Goal: Information Seeking & Learning: Compare options

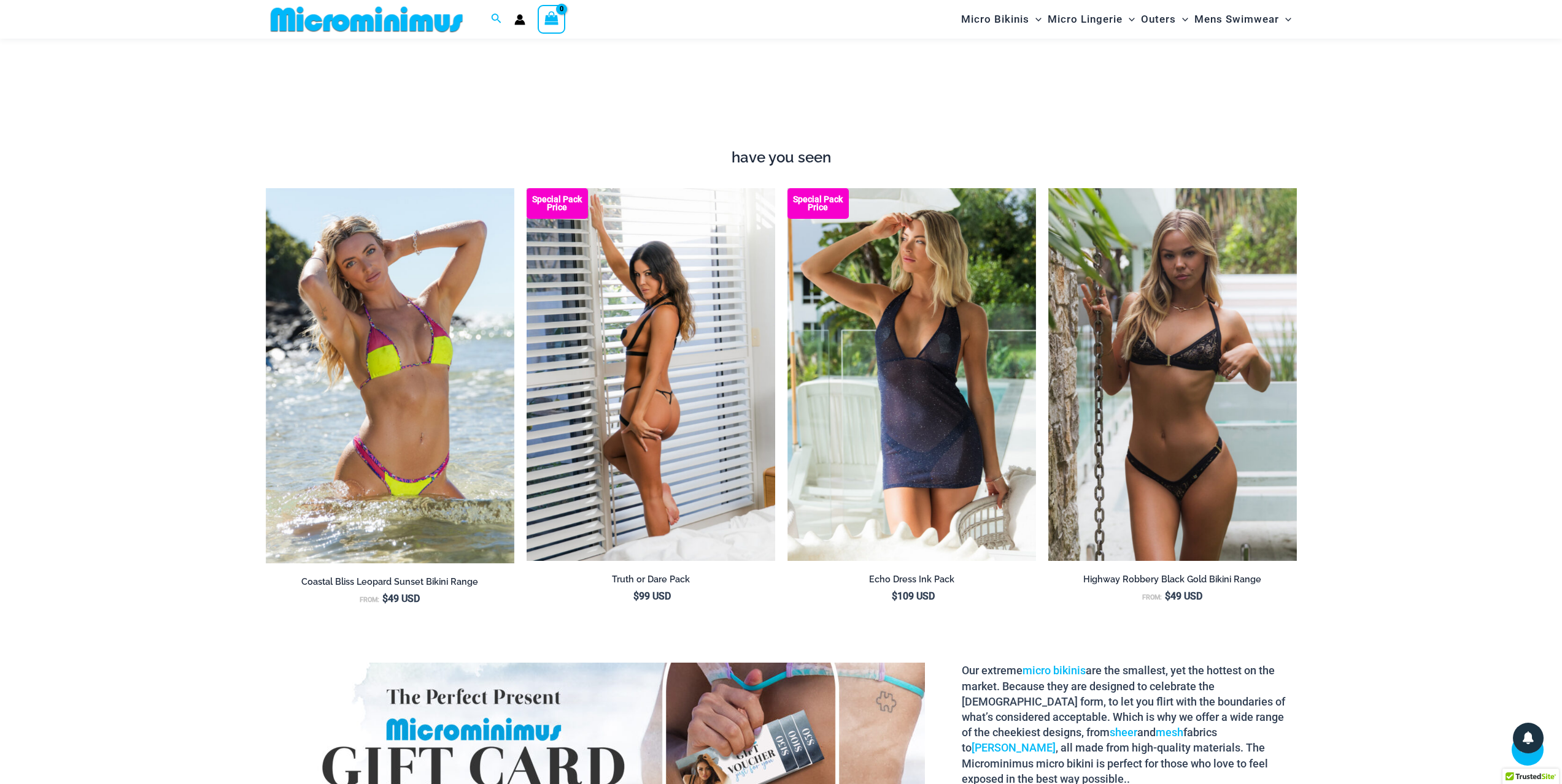
scroll to position [1830, 0]
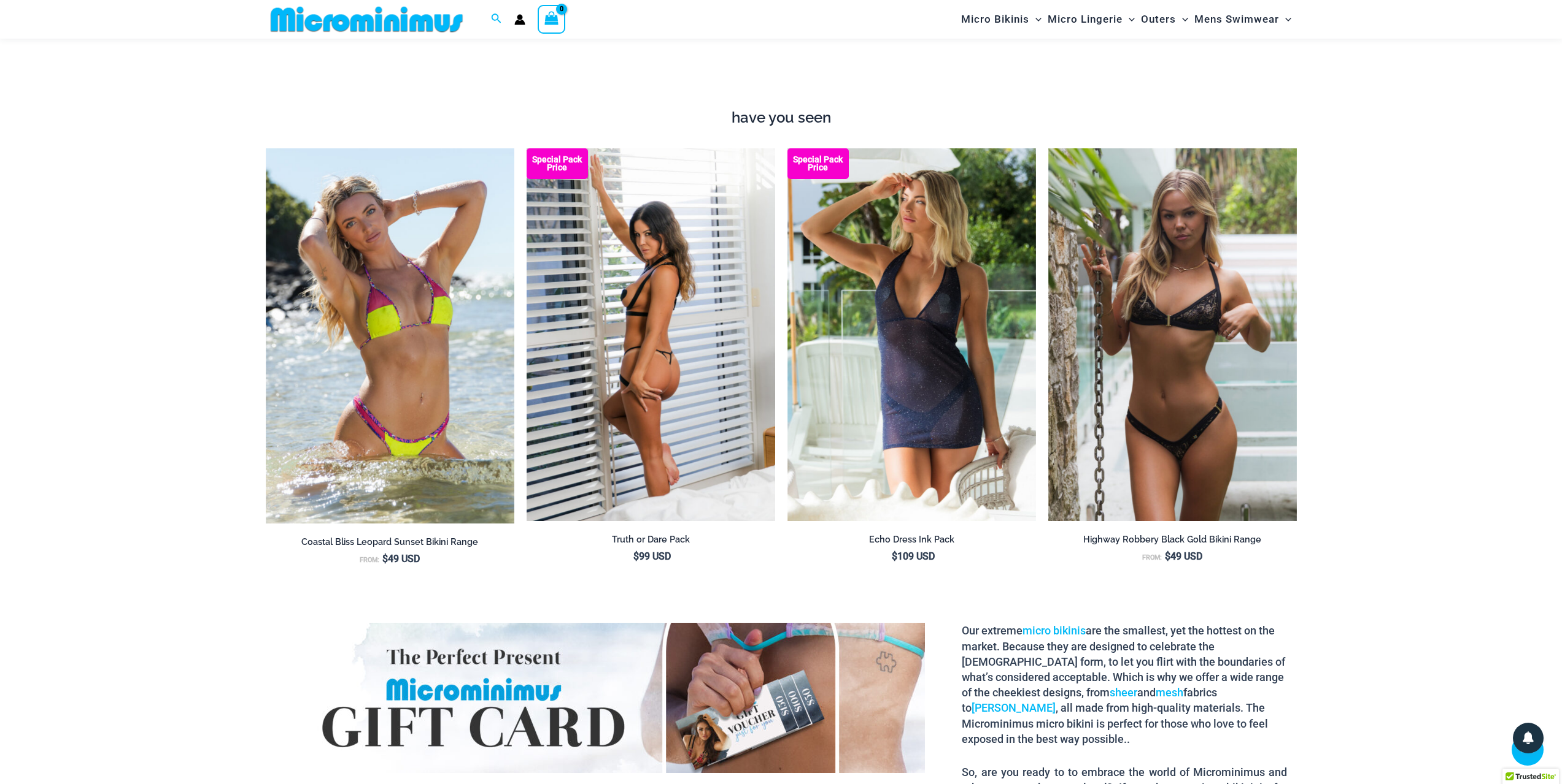
click at [709, 300] on img at bounding box center [651, 335] width 248 height 373
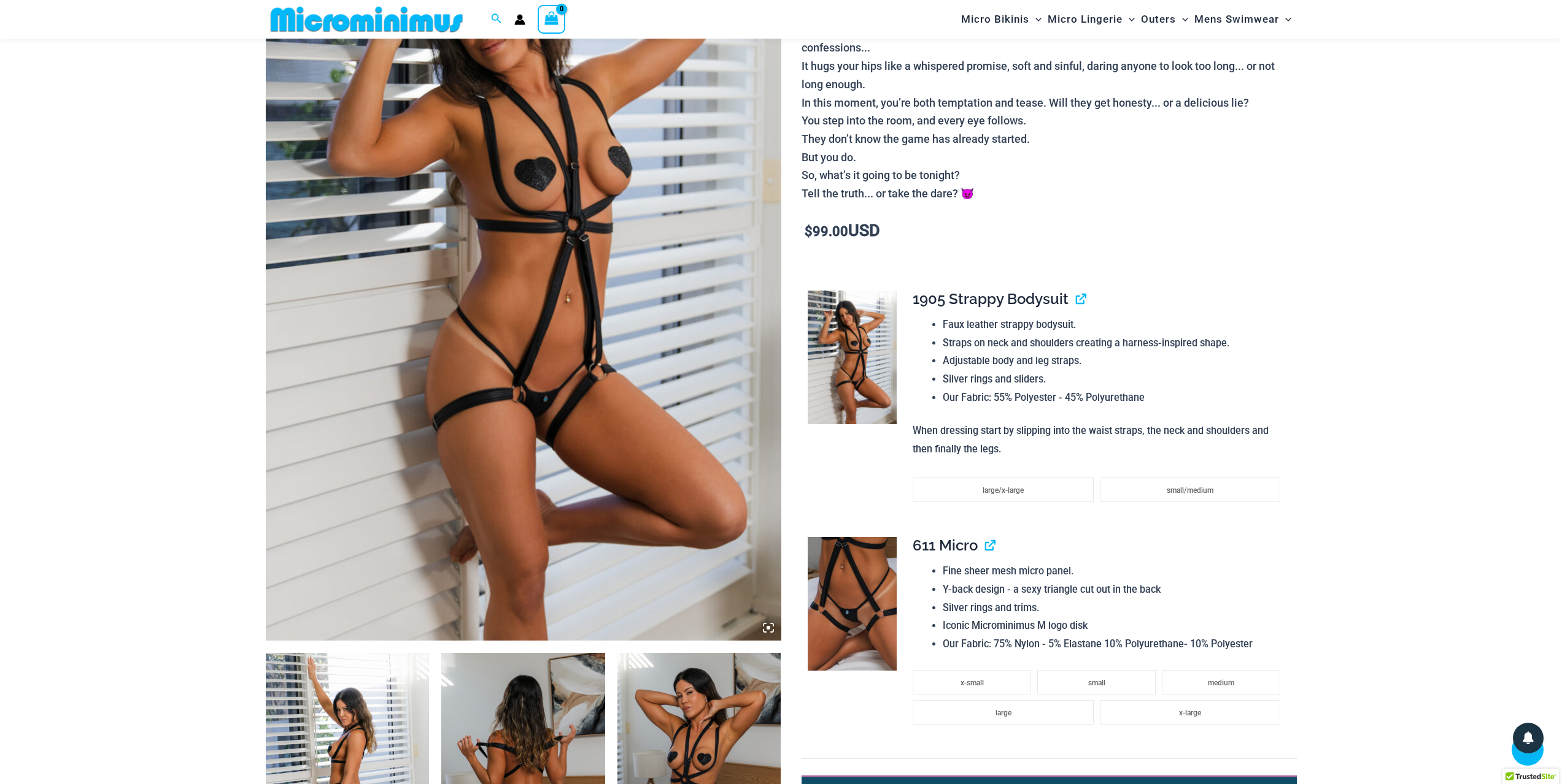
scroll to position [233, 0]
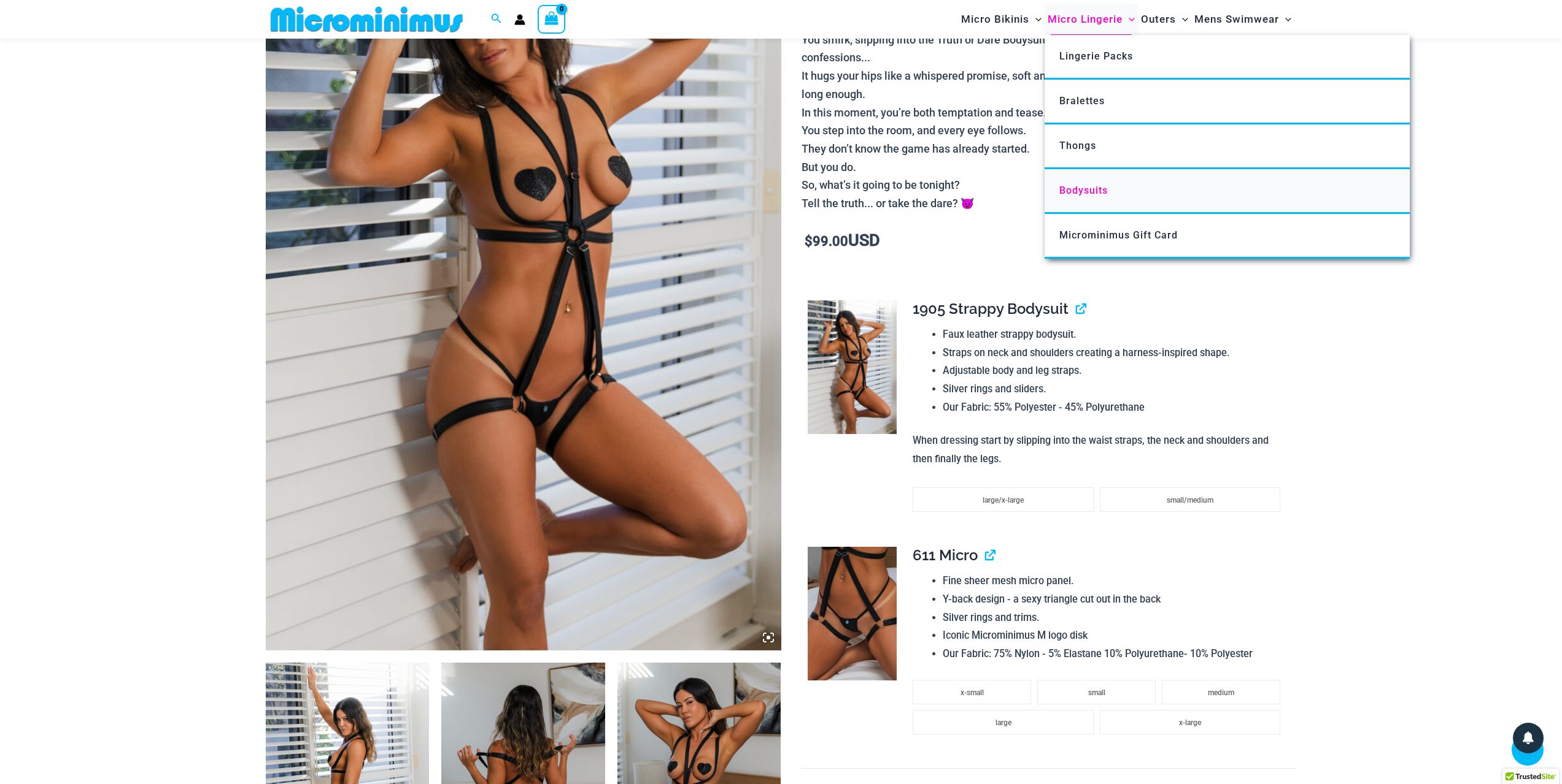
click at [1082, 191] on span "Bodysuits" at bounding box center [1084, 190] width 49 height 11
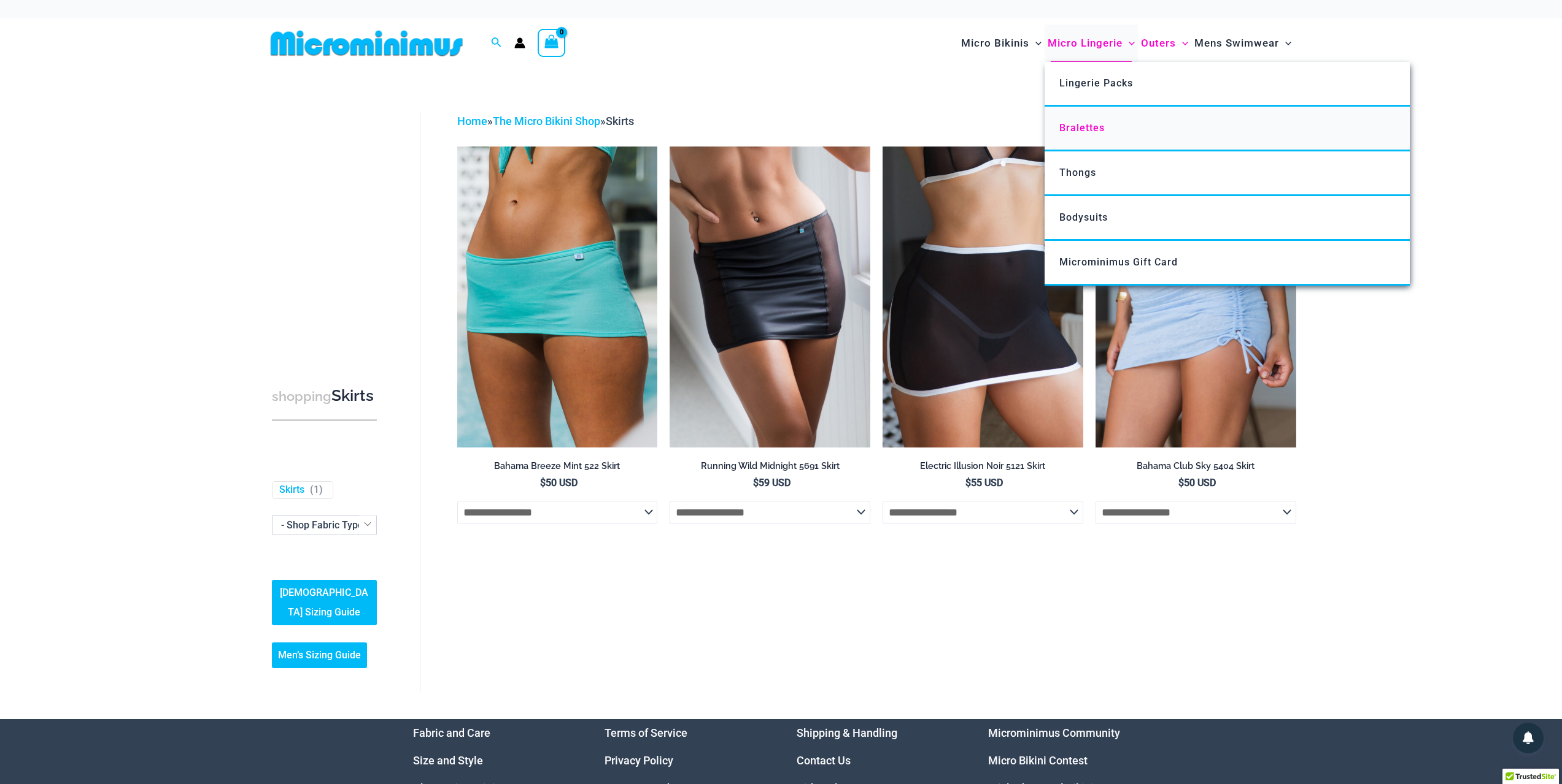
click at [1103, 121] on link "Bralettes" at bounding box center [1227, 129] width 365 height 45
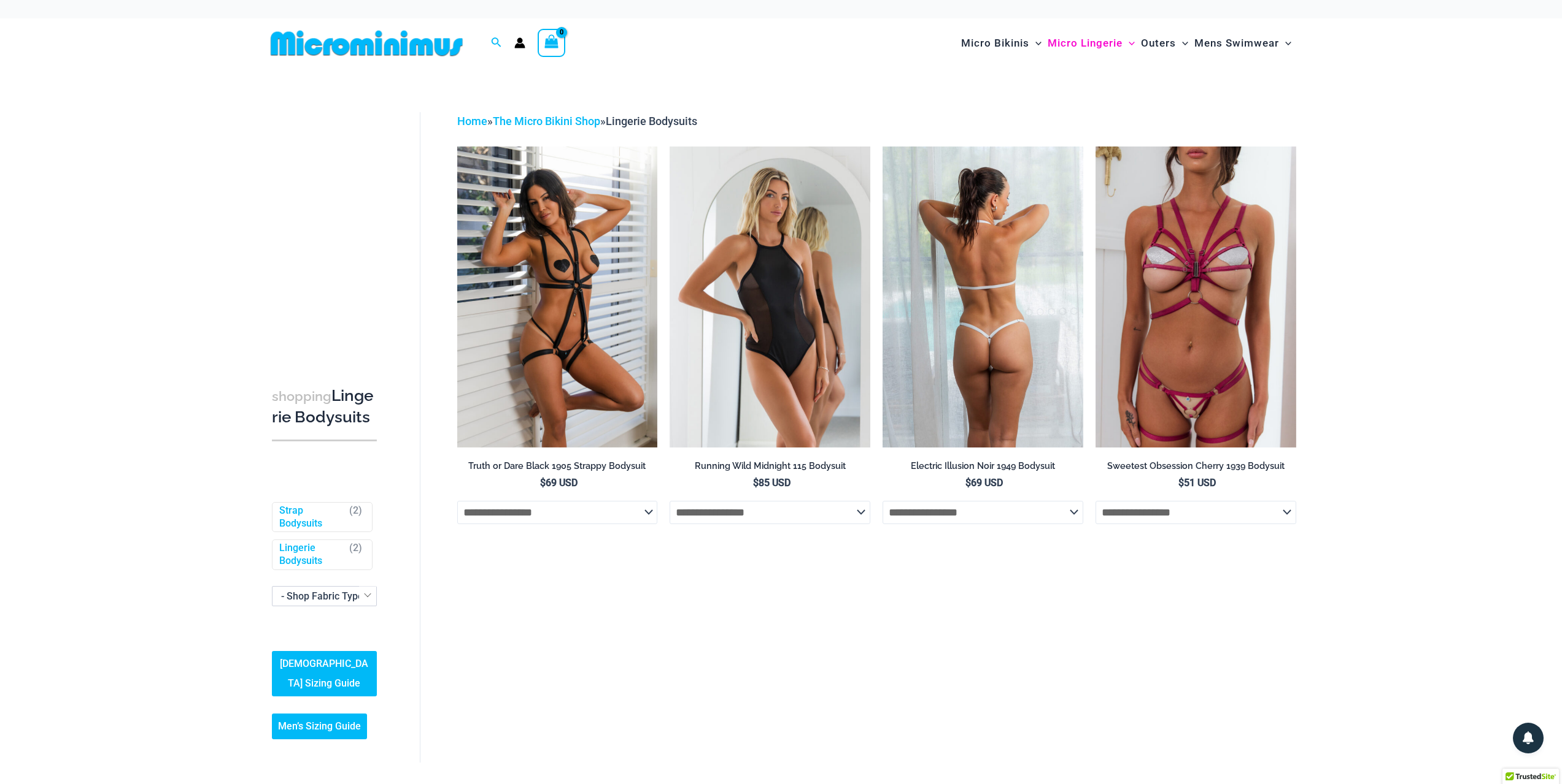
click at [1031, 347] on img at bounding box center [982, 297] width 200 height 301
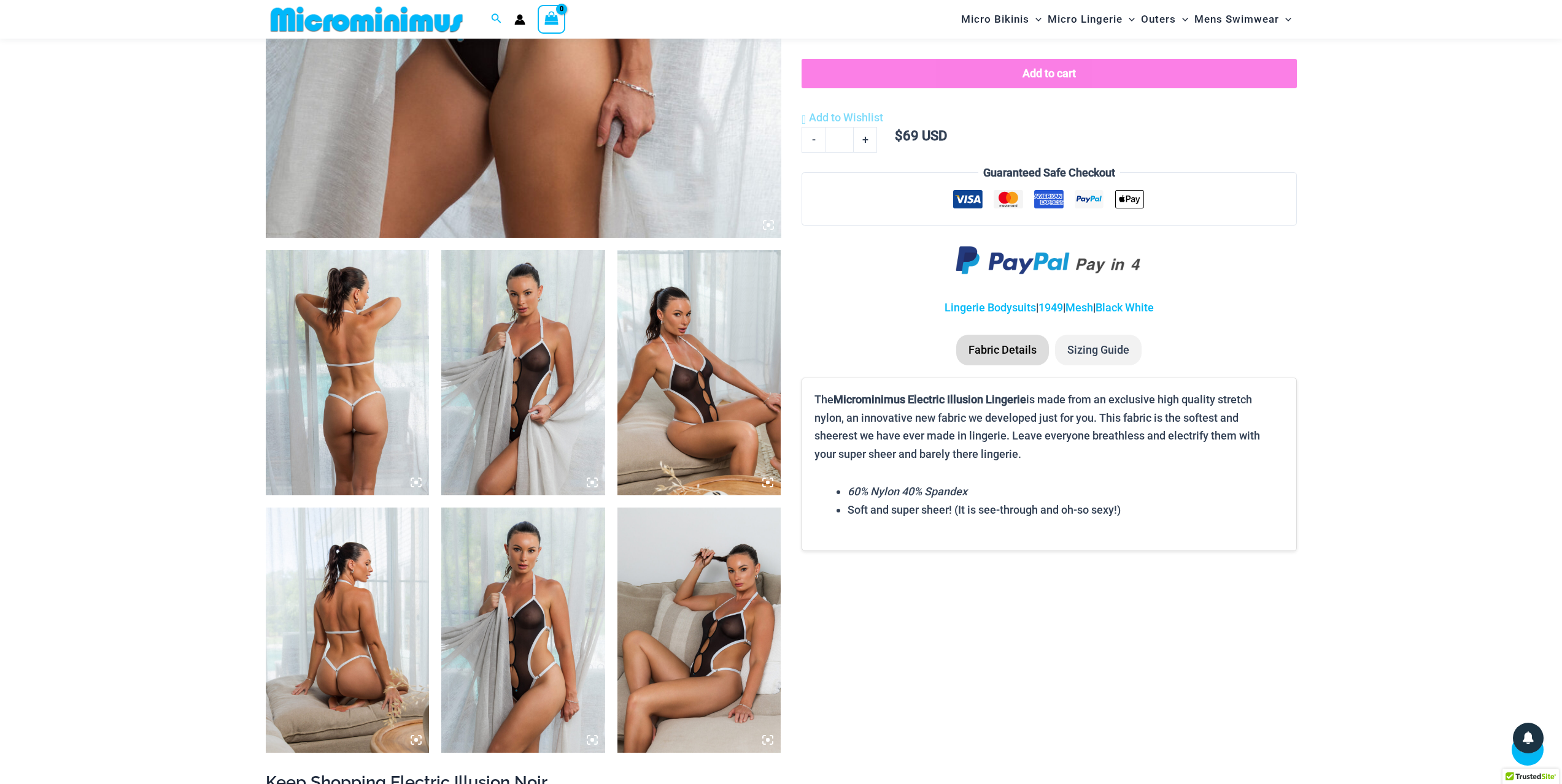
scroll to position [663, 0]
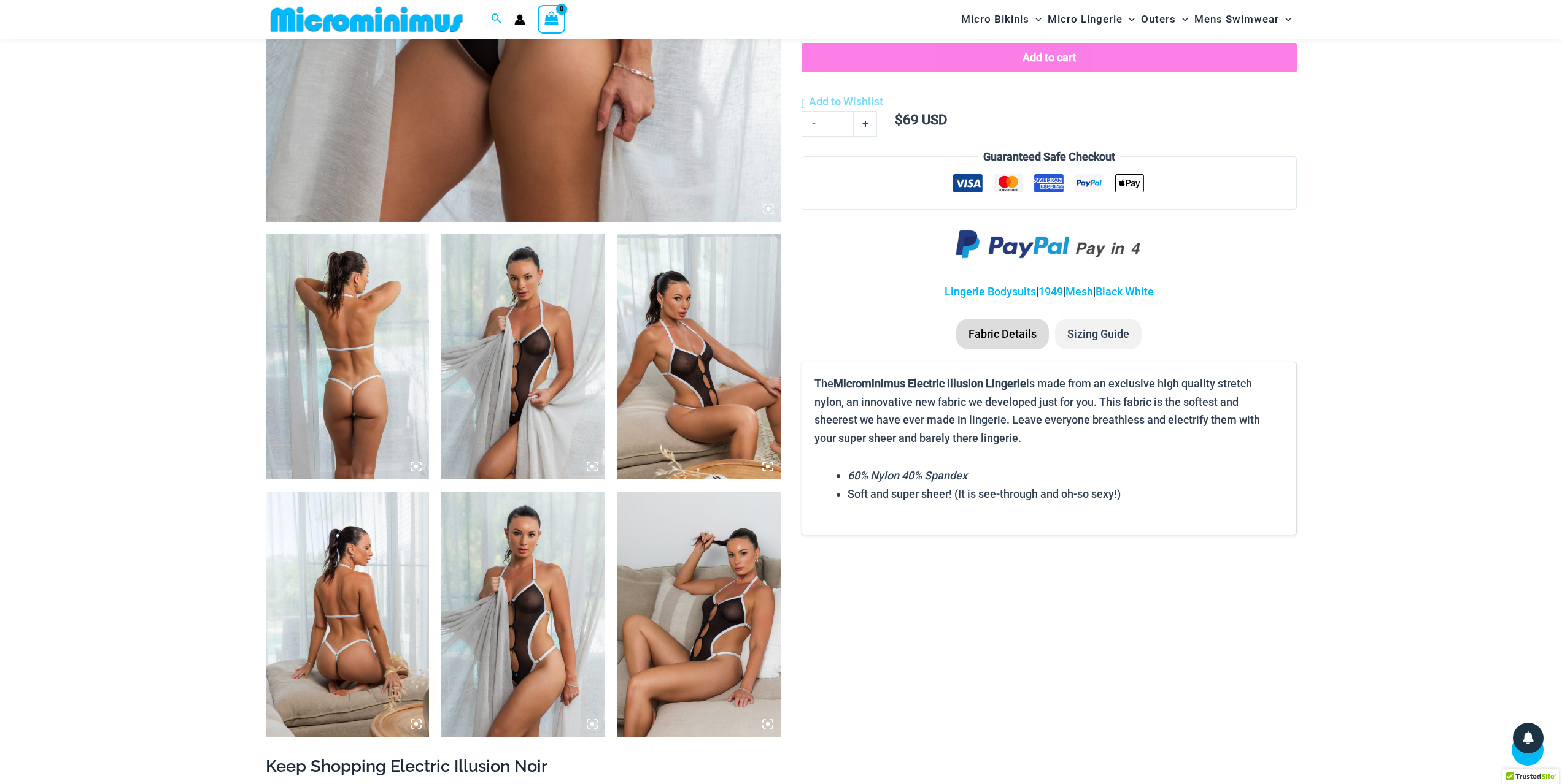
click at [535, 397] on img at bounding box center [522, 356] width 164 height 245
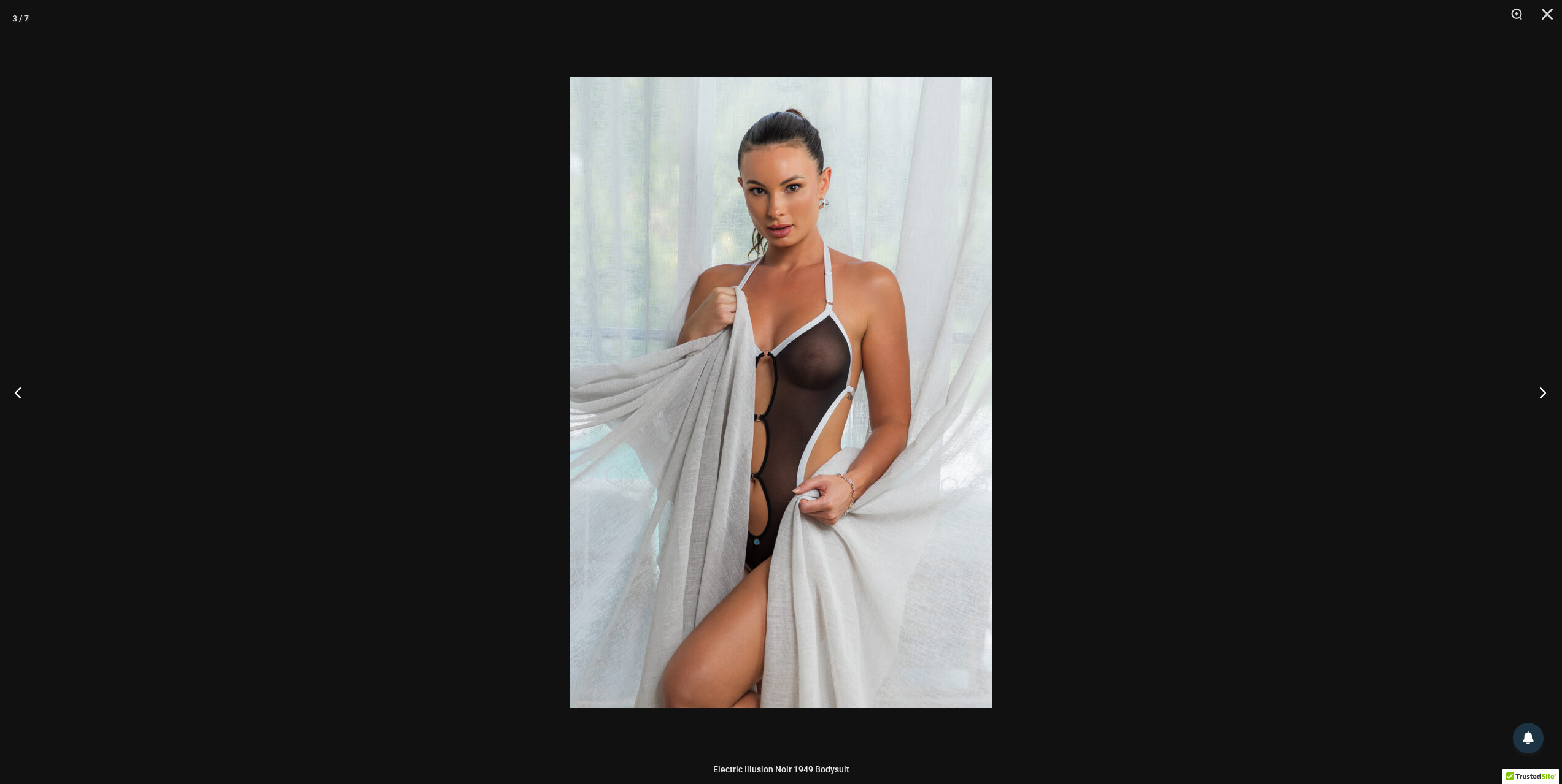
click at [1526, 393] on button "Next" at bounding box center [1539, 392] width 46 height 62
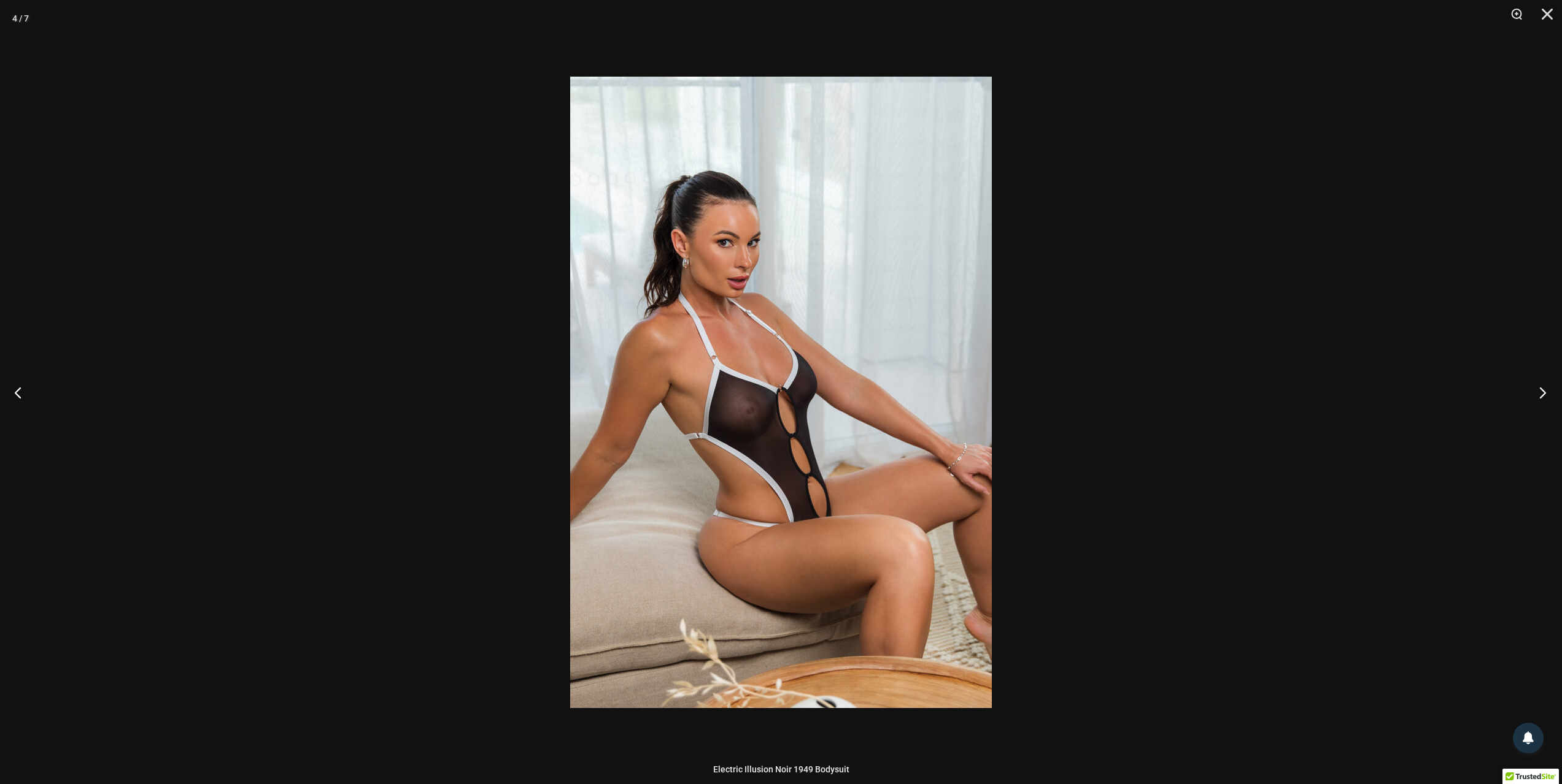
click at [1526, 393] on button "Next" at bounding box center [1539, 392] width 46 height 62
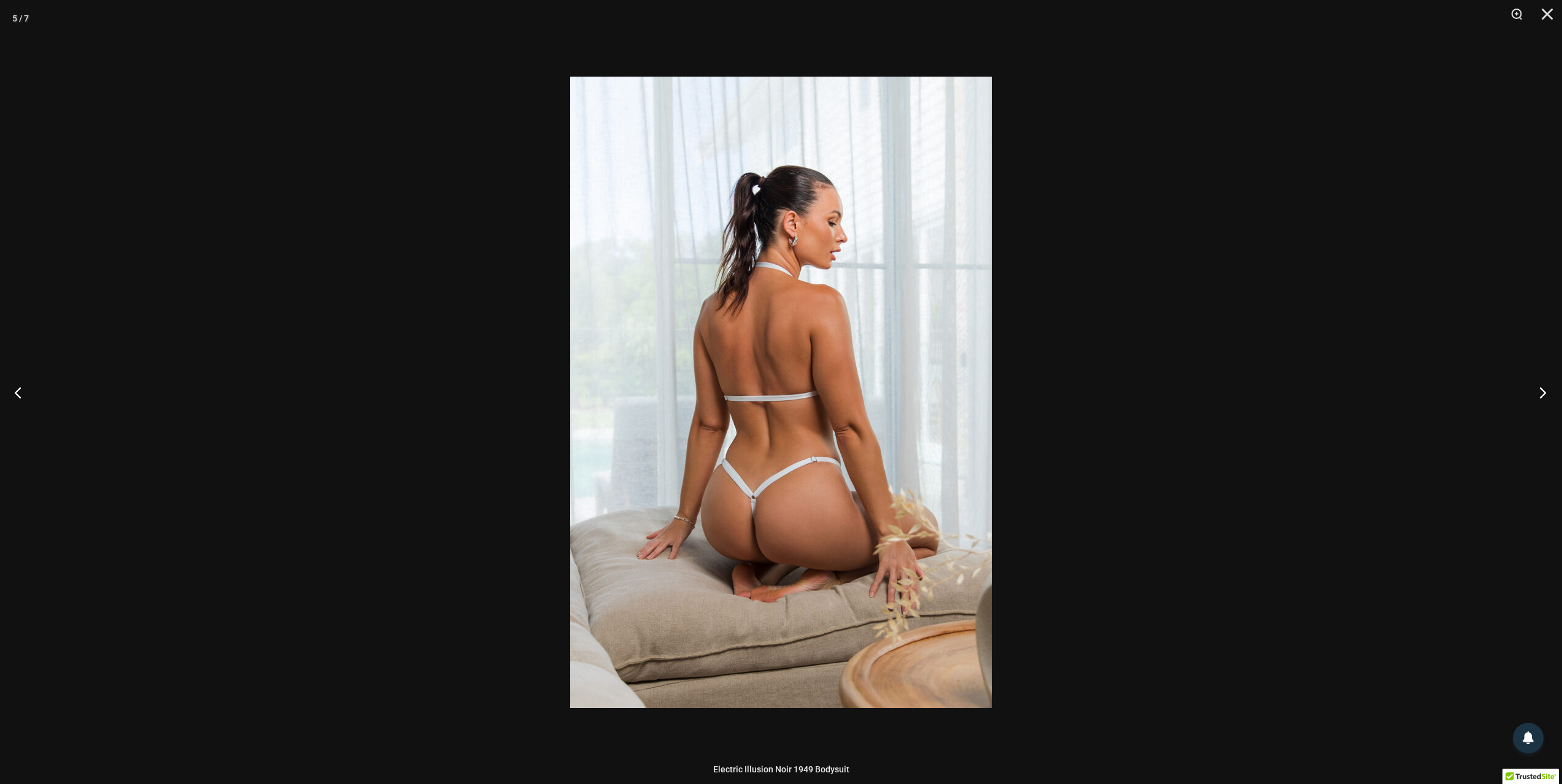
click at [1526, 393] on button "Next" at bounding box center [1539, 392] width 46 height 62
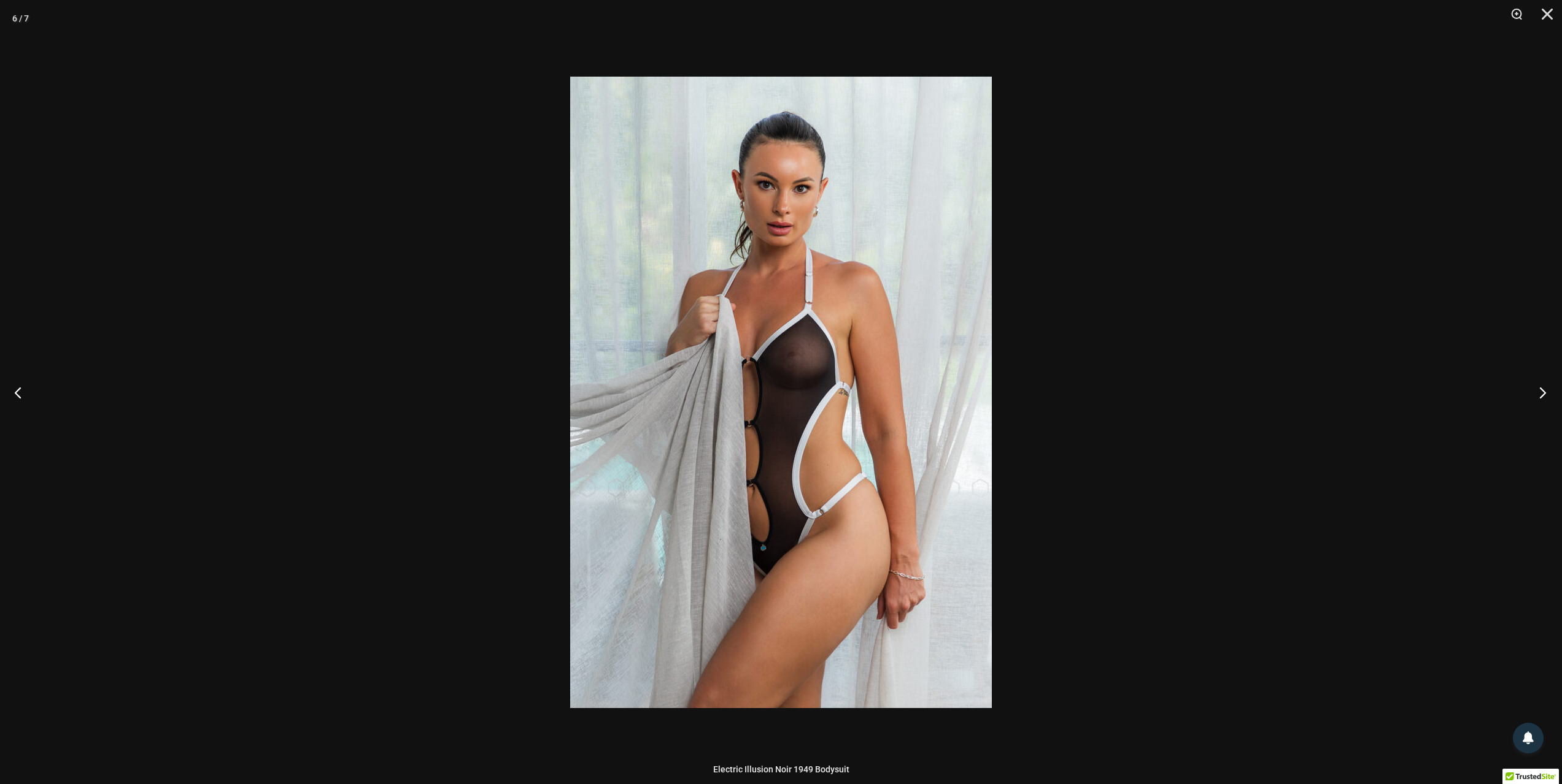
click at [1526, 393] on button "Next" at bounding box center [1539, 392] width 46 height 62
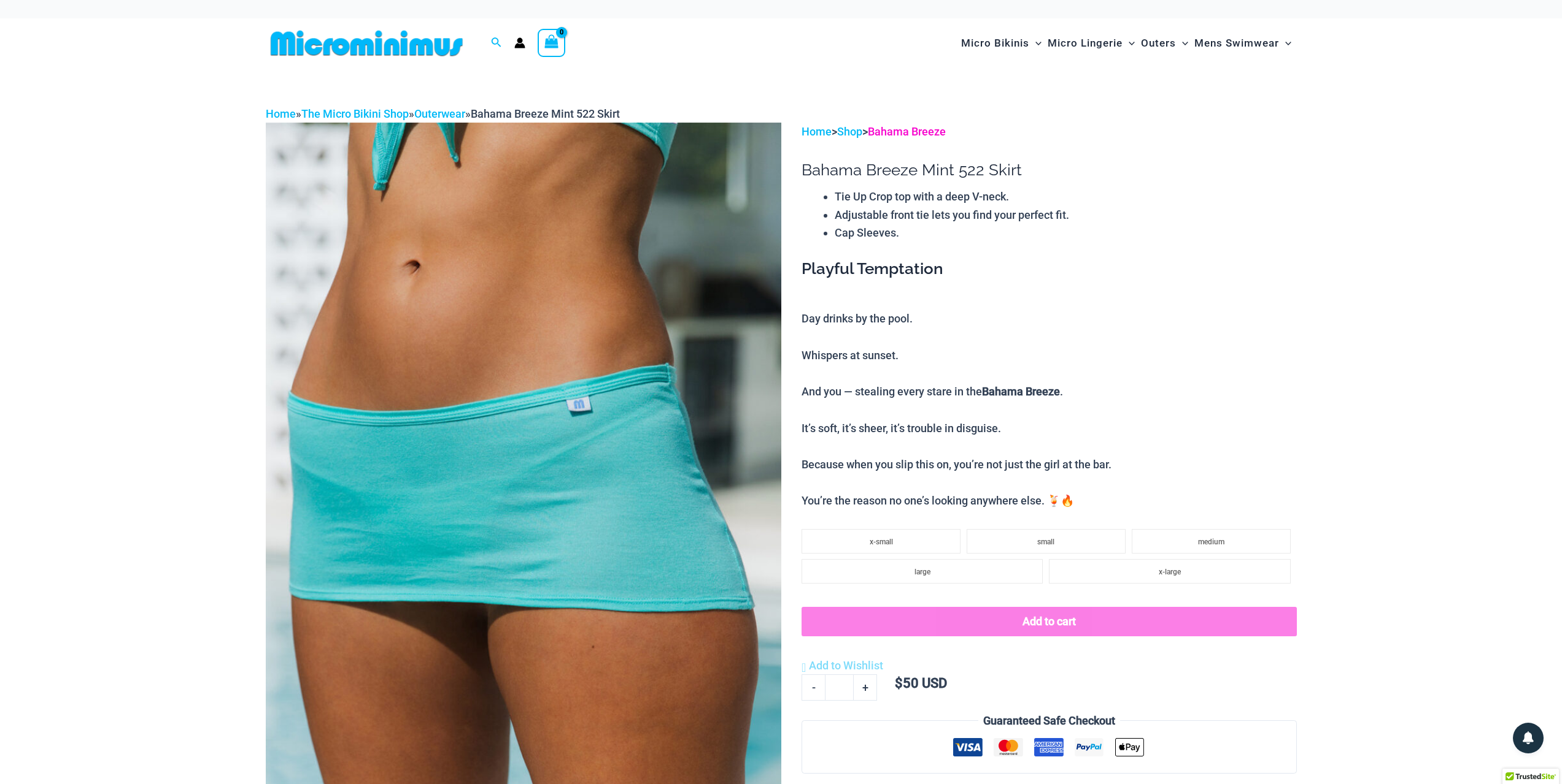
click at [928, 130] on link "Bahama Breeze" at bounding box center [907, 131] width 78 height 13
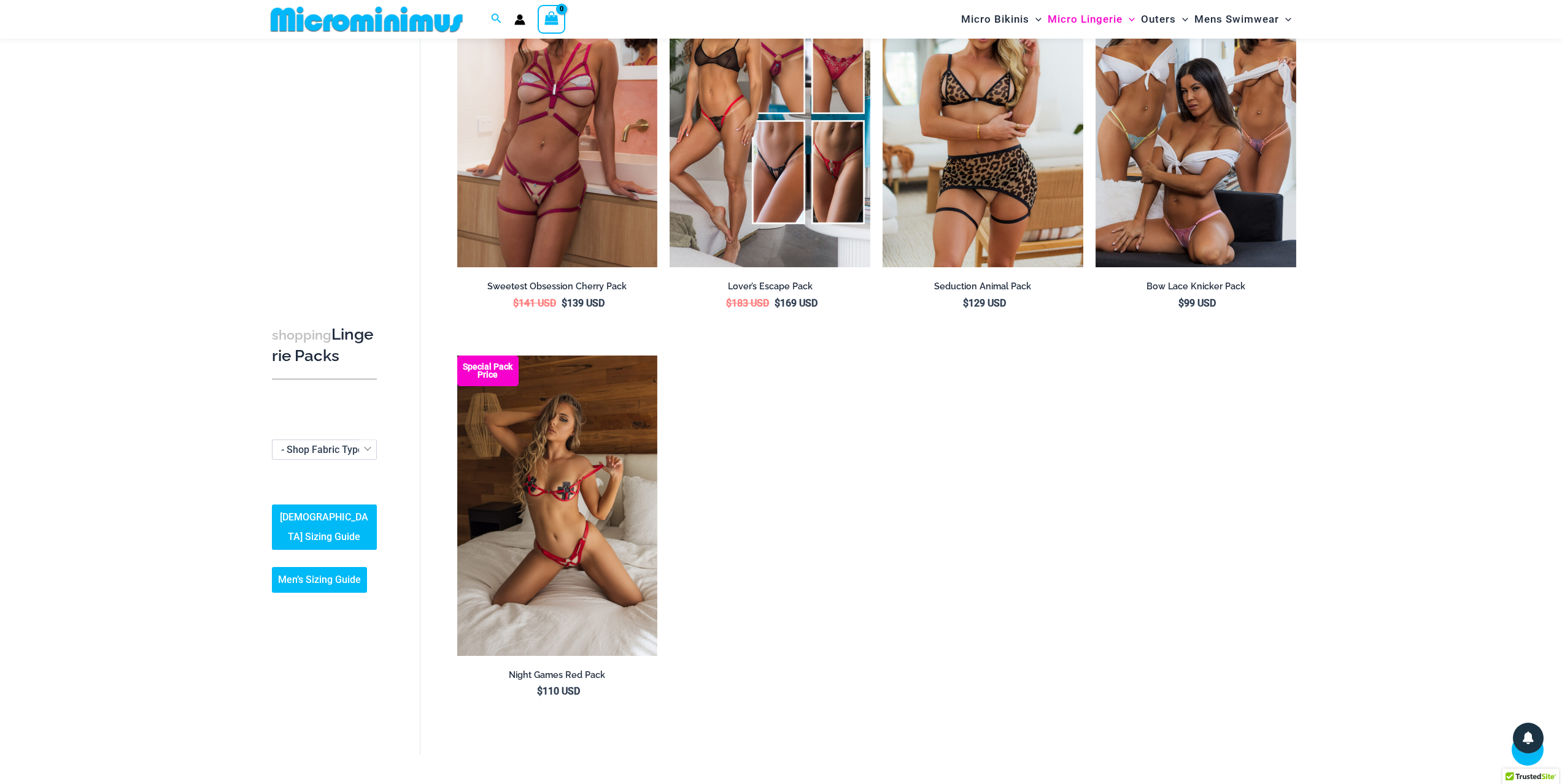
scroll to position [1401, 0]
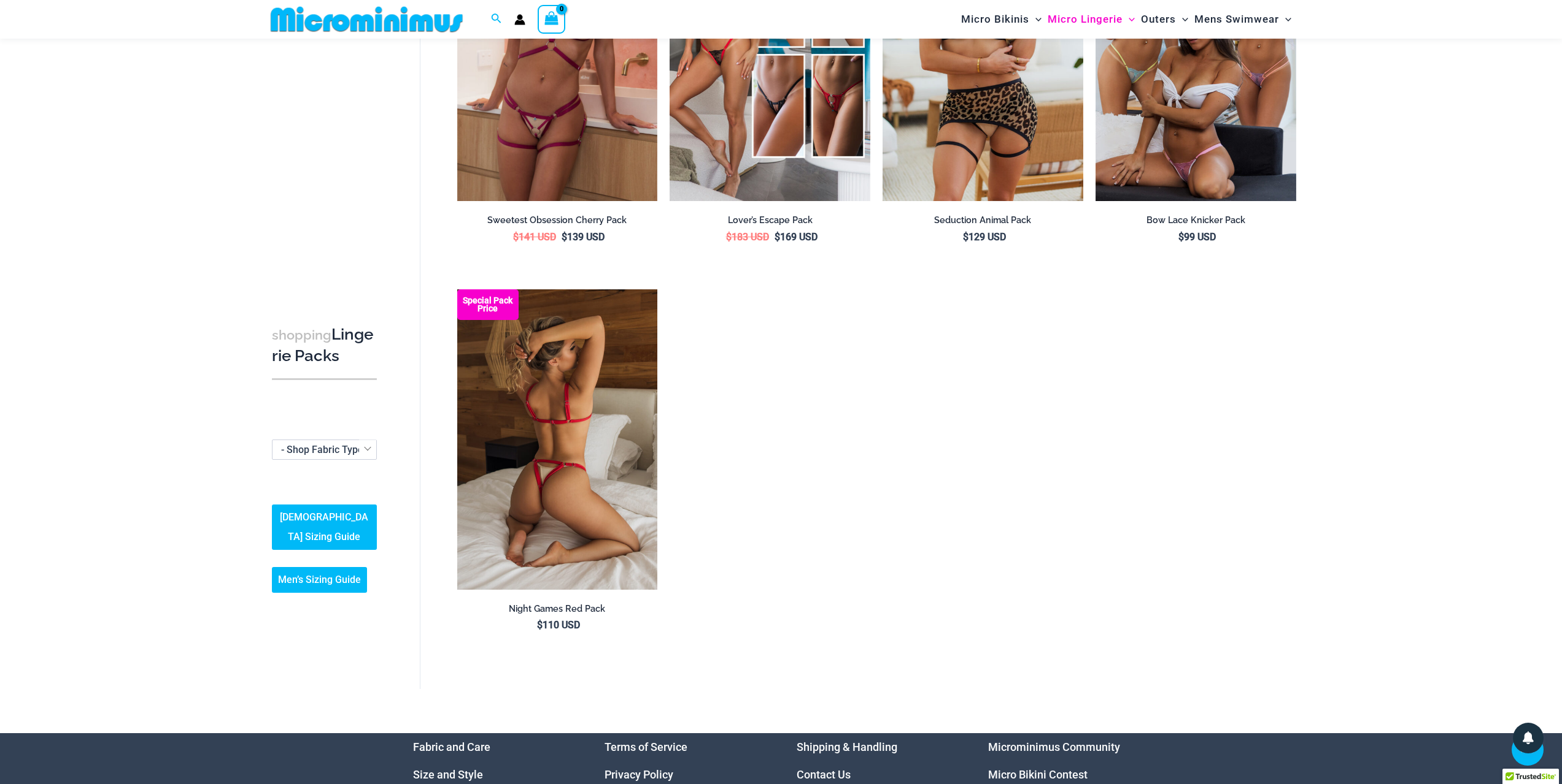
click at [586, 478] on img at bounding box center [557, 440] width 200 height 301
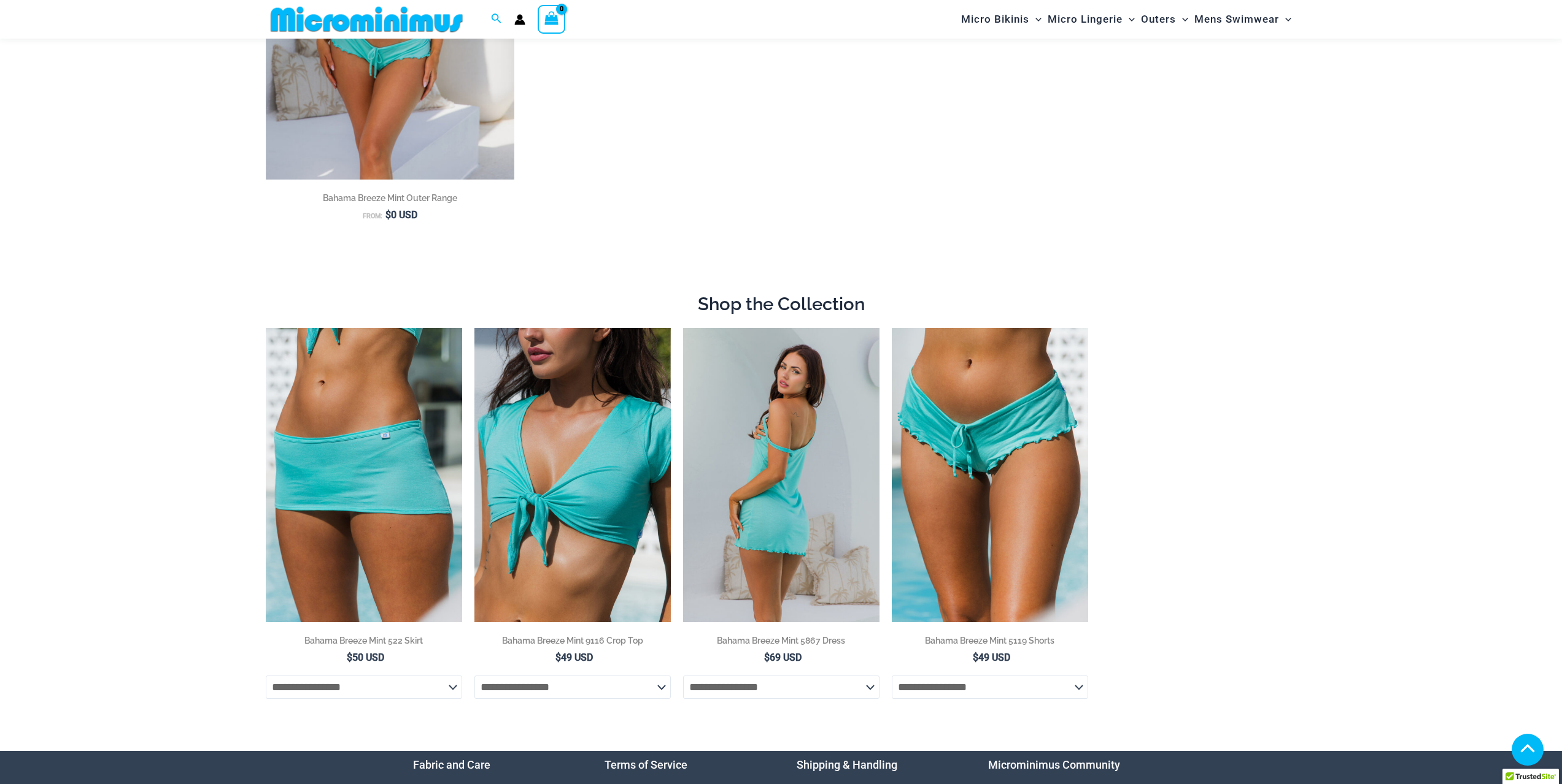
scroll to position [358, 0]
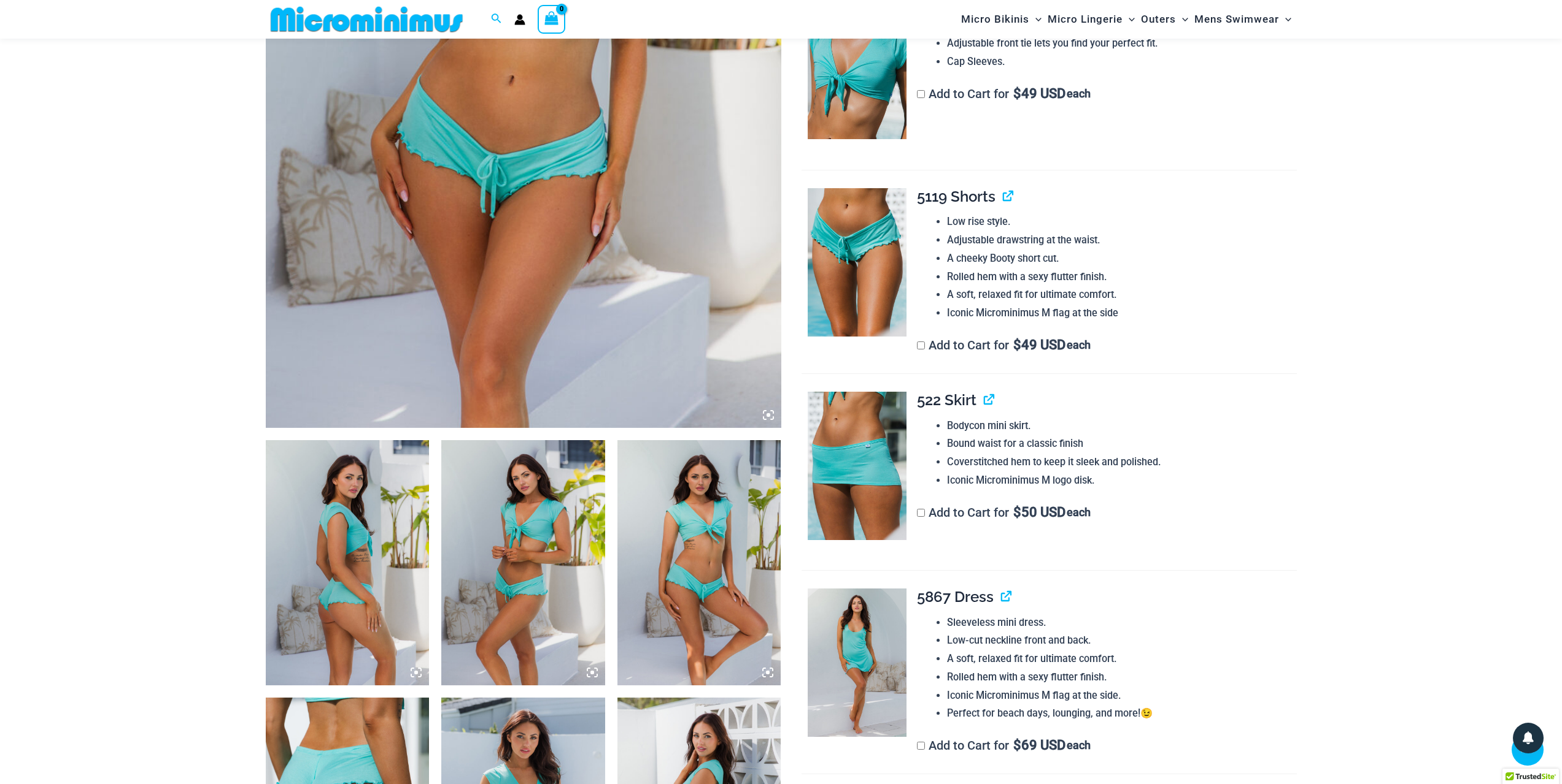
scroll to position [541, 0]
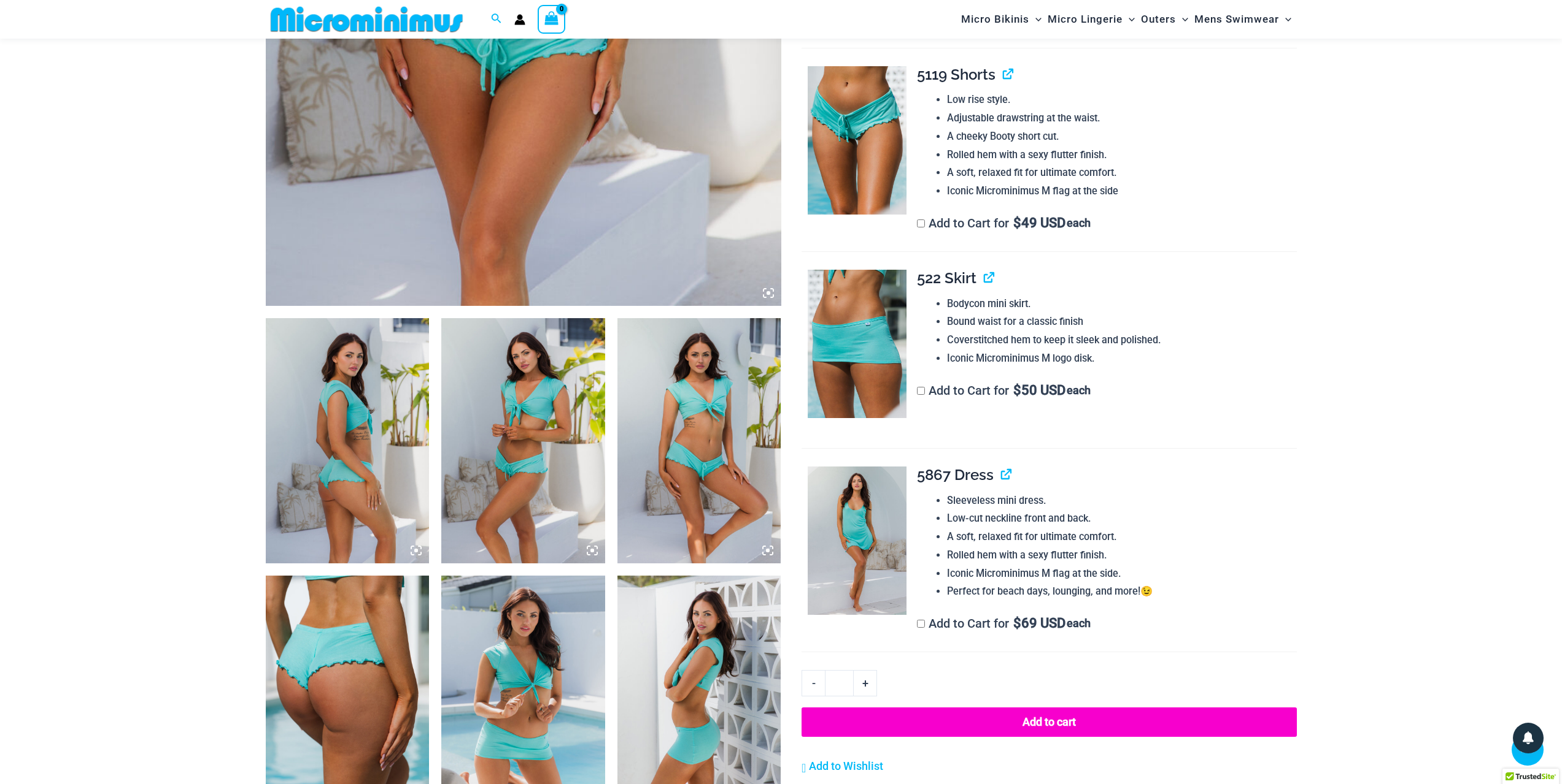
click at [338, 505] on img at bounding box center [347, 441] width 164 height 245
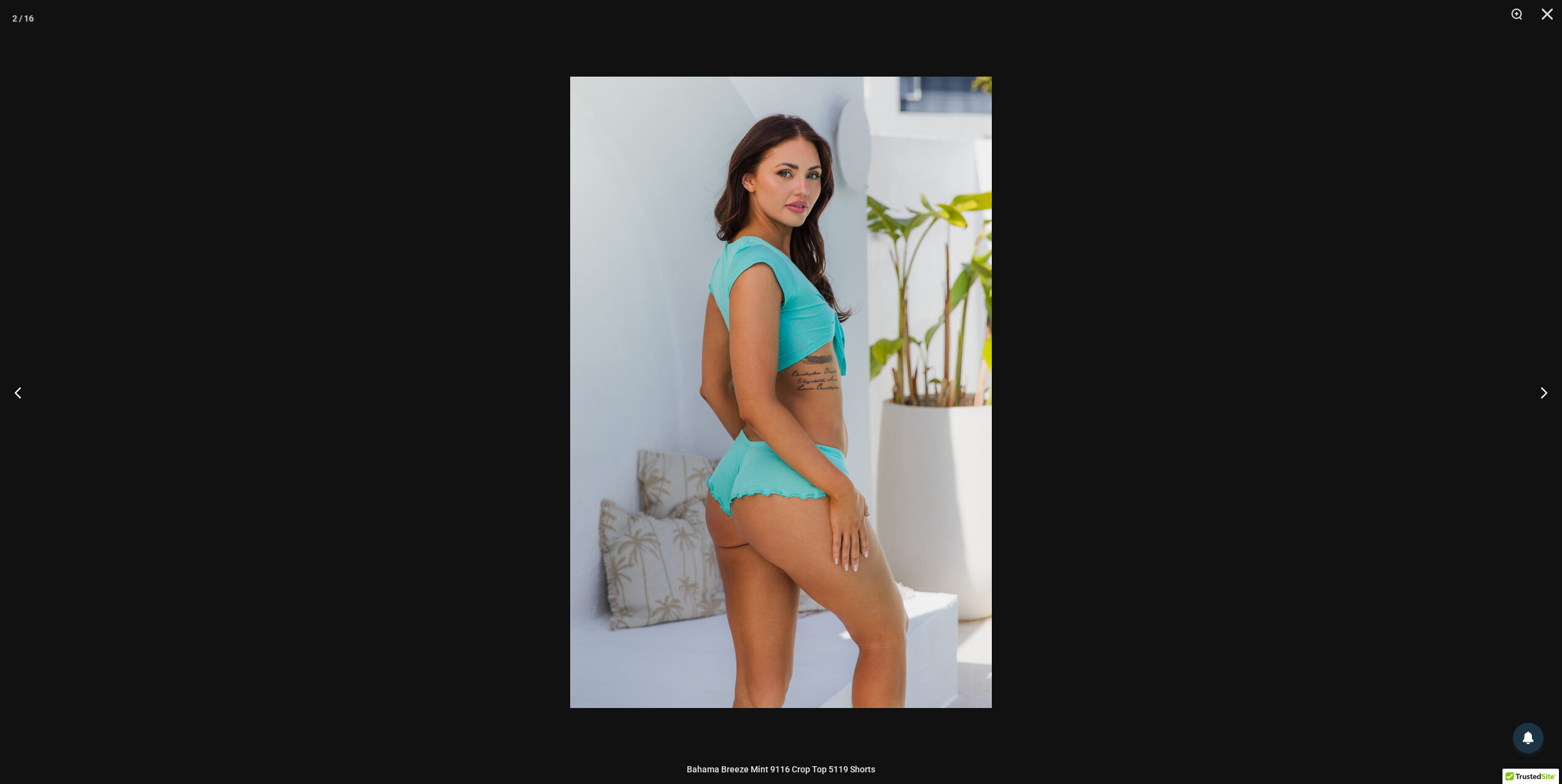
click at [1411, 412] on div at bounding box center [781, 392] width 1562 height 784
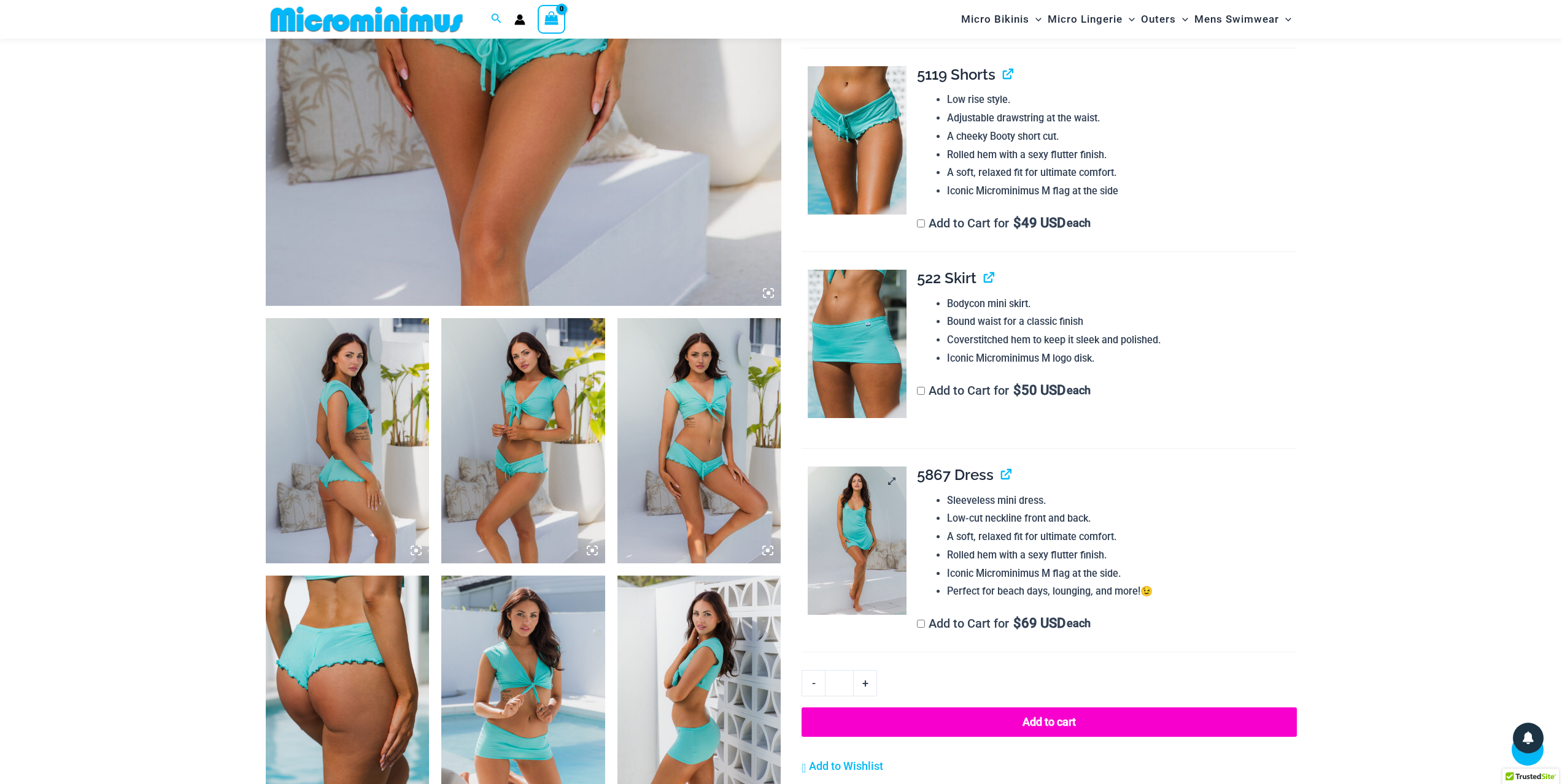
click at [877, 554] on img at bounding box center [857, 540] width 99 height 148
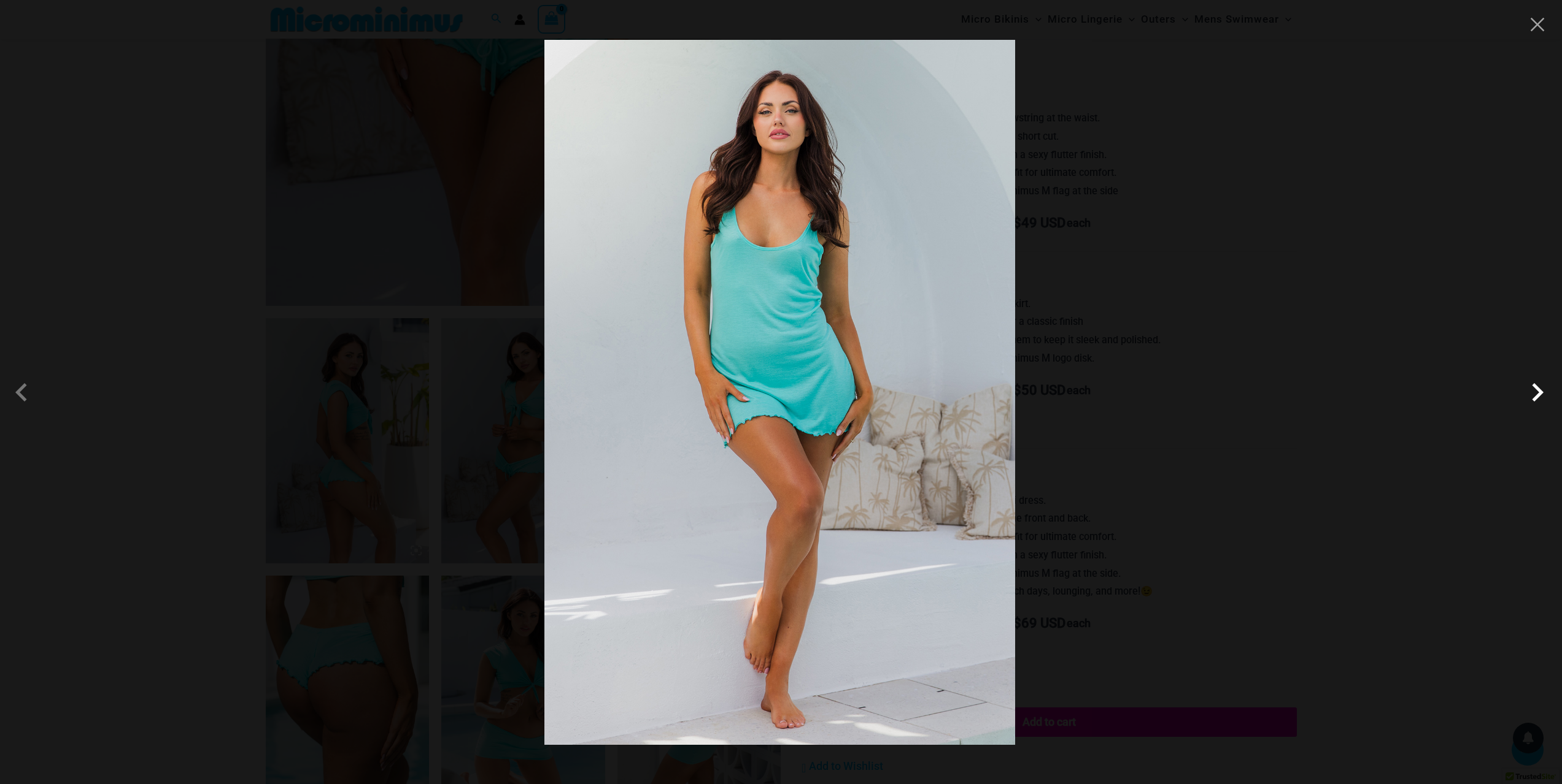
click at [1538, 398] on span at bounding box center [1537, 392] width 36 height 36
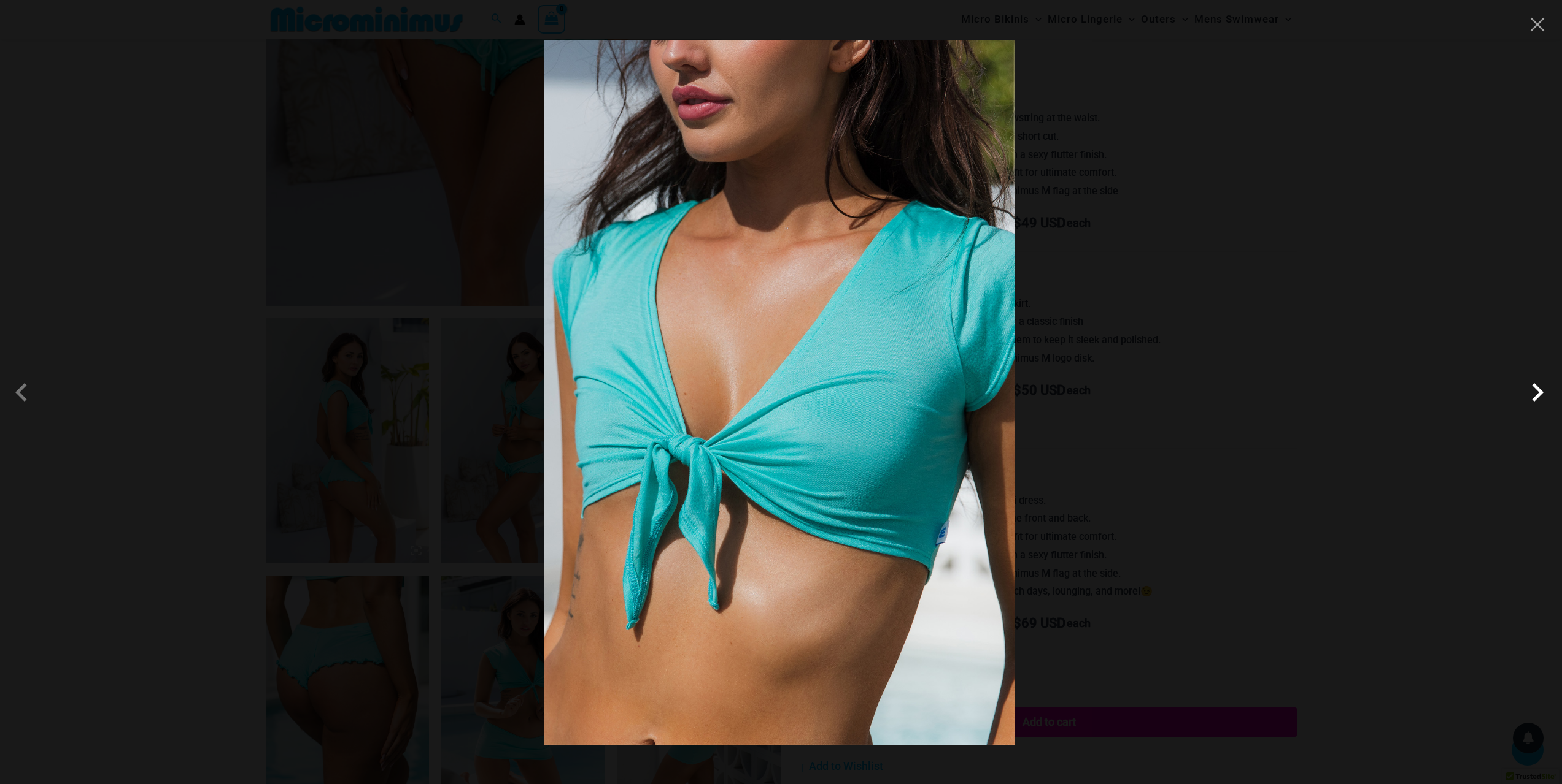
click at [1534, 401] on span at bounding box center [1537, 392] width 36 height 36
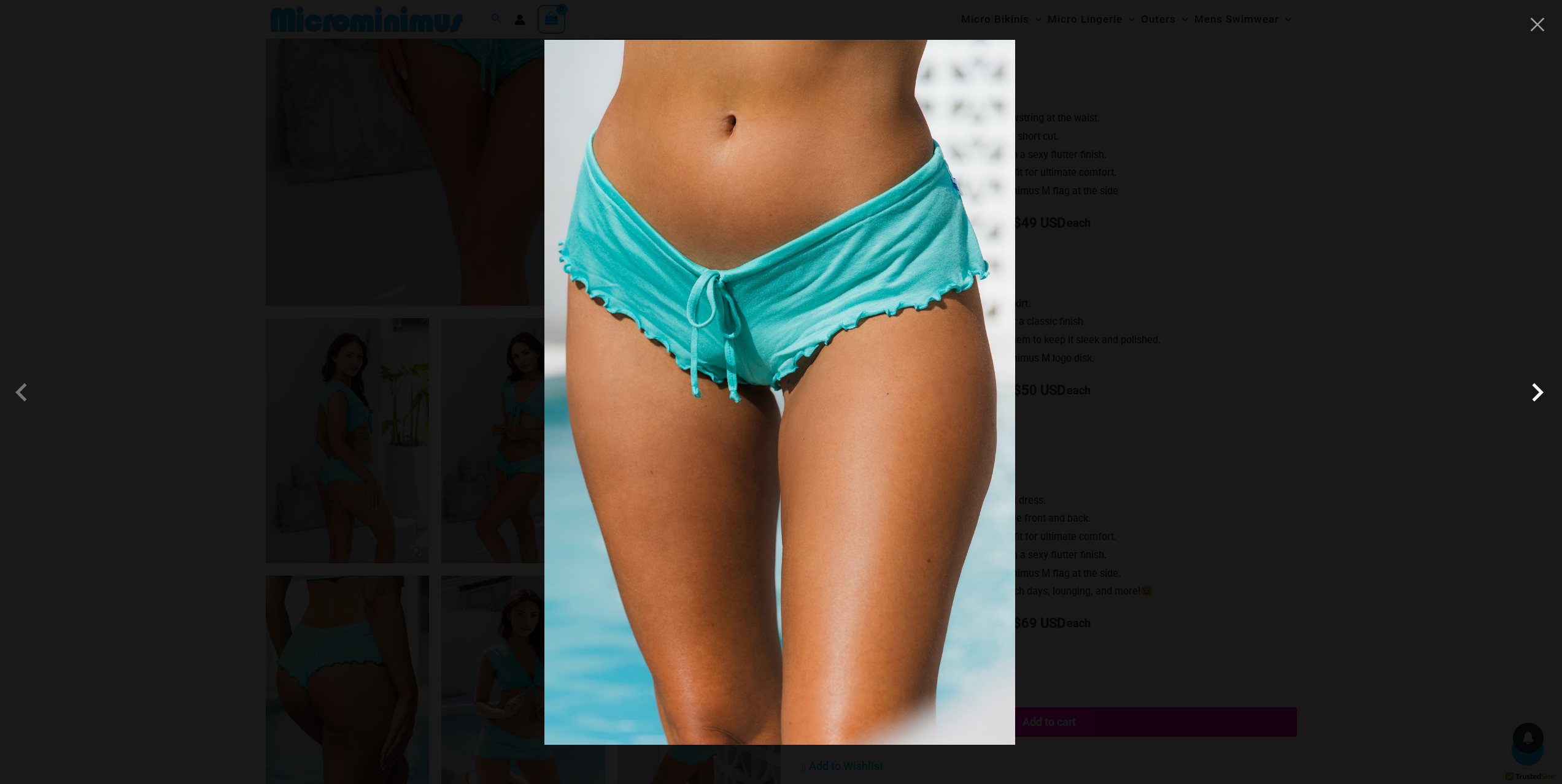
click at [1534, 401] on span at bounding box center [1537, 392] width 36 height 36
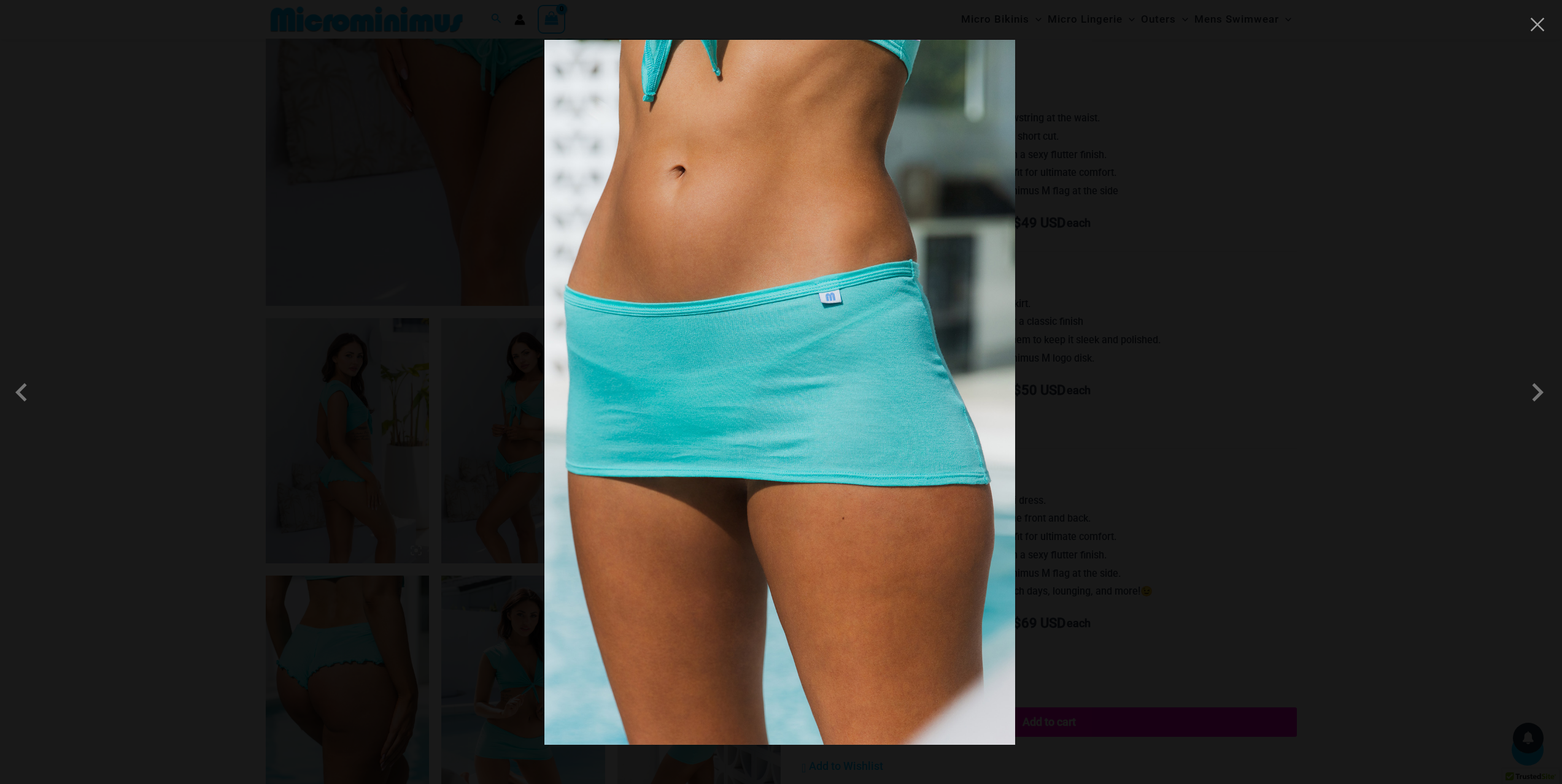
click at [1445, 329] on div at bounding box center [781, 392] width 1562 height 784
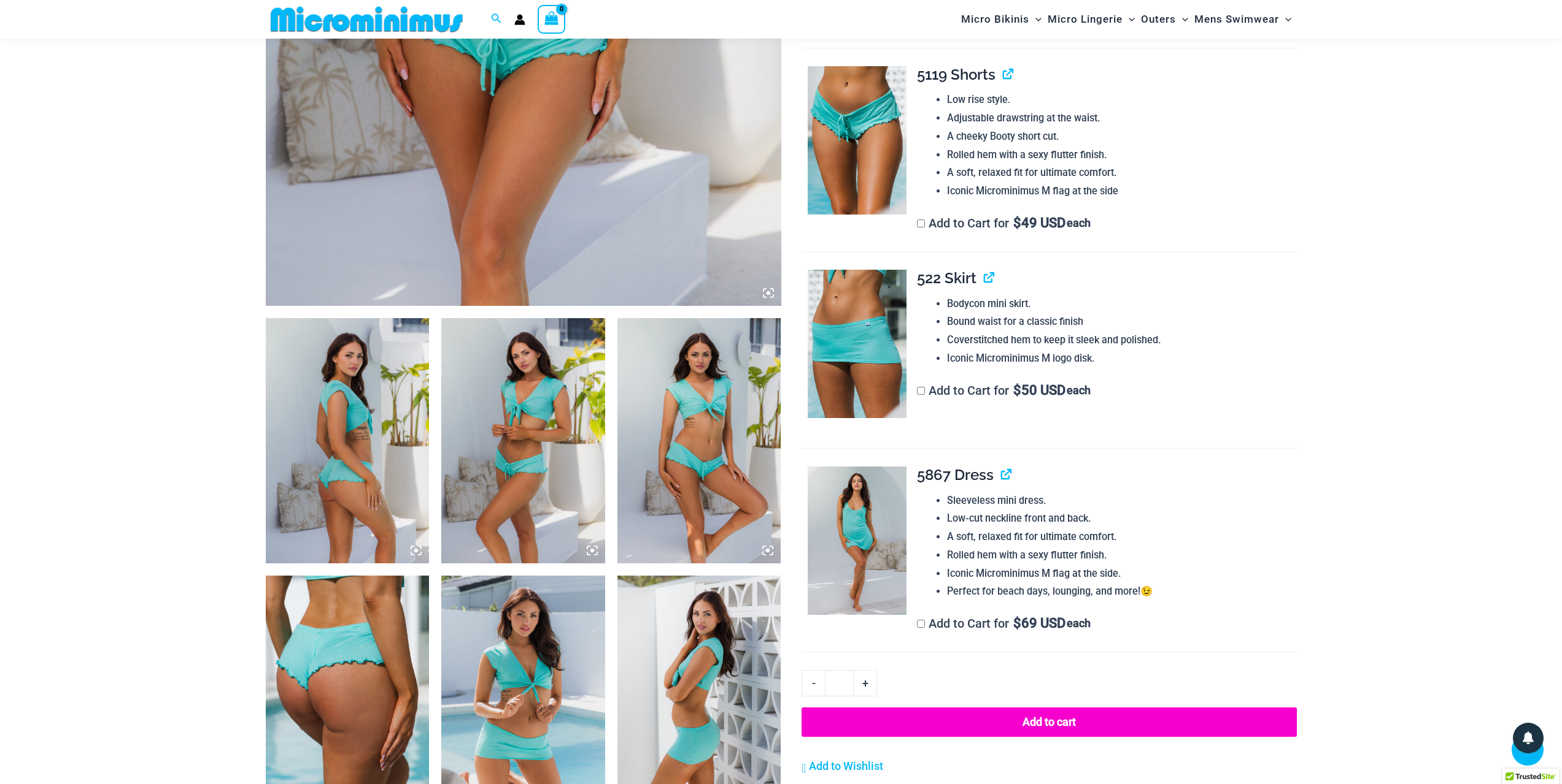
click at [907, 344] on img at bounding box center [857, 343] width 99 height 148
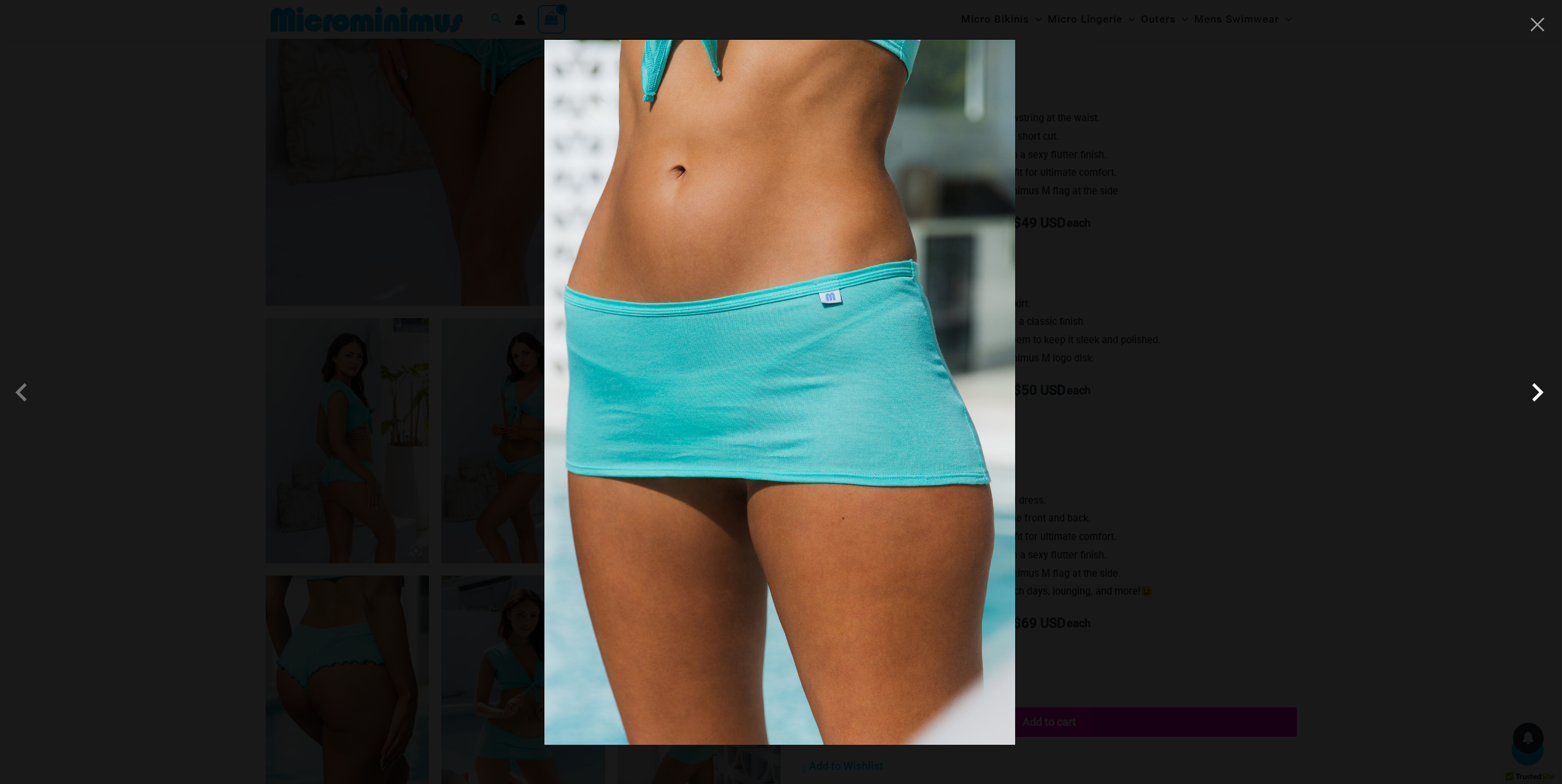
click at [1550, 391] on span at bounding box center [1537, 392] width 36 height 36
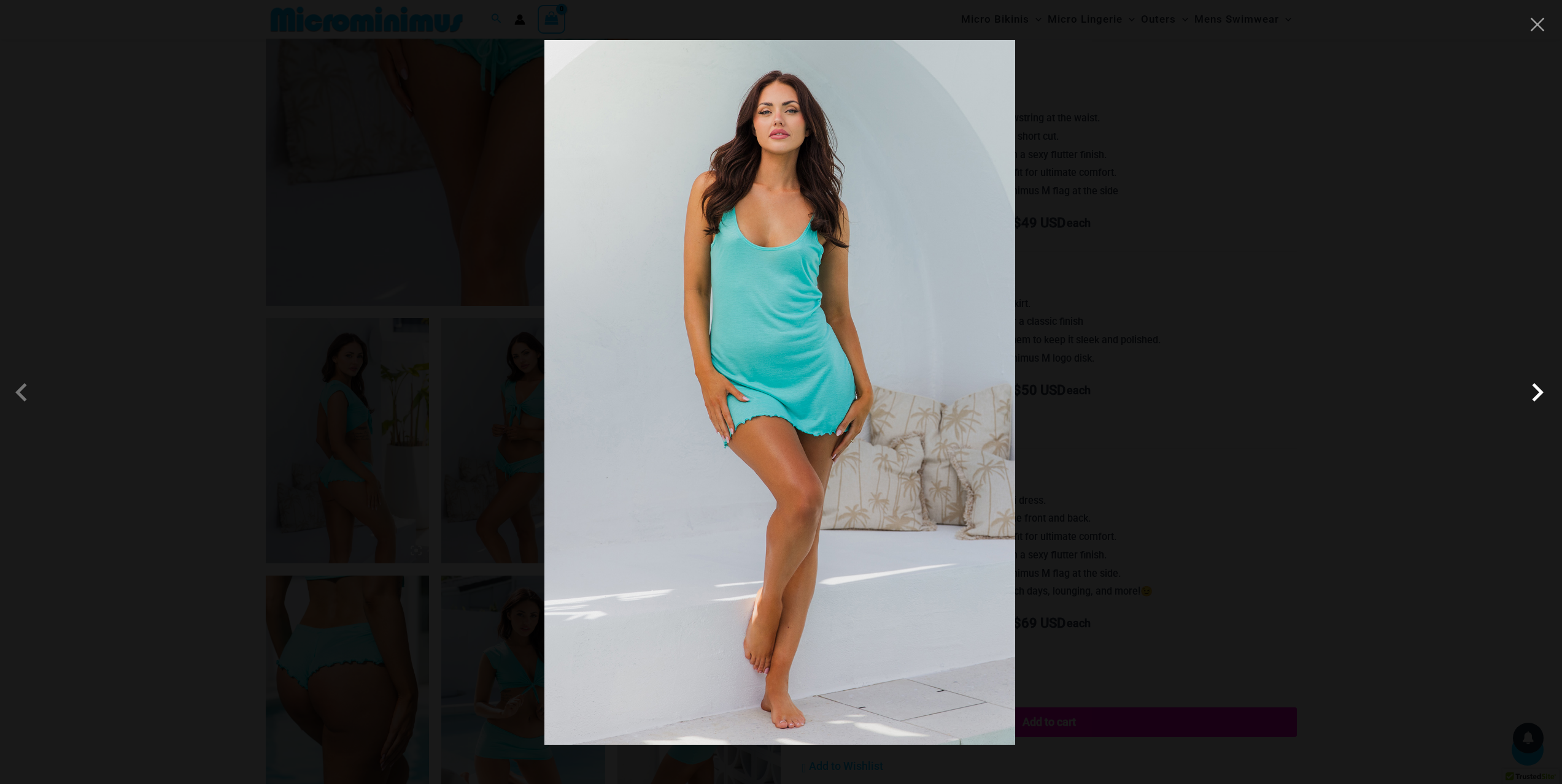
click at [1545, 391] on span at bounding box center [1537, 392] width 36 height 36
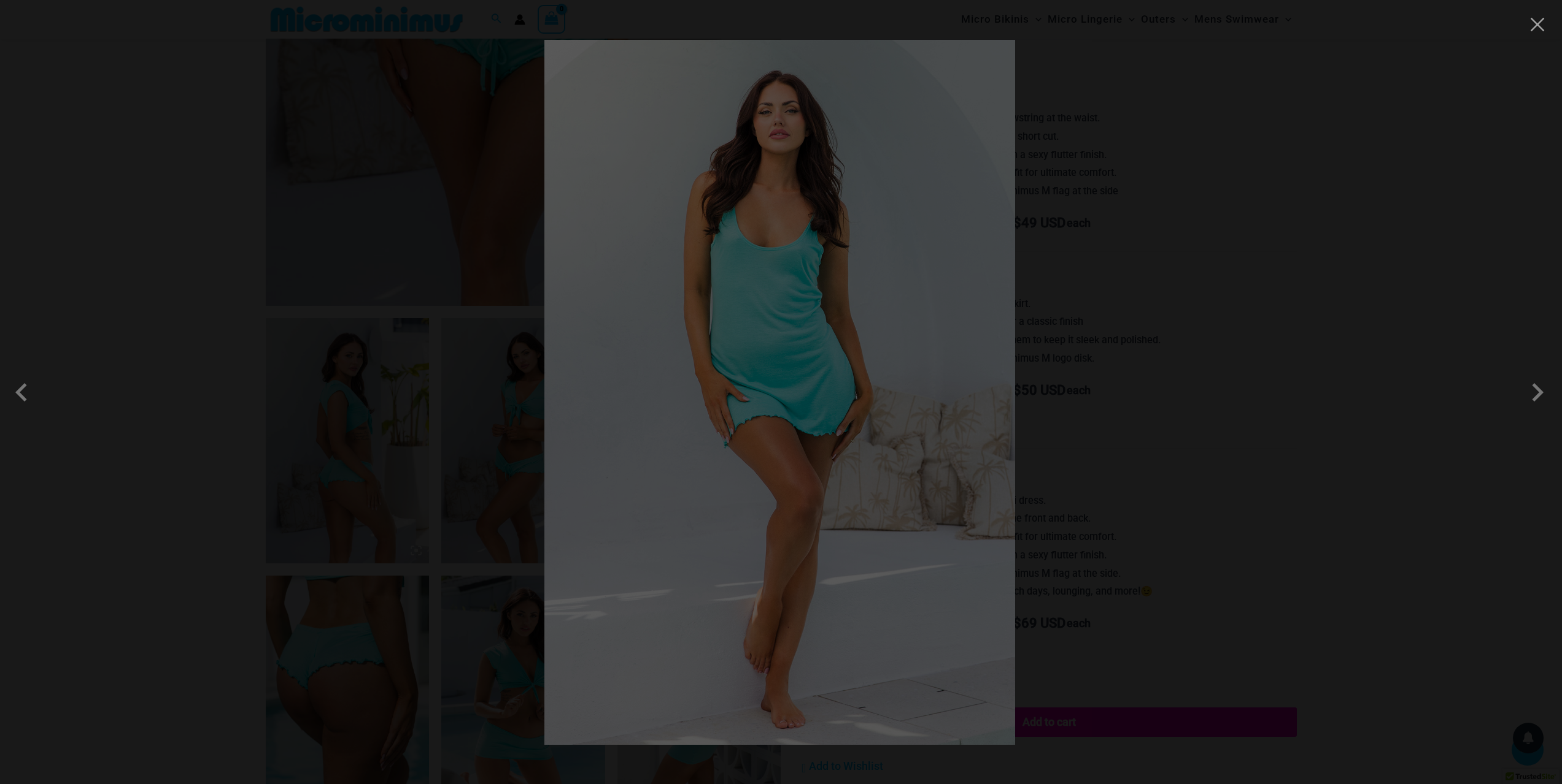
drag, startPoint x: 1515, startPoint y: 539, endPoint x: 1508, endPoint y: 537, distance: 7.3
click at [1512, 539] on div at bounding box center [781, 392] width 1562 height 784
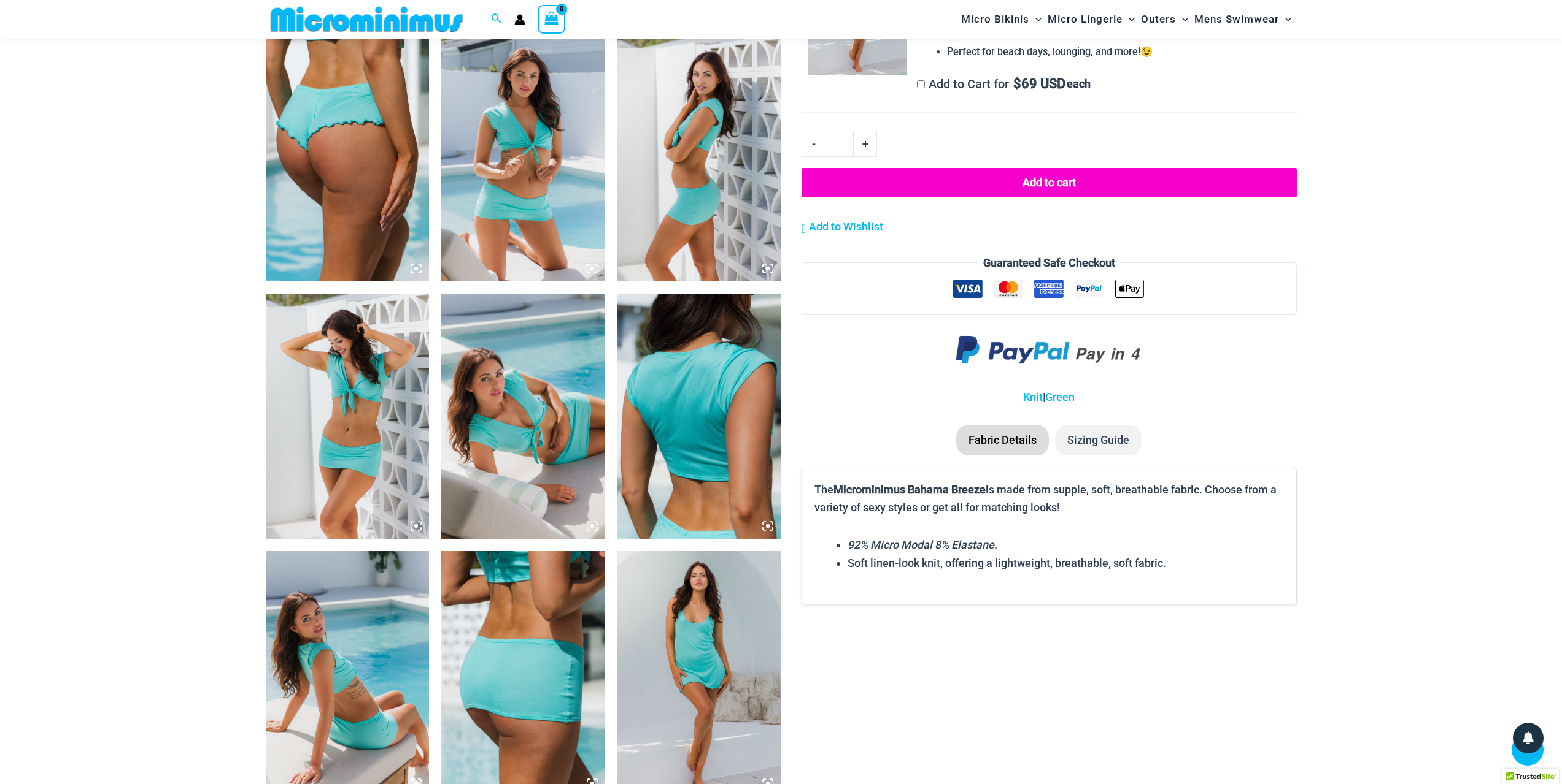
scroll to position [1094, 0]
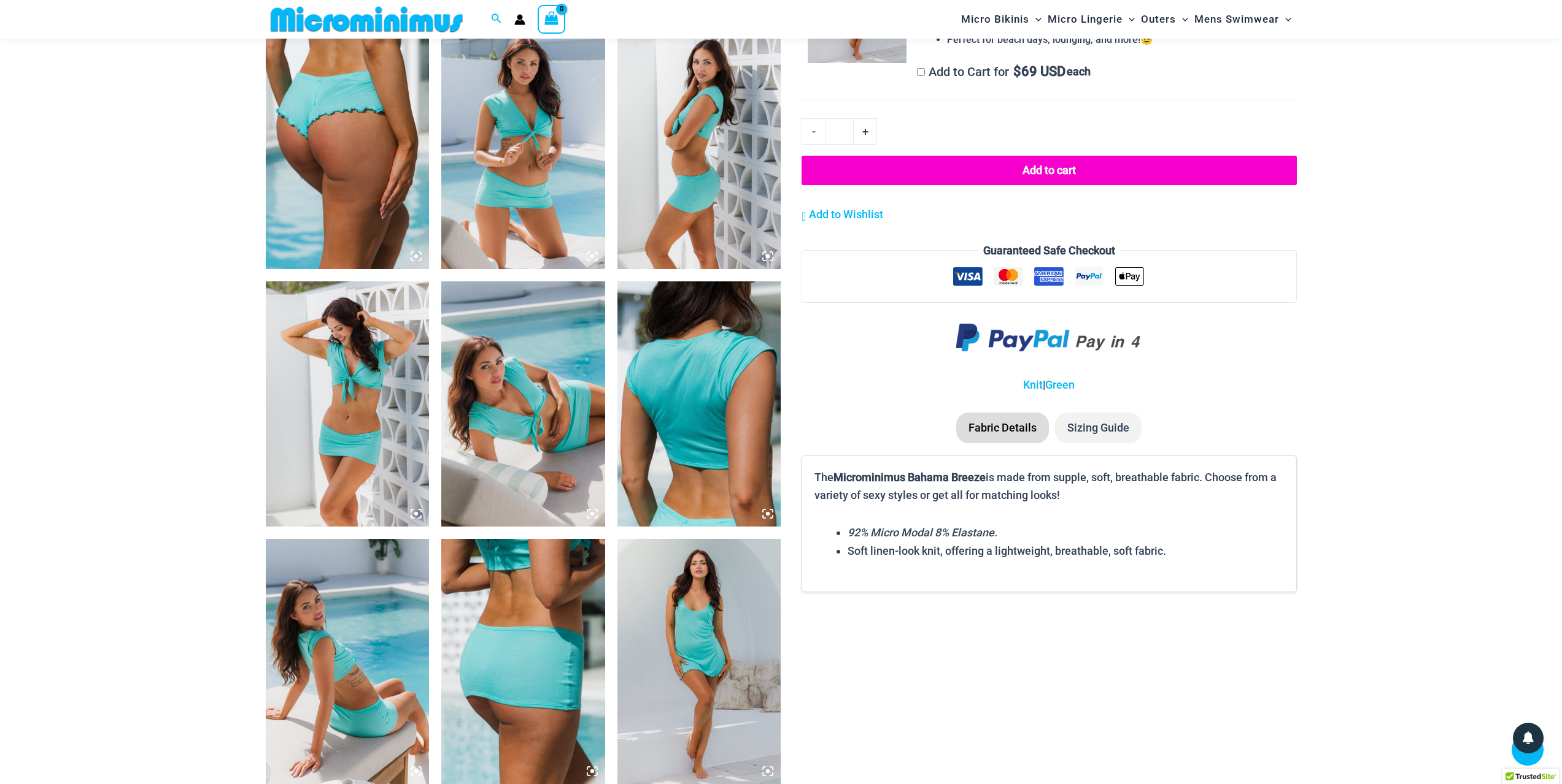
click at [328, 417] on img at bounding box center [347, 404] width 164 height 245
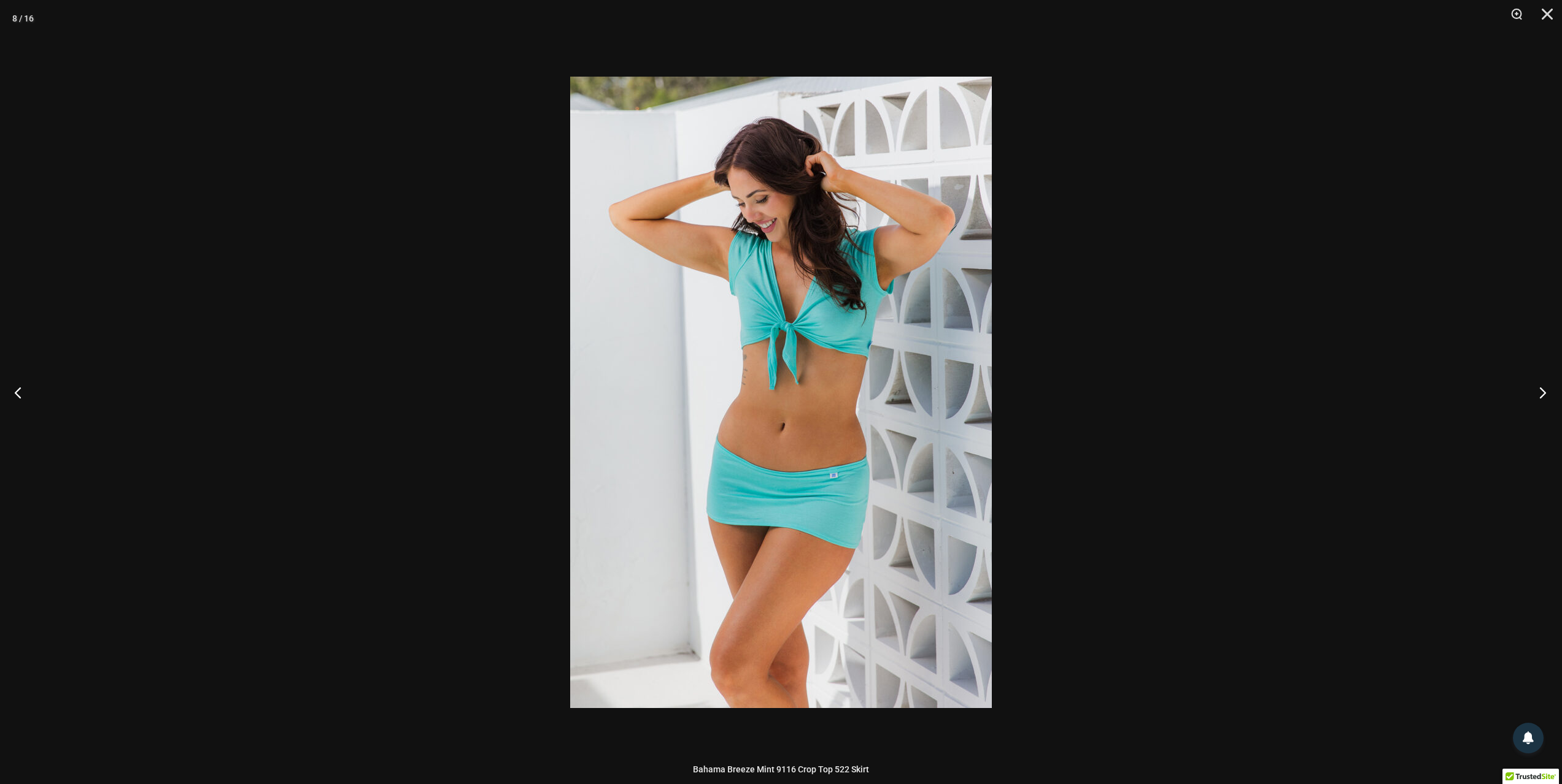
click at [1537, 387] on button "Next" at bounding box center [1539, 392] width 46 height 62
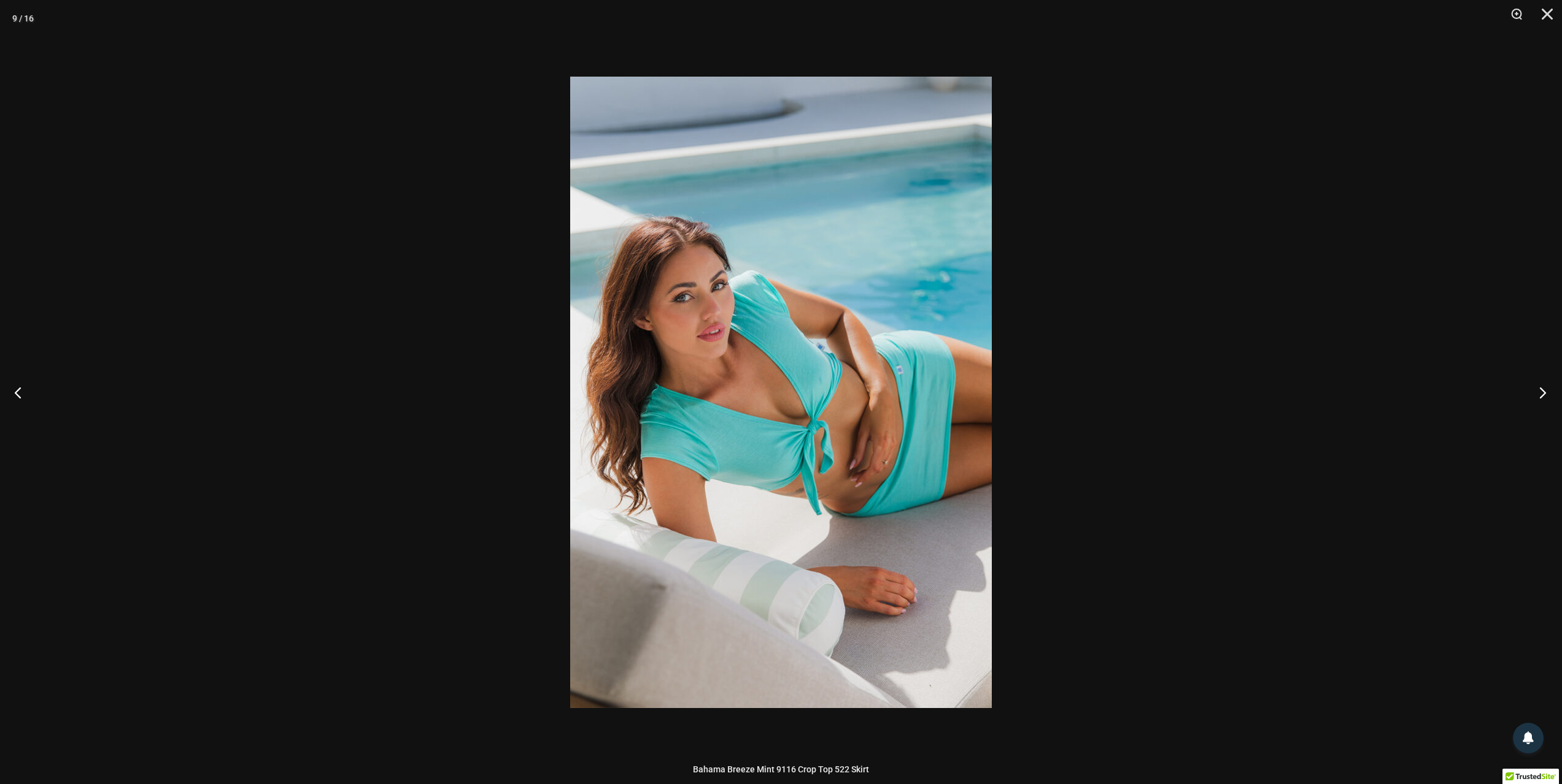
click at [1537, 387] on button "Next" at bounding box center [1539, 392] width 46 height 62
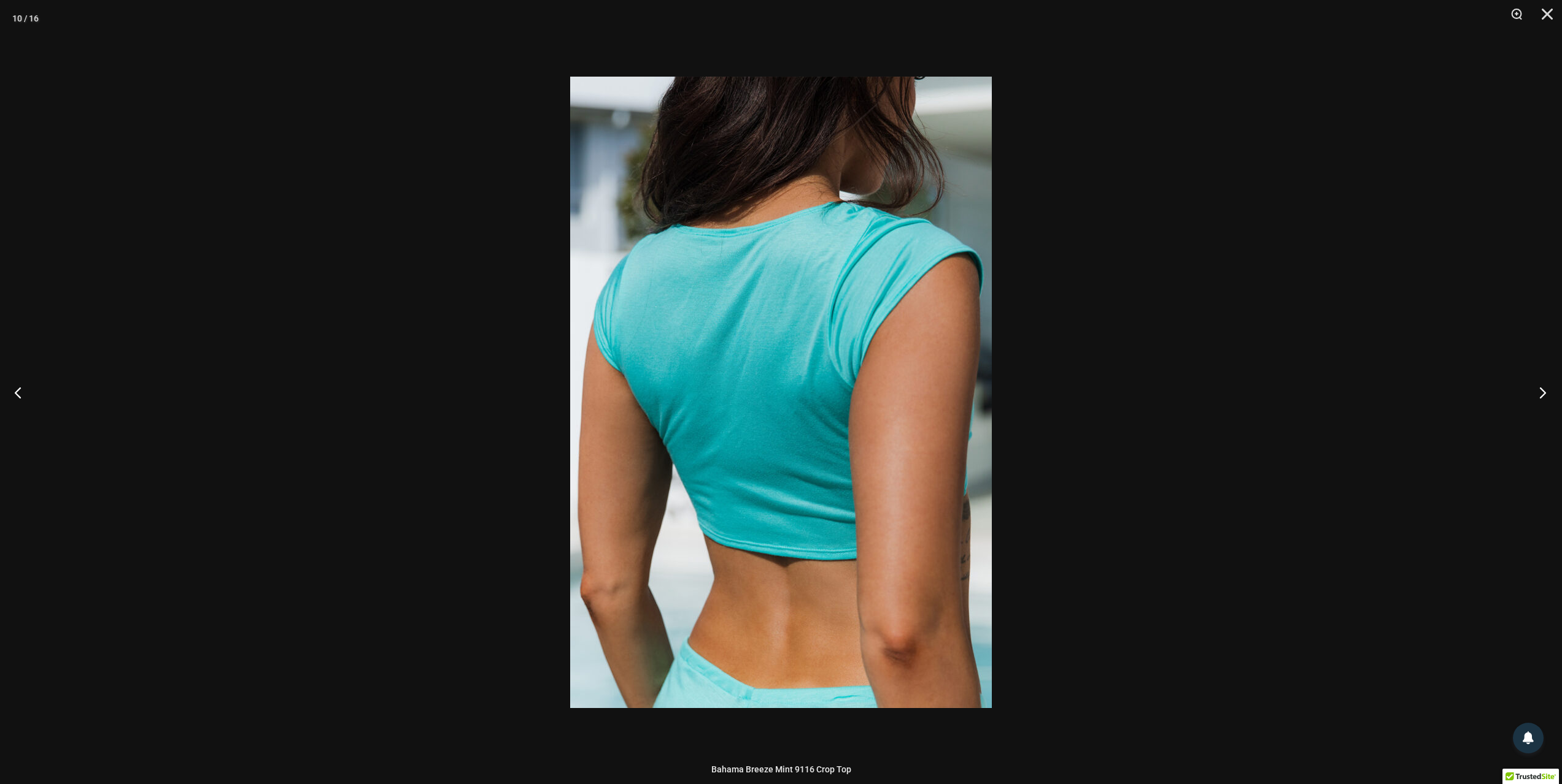
click at [1537, 387] on button "Next" at bounding box center [1539, 392] width 46 height 62
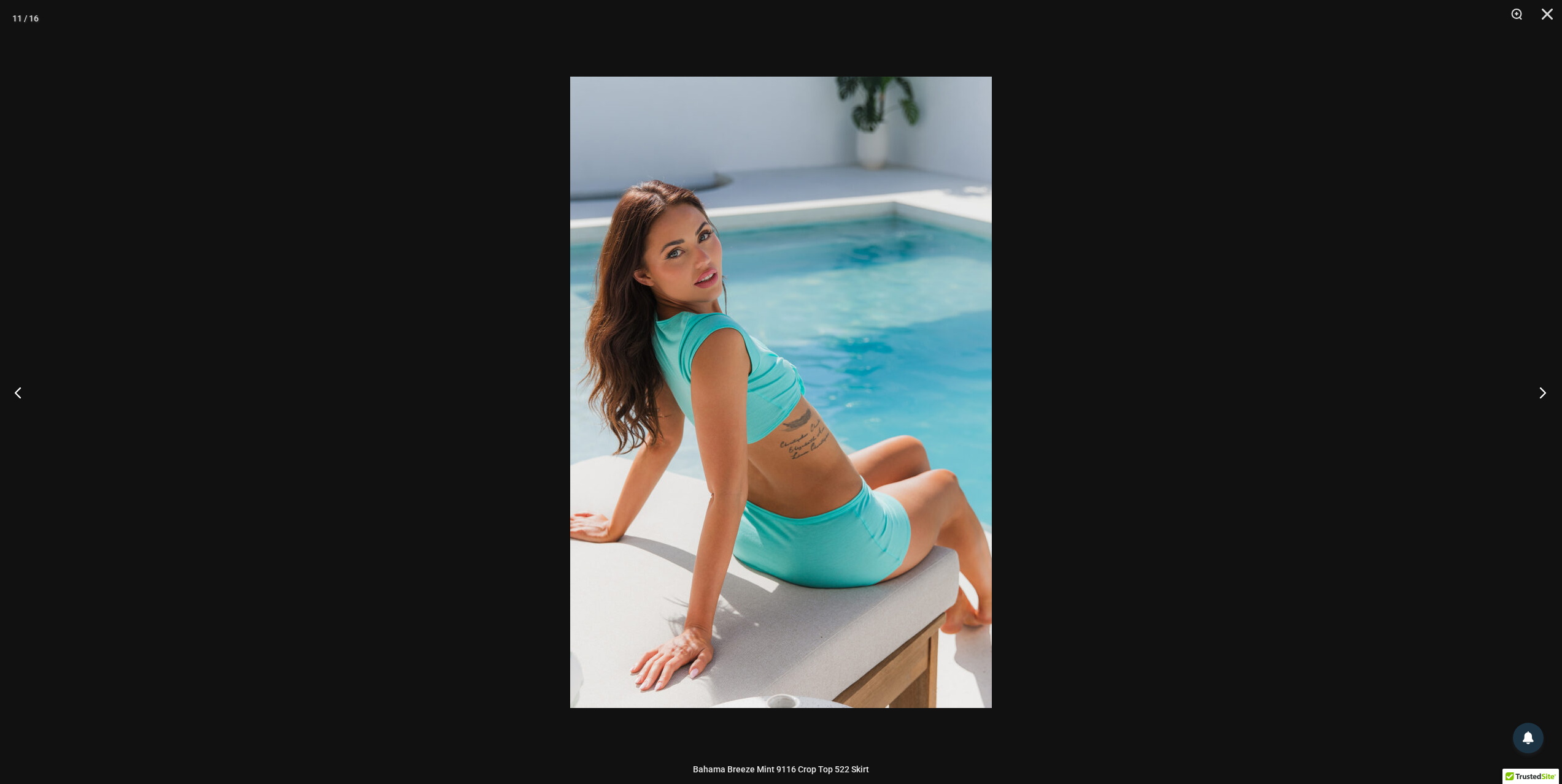
click at [1537, 387] on button "Next" at bounding box center [1539, 392] width 46 height 62
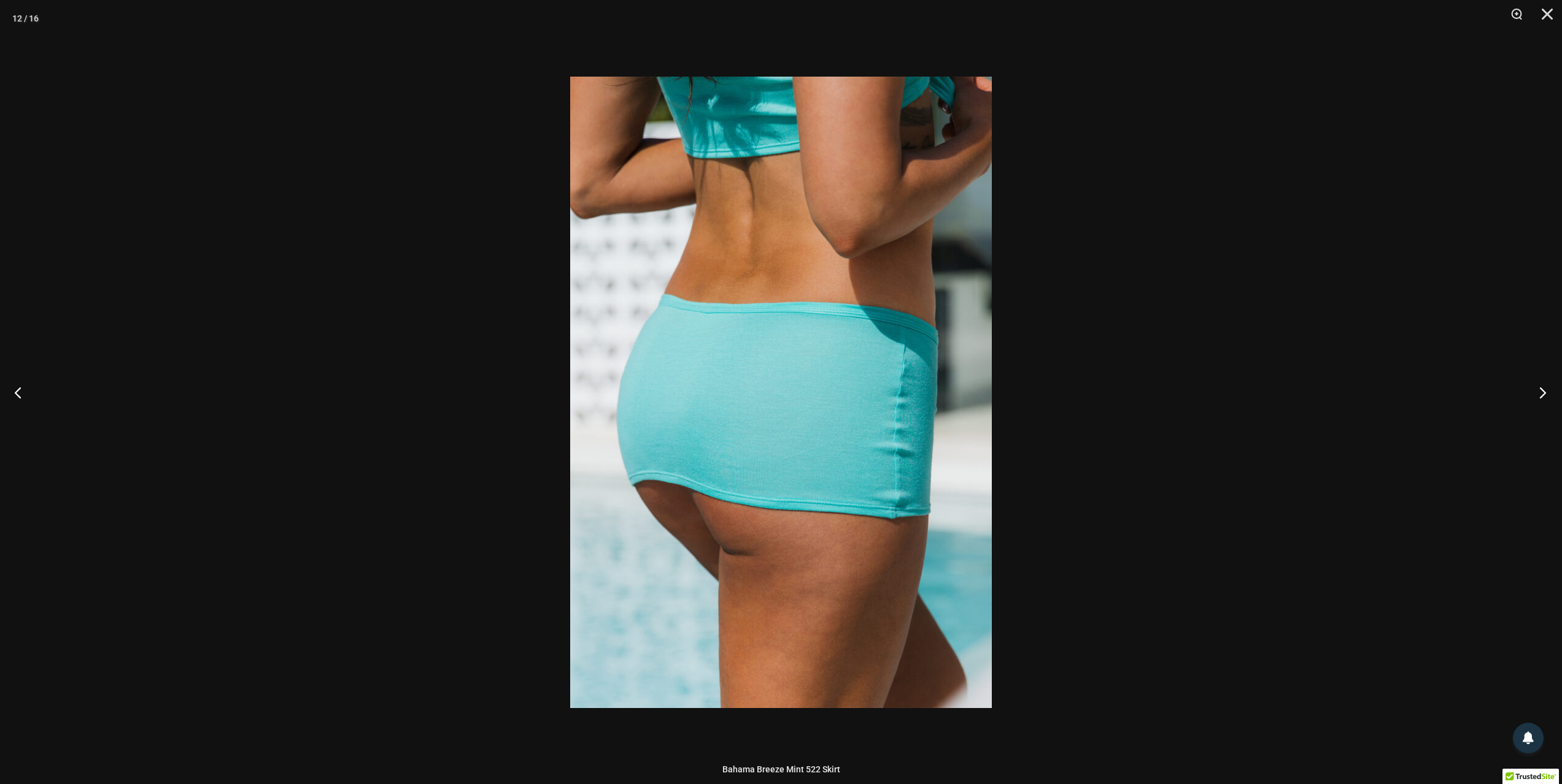
click at [1537, 387] on button "Next" at bounding box center [1539, 392] width 46 height 62
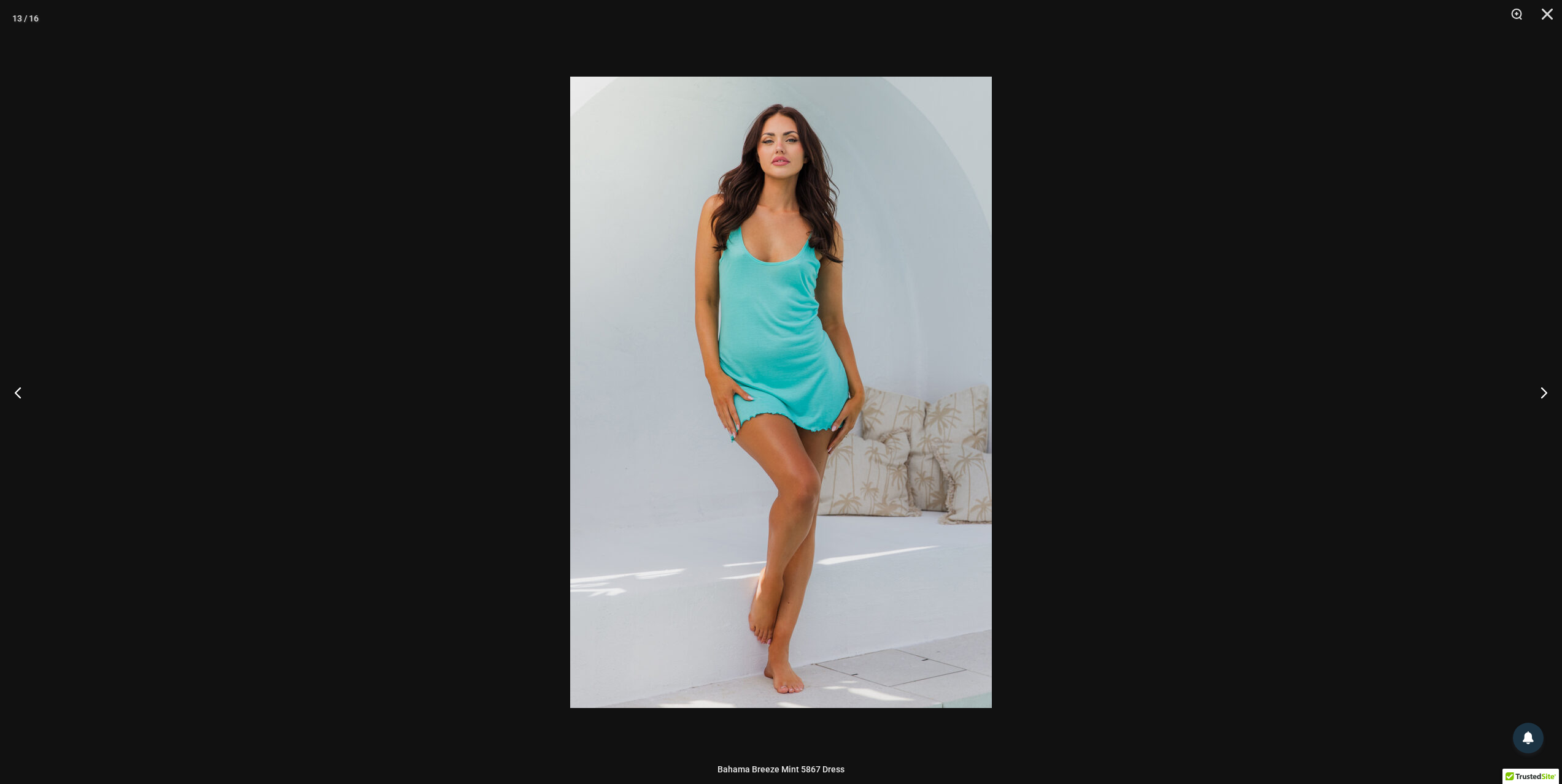
click at [1552, 462] on div at bounding box center [781, 392] width 1562 height 784
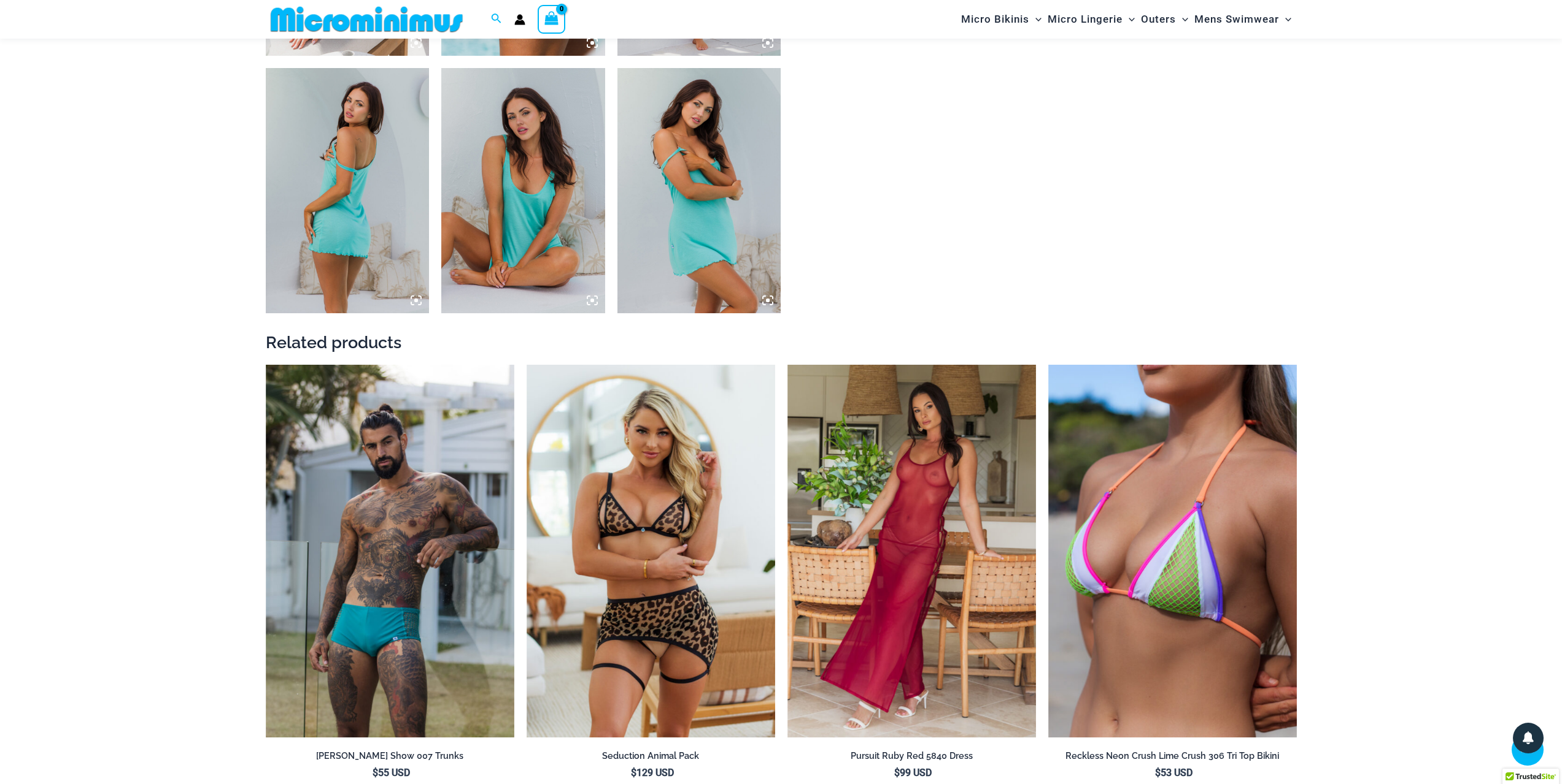
scroll to position [1830, 0]
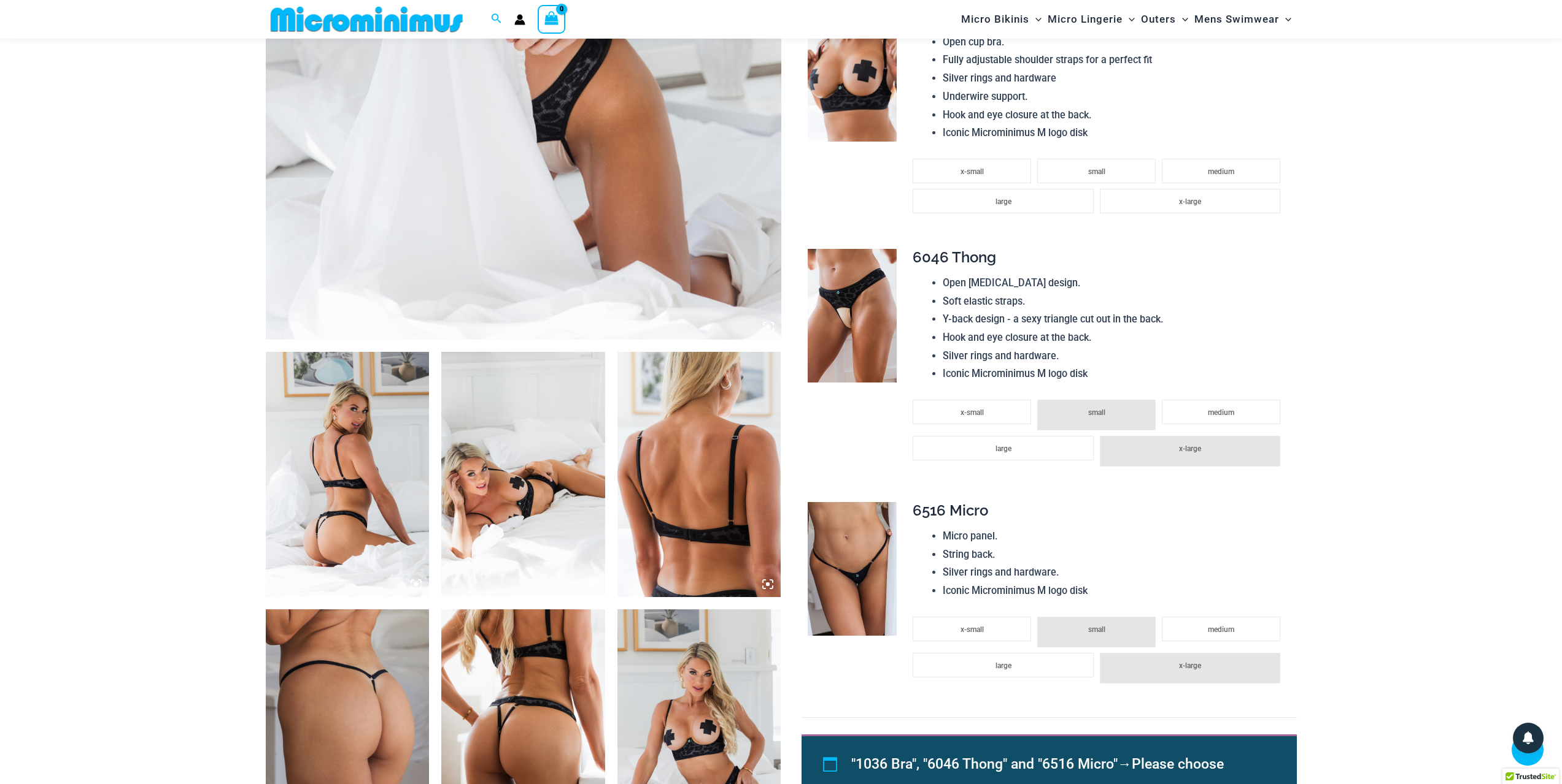
scroll to position [724, 0]
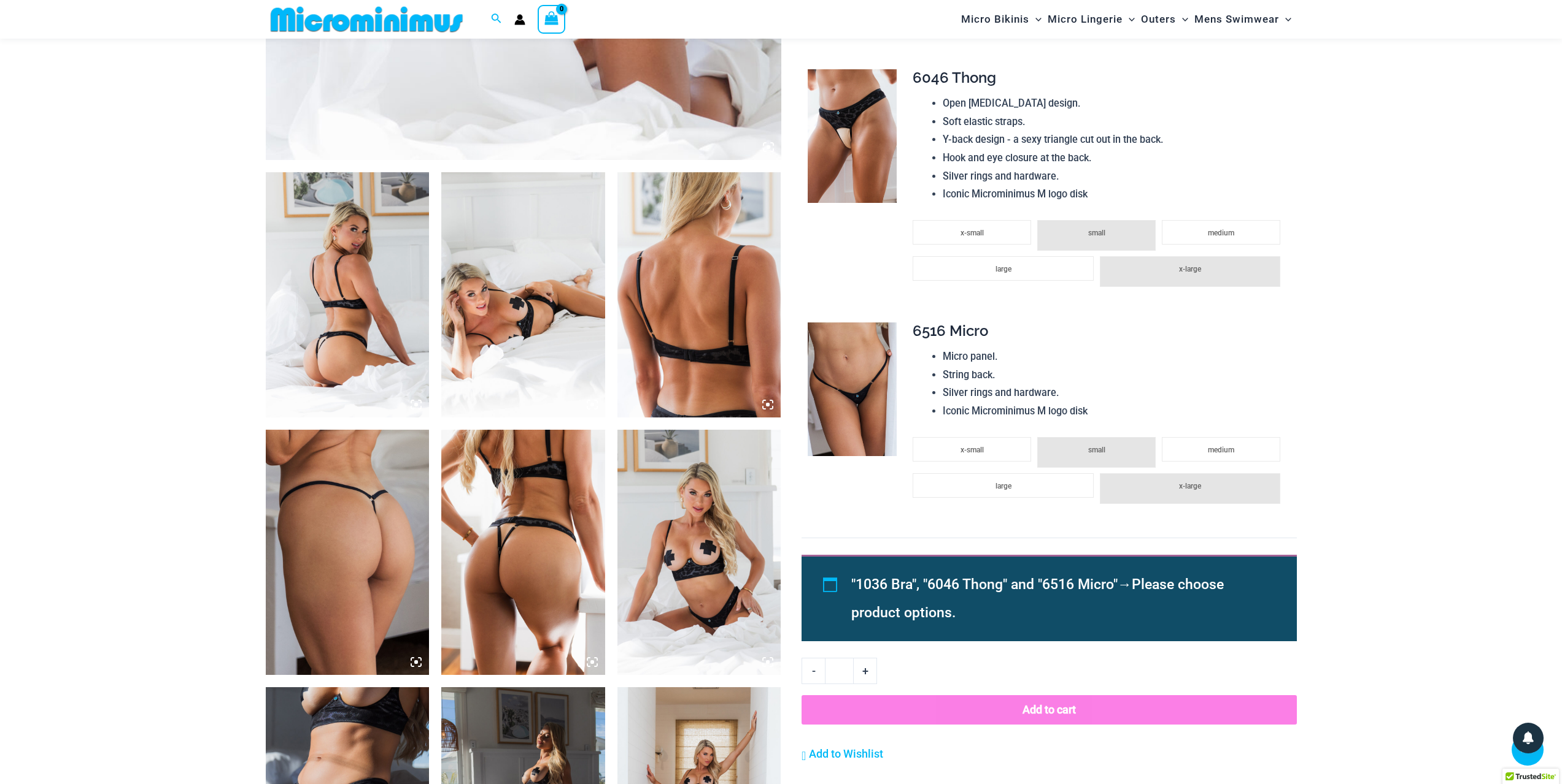
click at [374, 488] on img at bounding box center [347, 552] width 164 height 245
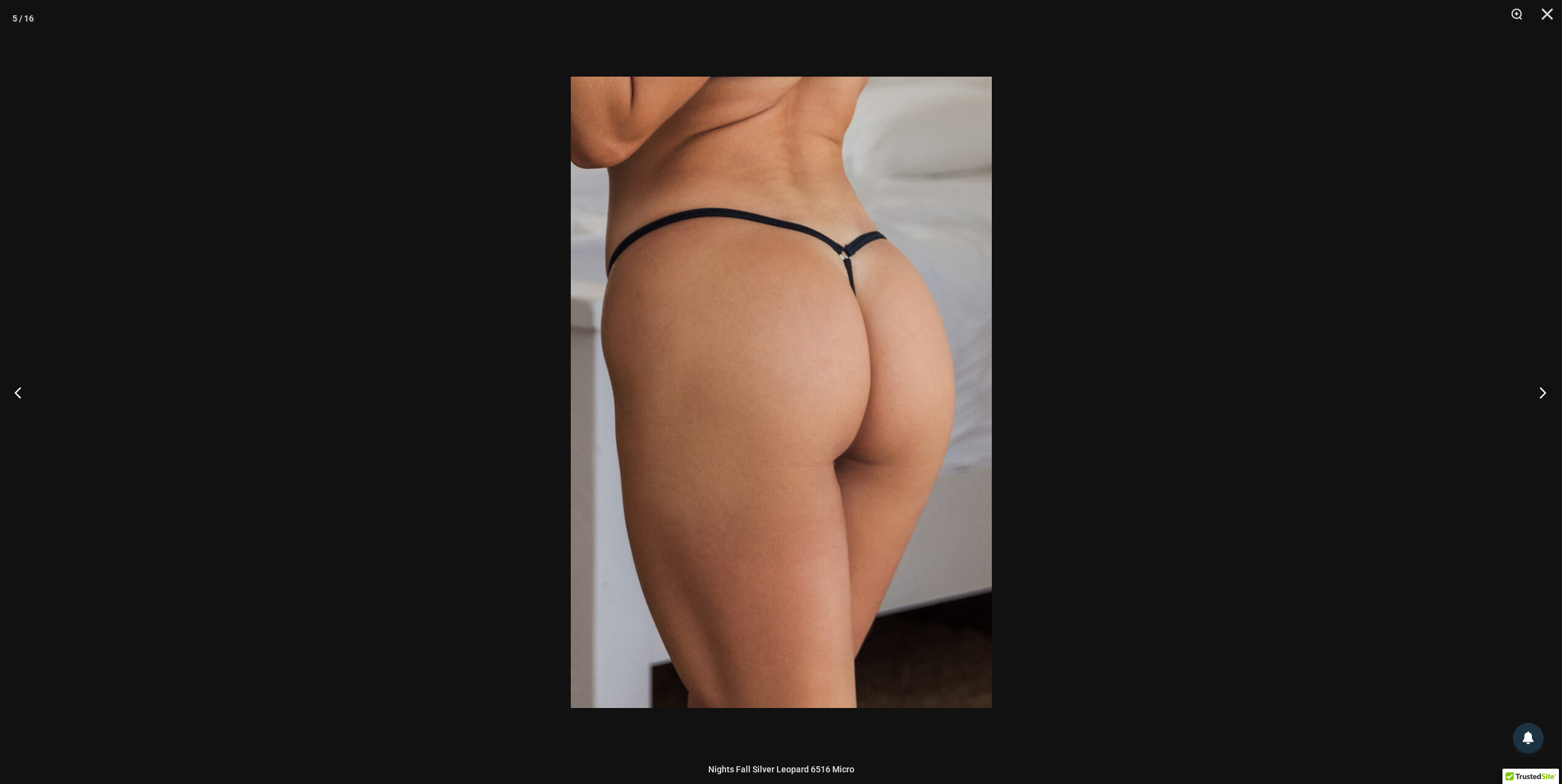
click at [1541, 396] on button "Next" at bounding box center [1539, 392] width 46 height 62
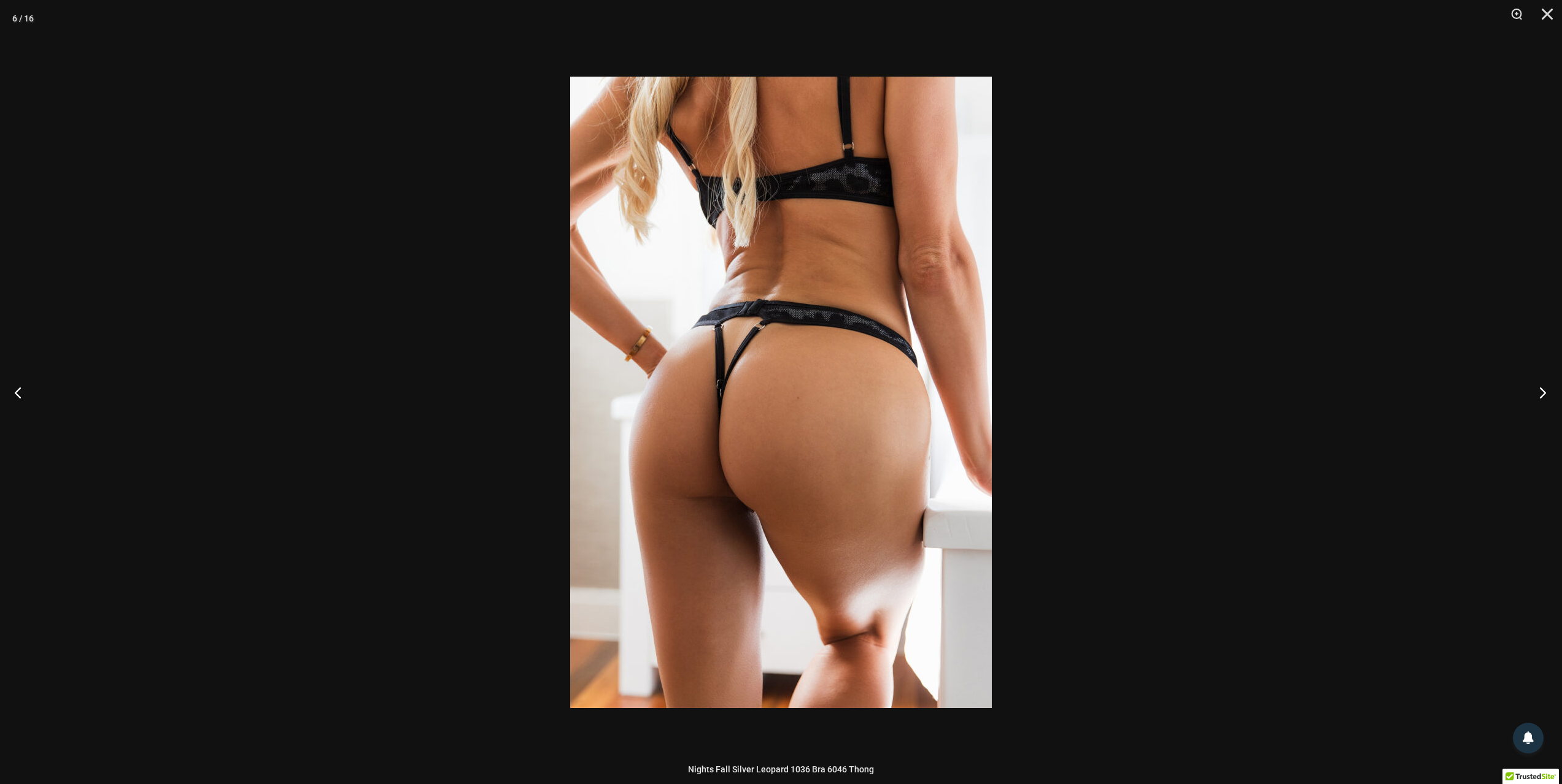
click at [1541, 396] on button "Next" at bounding box center [1539, 392] width 46 height 62
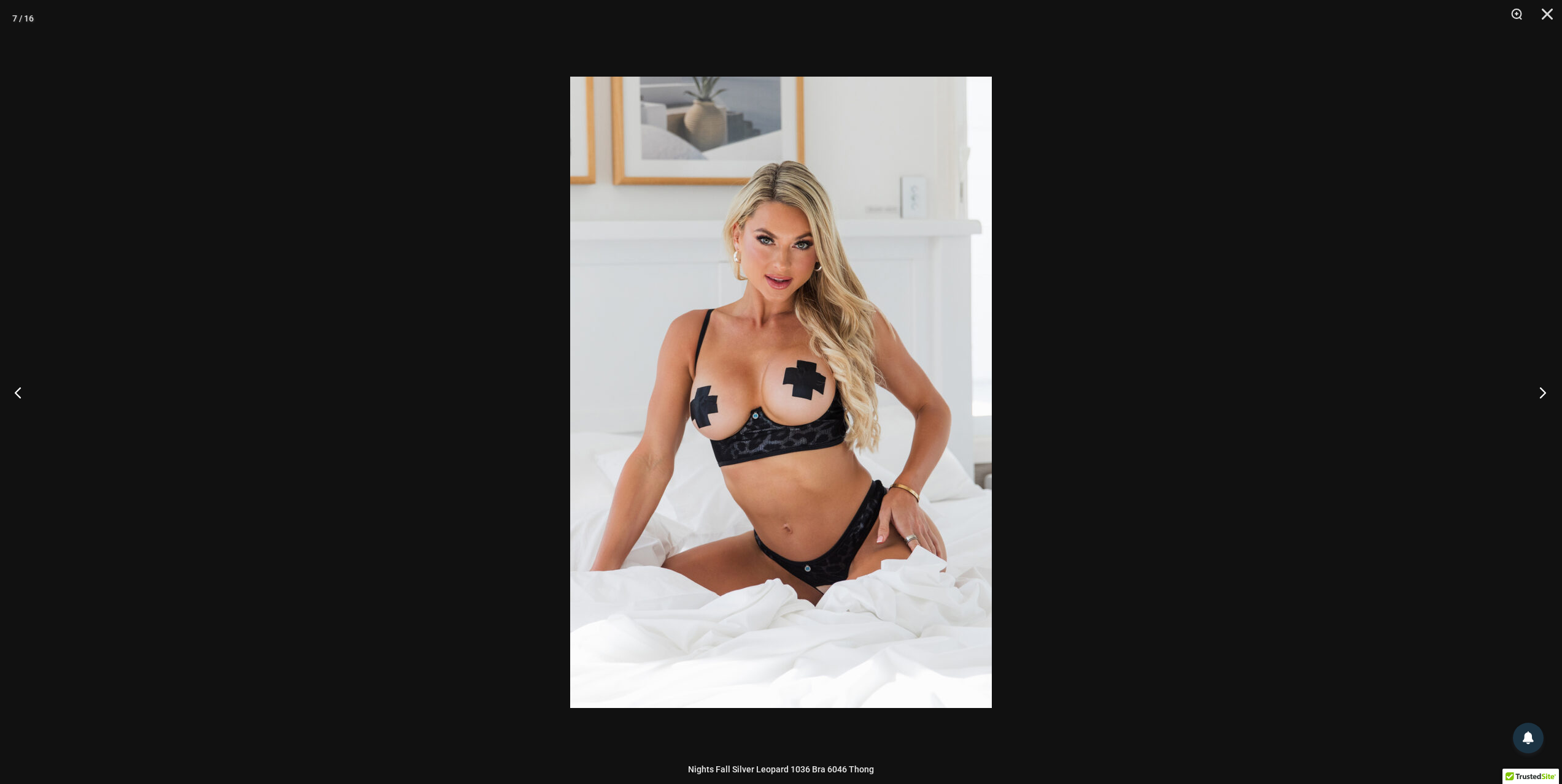
click at [1541, 396] on button "Next" at bounding box center [1539, 392] width 46 height 62
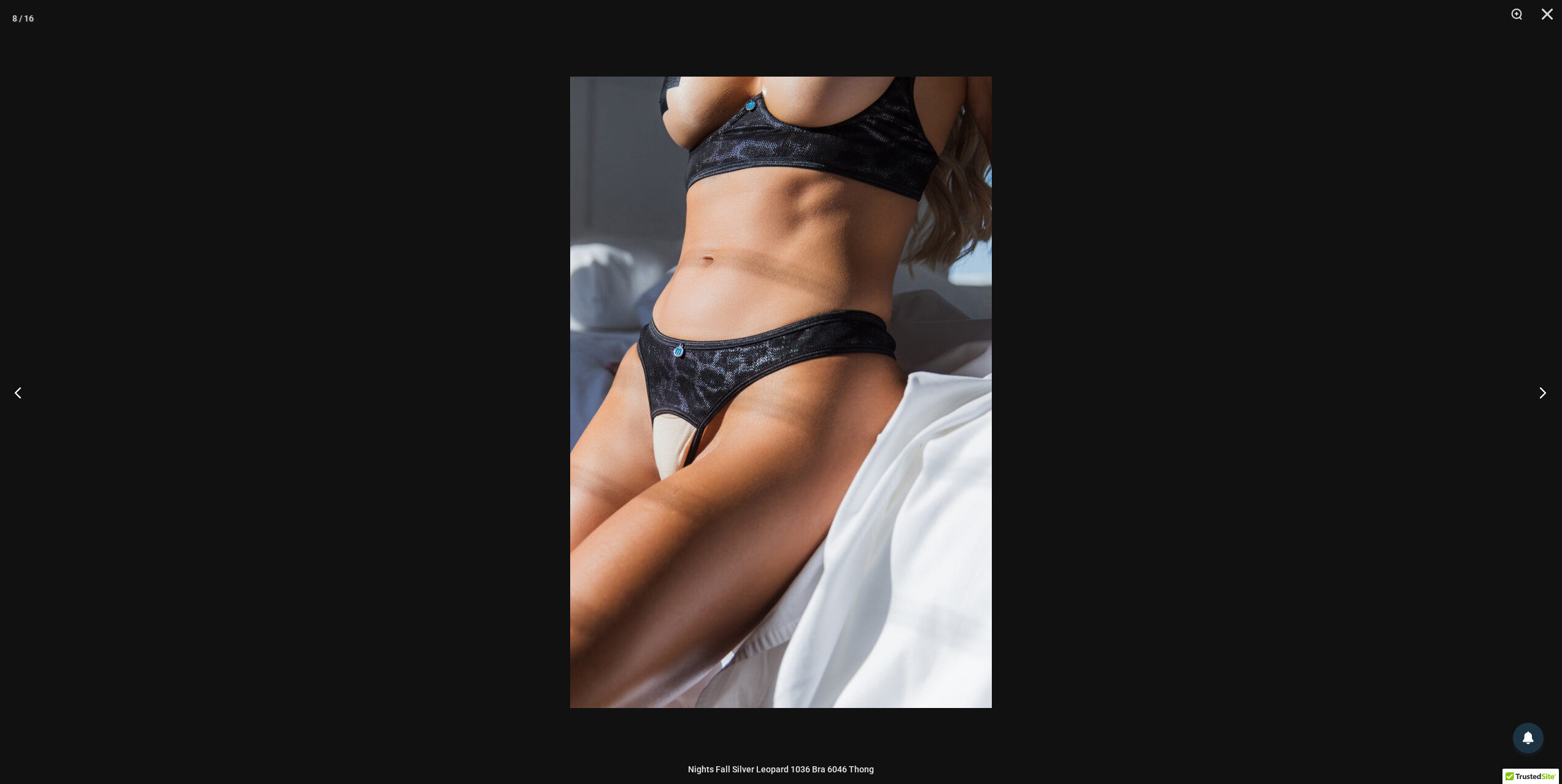
click at [1539, 397] on button "Next" at bounding box center [1539, 392] width 46 height 62
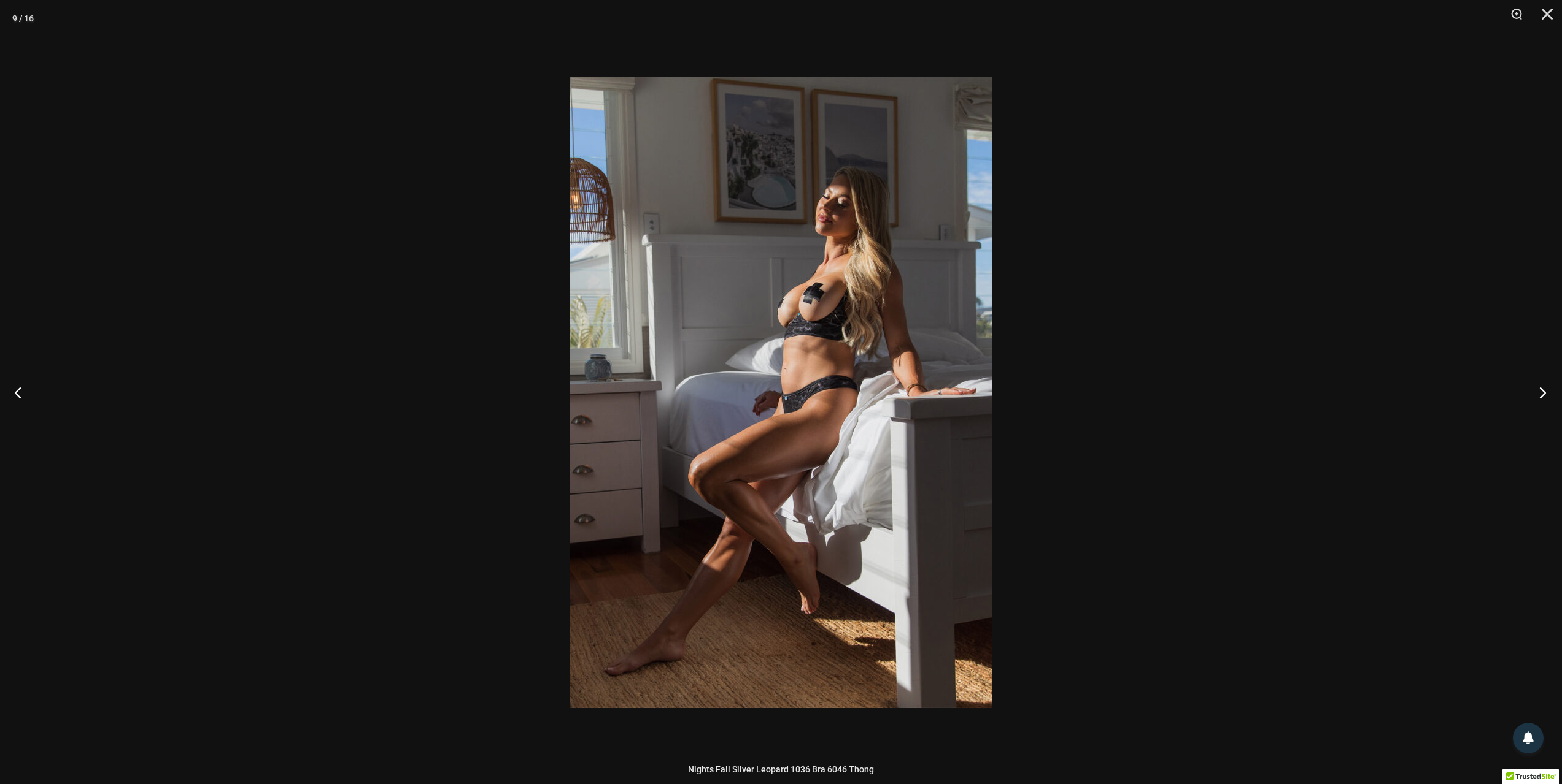
click at [1537, 398] on button "Next" at bounding box center [1539, 392] width 46 height 62
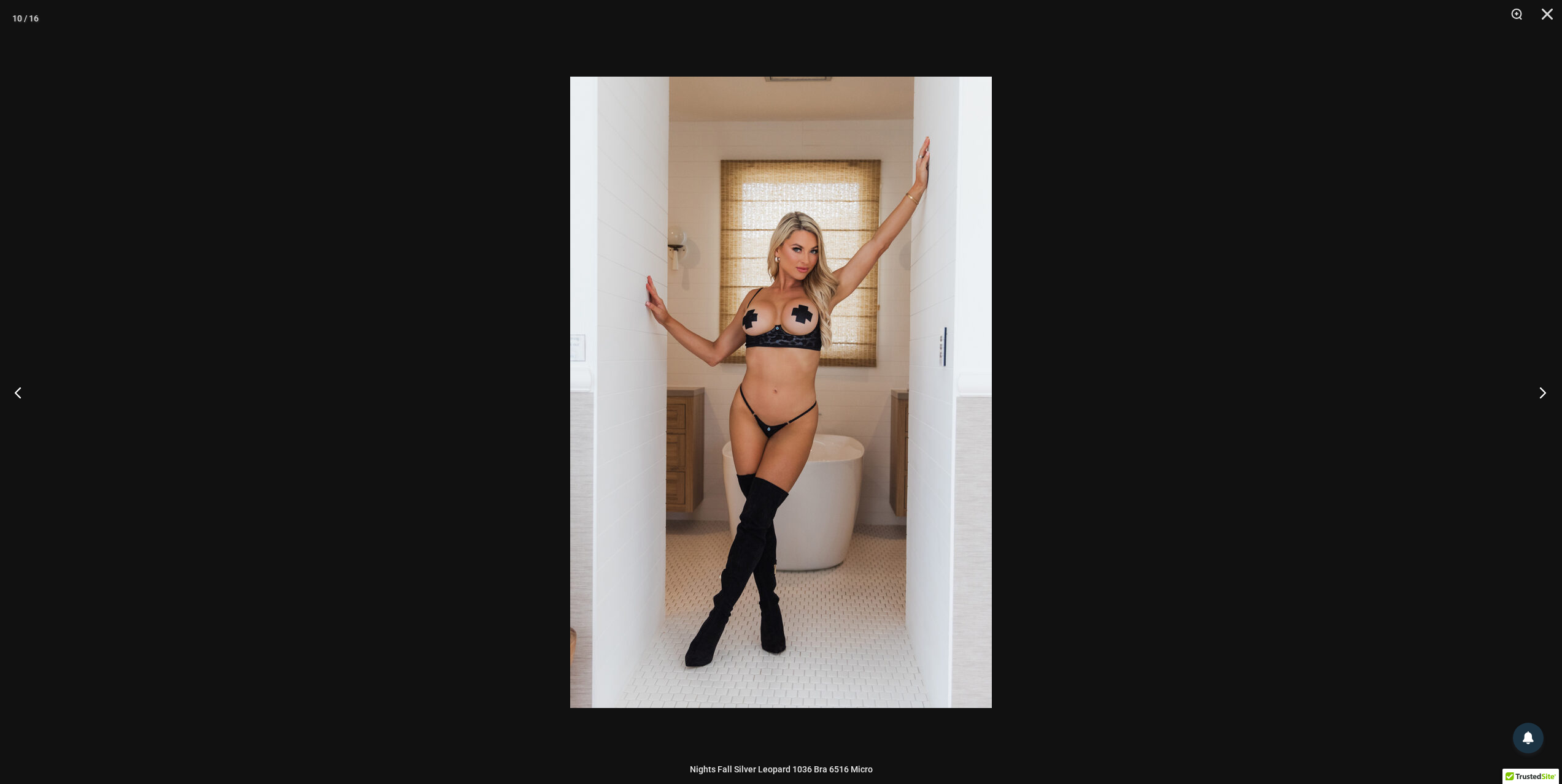
click at [1535, 410] on button "Next" at bounding box center [1539, 392] width 46 height 62
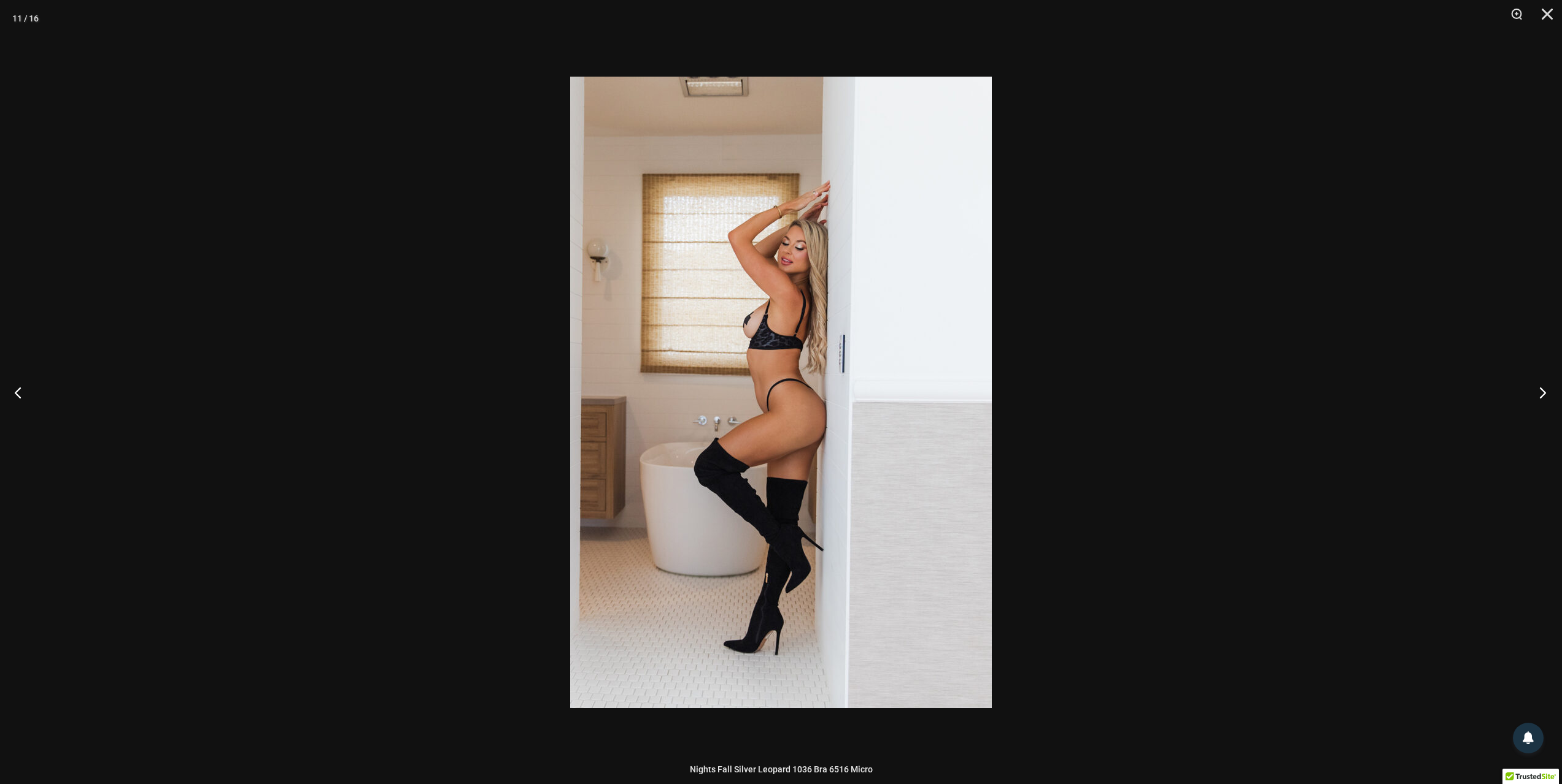
click at [1535, 410] on button "Next" at bounding box center [1539, 392] width 46 height 62
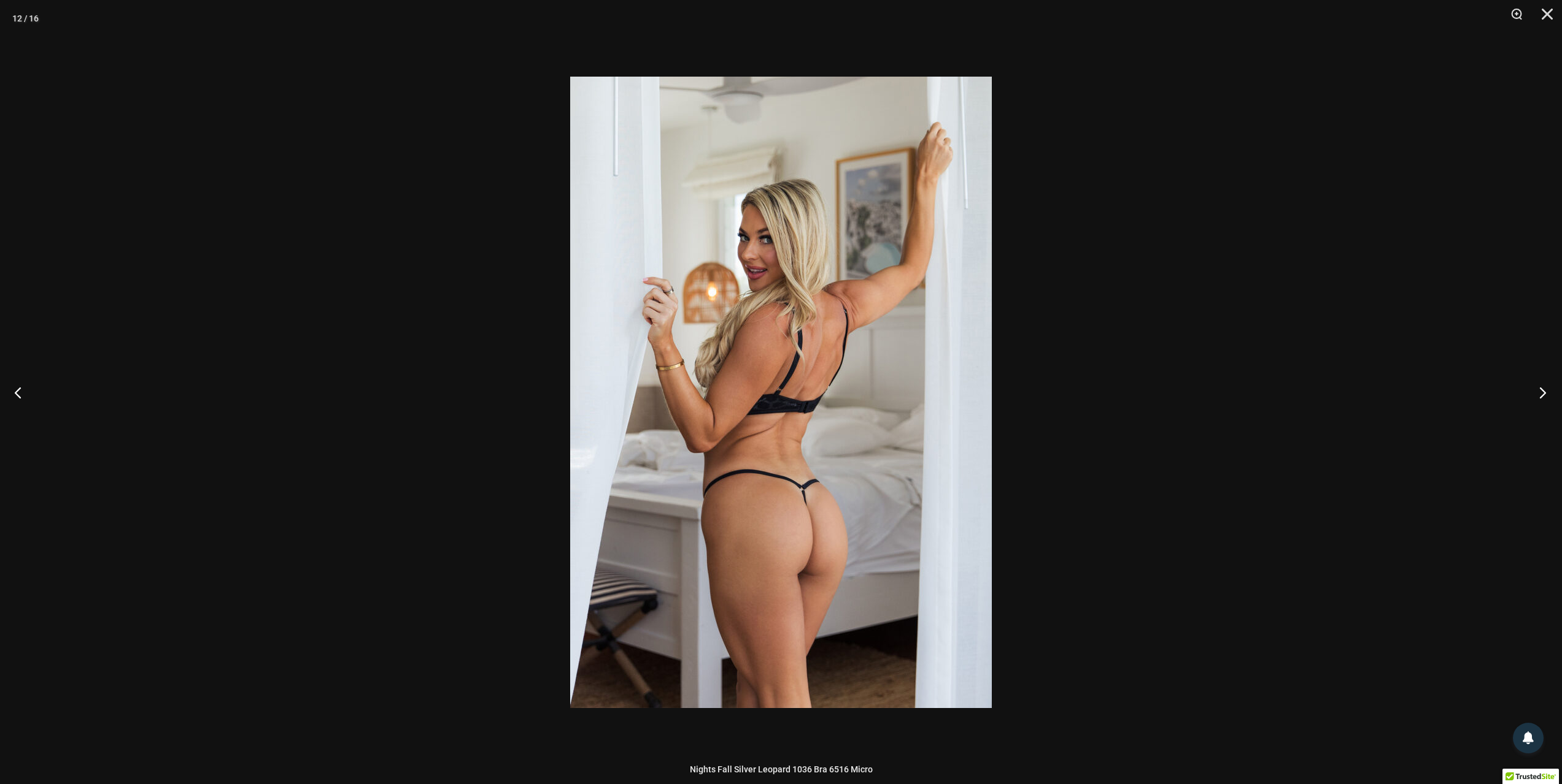
click at [1535, 410] on button "Next" at bounding box center [1539, 392] width 46 height 62
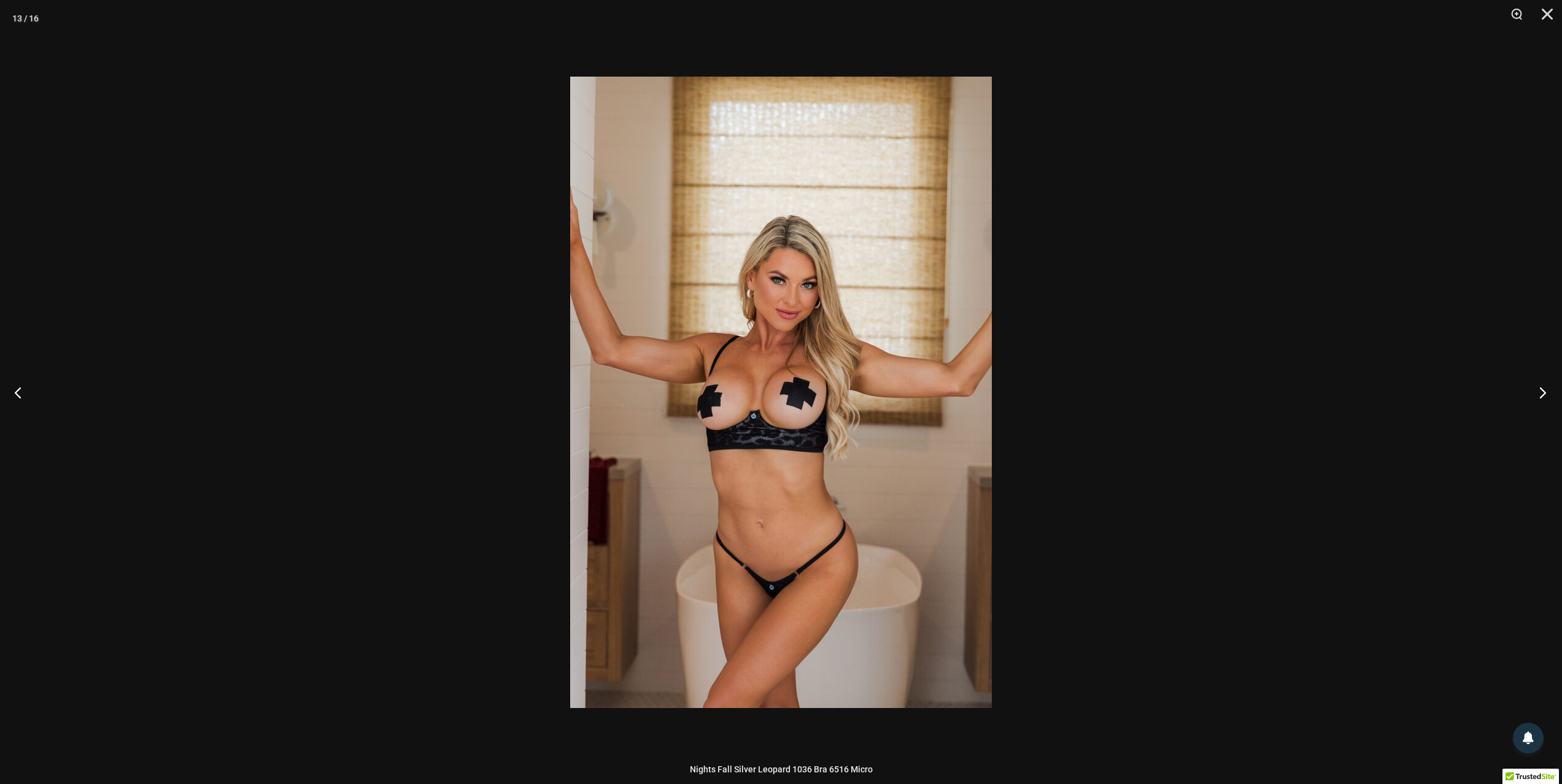
click at [1526, 409] on button "Next" at bounding box center [1539, 392] width 46 height 62
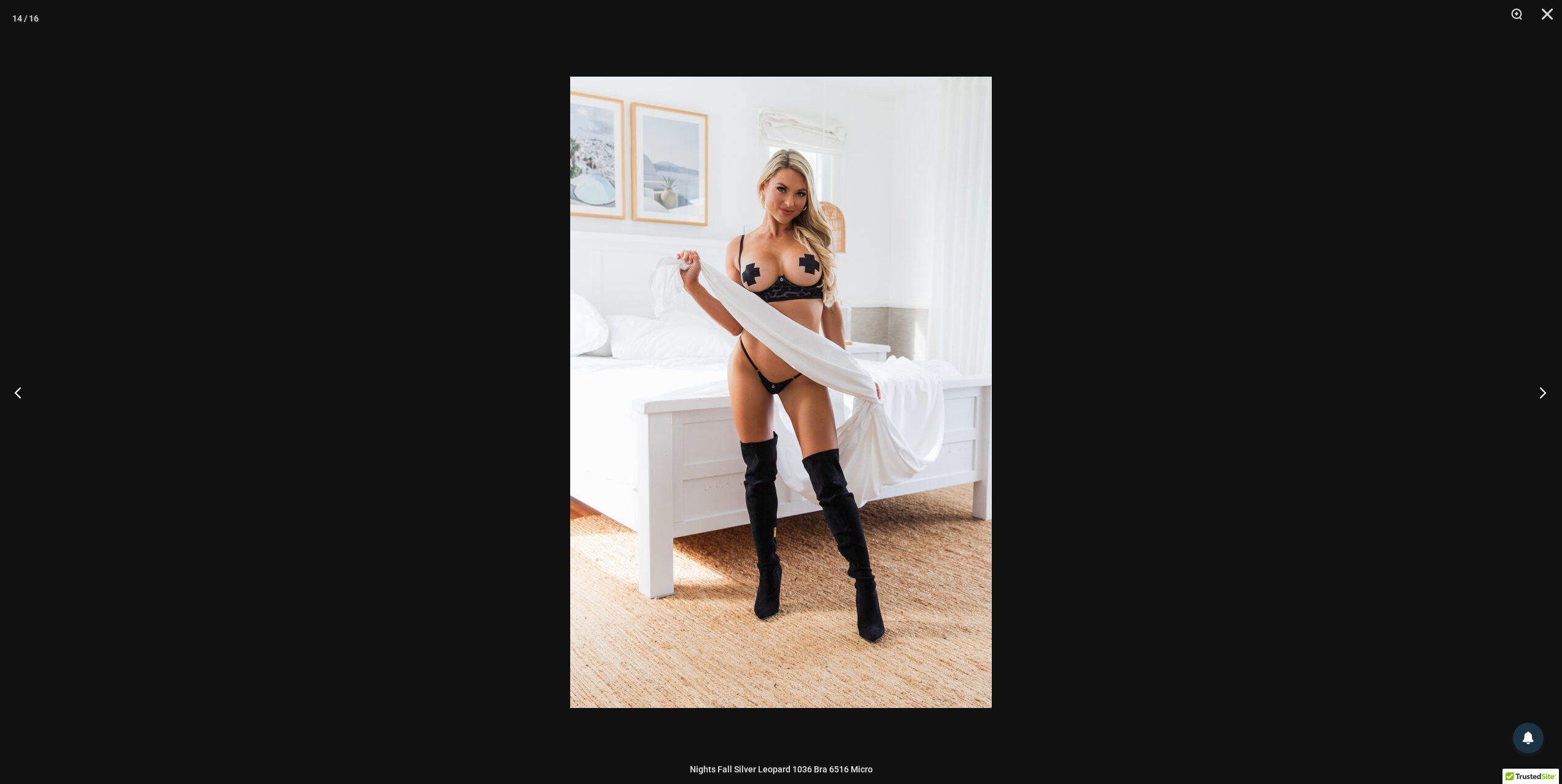
click at [1526, 409] on button "Next" at bounding box center [1539, 392] width 46 height 62
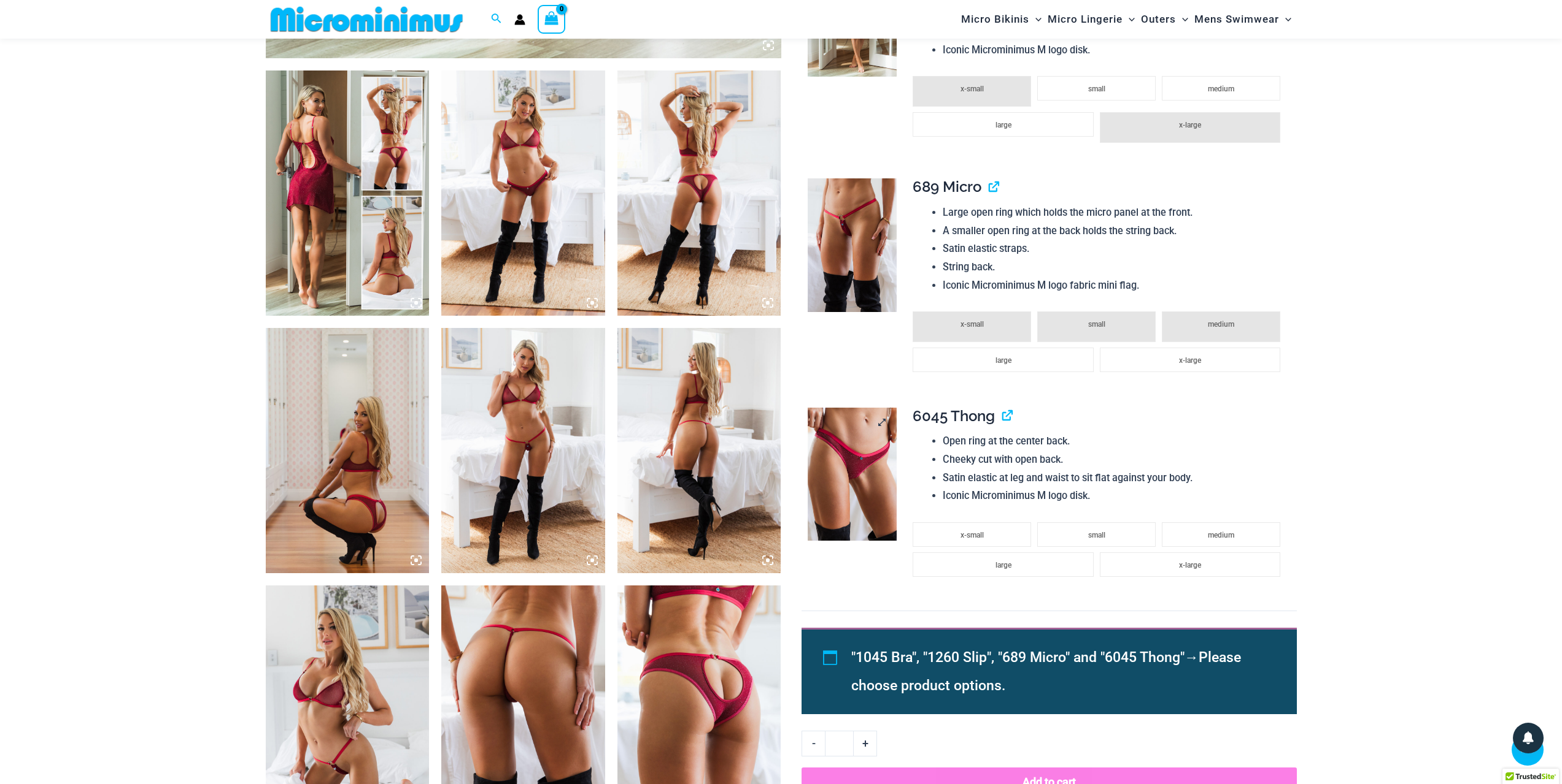
scroll to position [848, 0]
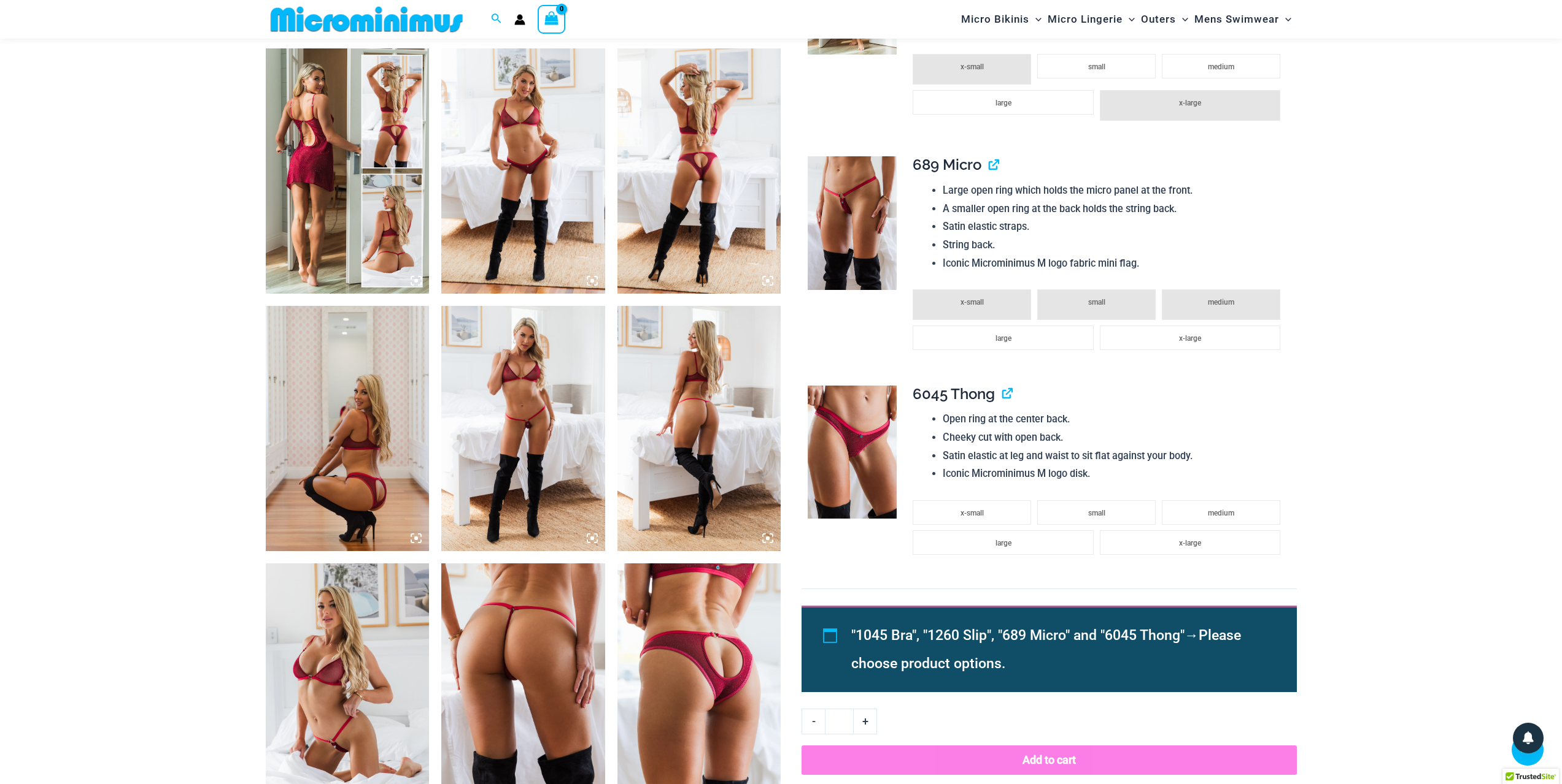
click at [373, 166] on img at bounding box center [347, 171] width 164 height 245
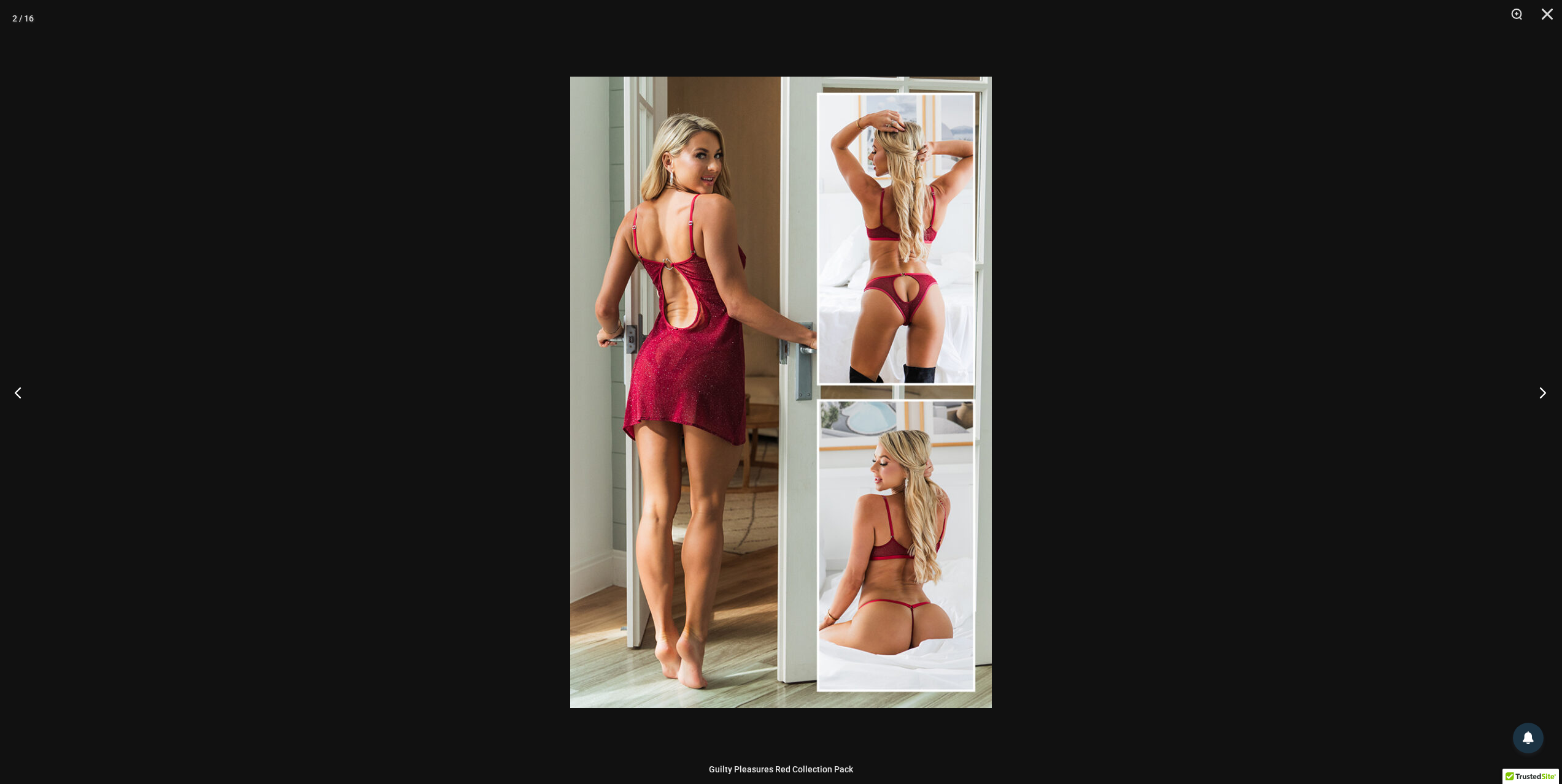
click at [1552, 393] on button "Next" at bounding box center [1539, 392] width 46 height 62
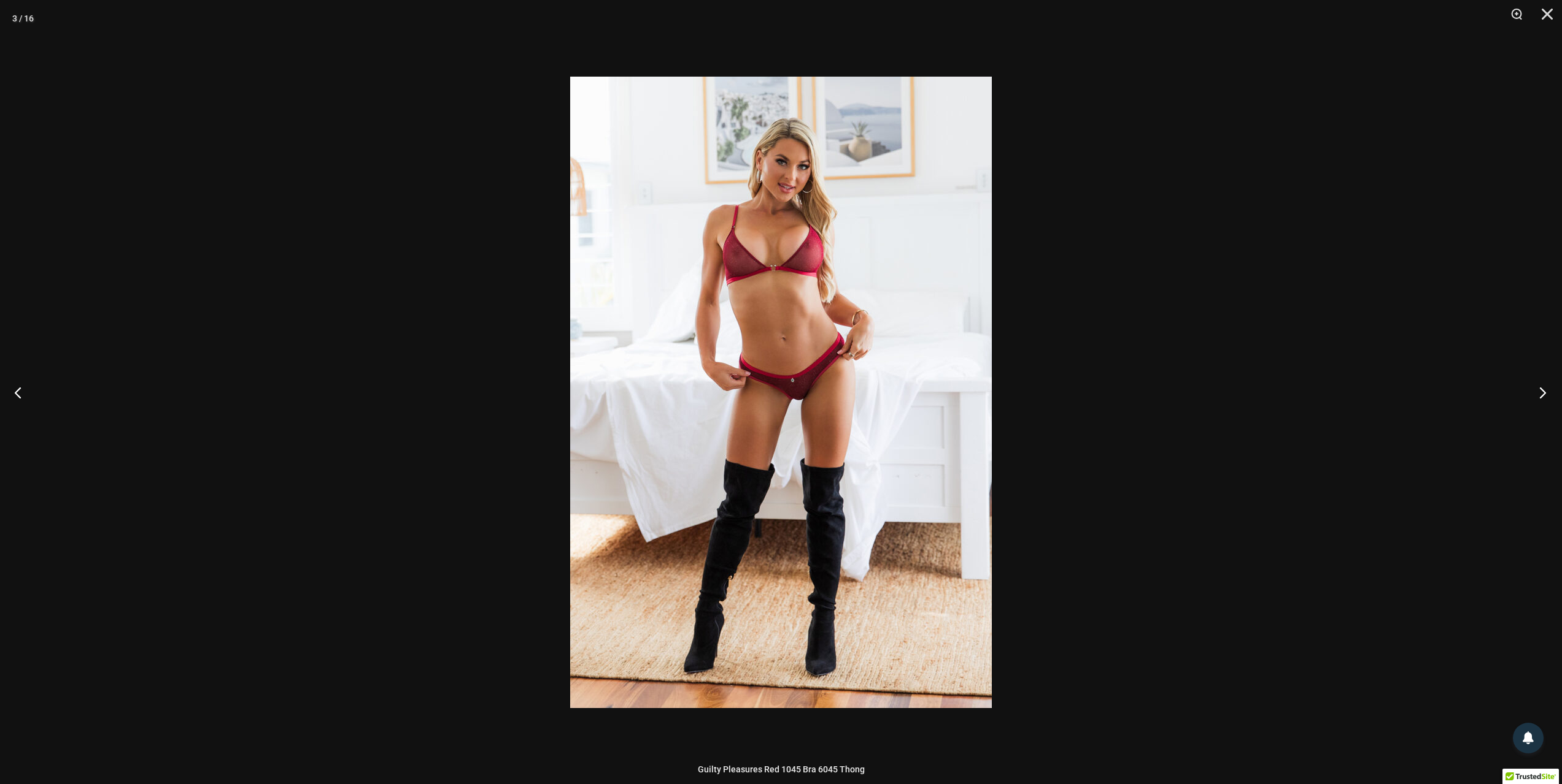
click at [1552, 393] on button "Next" at bounding box center [1539, 392] width 46 height 62
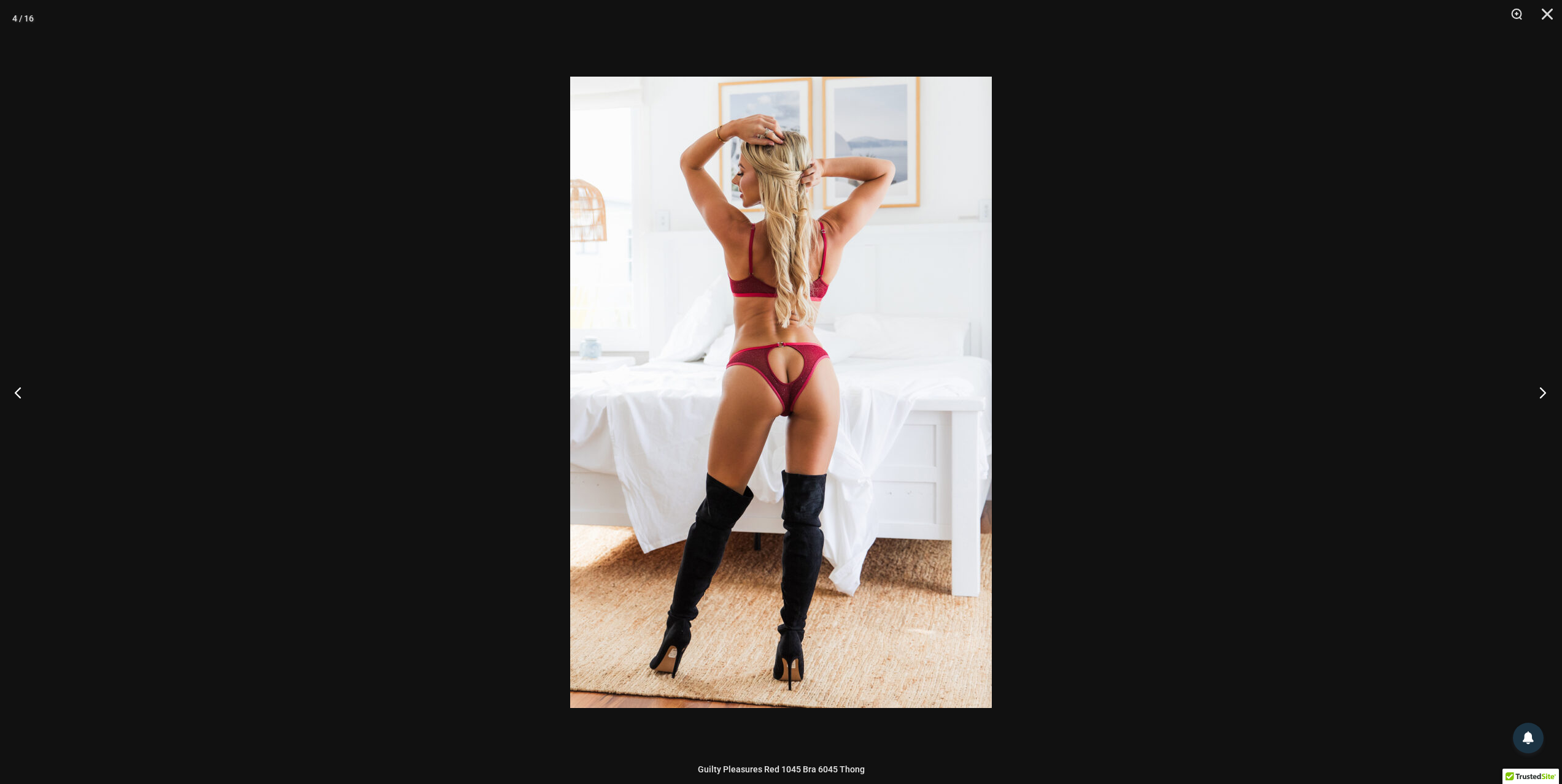
click at [1552, 393] on button "Next" at bounding box center [1539, 392] width 46 height 62
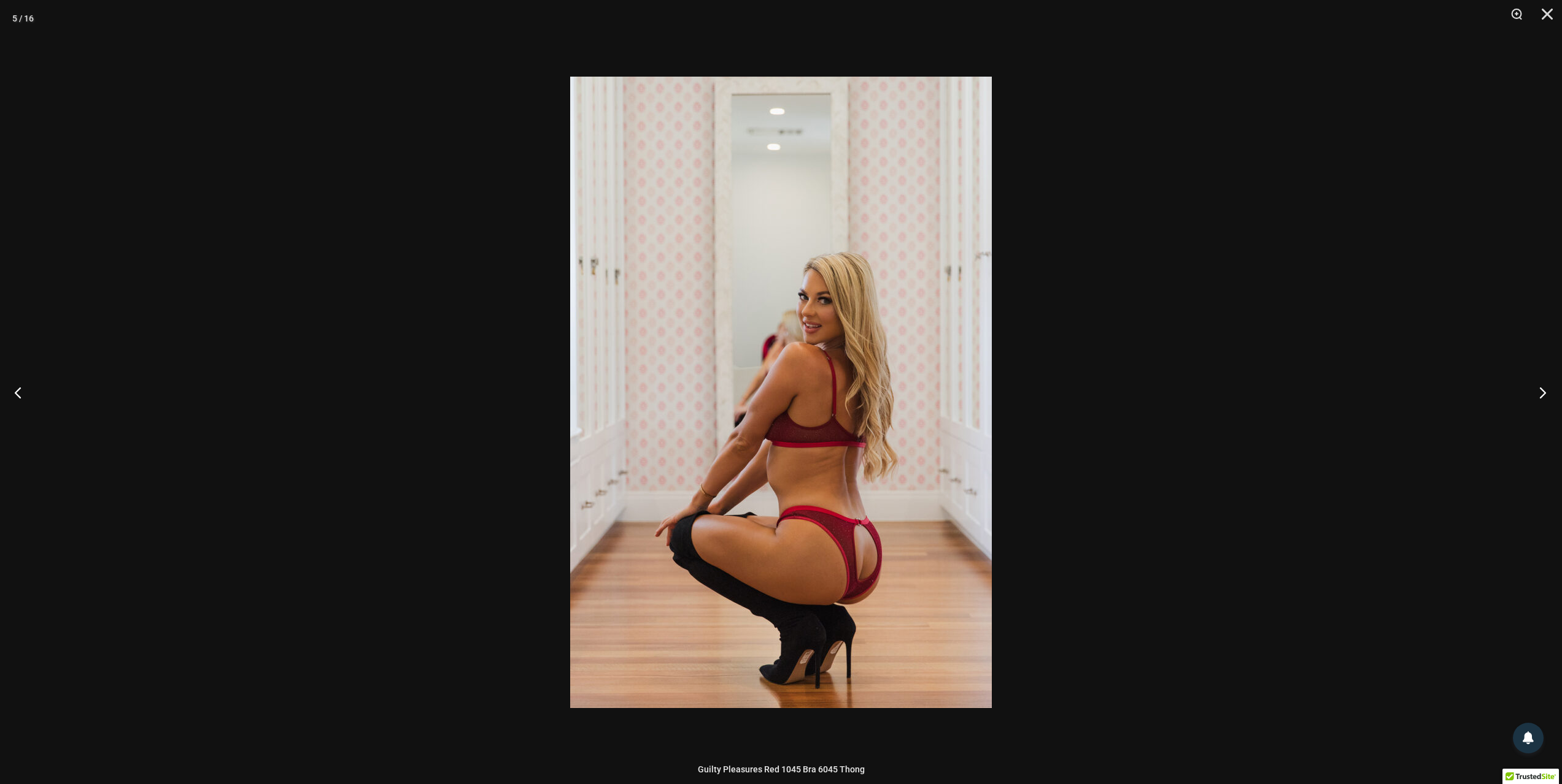
click at [1547, 395] on button "Next" at bounding box center [1539, 392] width 46 height 62
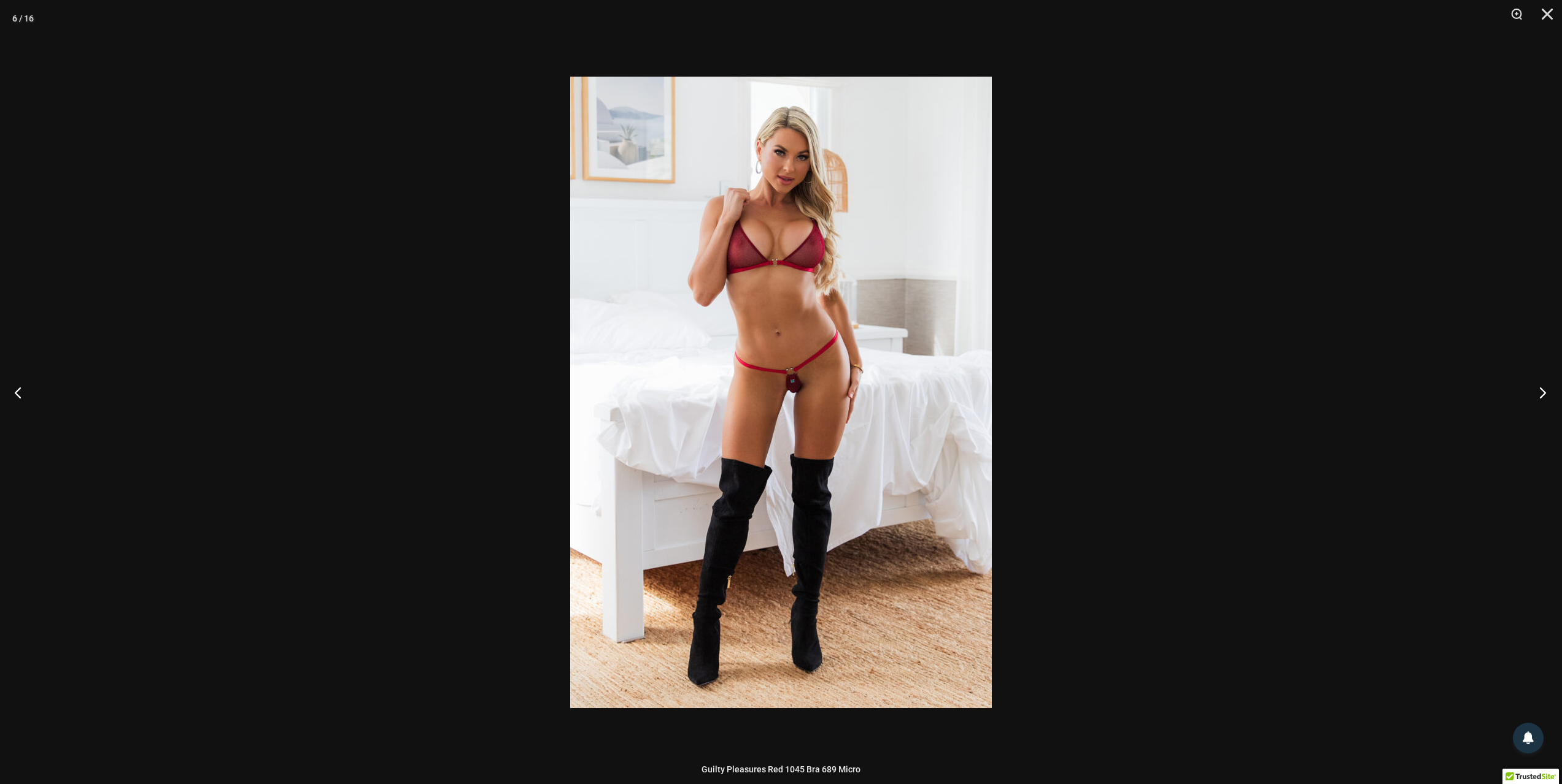
click at [879, 424] on div "6 / 16" at bounding box center [781, 392] width 1562 height 784
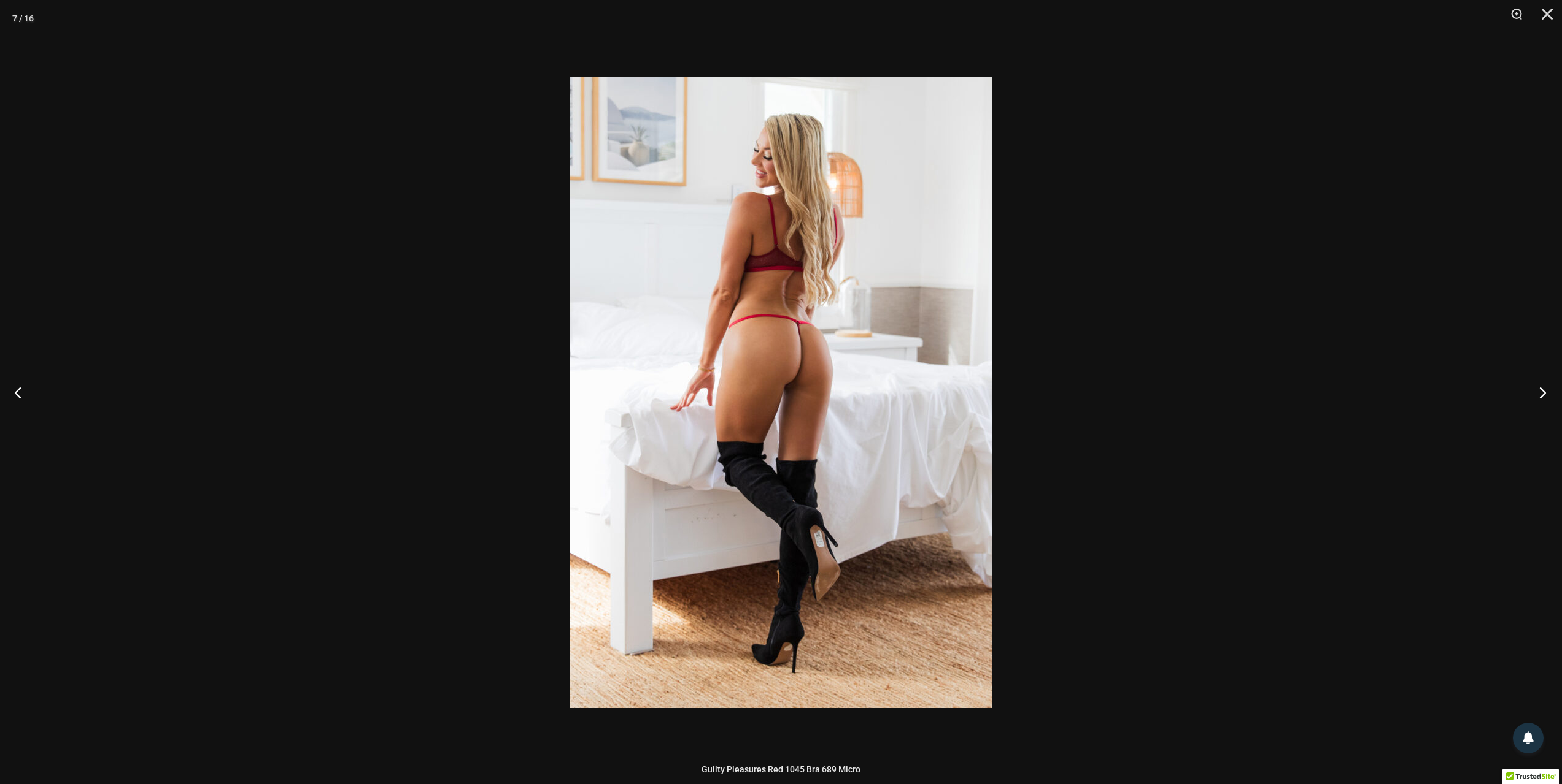
click at [1545, 388] on button "Next" at bounding box center [1539, 392] width 46 height 62
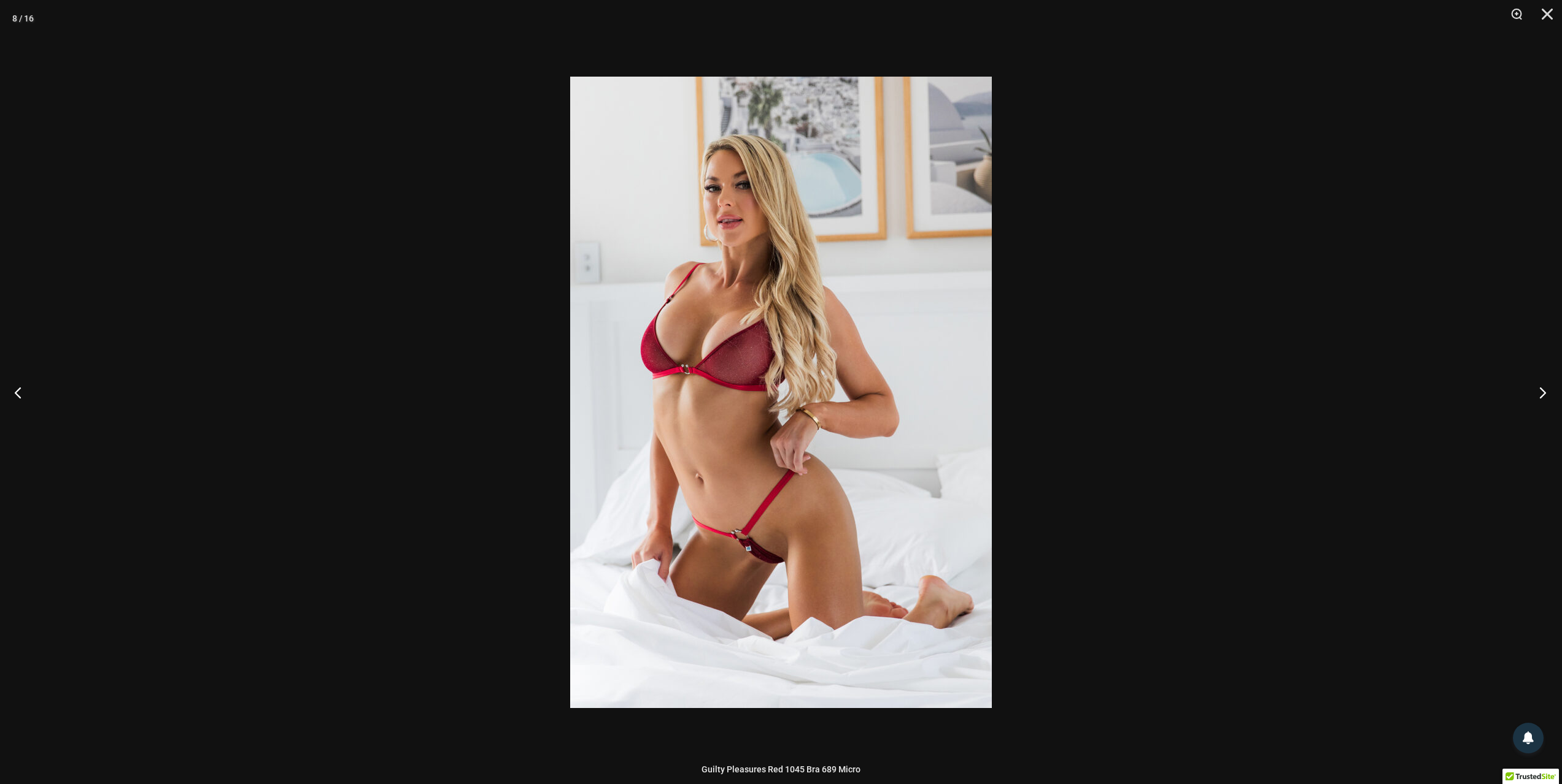
click at [1537, 393] on button "Next" at bounding box center [1539, 392] width 46 height 62
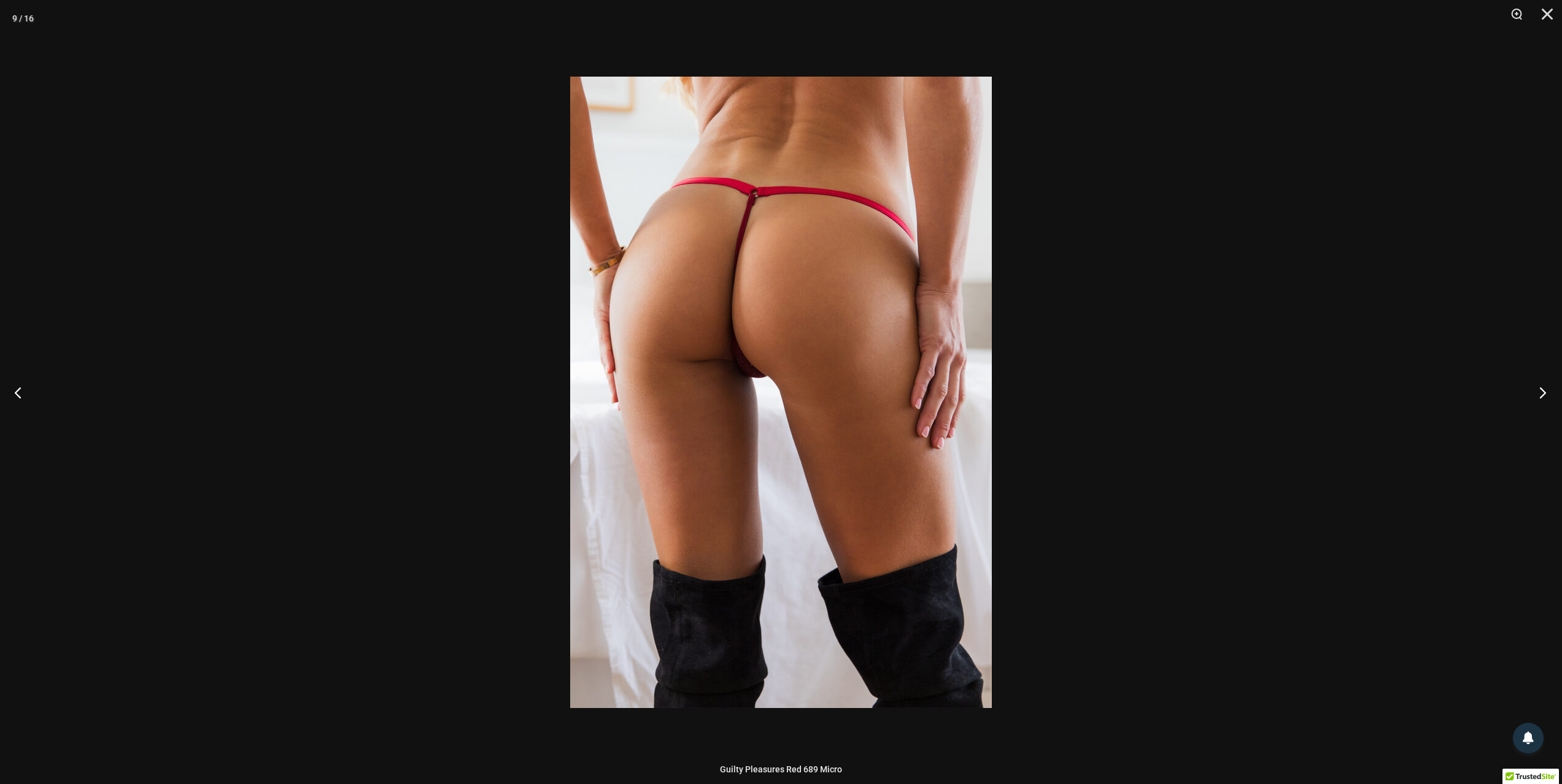
click at [1537, 393] on button "Next" at bounding box center [1539, 392] width 46 height 62
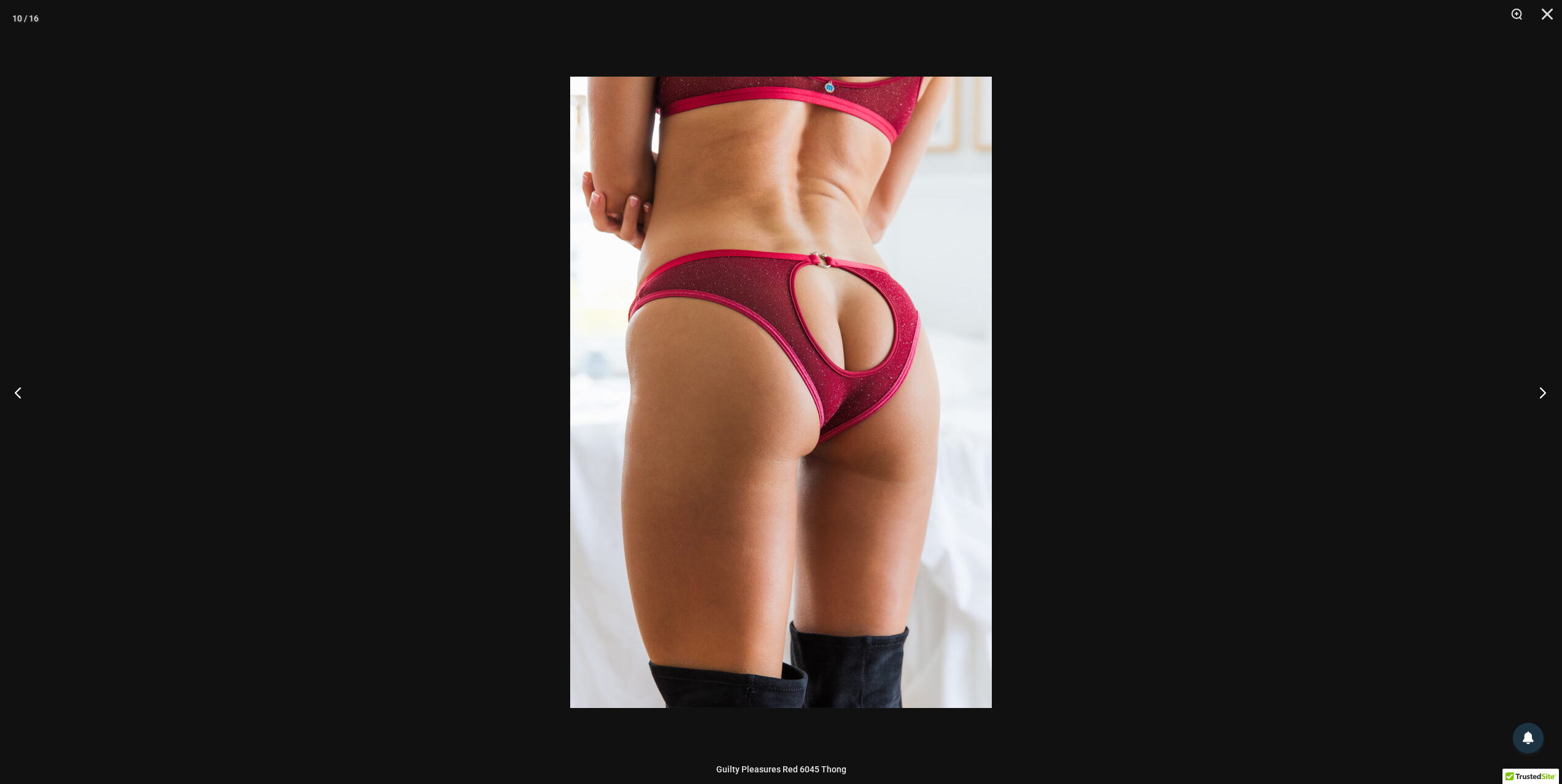
click at [1537, 393] on button "Next" at bounding box center [1539, 392] width 46 height 62
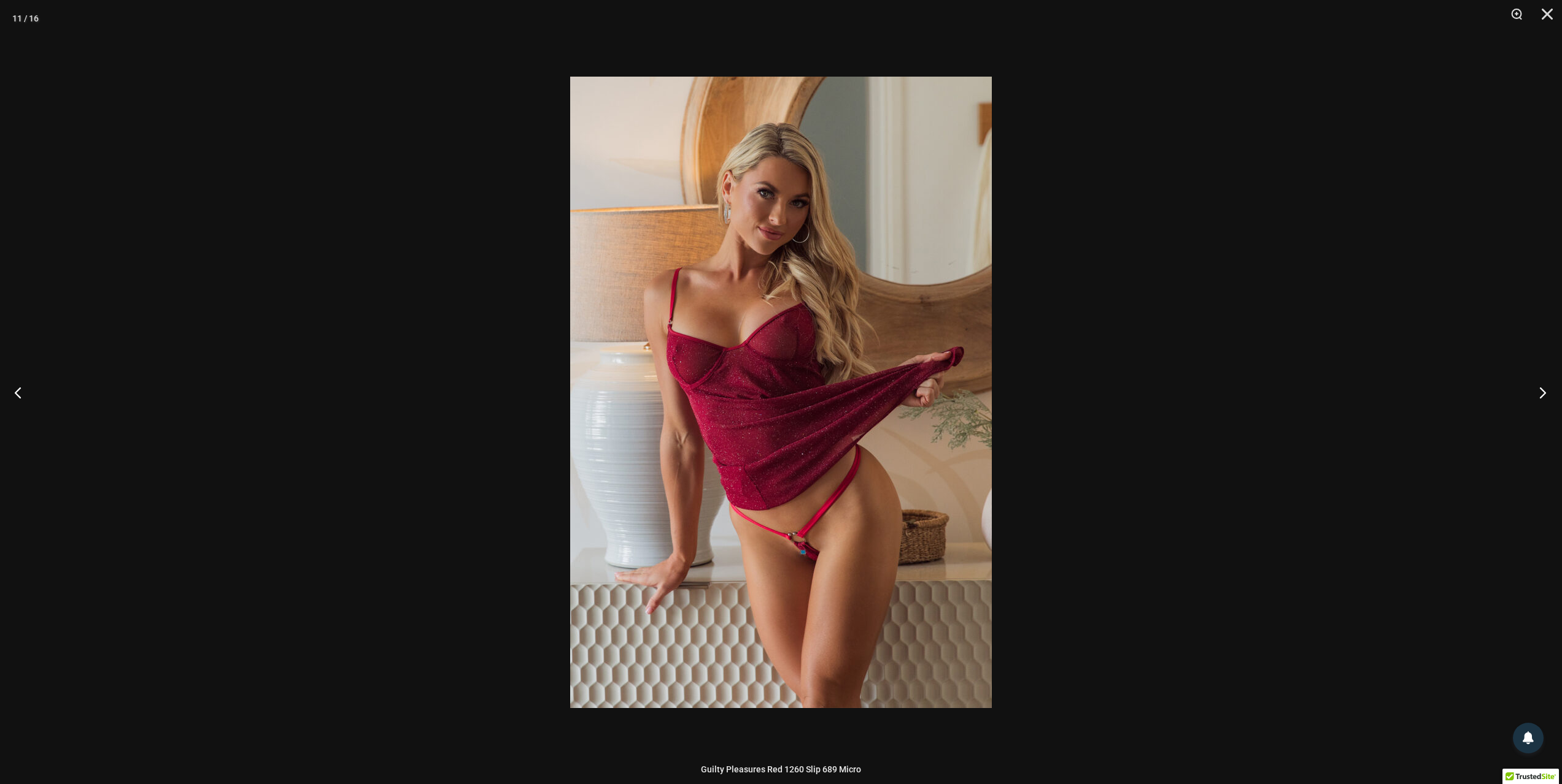
click at [1537, 393] on button "Next" at bounding box center [1539, 392] width 46 height 62
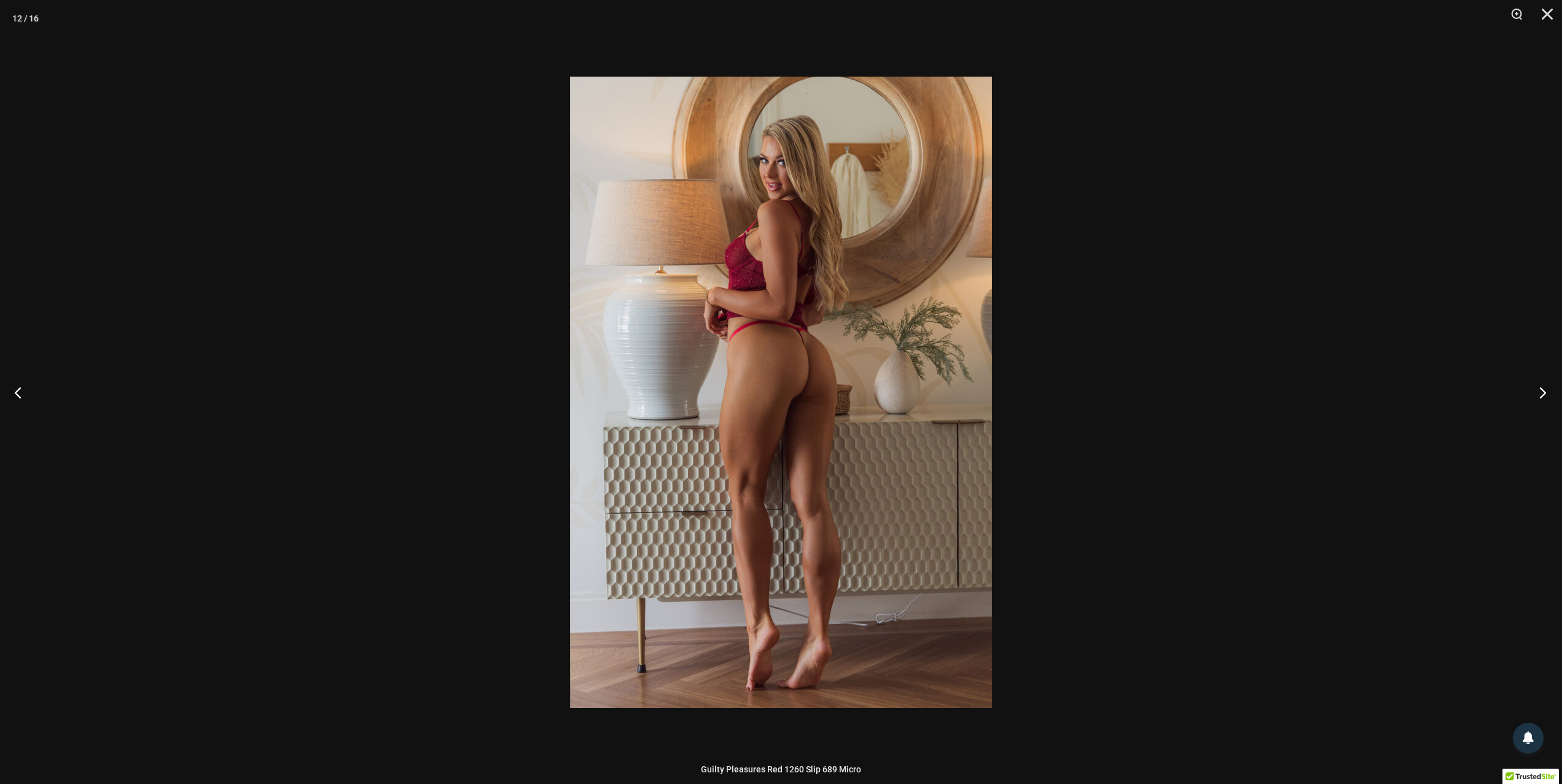
click at [1537, 393] on button "Next" at bounding box center [1539, 392] width 46 height 62
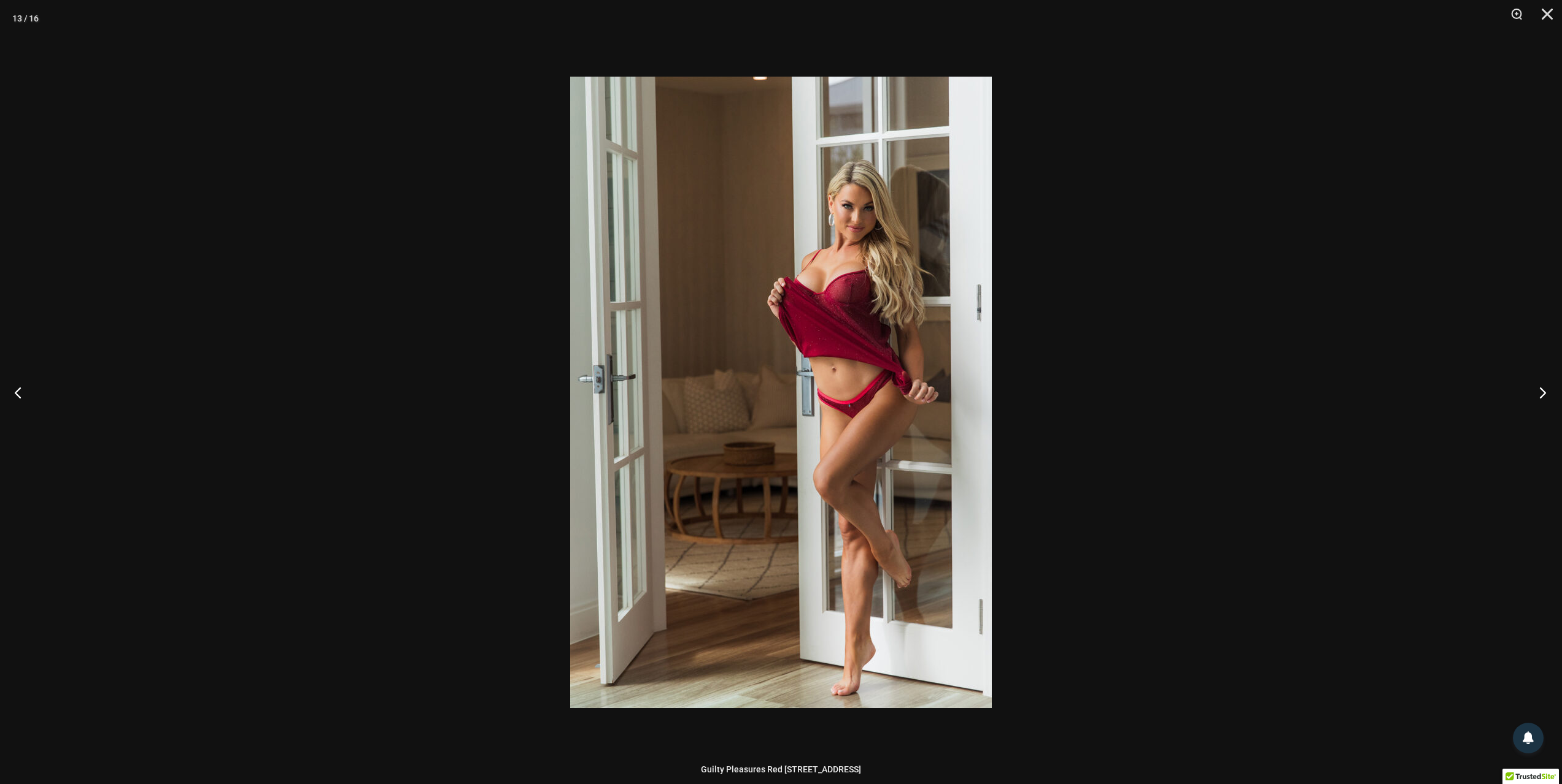
click at [1537, 393] on button "Next" at bounding box center [1539, 392] width 46 height 62
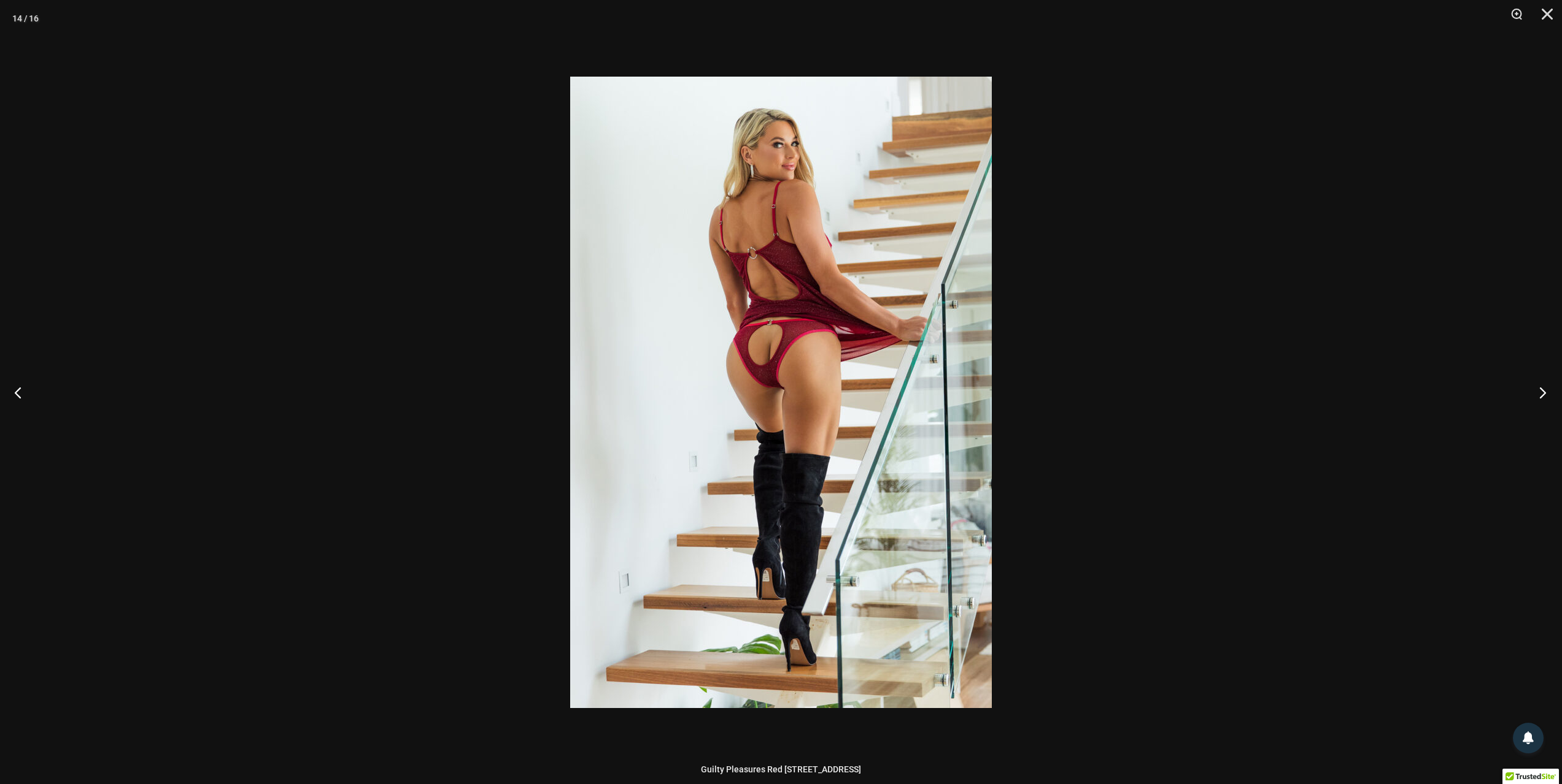
click at [1537, 393] on button "Next" at bounding box center [1539, 392] width 46 height 62
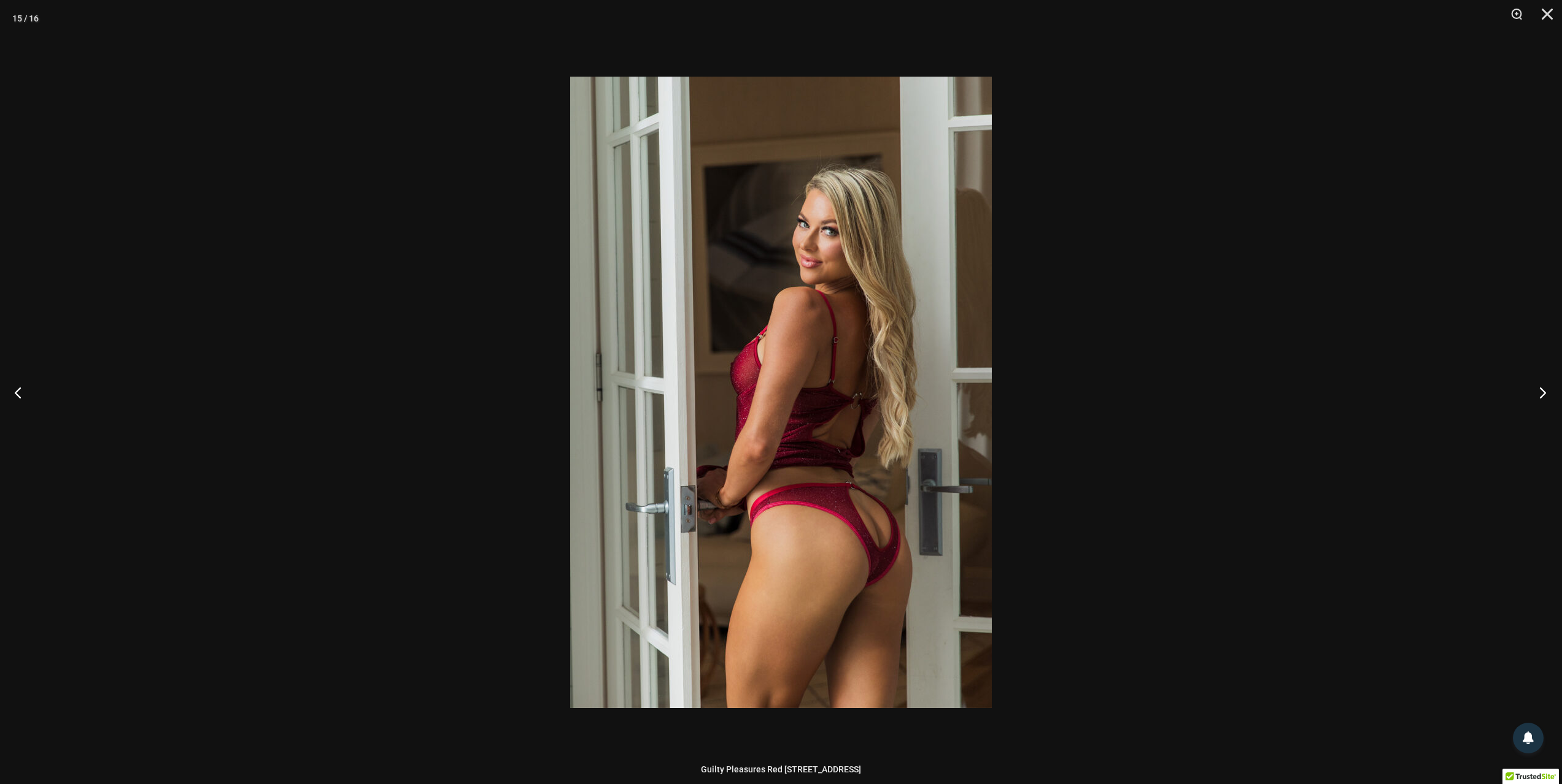
click at [1537, 393] on button "Next" at bounding box center [1539, 392] width 46 height 62
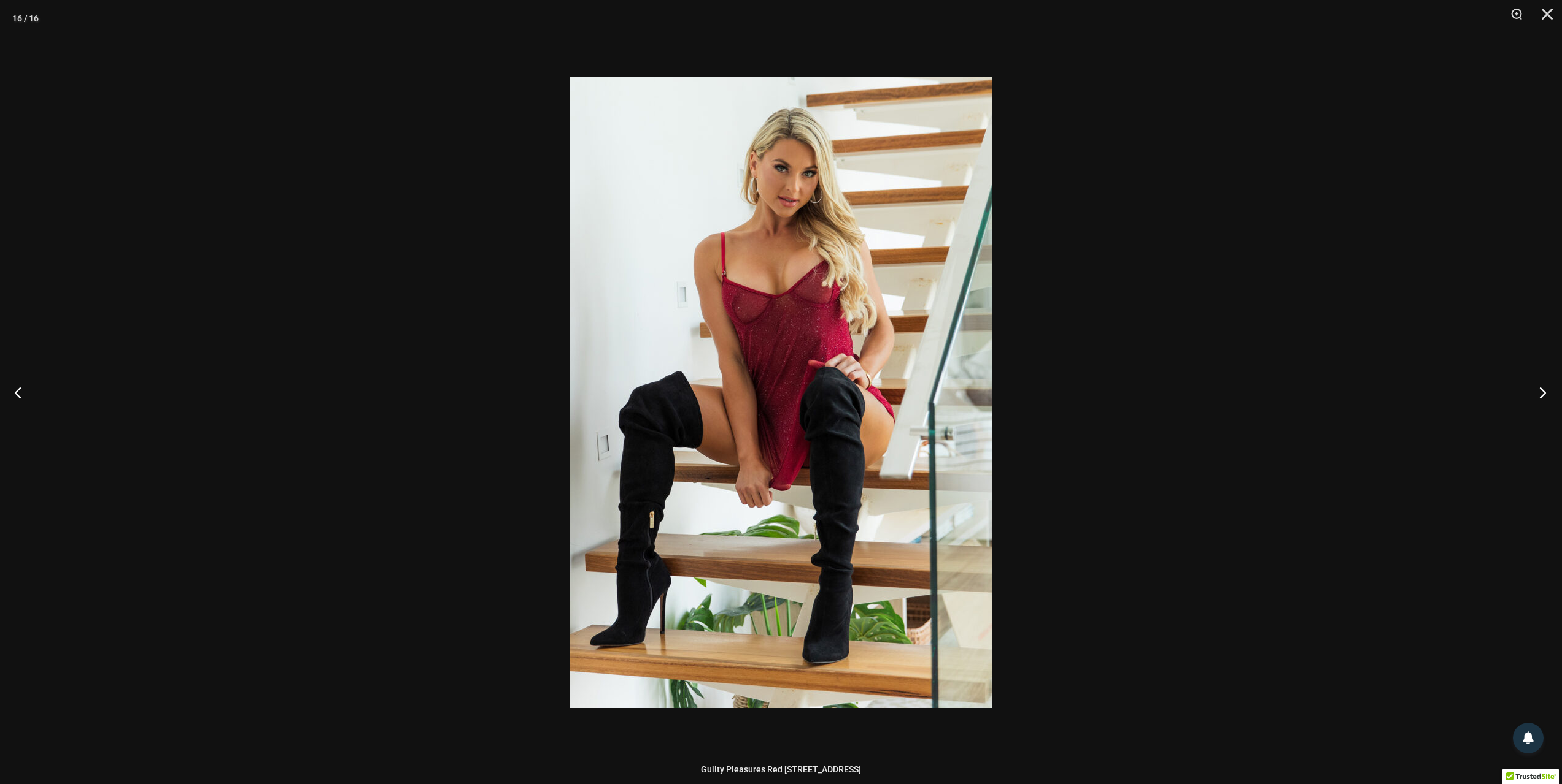
click at [1537, 393] on button "Next" at bounding box center [1539, 392] width 46 height 62
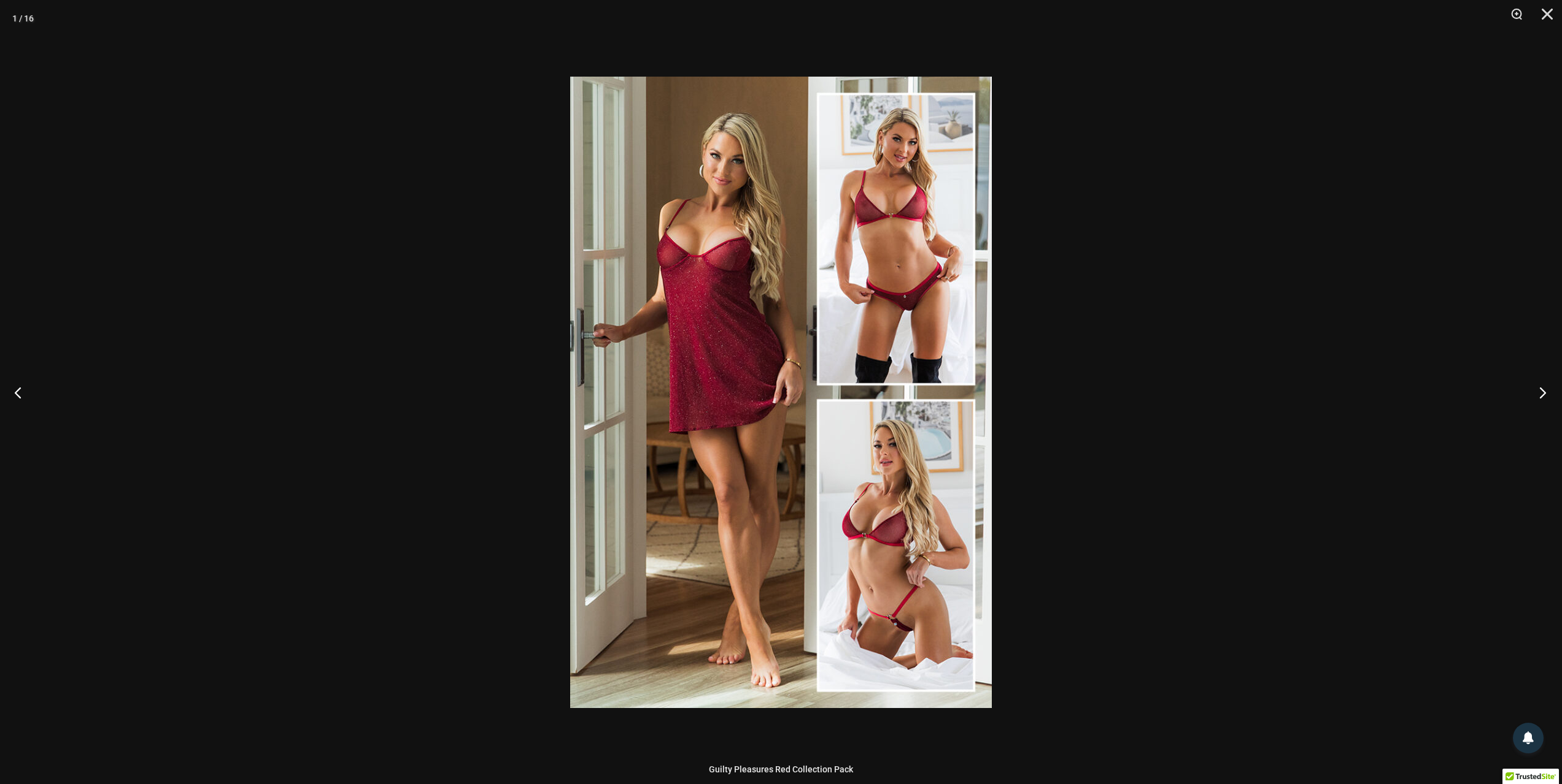
click at [1537, 393] on button "Next" at bounding box center [1539, 392] width 46 height 62
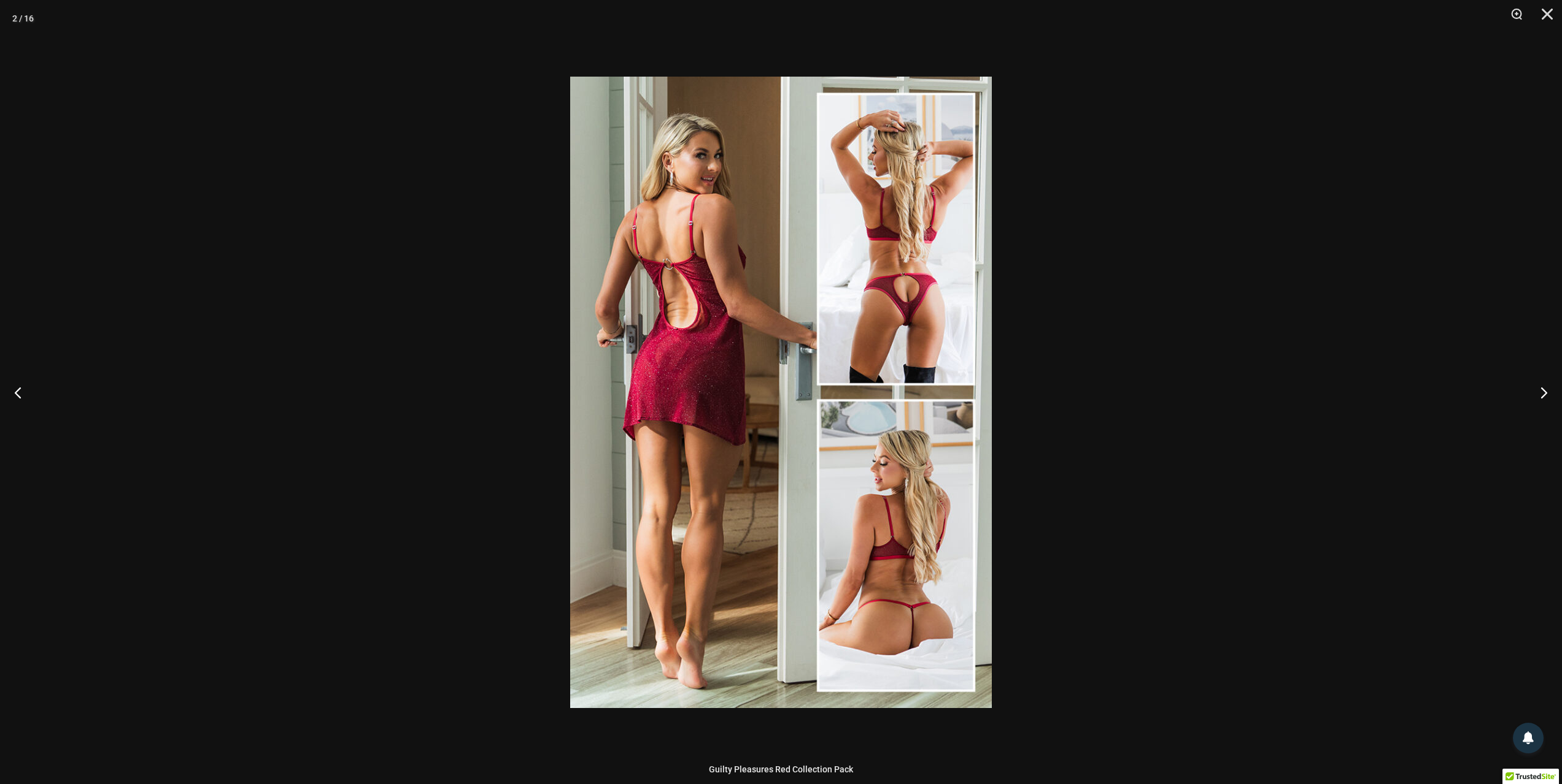
click at [1415, 375] on div at bounding box center [781, 392] width 1562 height 784
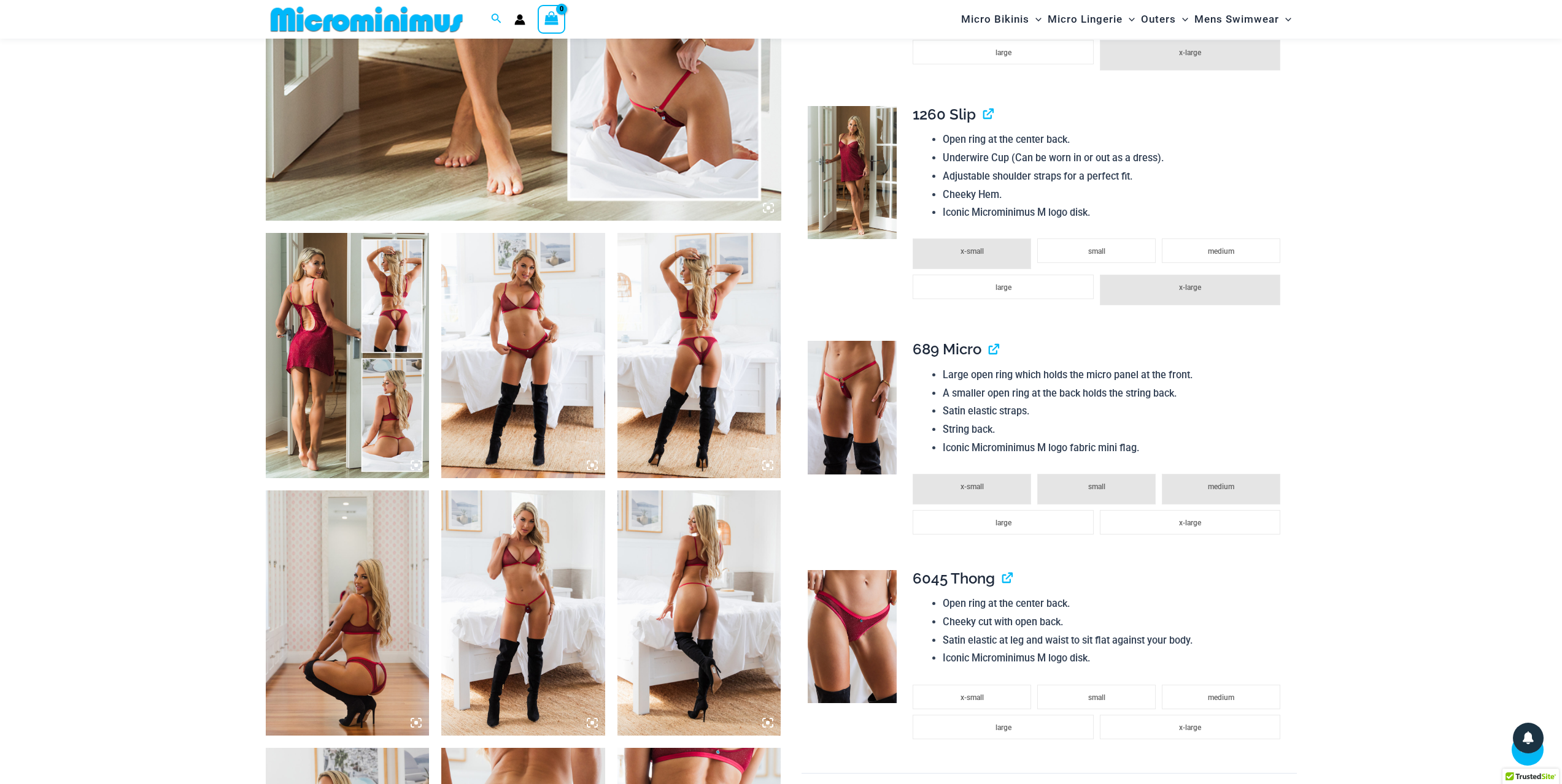
scroll to position [603, 0]
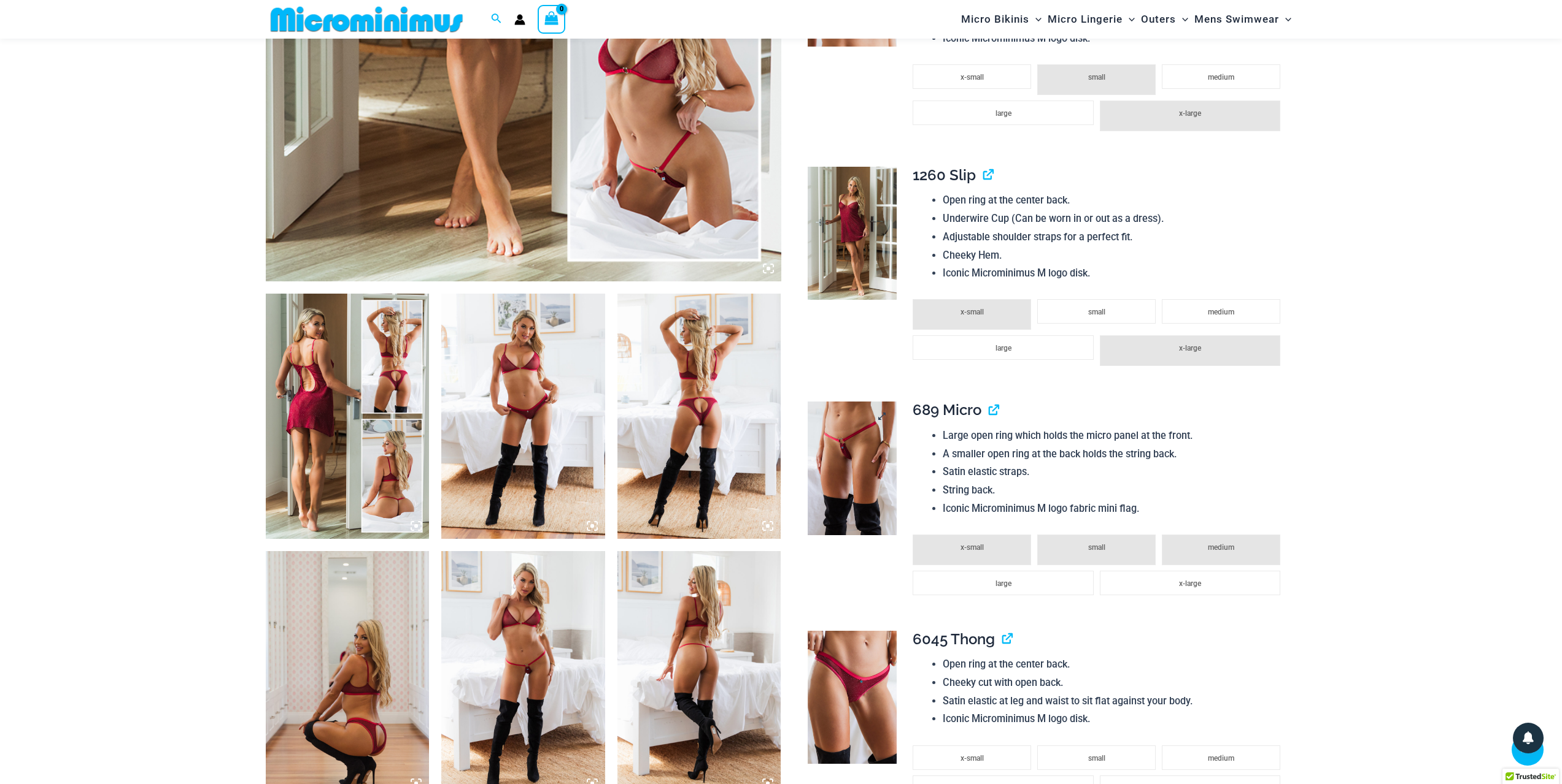
click at [885, 495] on img at bounding box center [852, 468] width 89 height 134
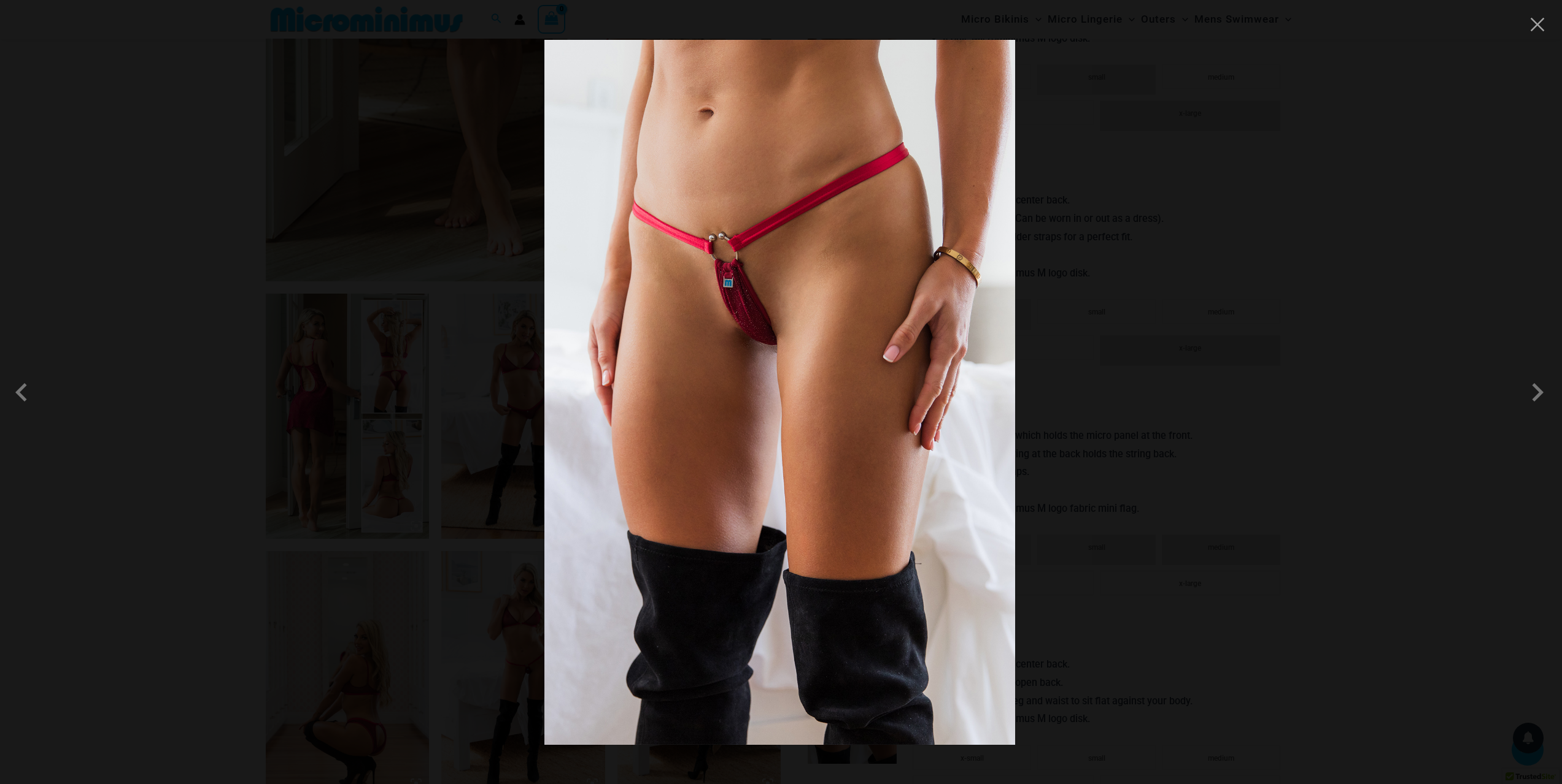
click at [1194, 426] on div at bounding box center [781, 392] width 1562 height 784
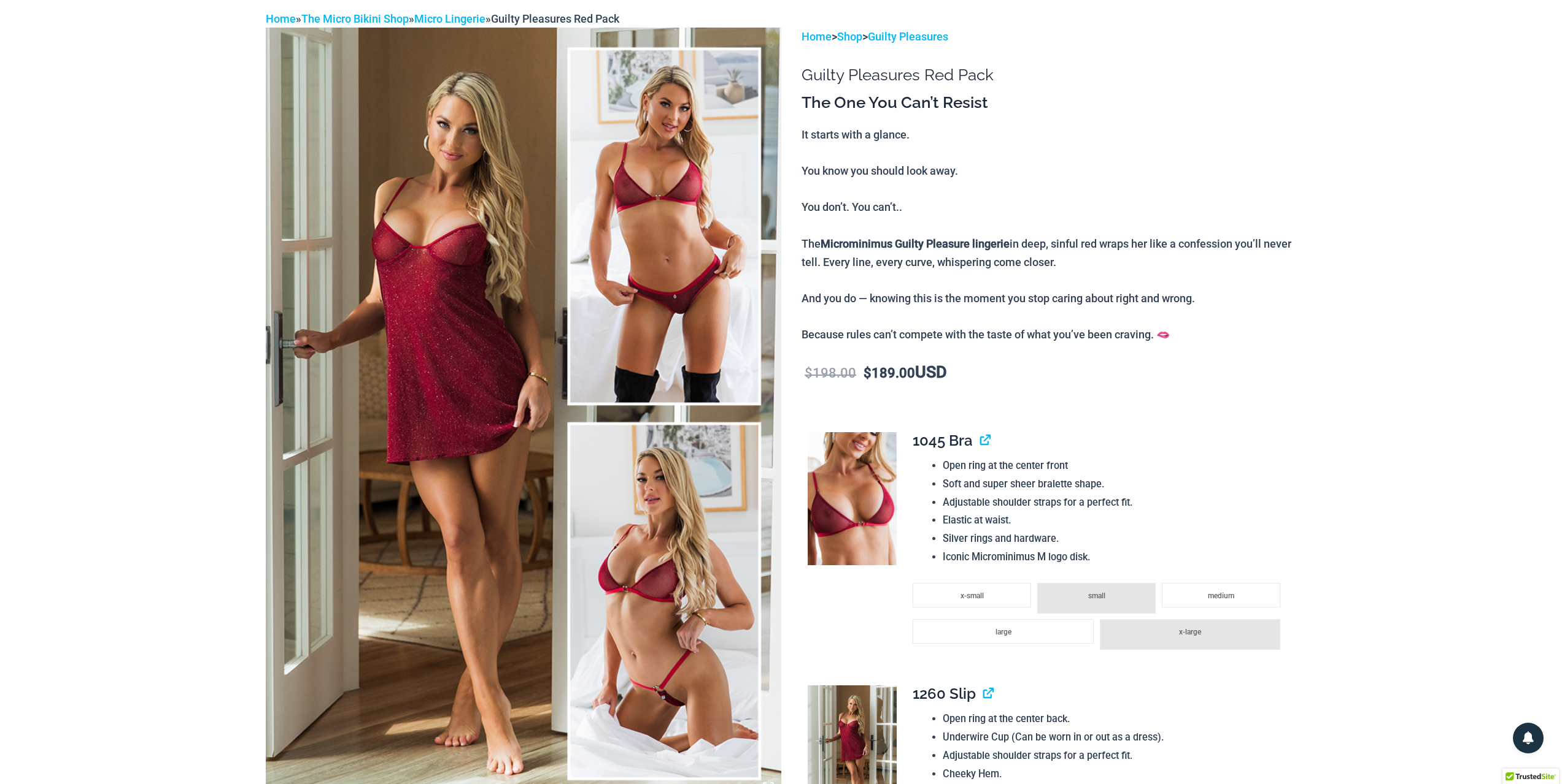
scroll to position [0, 0]
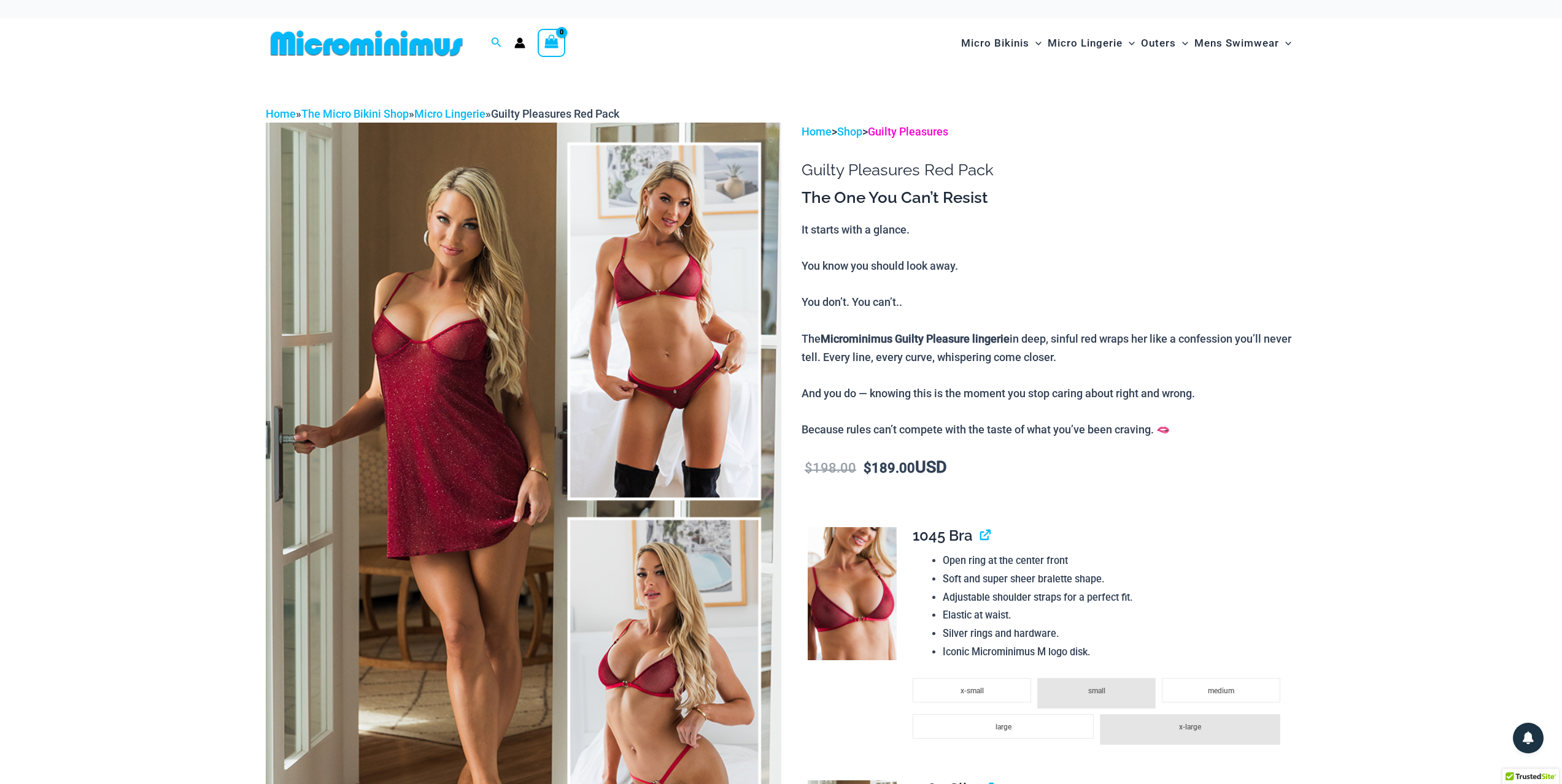
click at [910, 134] on link "Guilty Pleasures" at bounding box center [908, 131] width 81 height 13
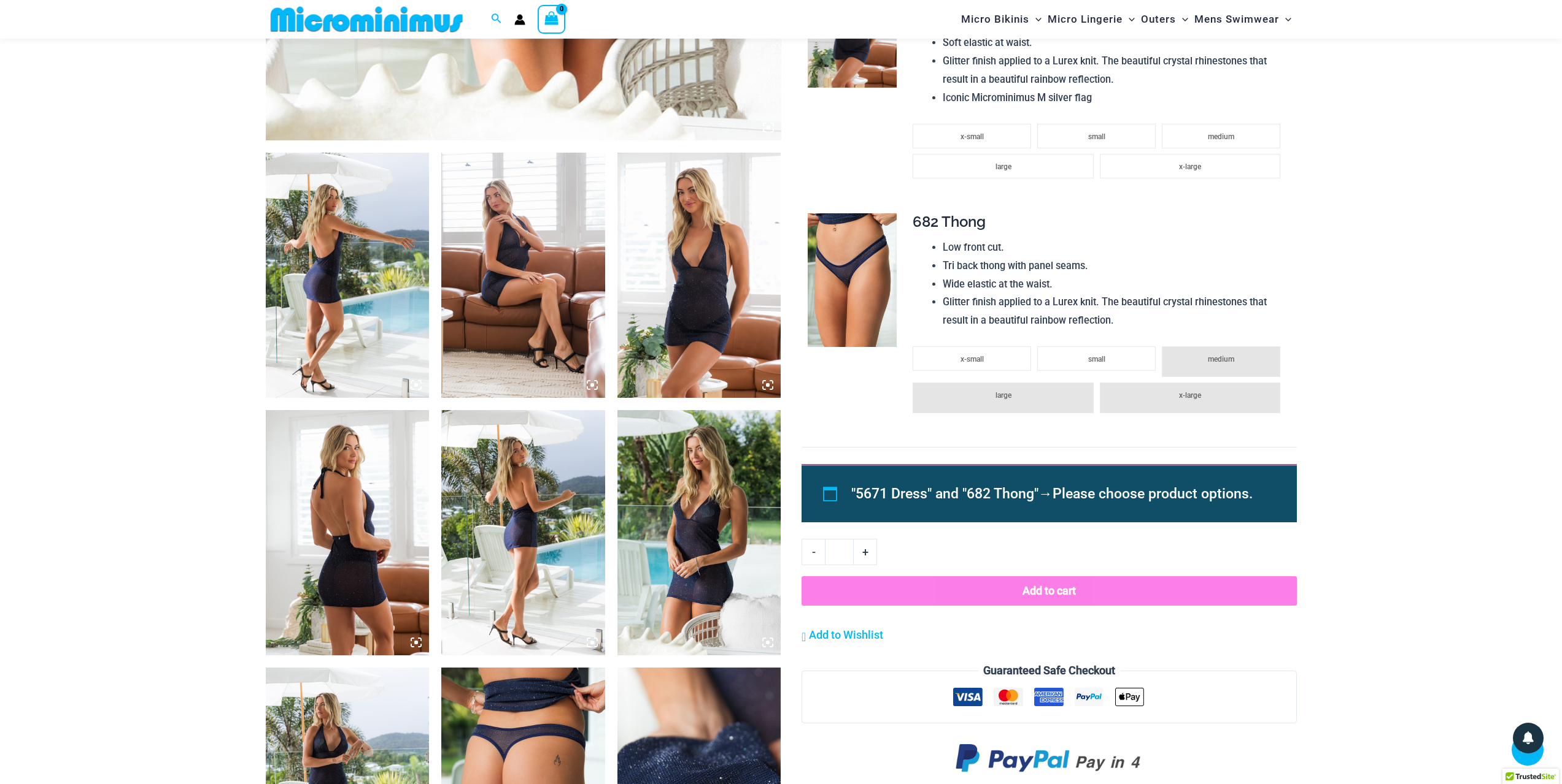
scroll to position [787, 0]
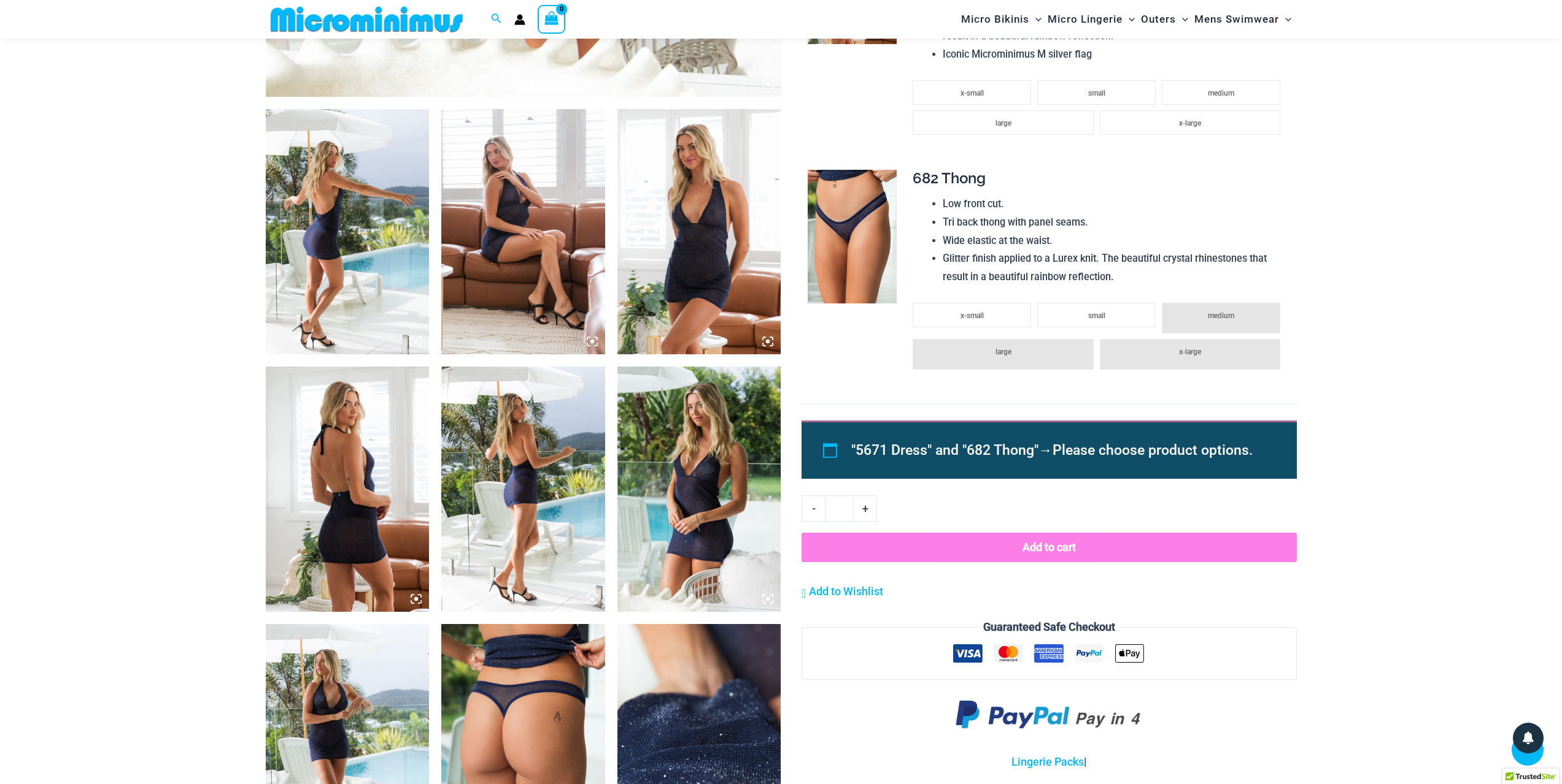
click at [328, 278] on img at bounding box center [347, 232] width 164 height 245
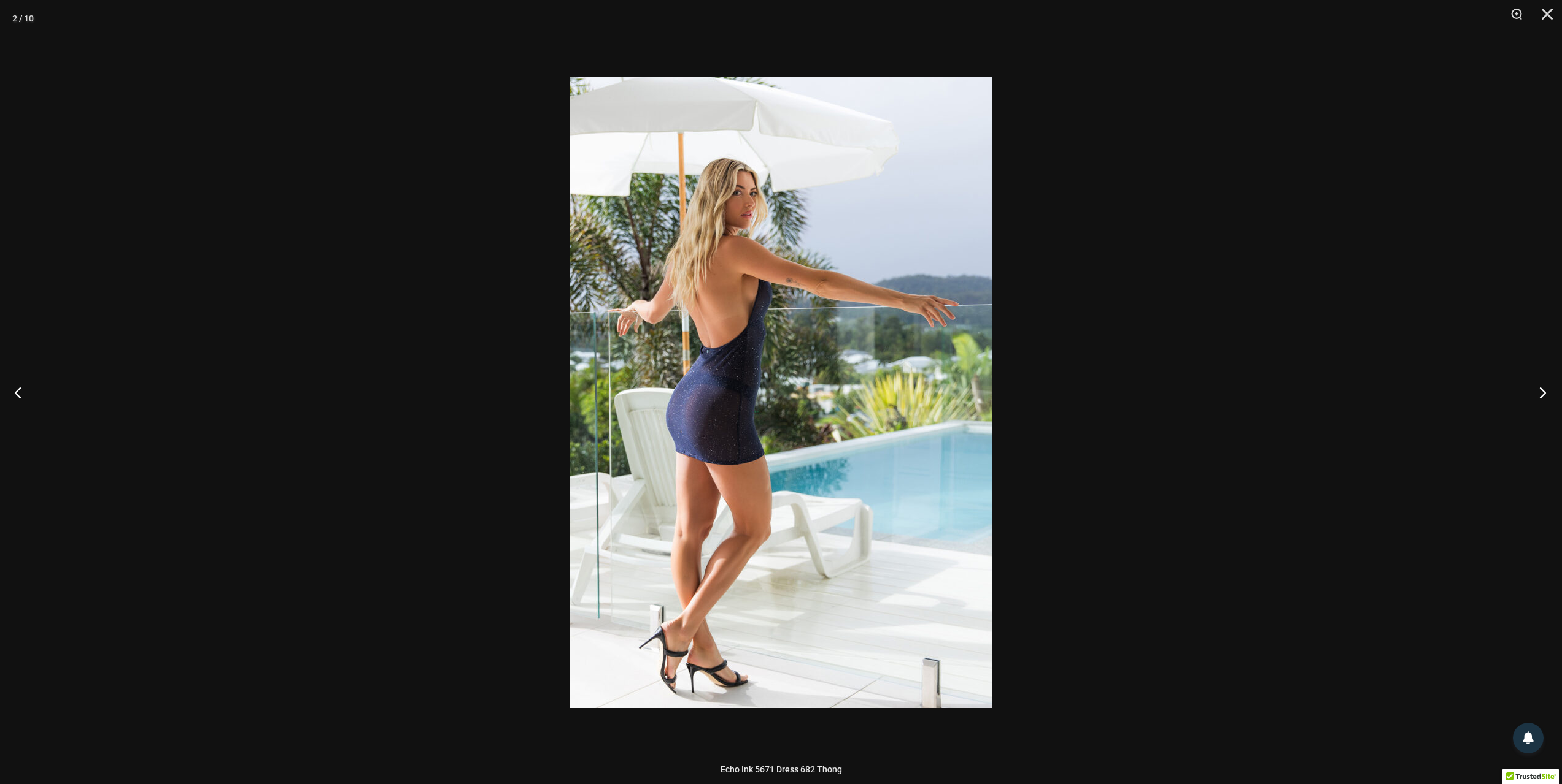
click at [1546, 393] on button "Next" at bounding box center [1539, 392] width 46 height 62
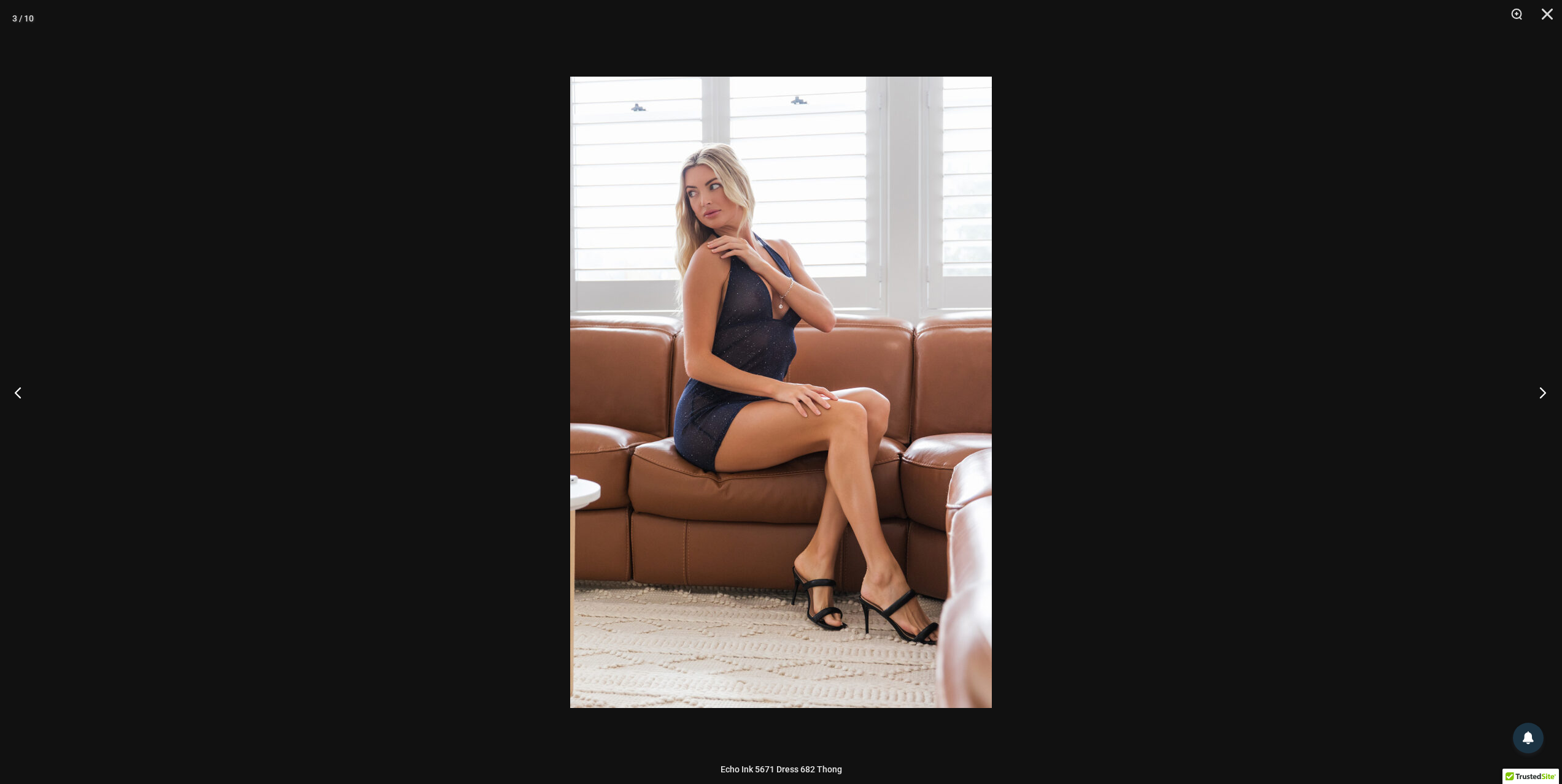
click at [1543, 392] on button "Next" at bounding box center [1539, 392] width 46 height 62
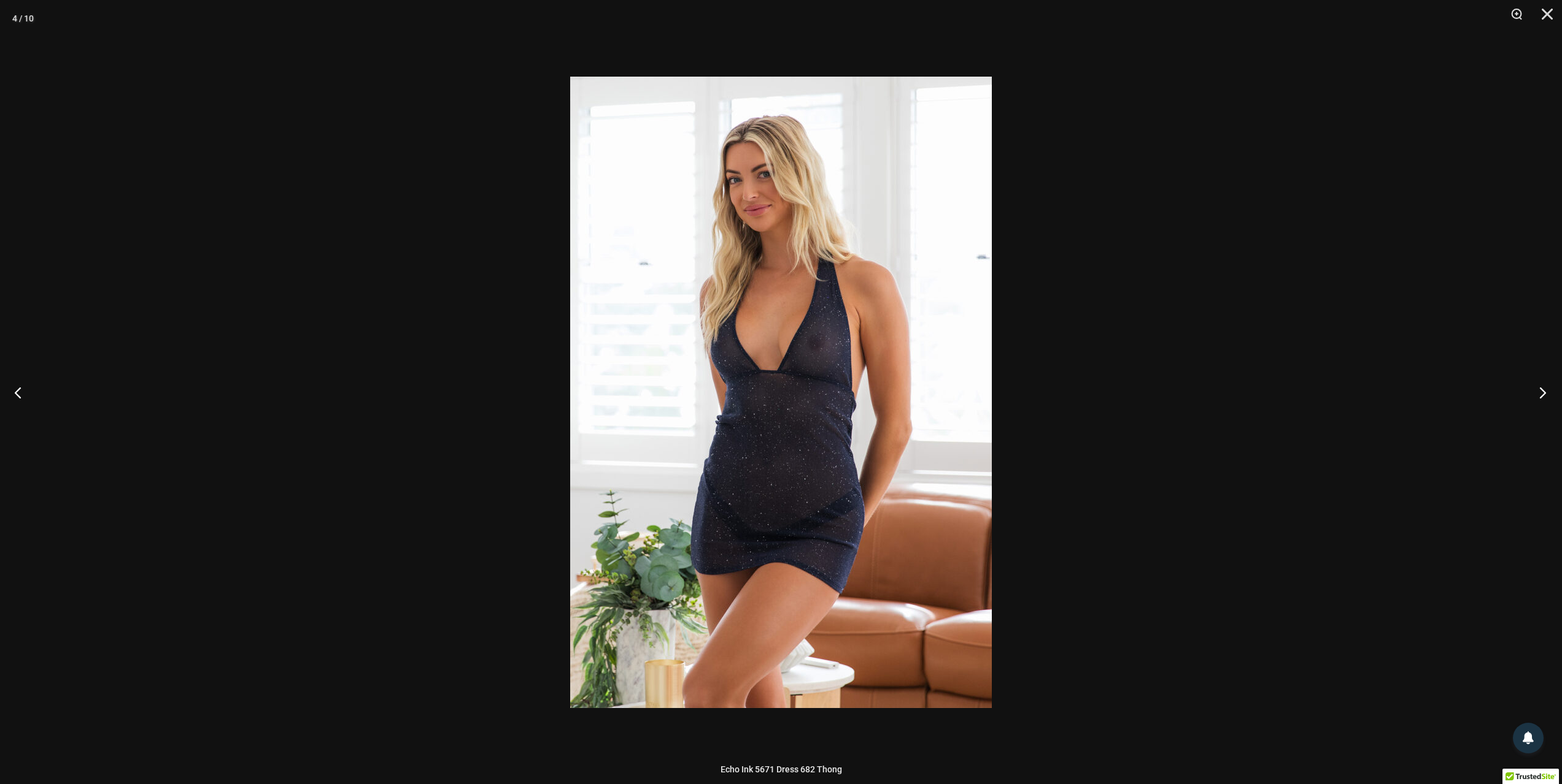
click at [1543, 392] on button "Next" at bounding box center [1539, 392] width 46 height 62
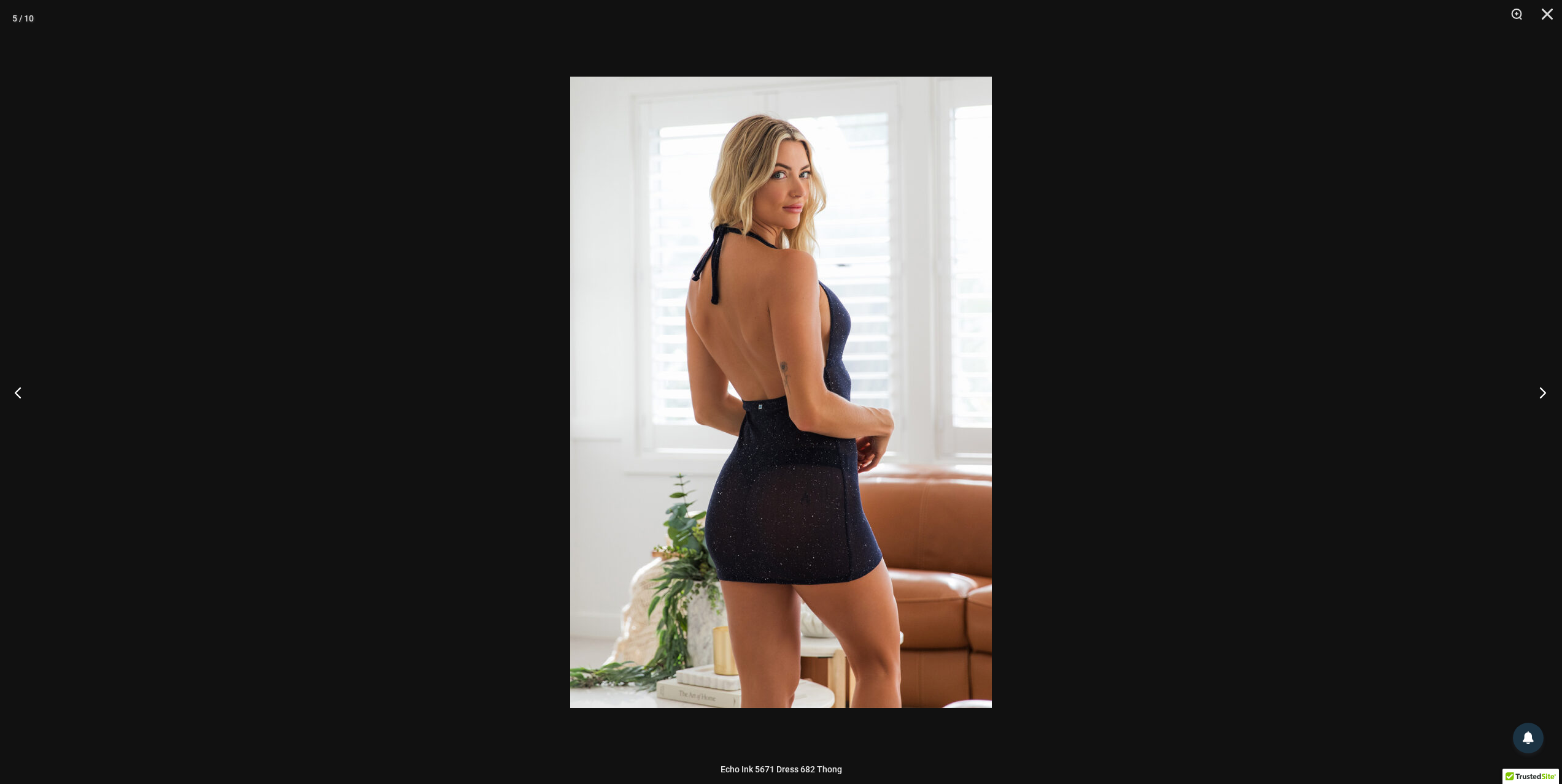
click at [1543, 392] on button "Next" at bounding box center [1539, 392] width 46 height 62
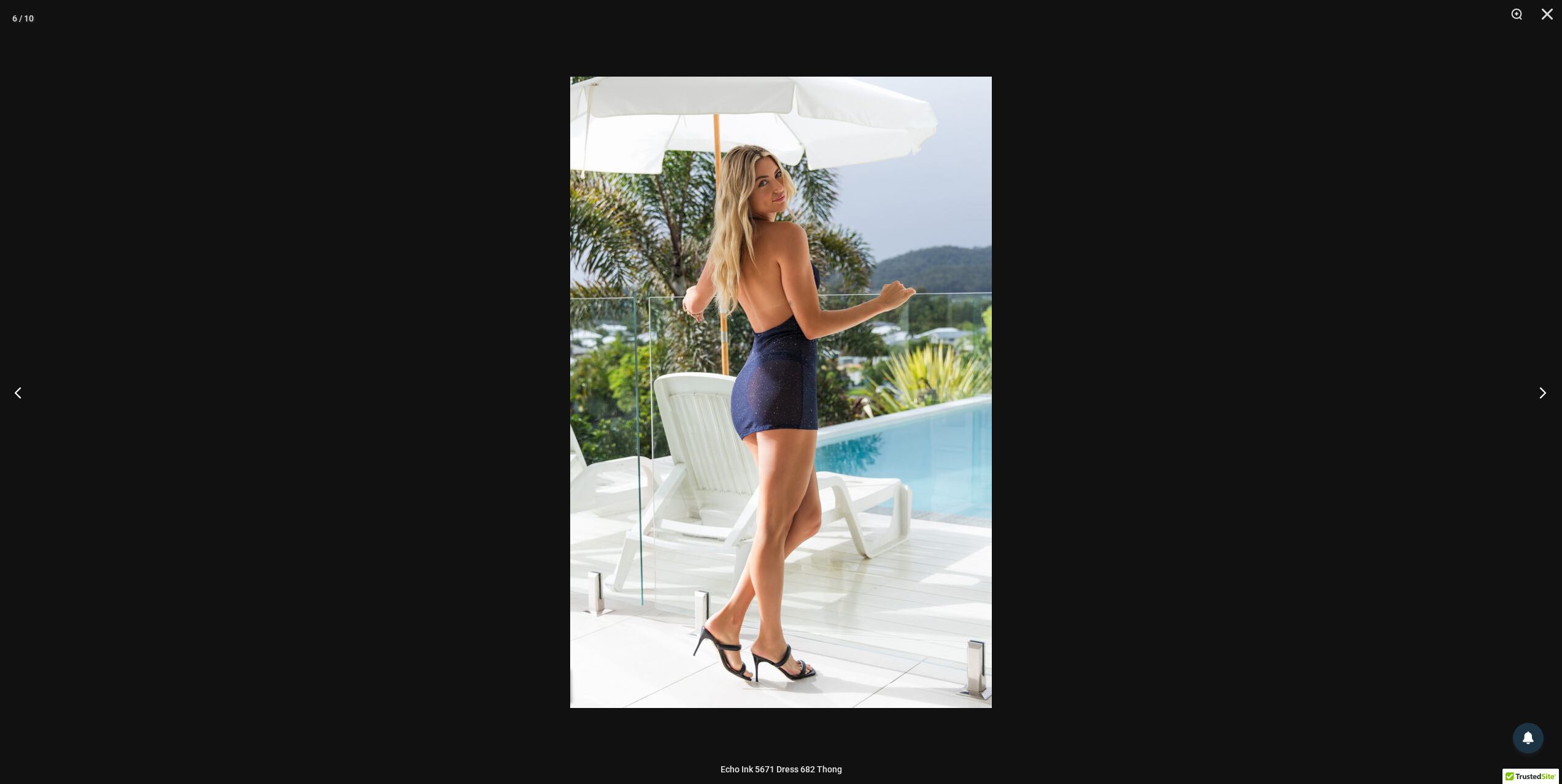
click at [1543, 392] on button "Next" at bounding box center [1539, 392] width 46 height 62
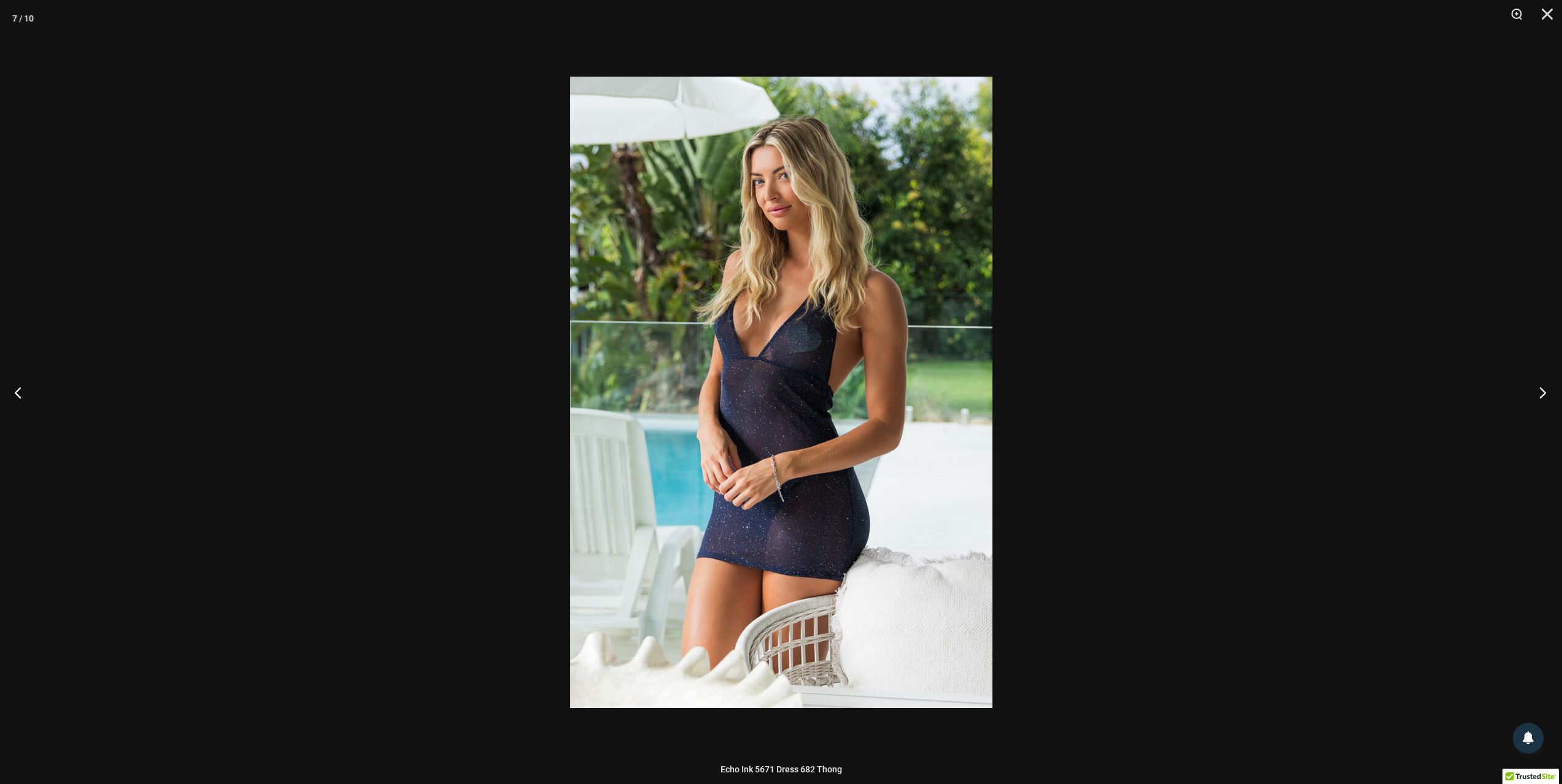
click at [1543, 392] on button "Next" at bounding box center [1539, 392] width 46 height 62
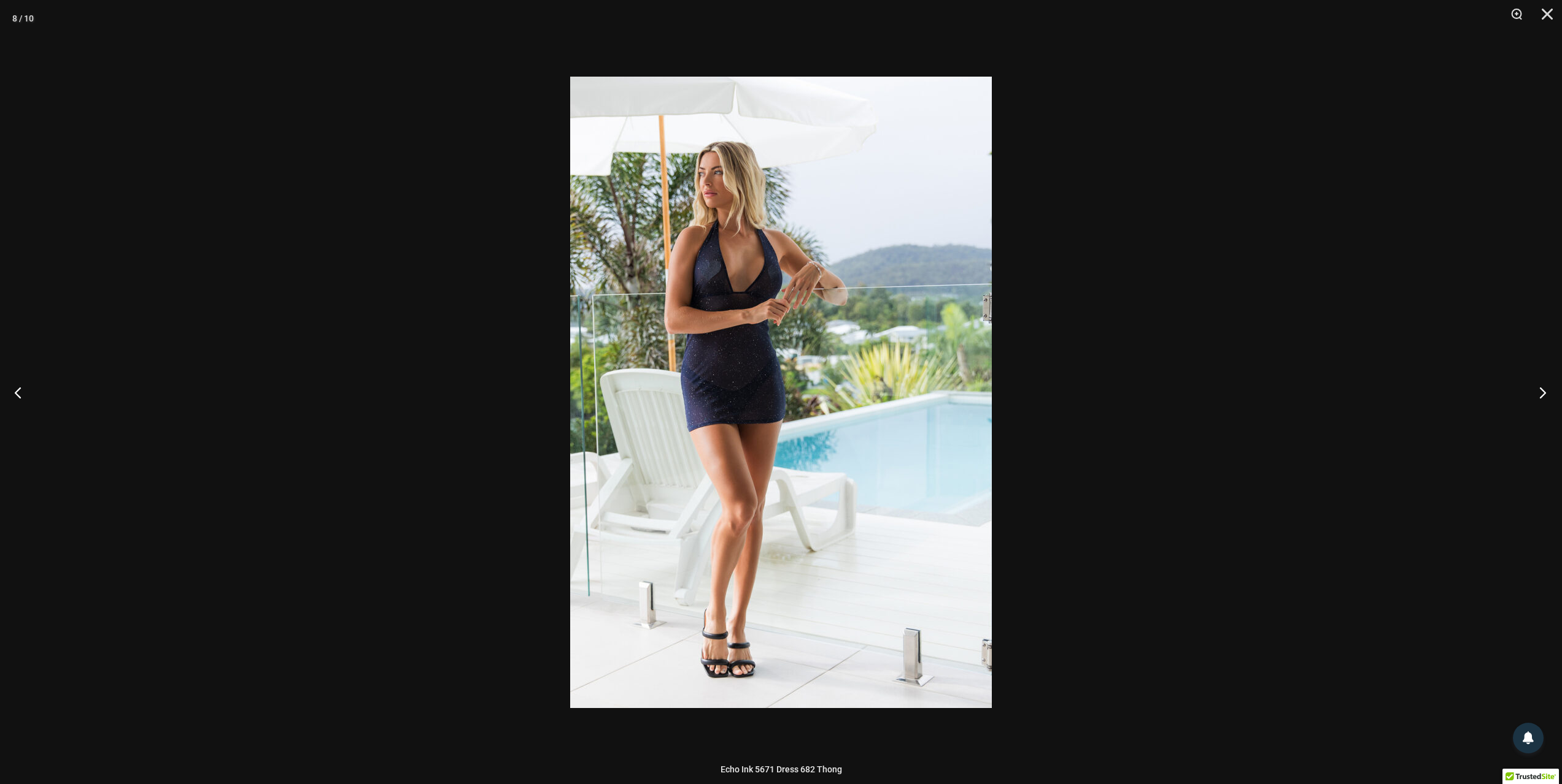
click at [1543, 392] on button "Next" at bounding box center [1539, 392] width 46 height 62
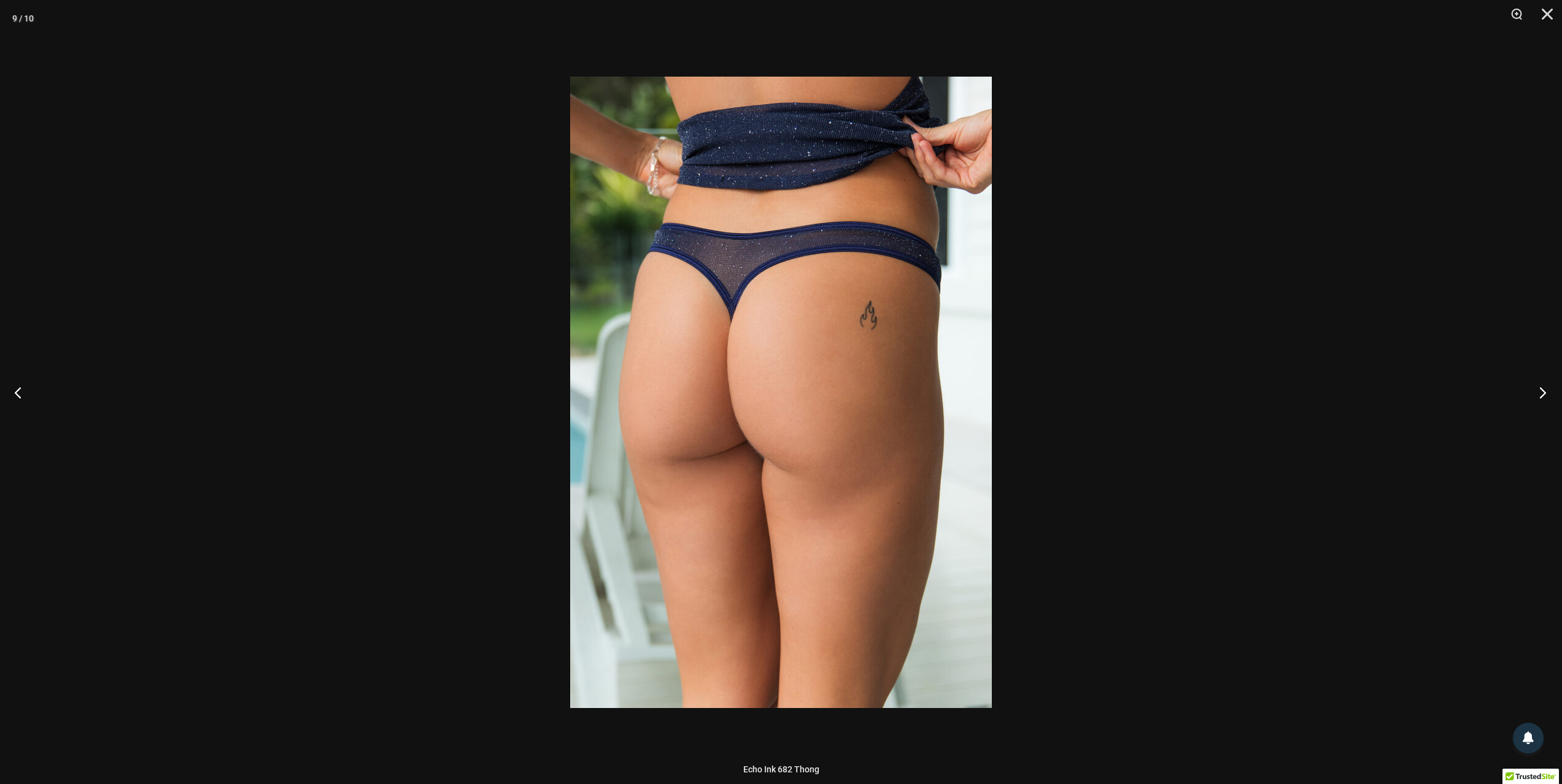
click at [1543, 392] on button "Next" at bounding box center [1539, 392] width 46 height 62
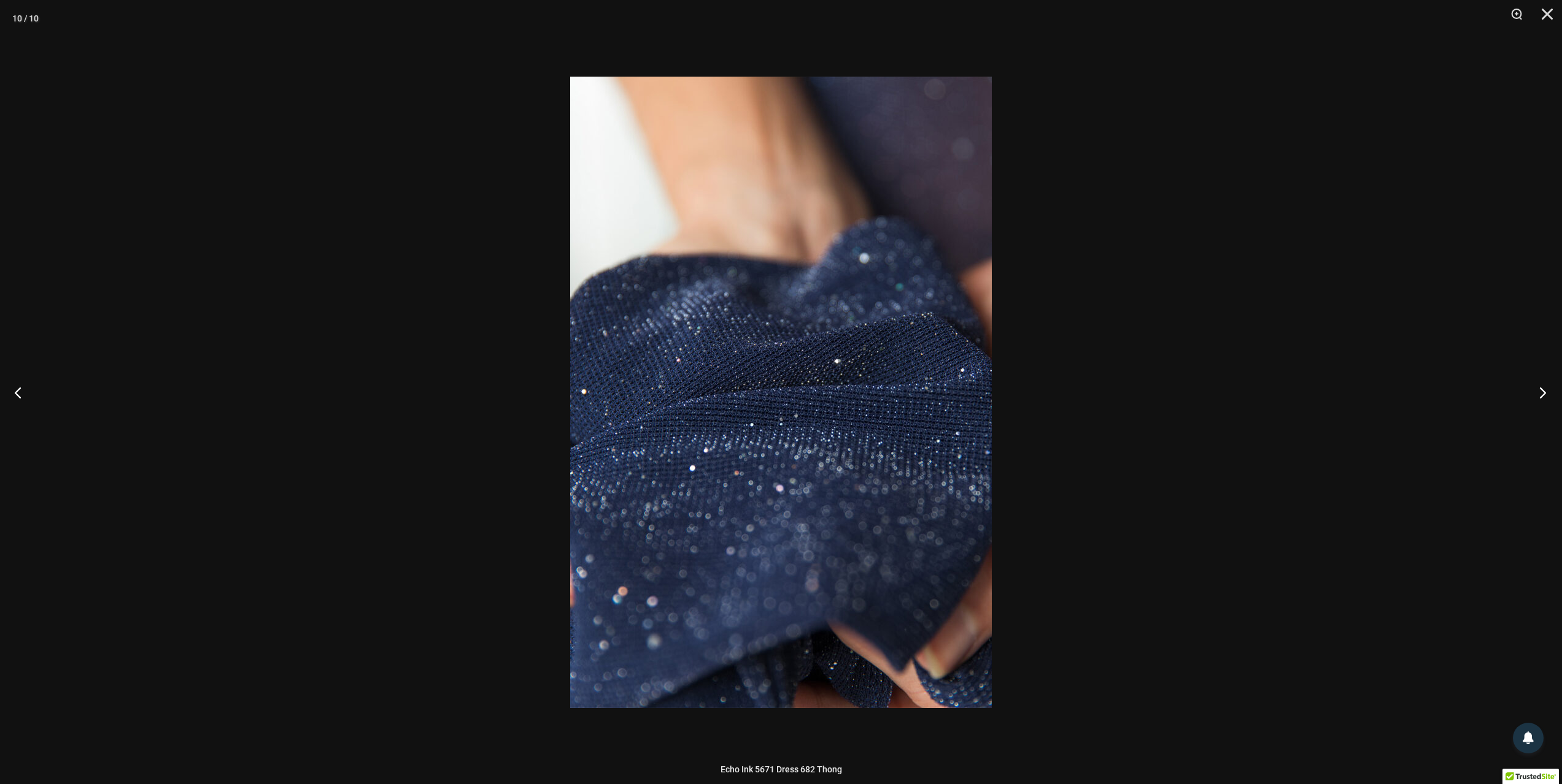
click at [1543, 392] on button "Next" at bounding box center [1539, 392] width 46 height 62
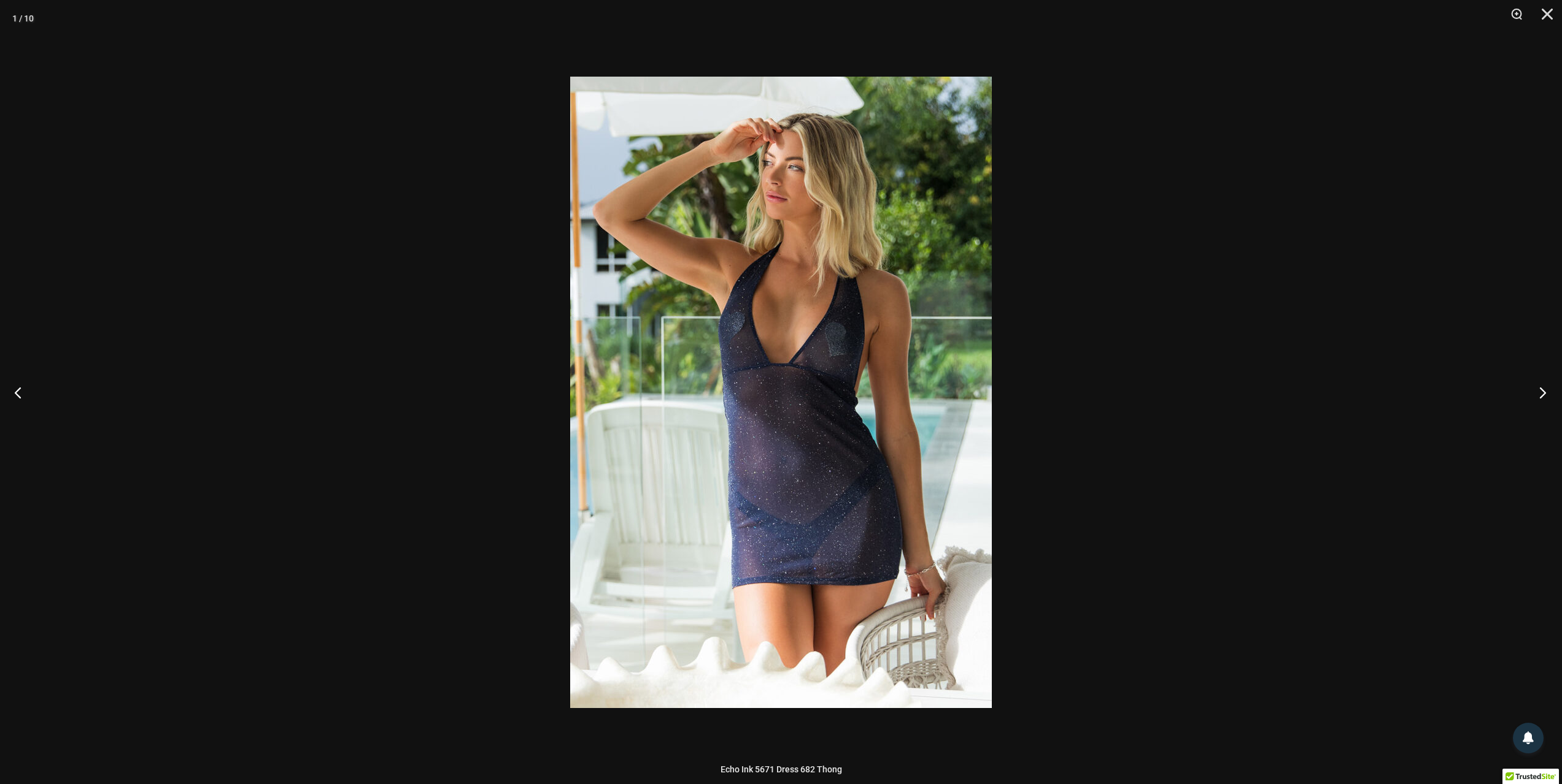
click at [1543, 393] on button "Next" at bounding box center [1539, 392] width 46 height 62
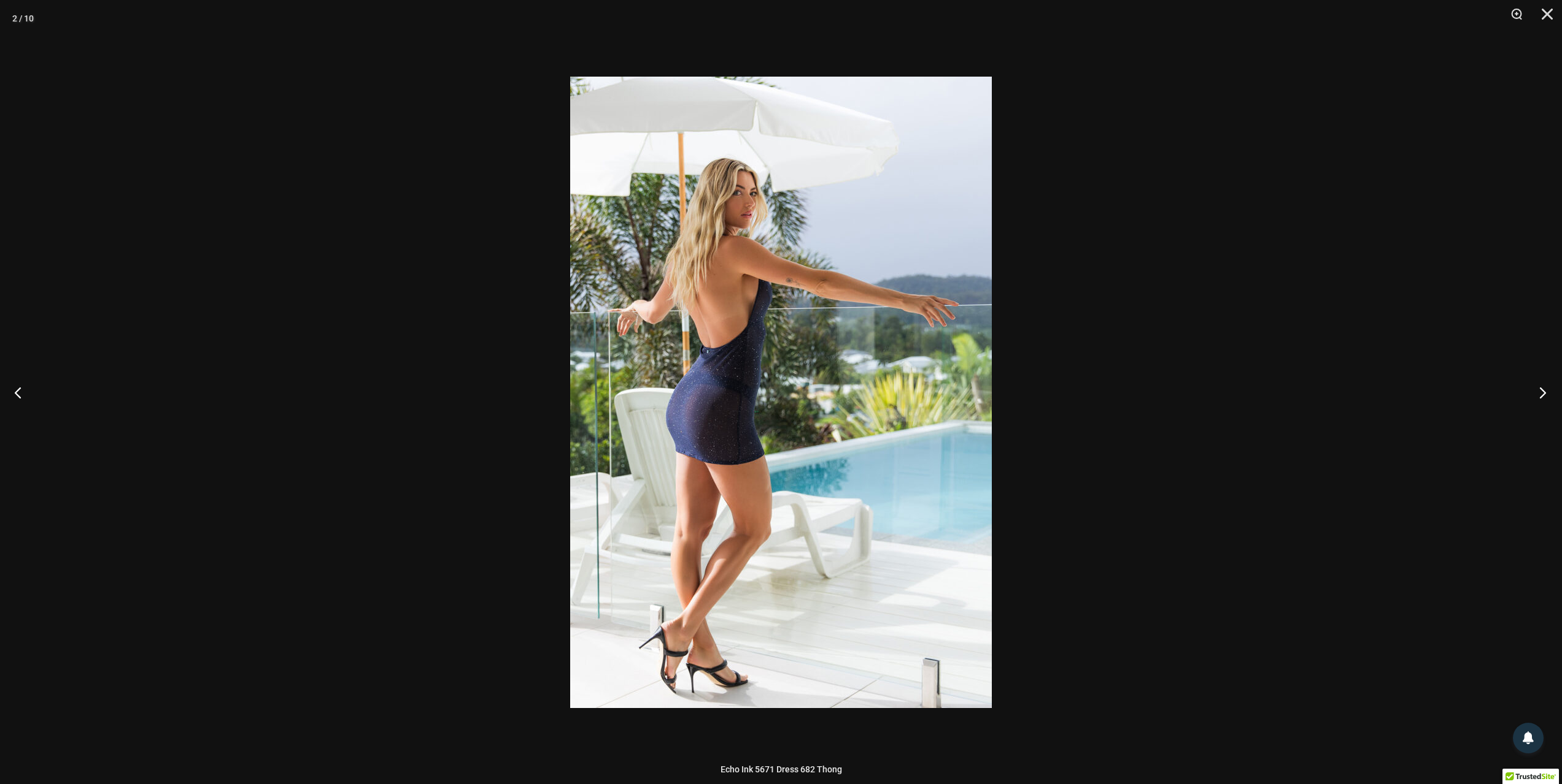
click at [1543, 393] on button "Next" at bounding box center [1539, 392] width 46 height 62
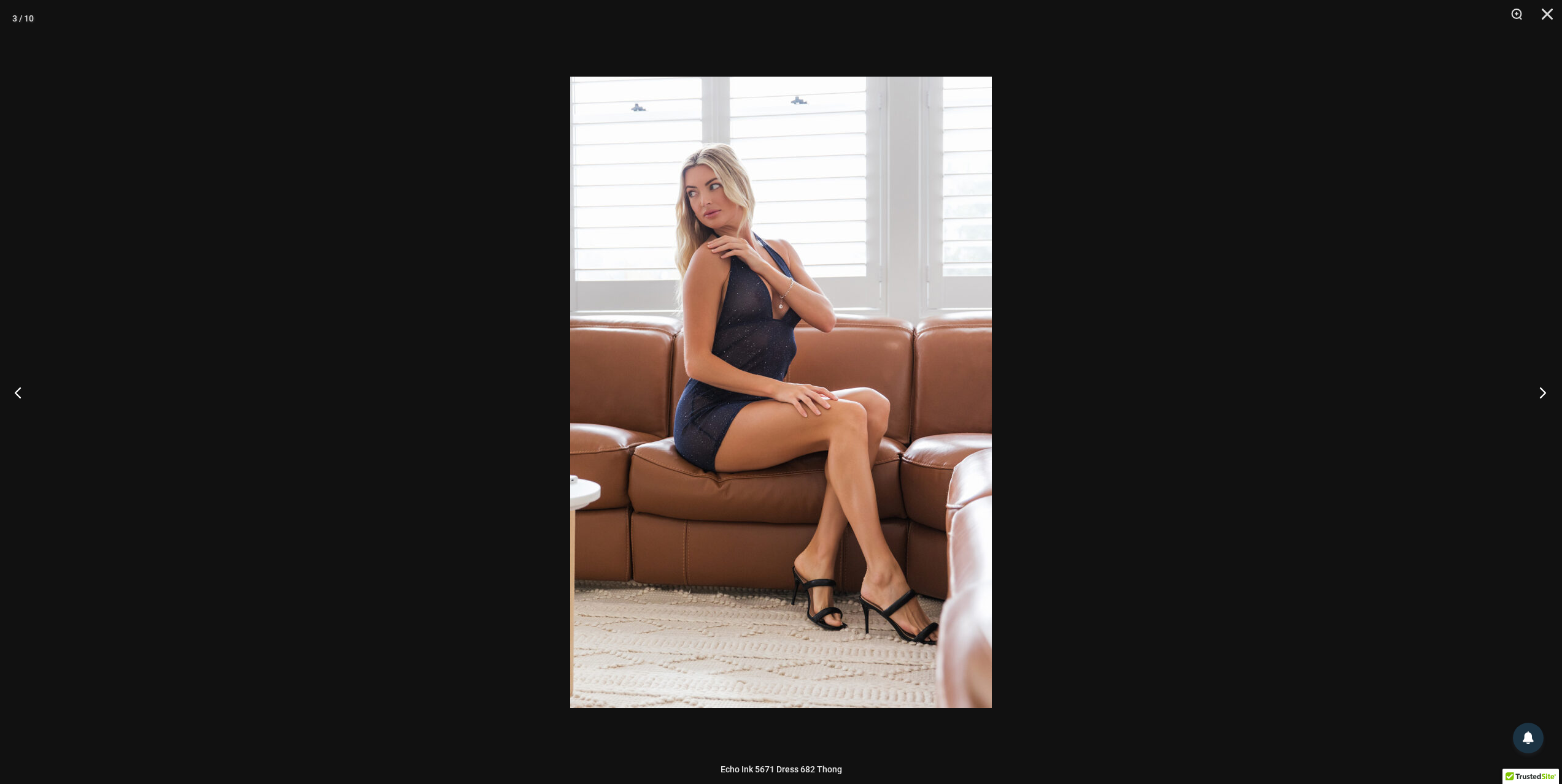
click at [1543, 393] on button "Next" at bounding box center [1539, 392] width 46 height 62
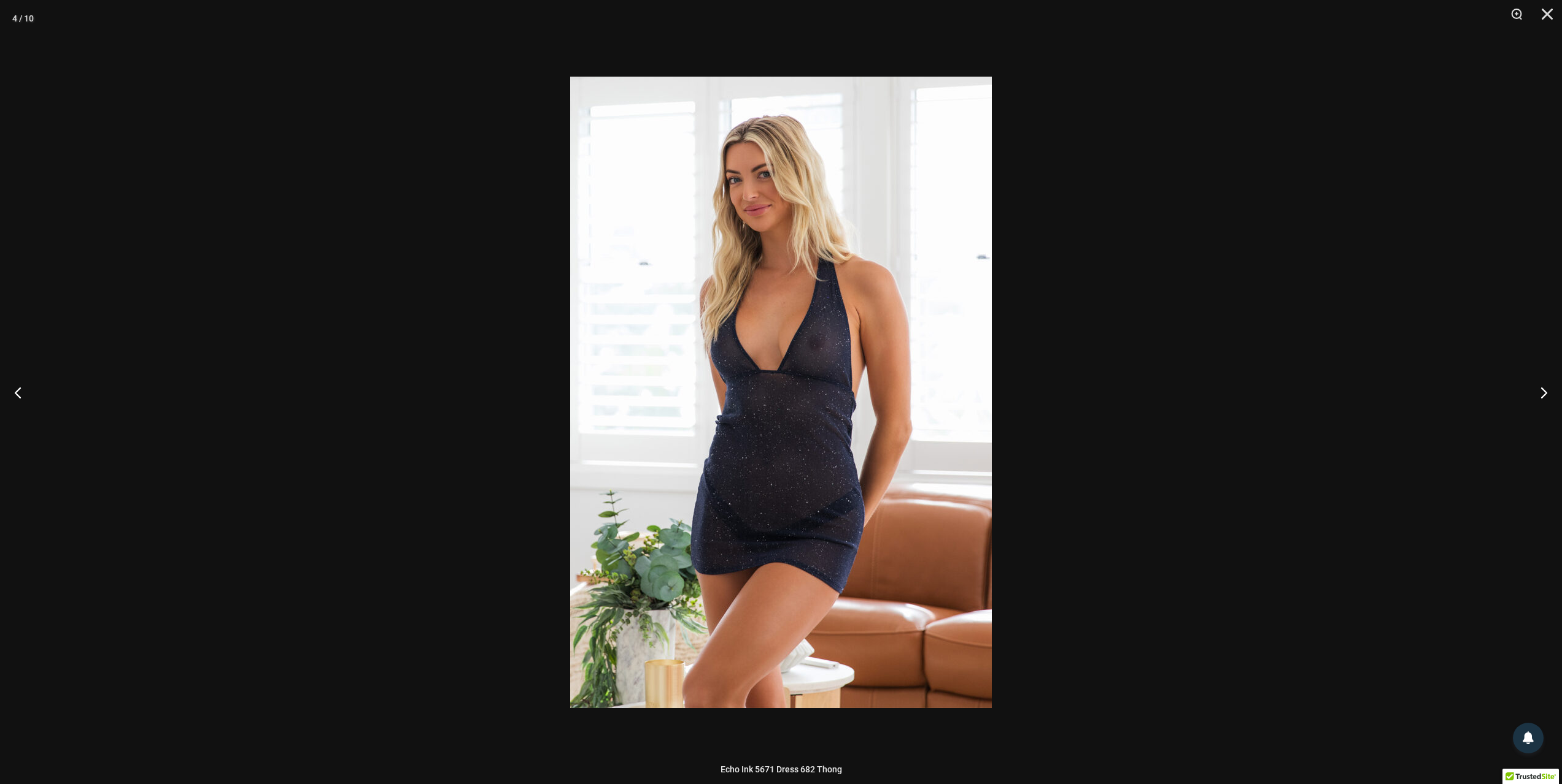
click at [1476, 459] on div at bounding box center [781, 392] width 1562 height 784
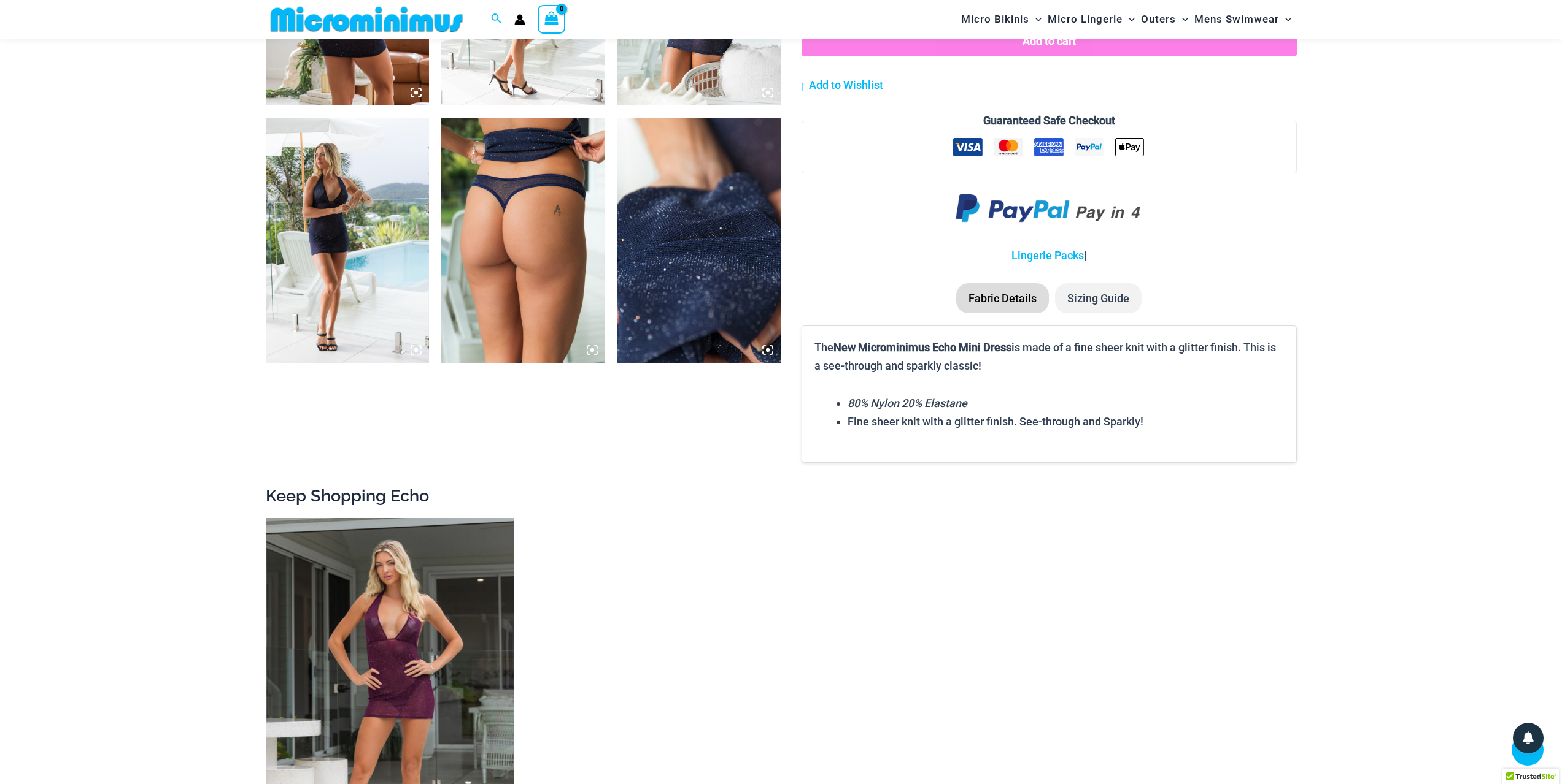
scroll to position [1339, 0]
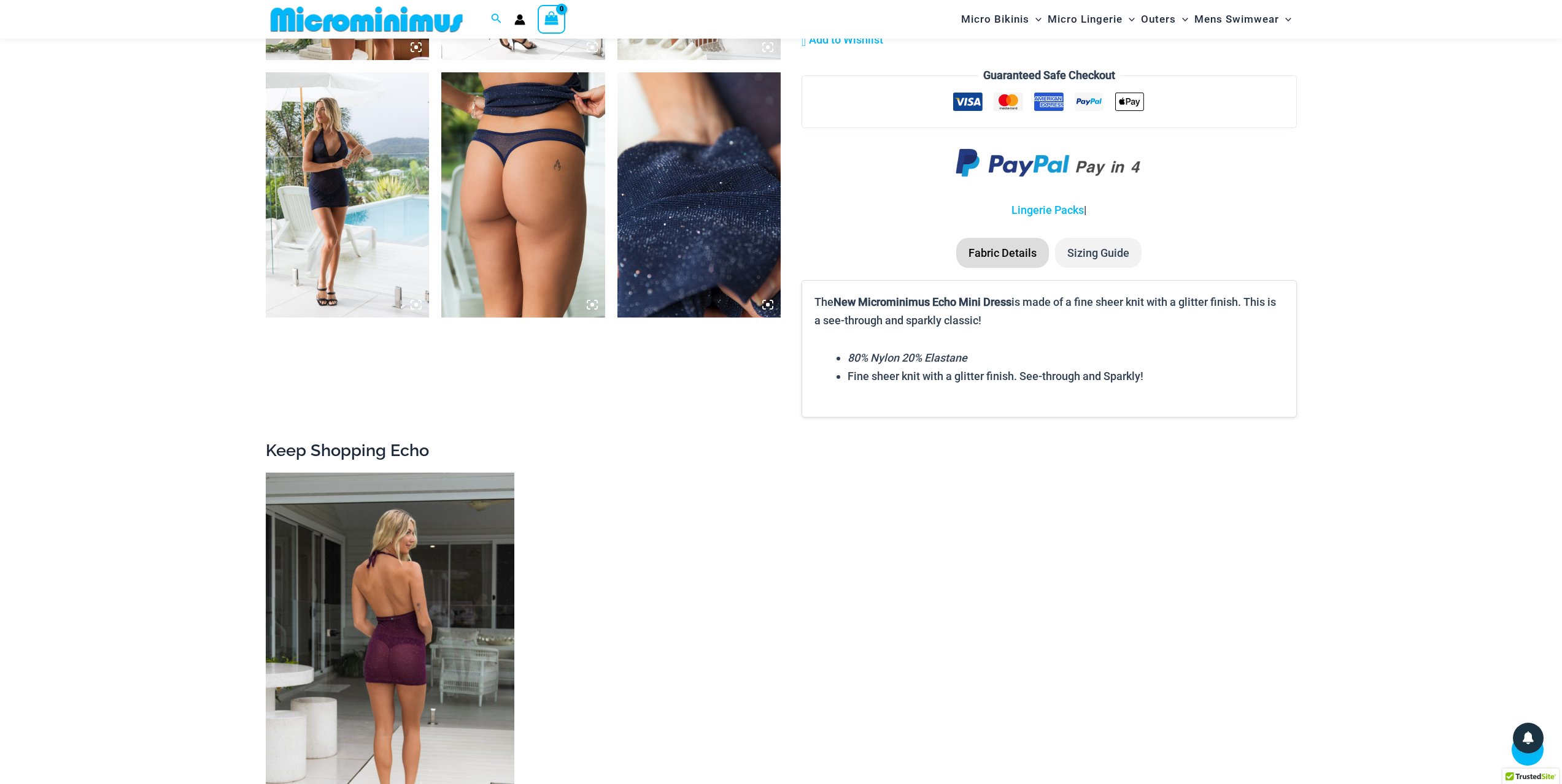
click at [366, 634] on img at bounding box center [390, 659] width 248 height 373
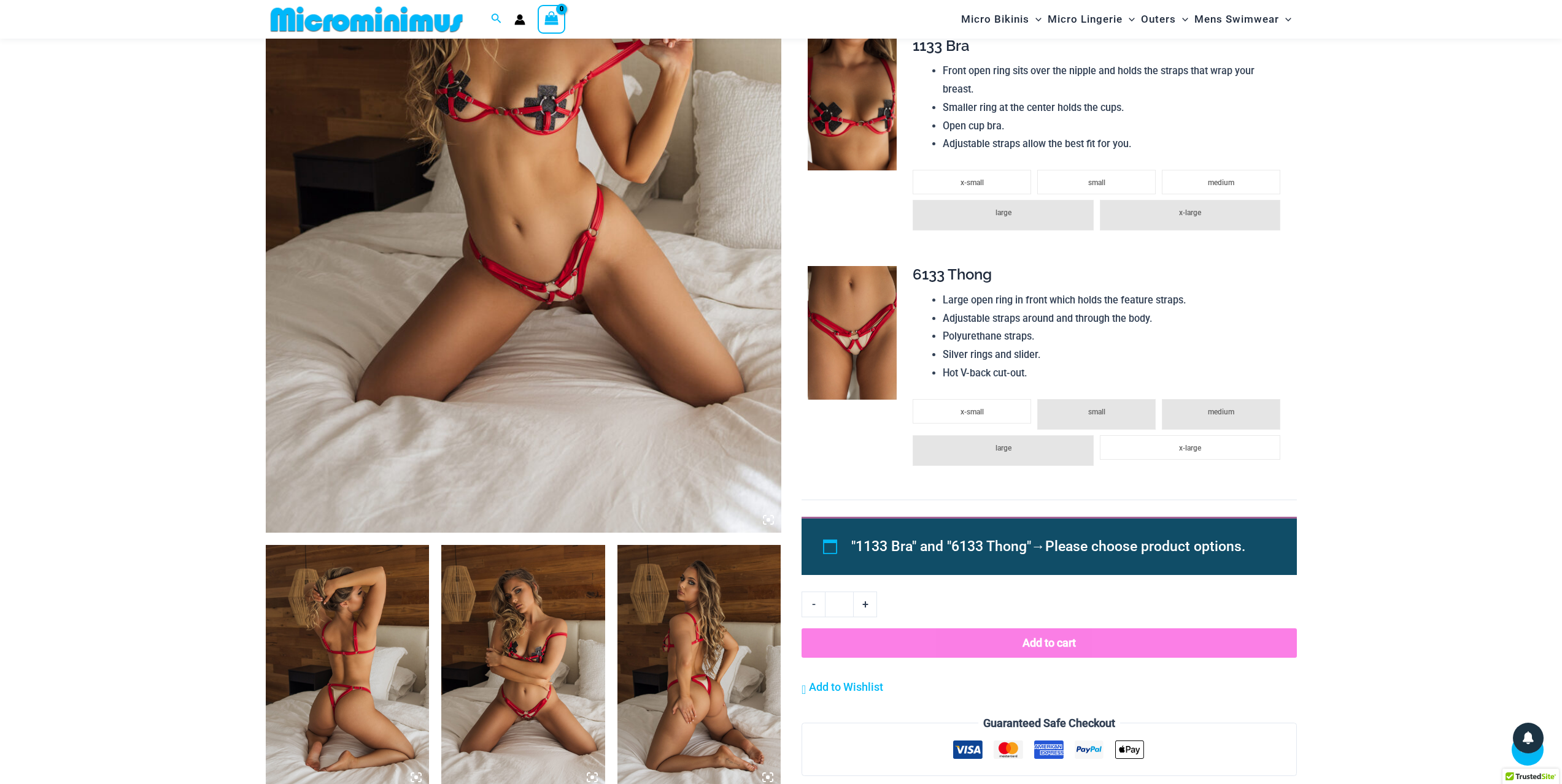
scroll to position [356, 0]
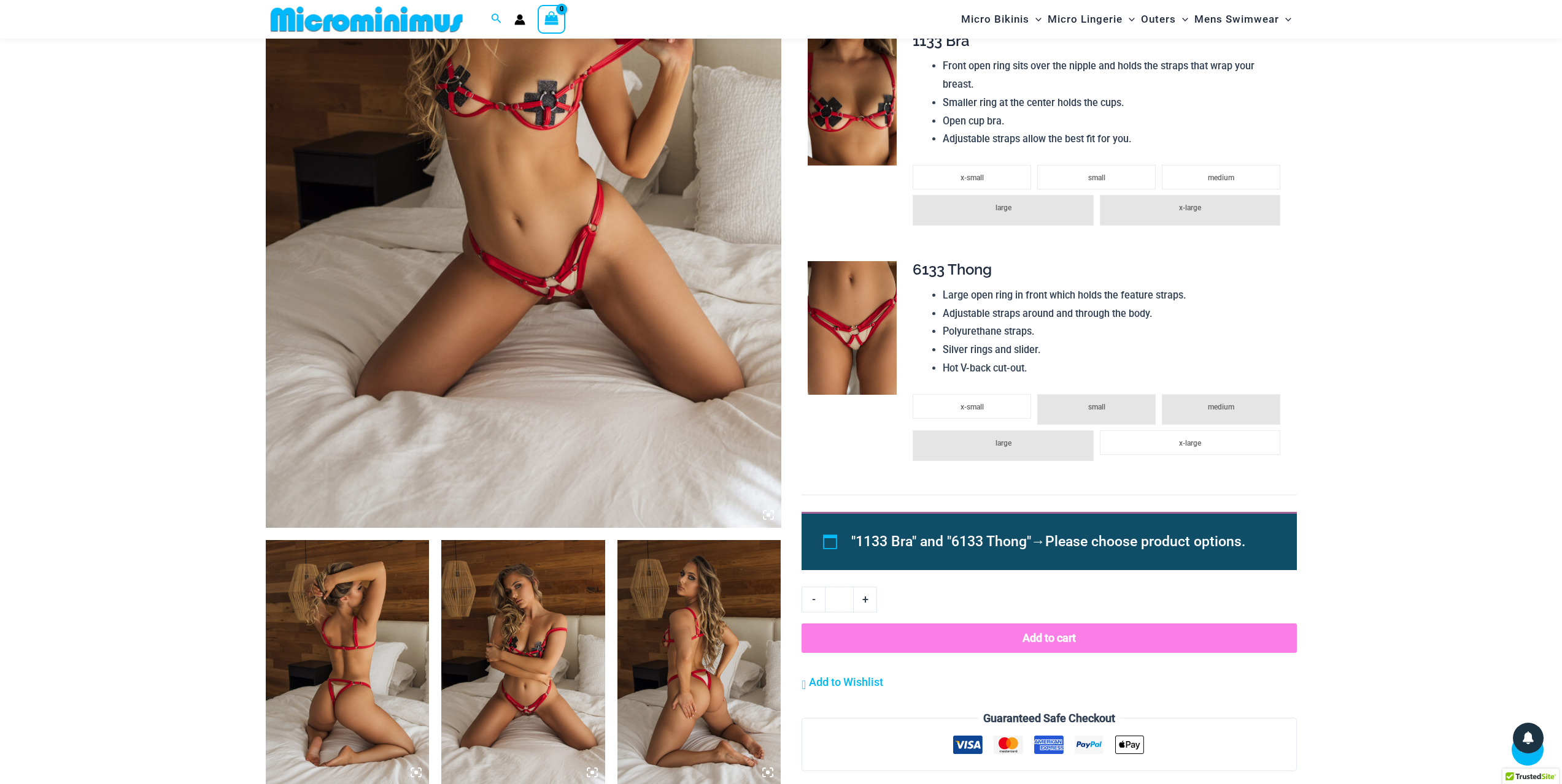
click at [356, 606] on img at bounding box center [347, 663] width 164 height 245
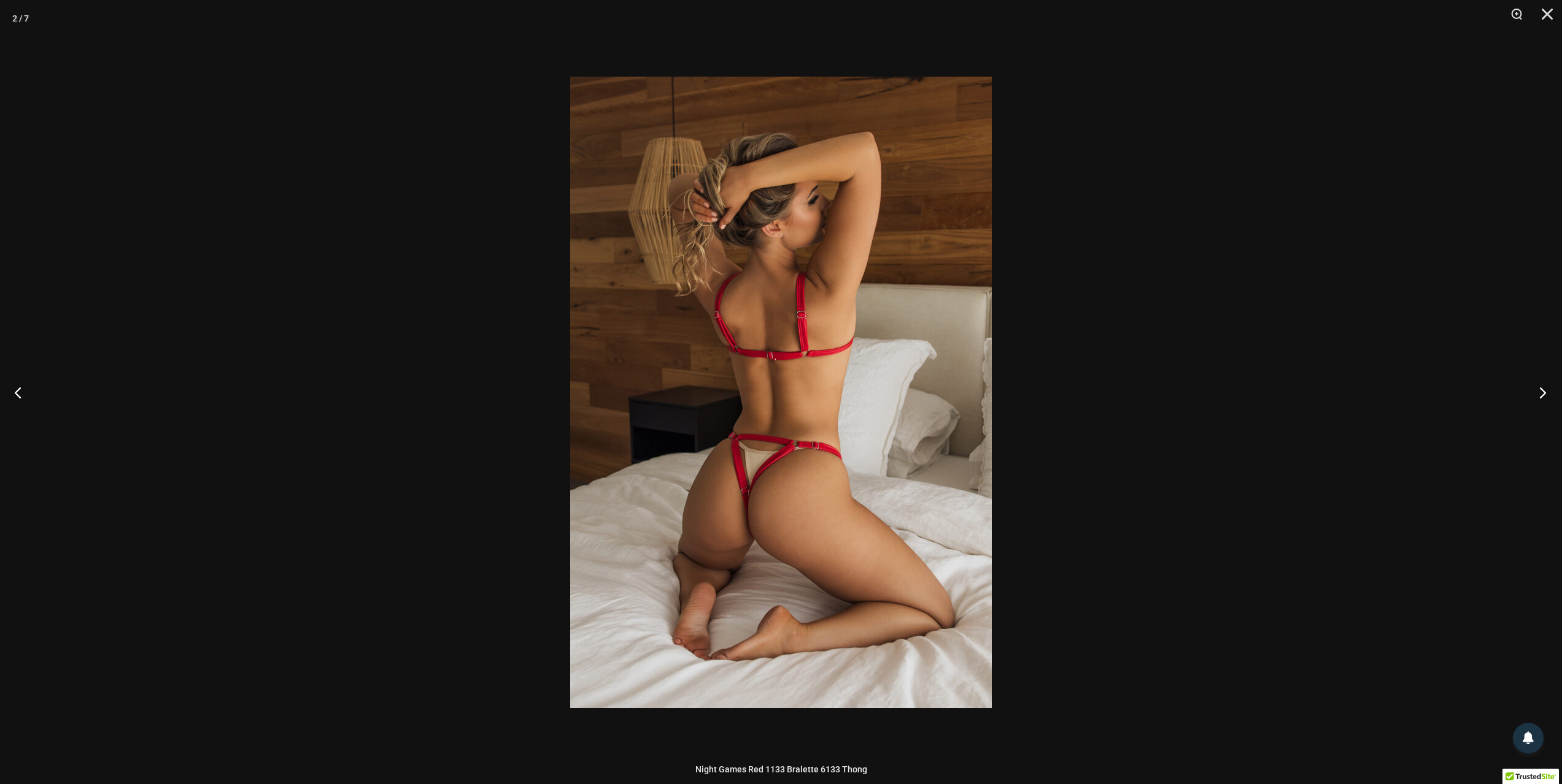
click at [1533, 395] on button "Next" at bounding box center [1539, 392] width 46 height 62
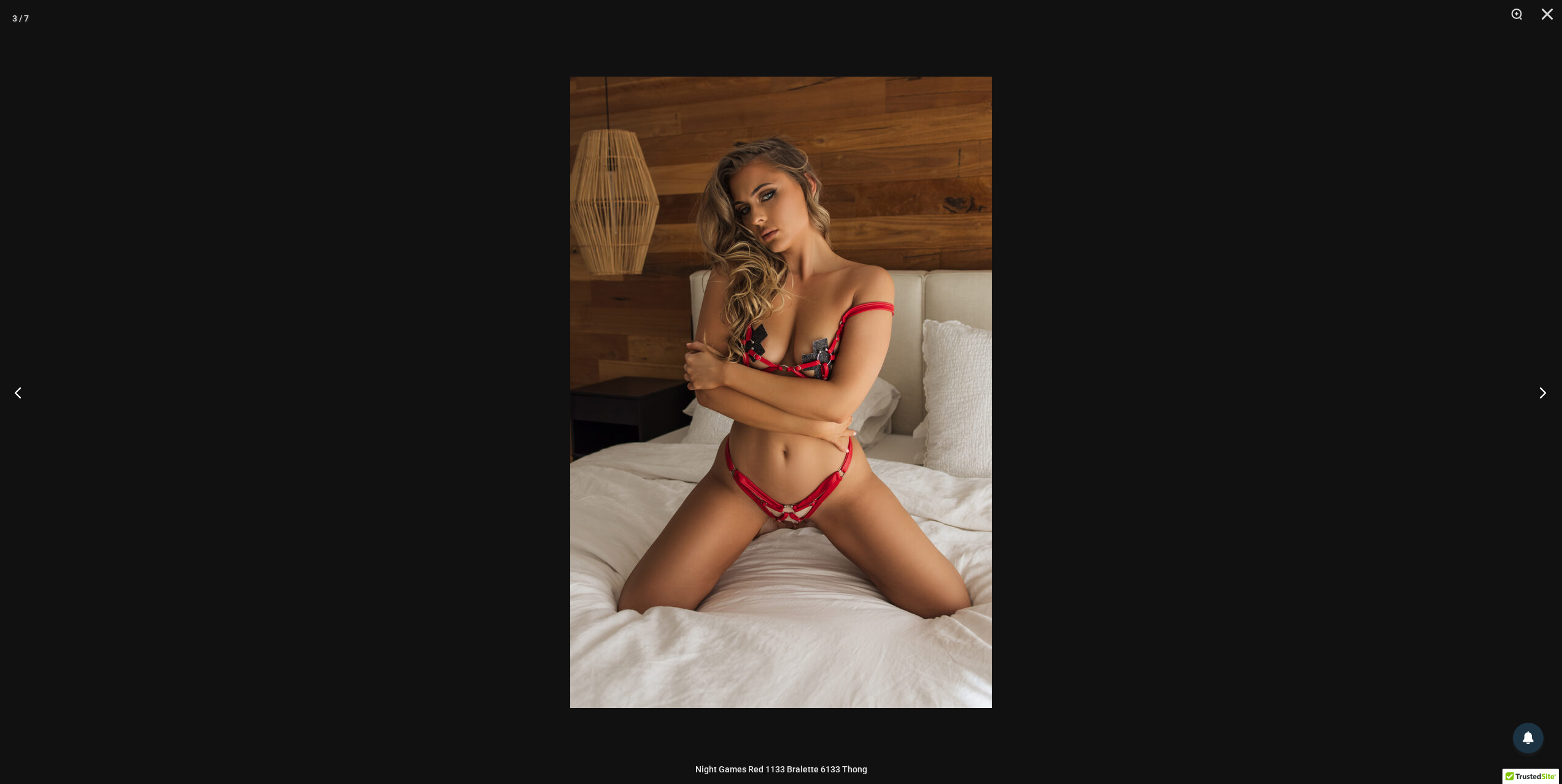
click at [1533, 395] on button "Next" at bounding box center [1539, 392] width 46 height 62
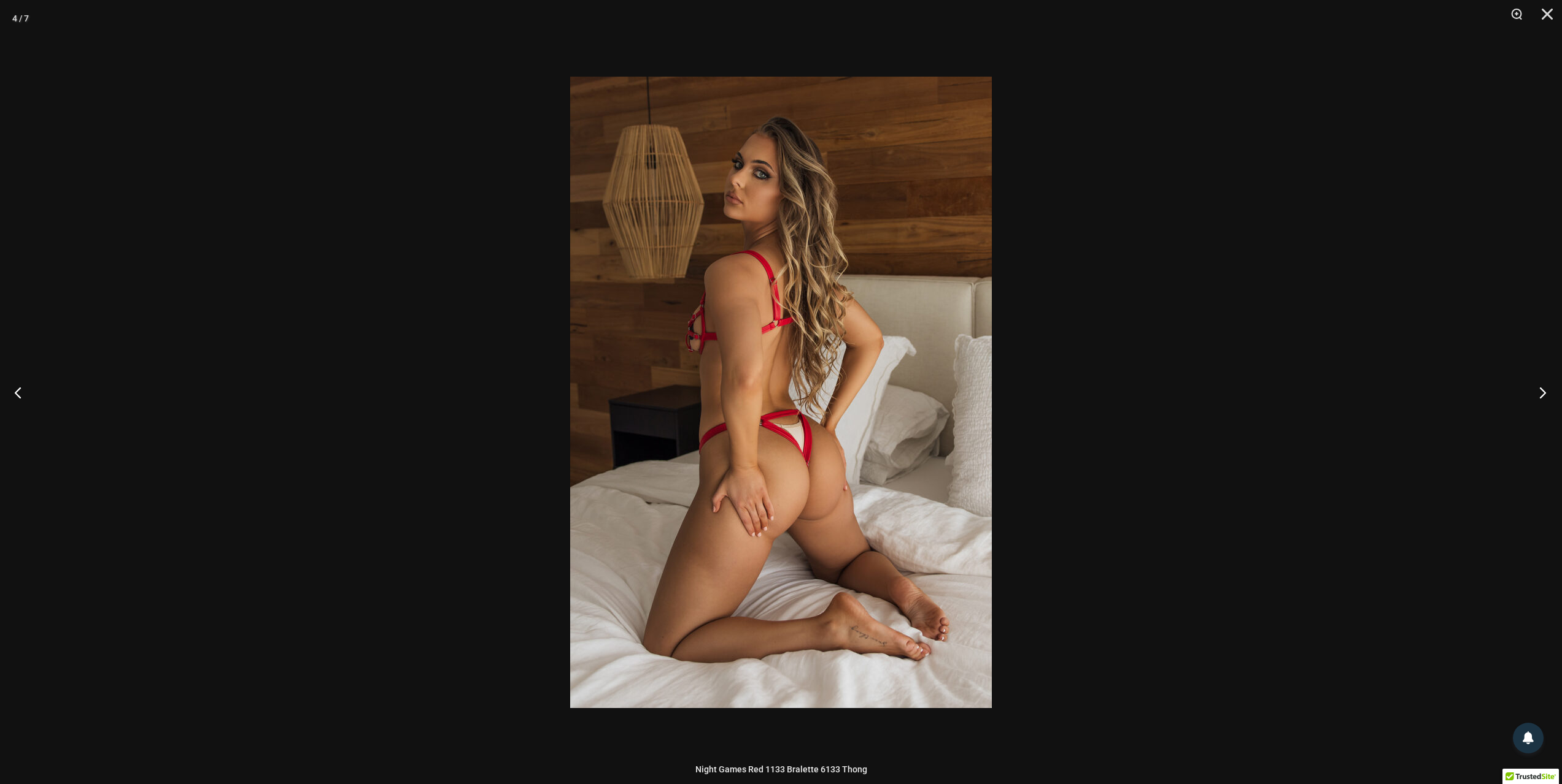
click at [1533, 395] on button "Next" at bounding box center [1539, 392] width 46 height 62
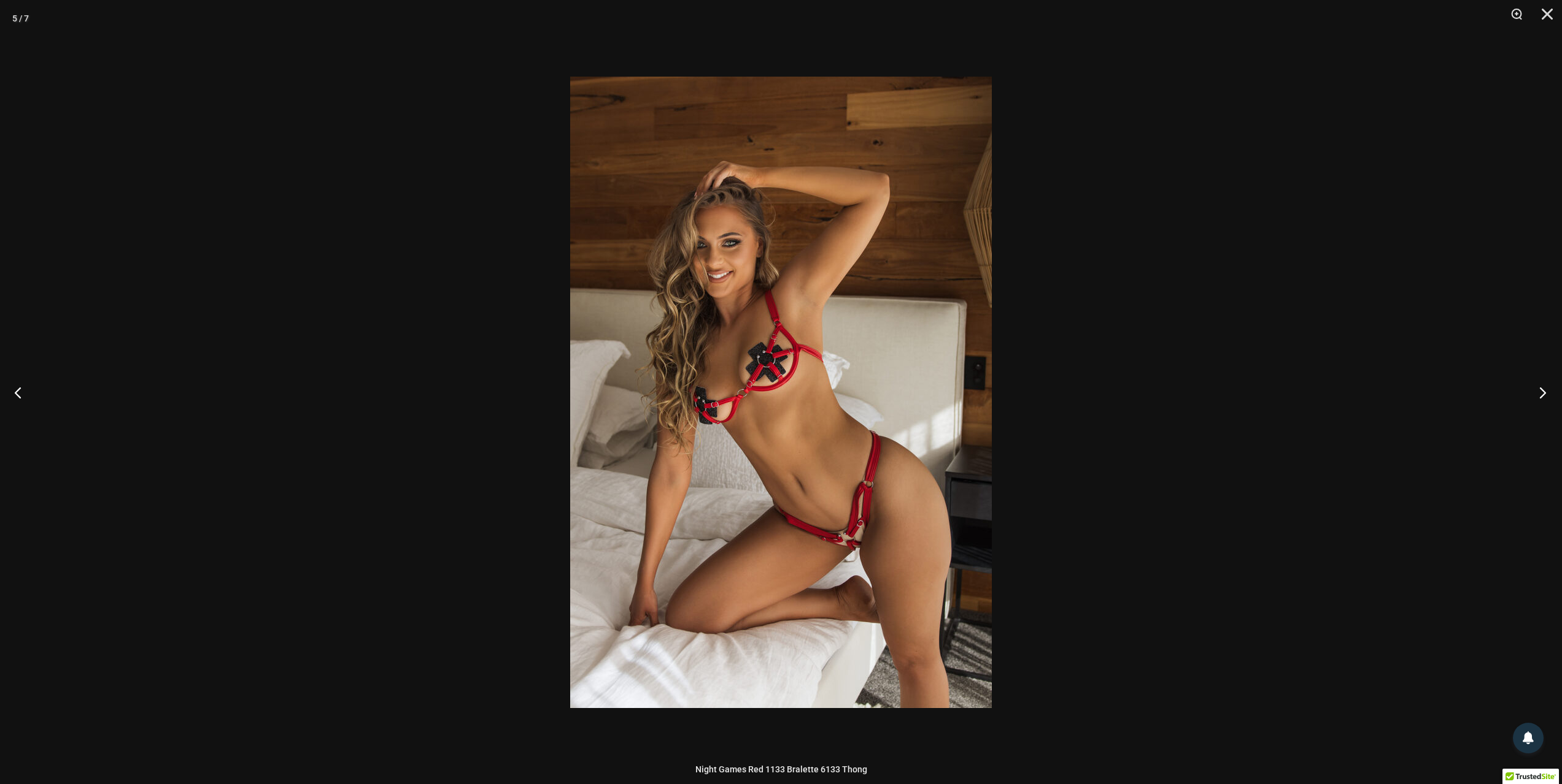
click at [1533, 395] on button "Next" at bounding box center [1539, 392] width 46 height 62
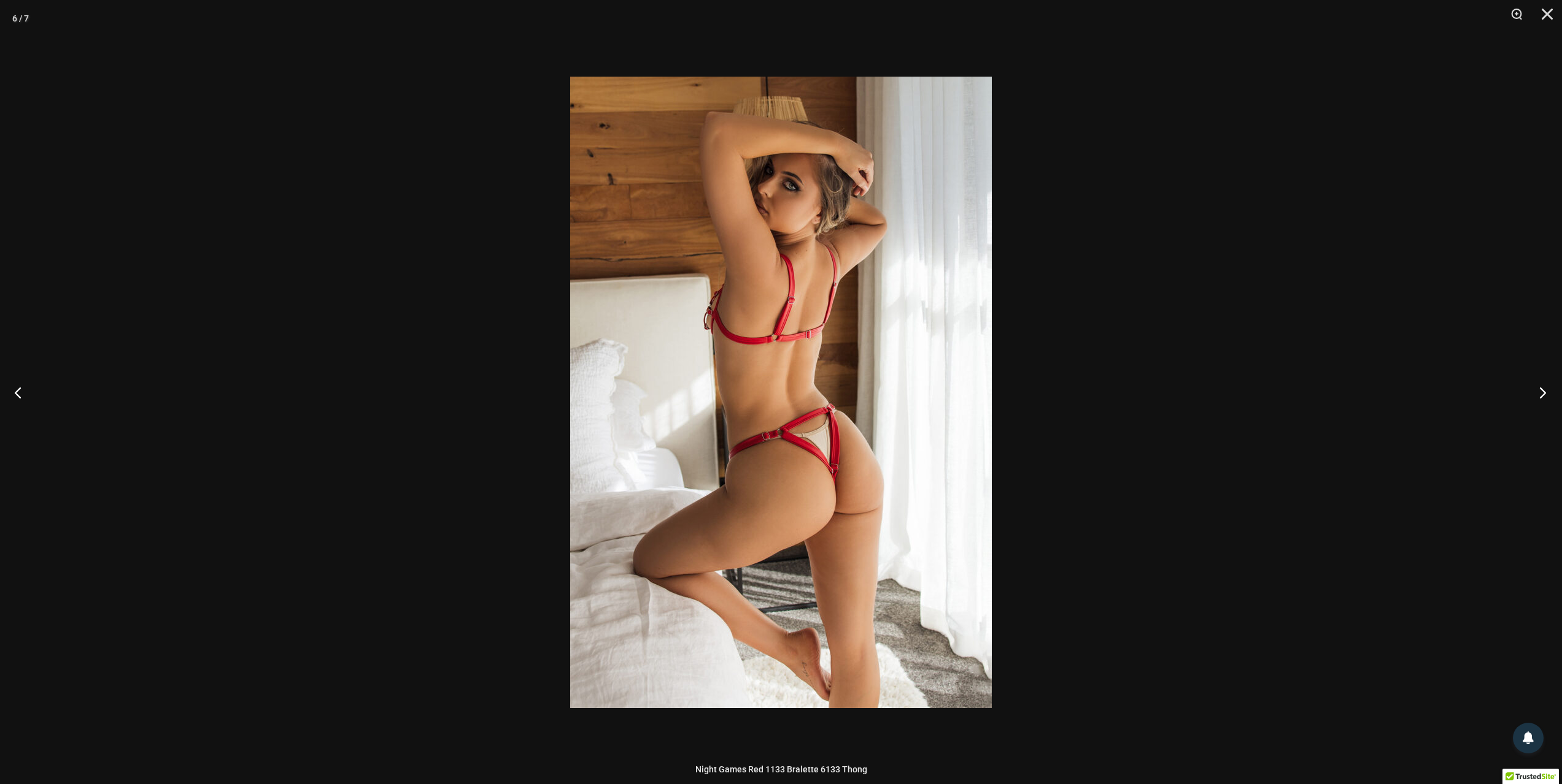
click at [1533, 395] on button "Next" at bounding box center [1539, 392] width 46 height 62
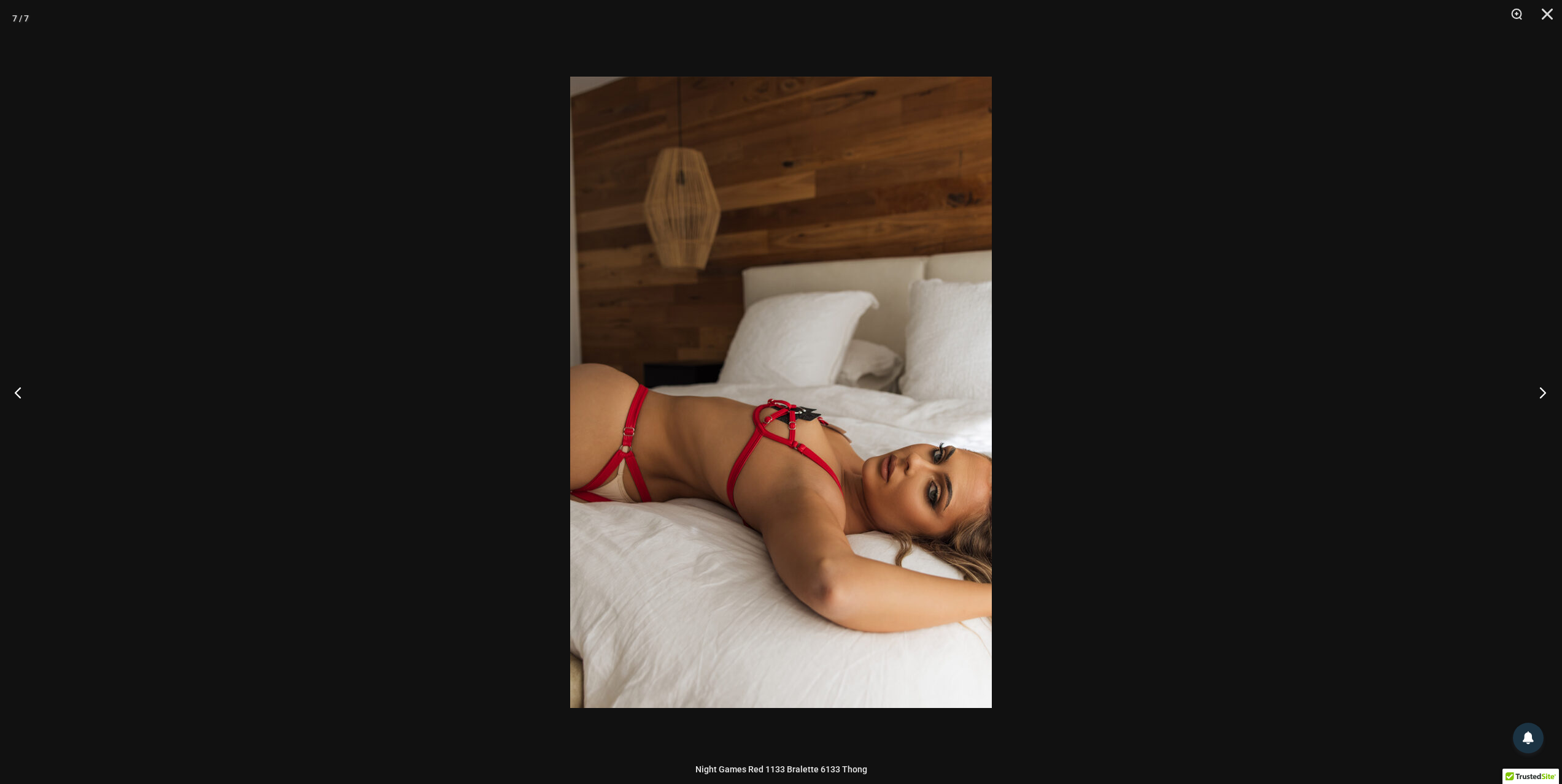
click at [1533, 395] on button "Next" at bounding box center [1539, 392] width 46 height 62
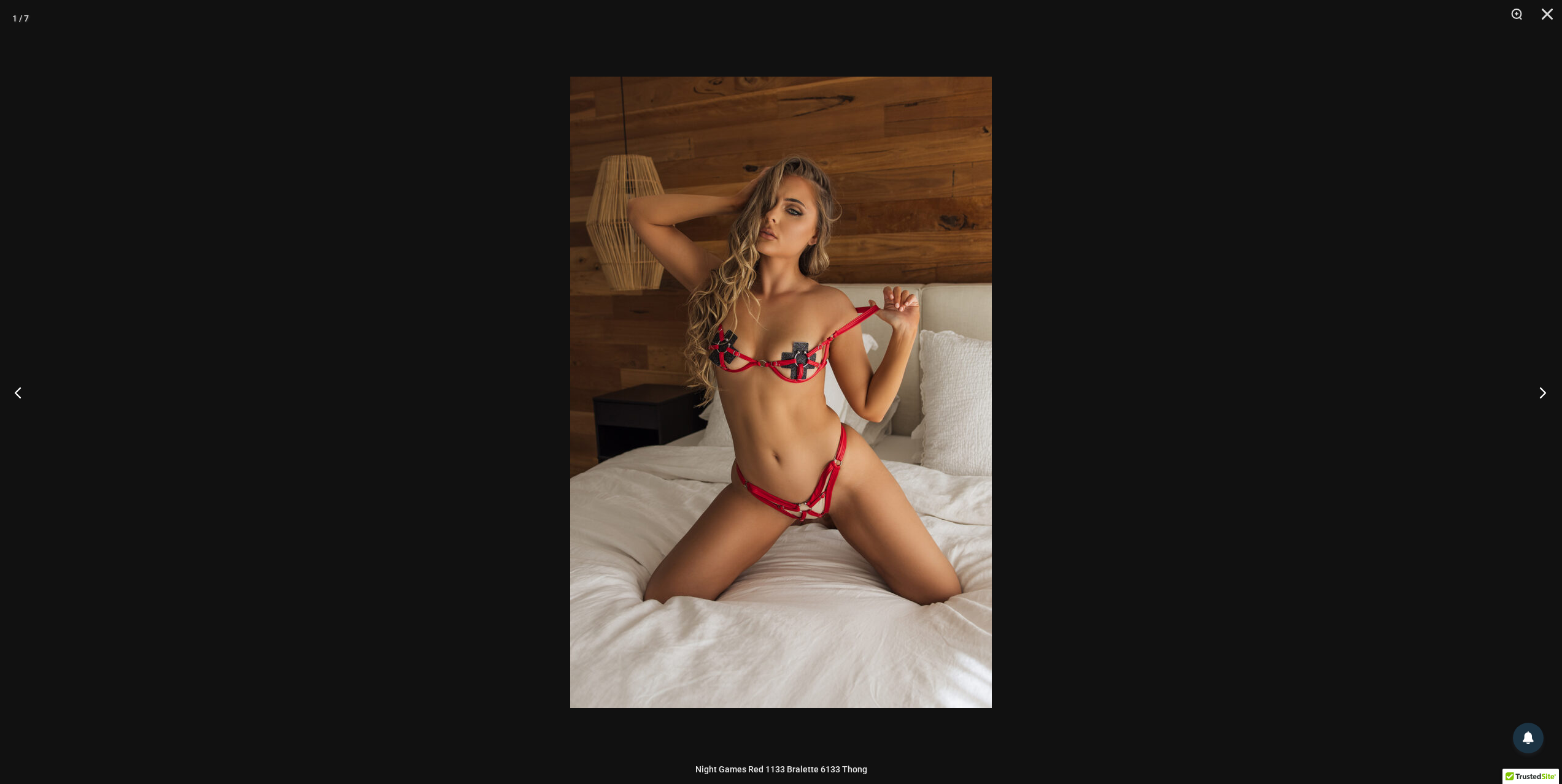
click at [1533, 395] on button "Next" at bounding box center [1539, 392] width 46 height 62
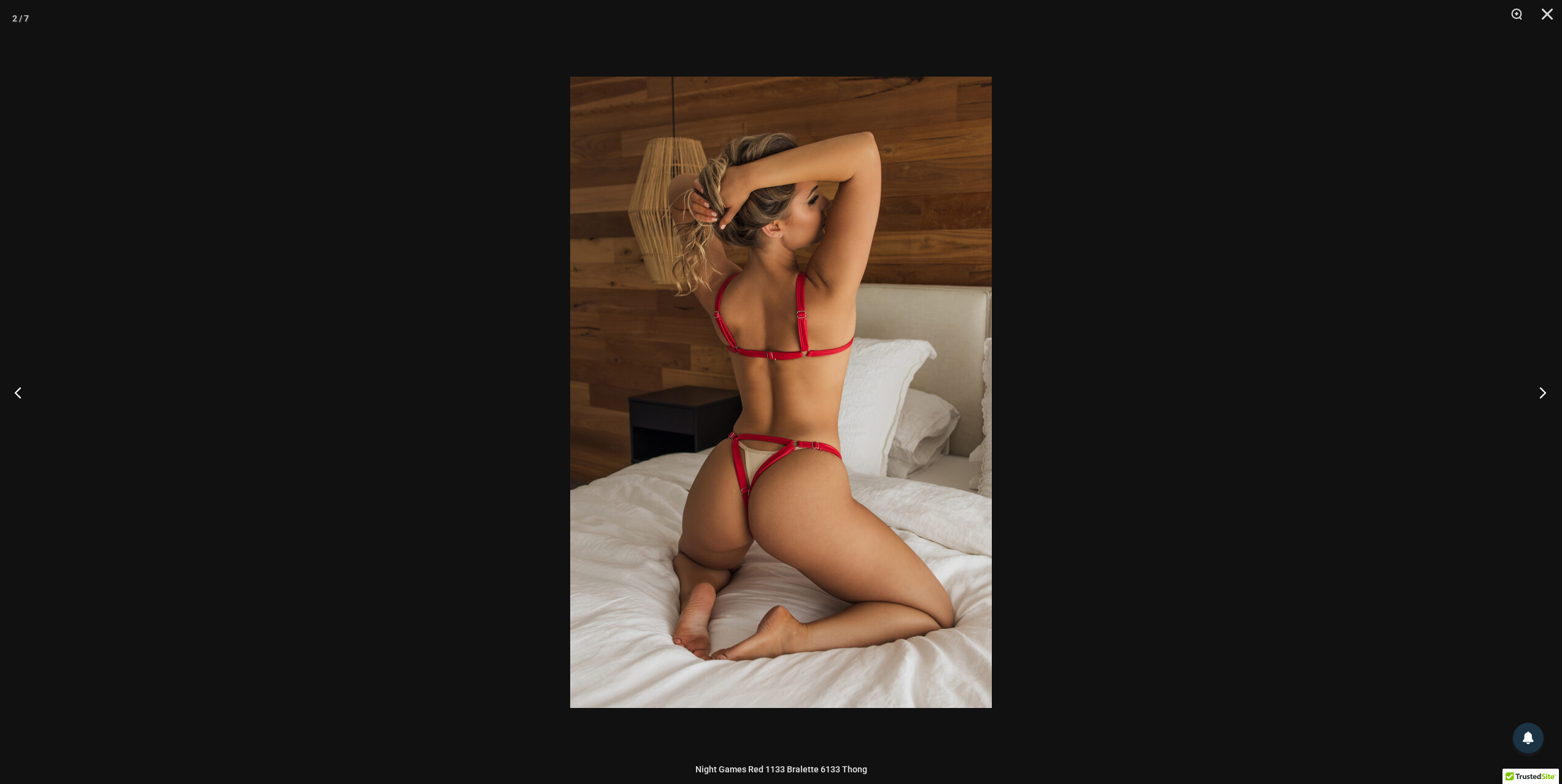
click at [1533, 395] on button "Next" at bounding box center [1539, 392] width 46 height 62
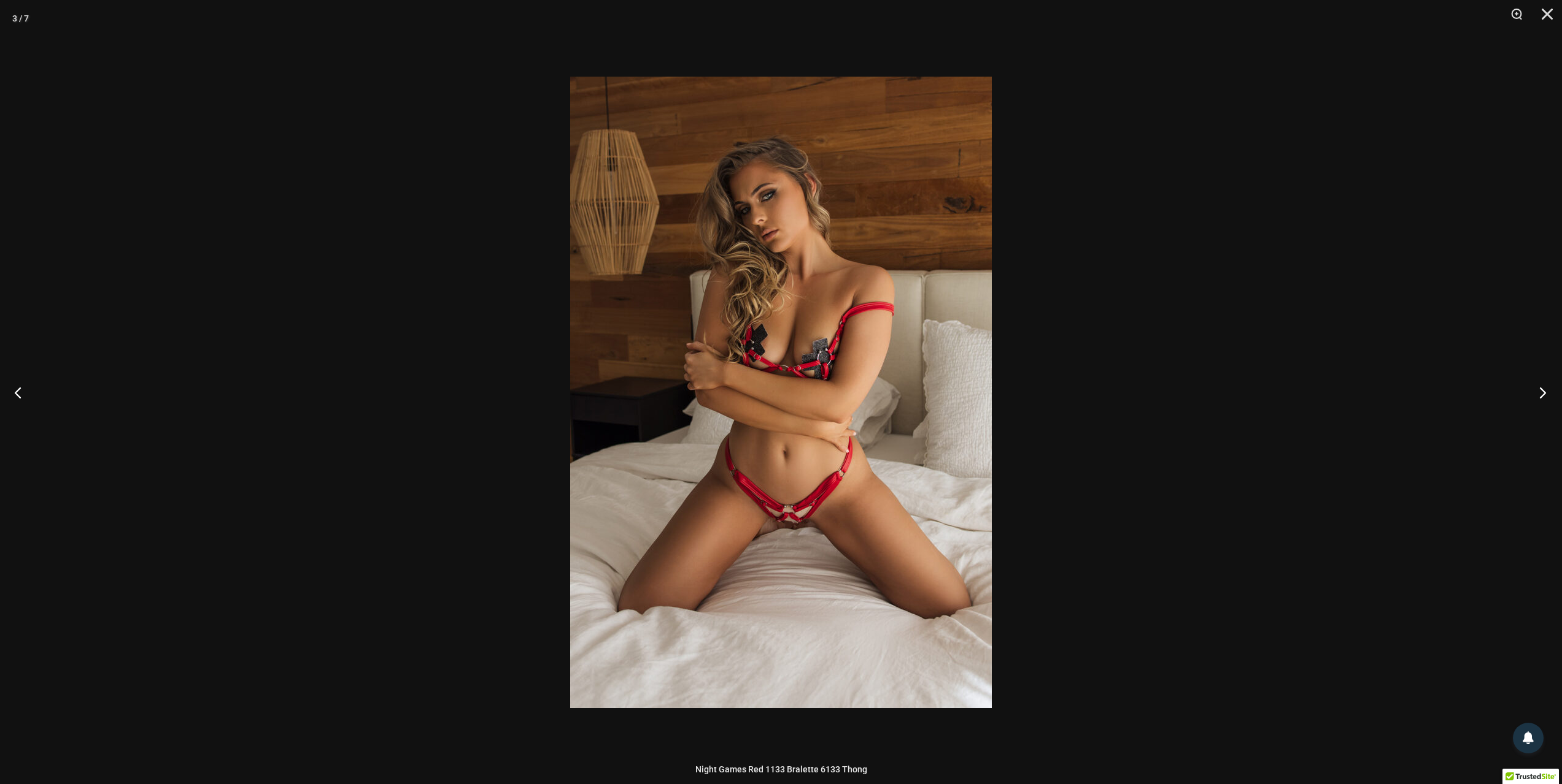
click at [1533, 395] on button "Next" at bounding box center [1539, 392] width 46 height 62
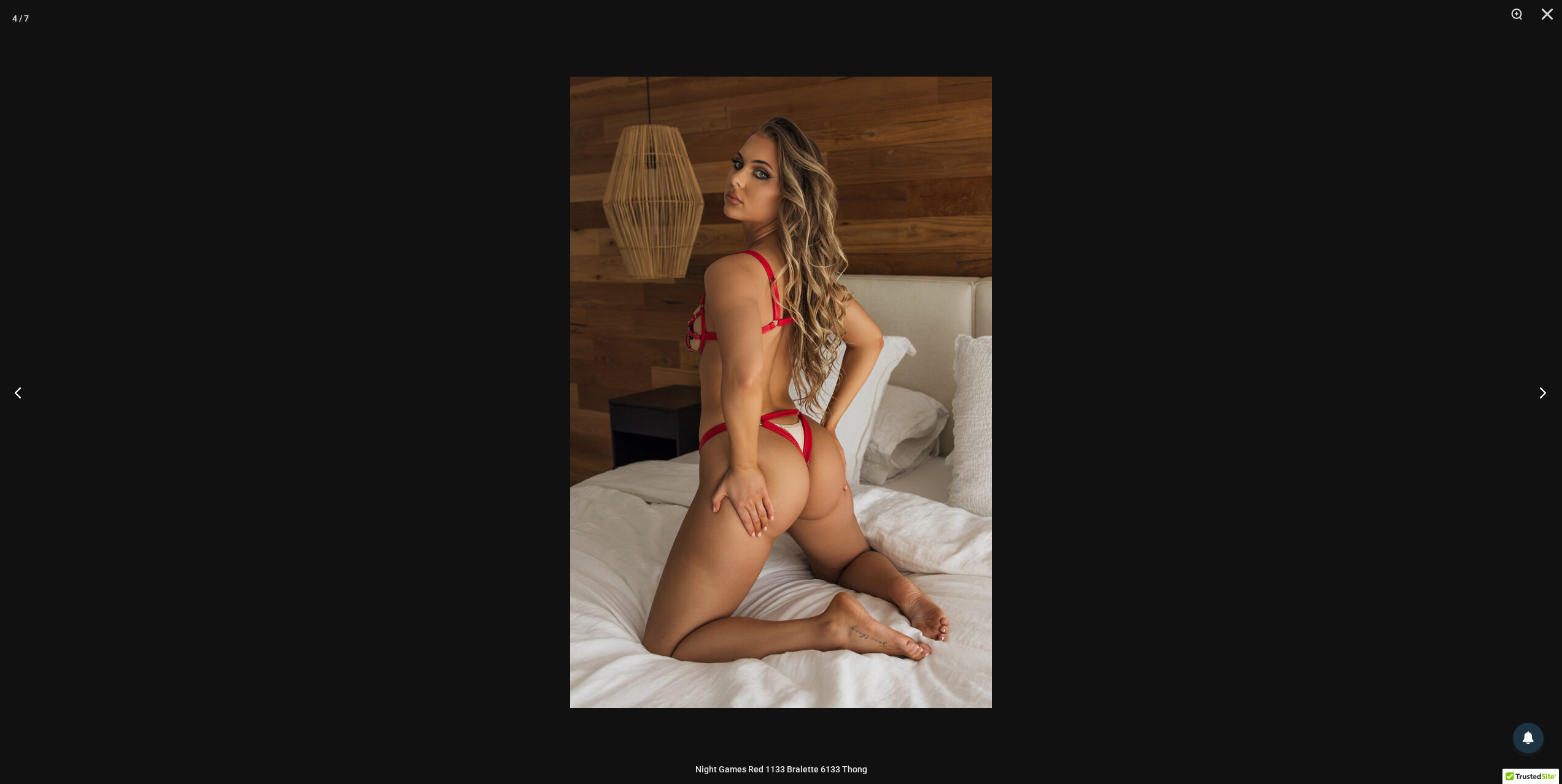
click at [1533, 395] on button "Next" at bounding box center [1539, 392] width 46 height 62
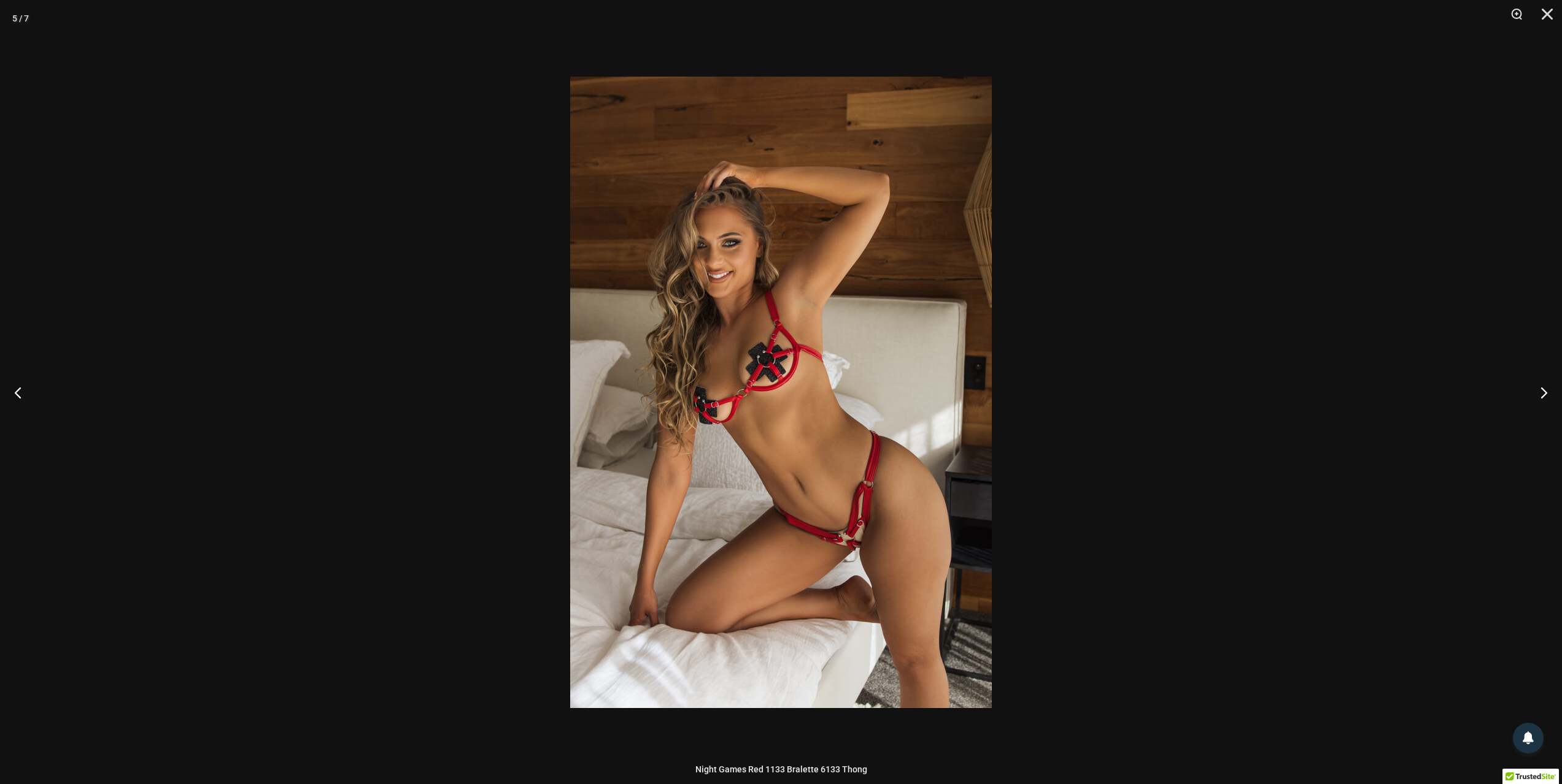
click at [1455, 55] on div at bounding box center [781, 392] width 1562 height 784
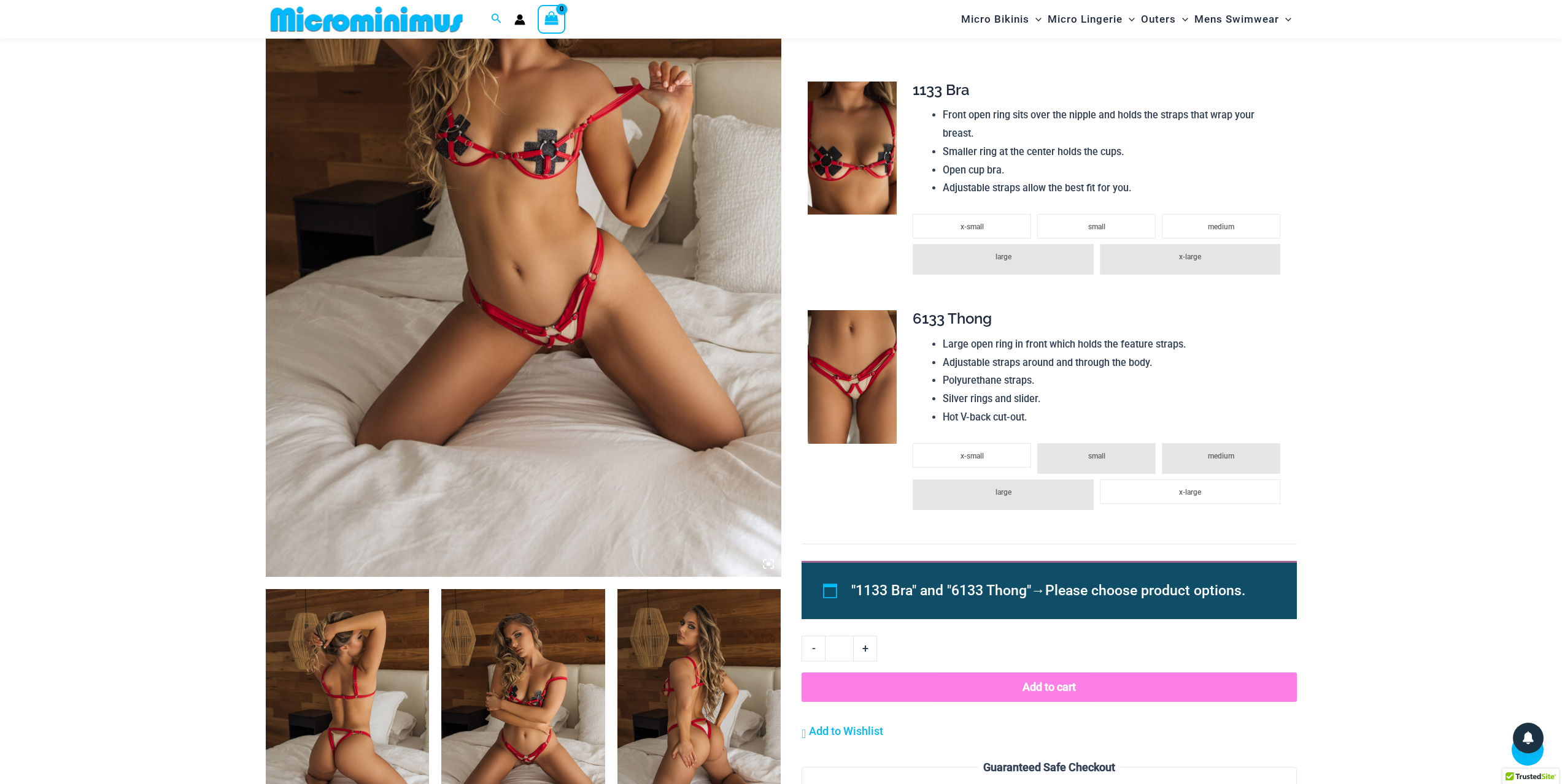
scroll to position [173, 0]
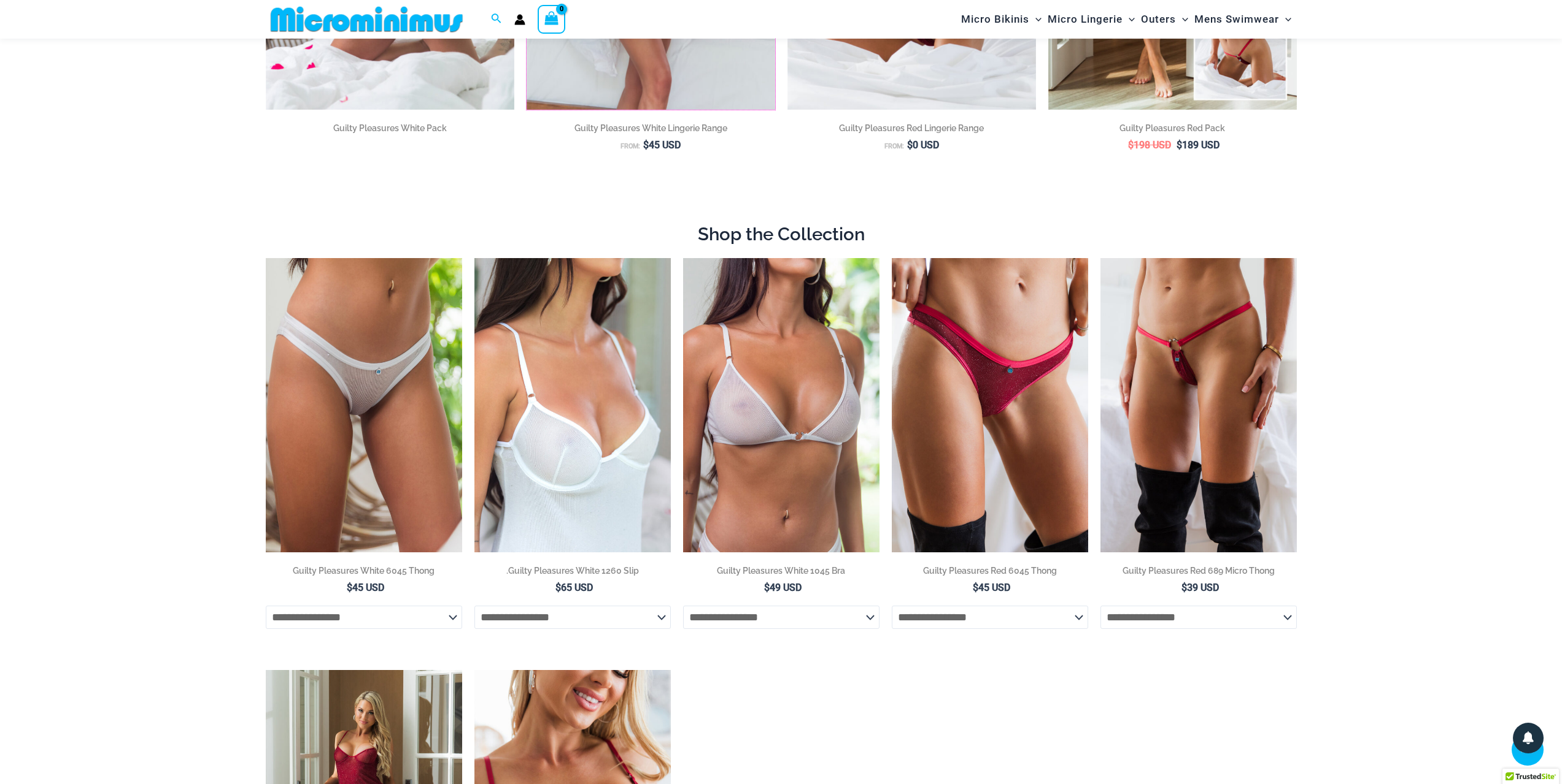
scroll to position [483, 0]
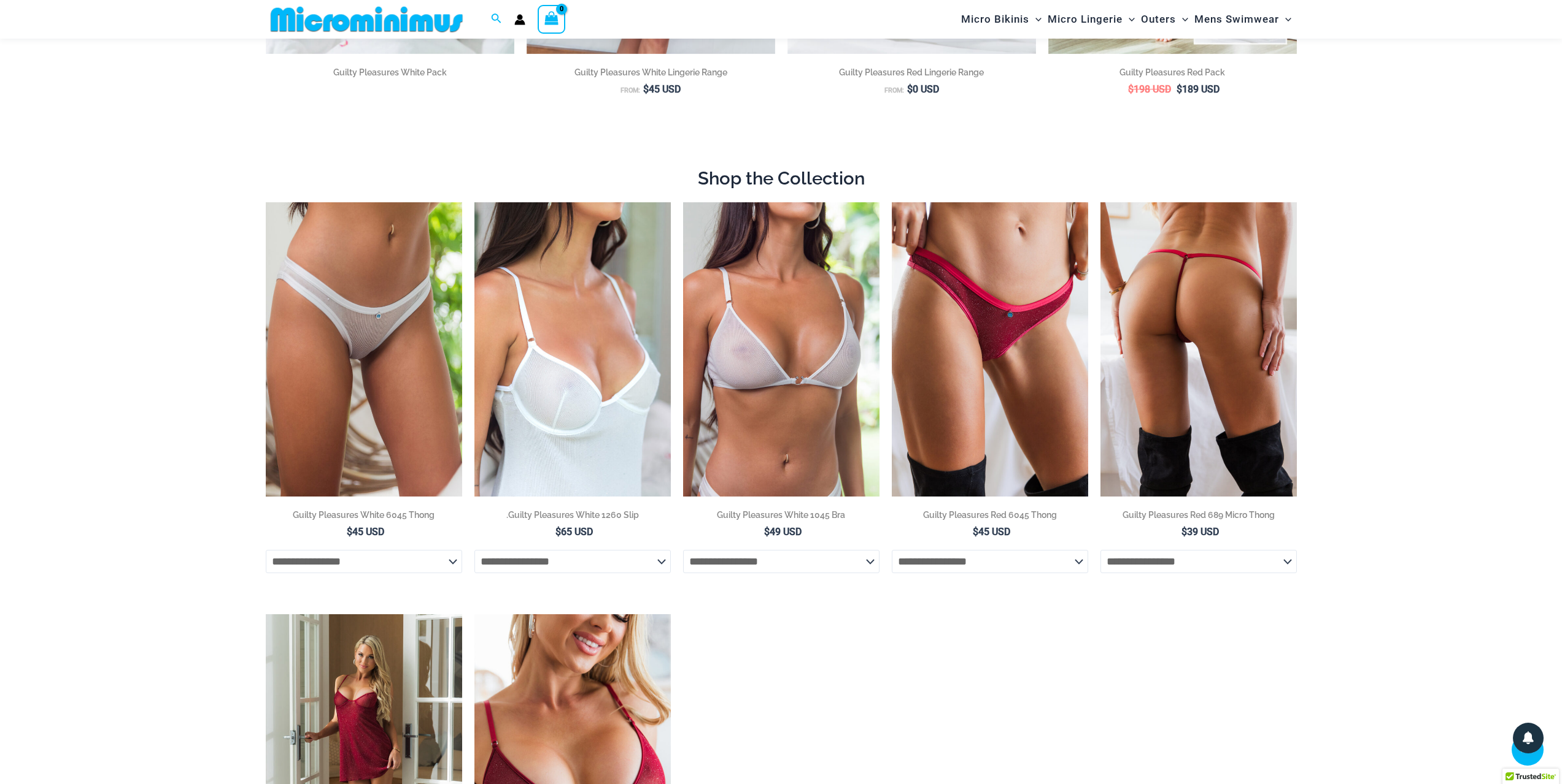
click at [1165, 556] on select "**********" at bounding box center [1198, 561] width 196 height 23
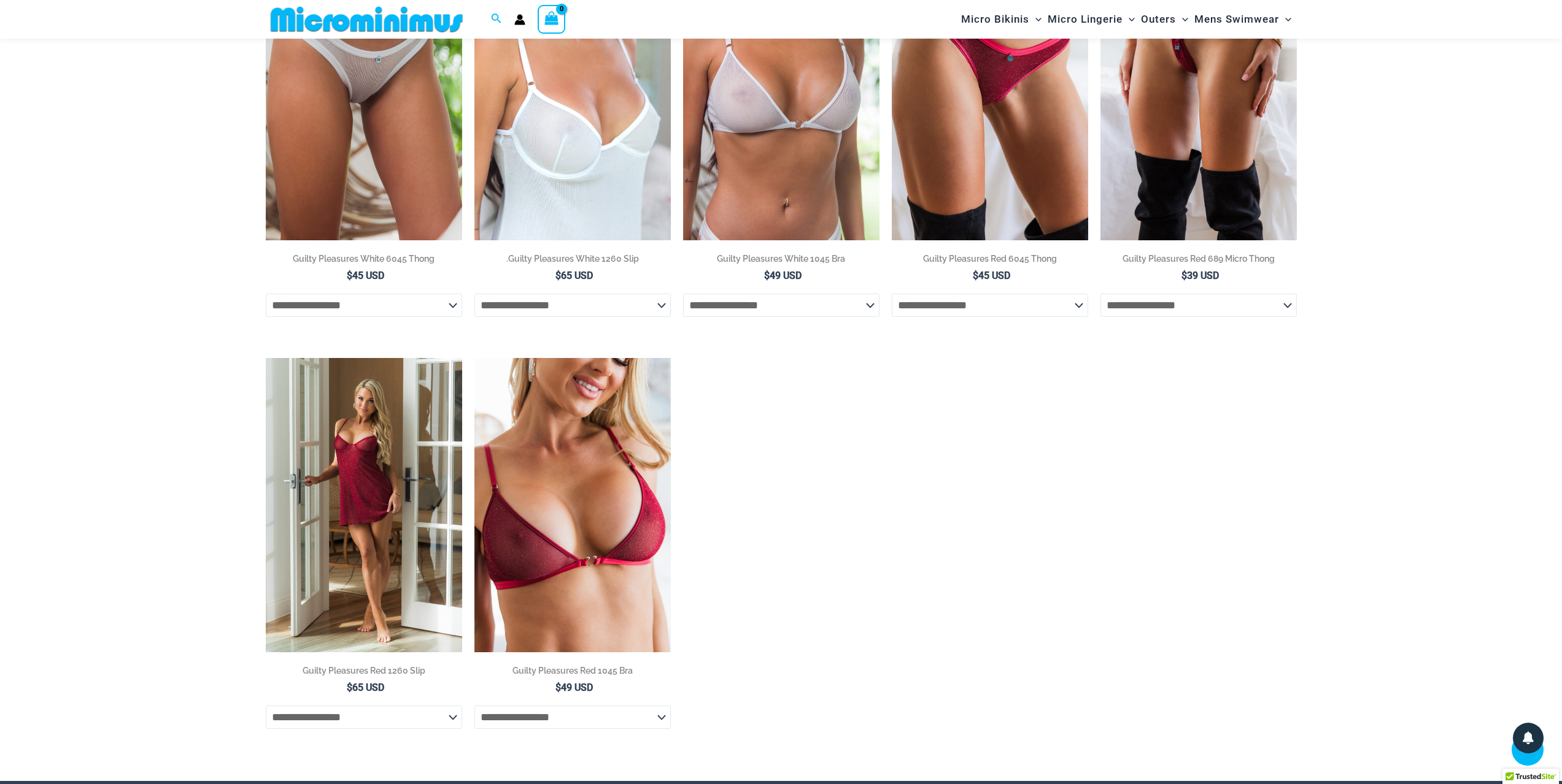
scroll to position [789, 0]
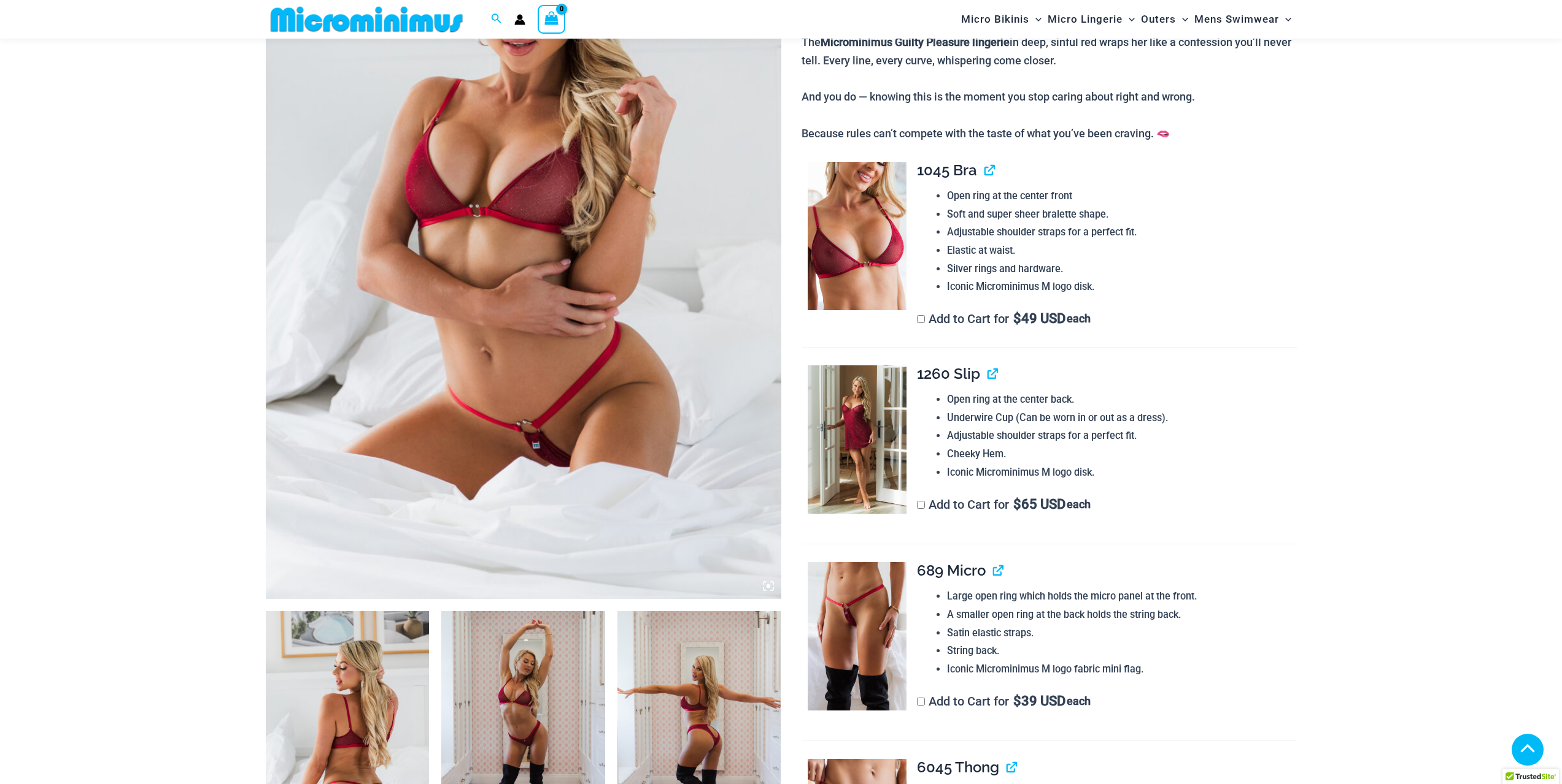
scroll to position [296, 0]
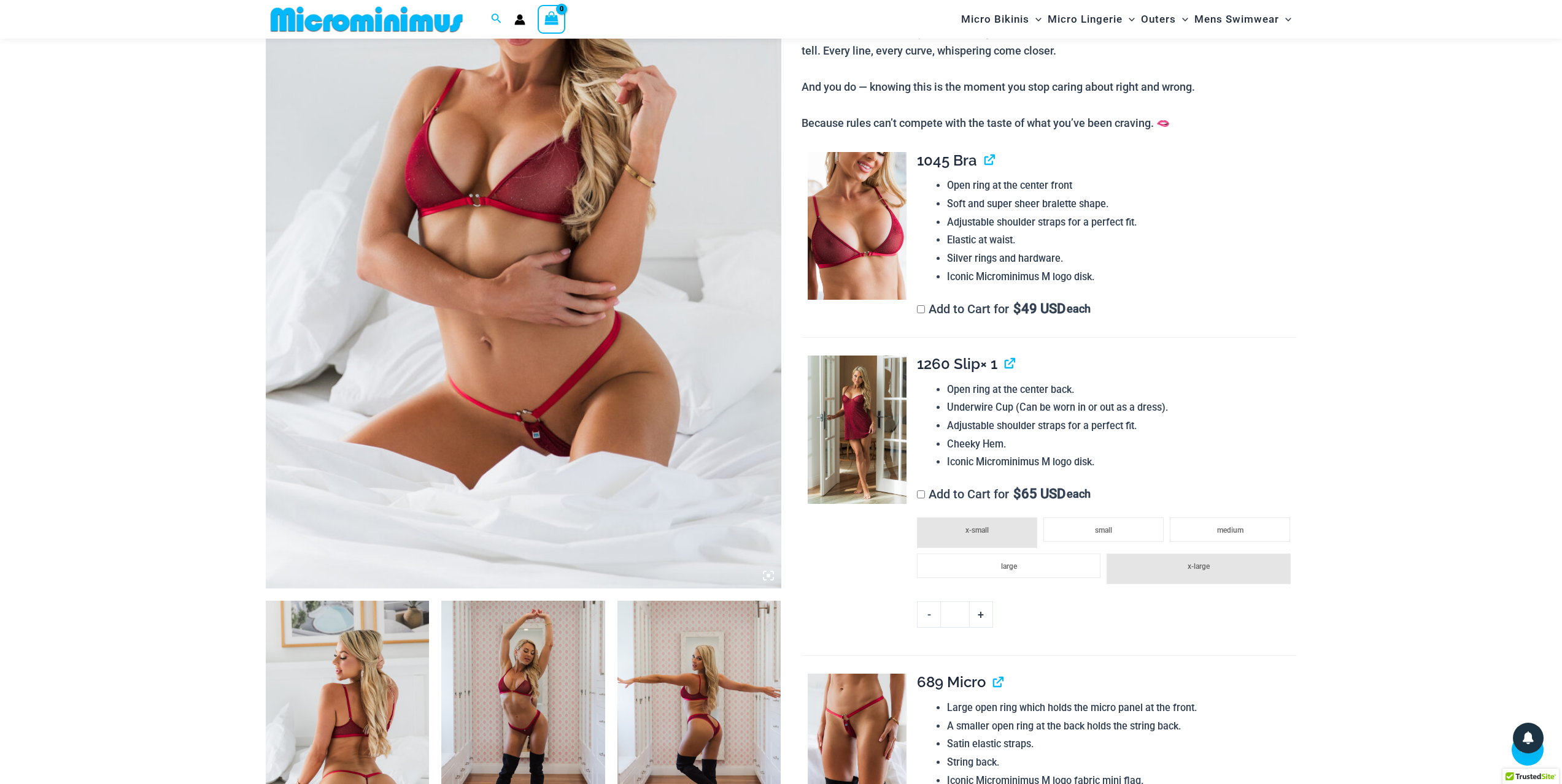
click at [917, 485] on div "**********" at bounding box center [1098, 496] width 396 height 282
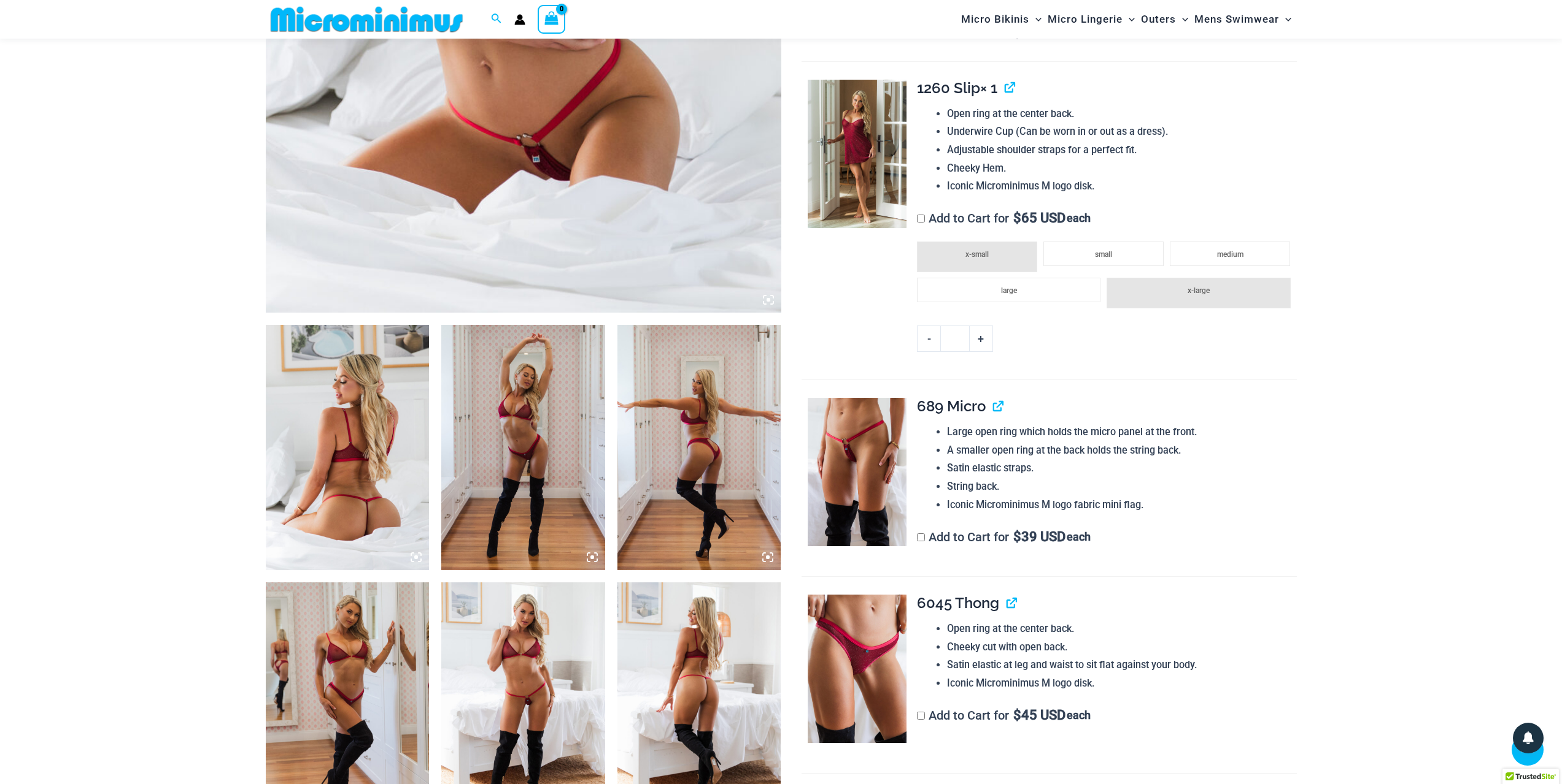
scroll to position [602, 0]
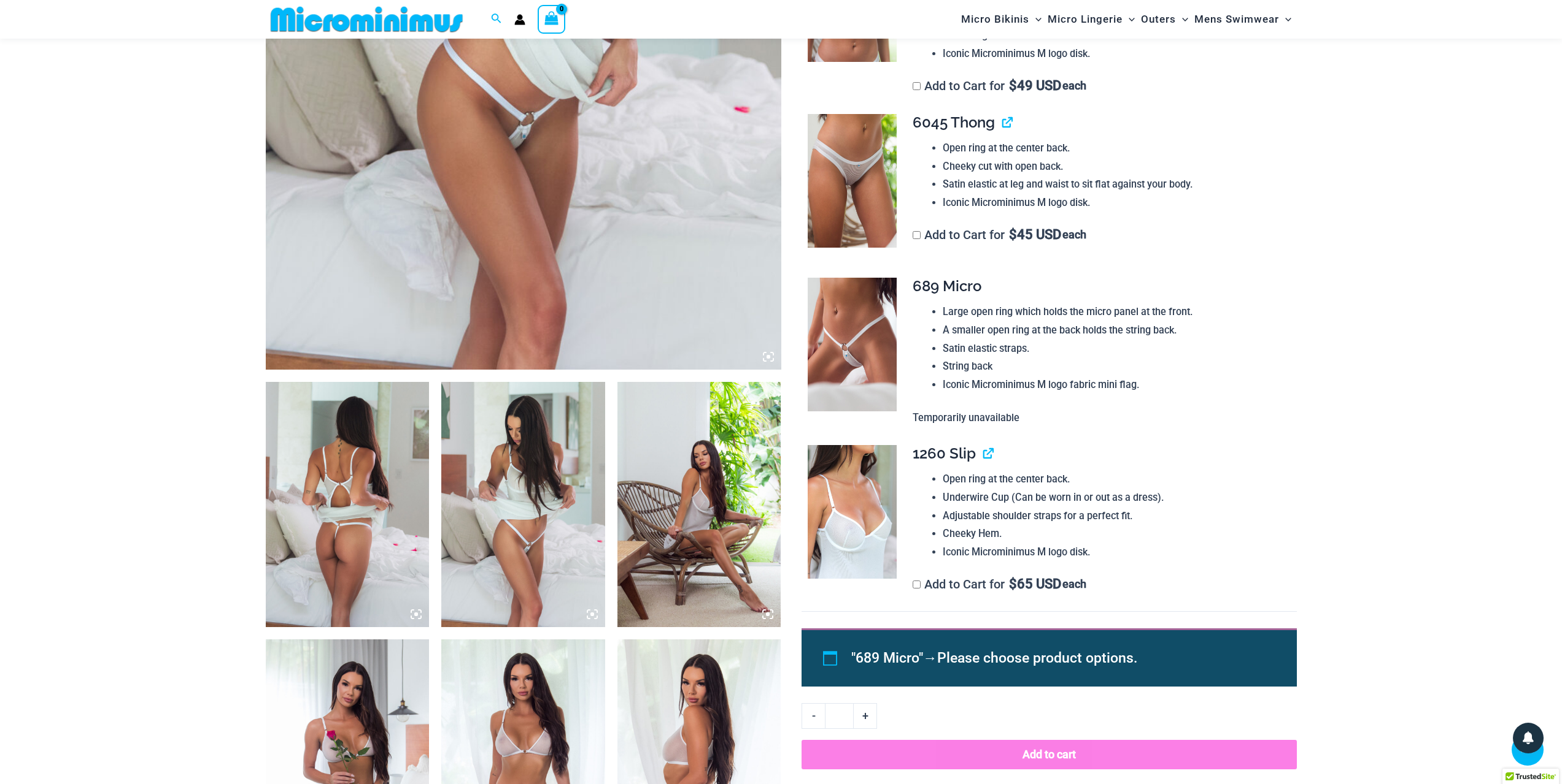
scroll to position [540, 0]
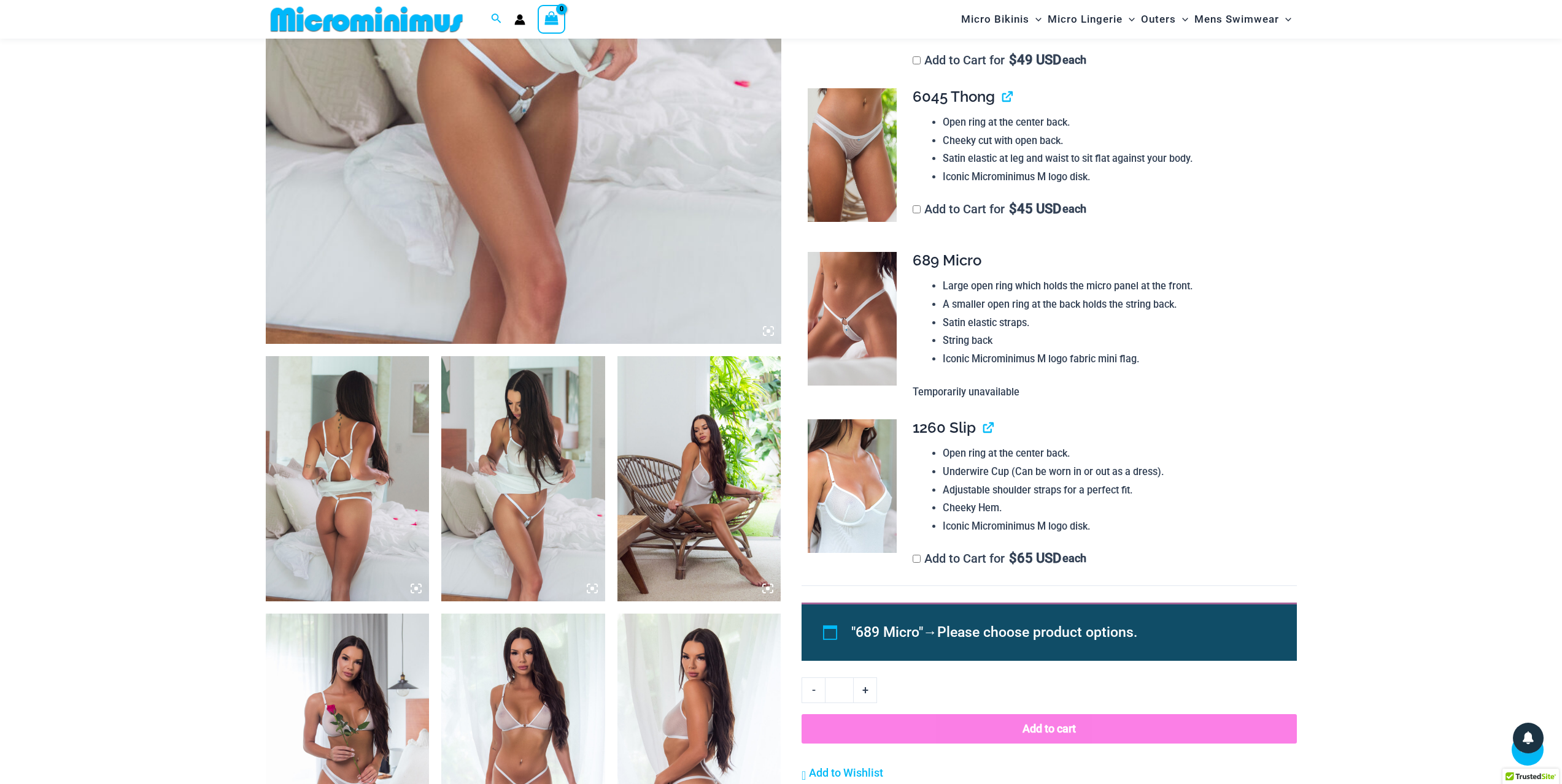
click at [921, 559] on label "Add to Cart for $ 65 USD each" at bounding box center [1000, 559] width 174 height 15
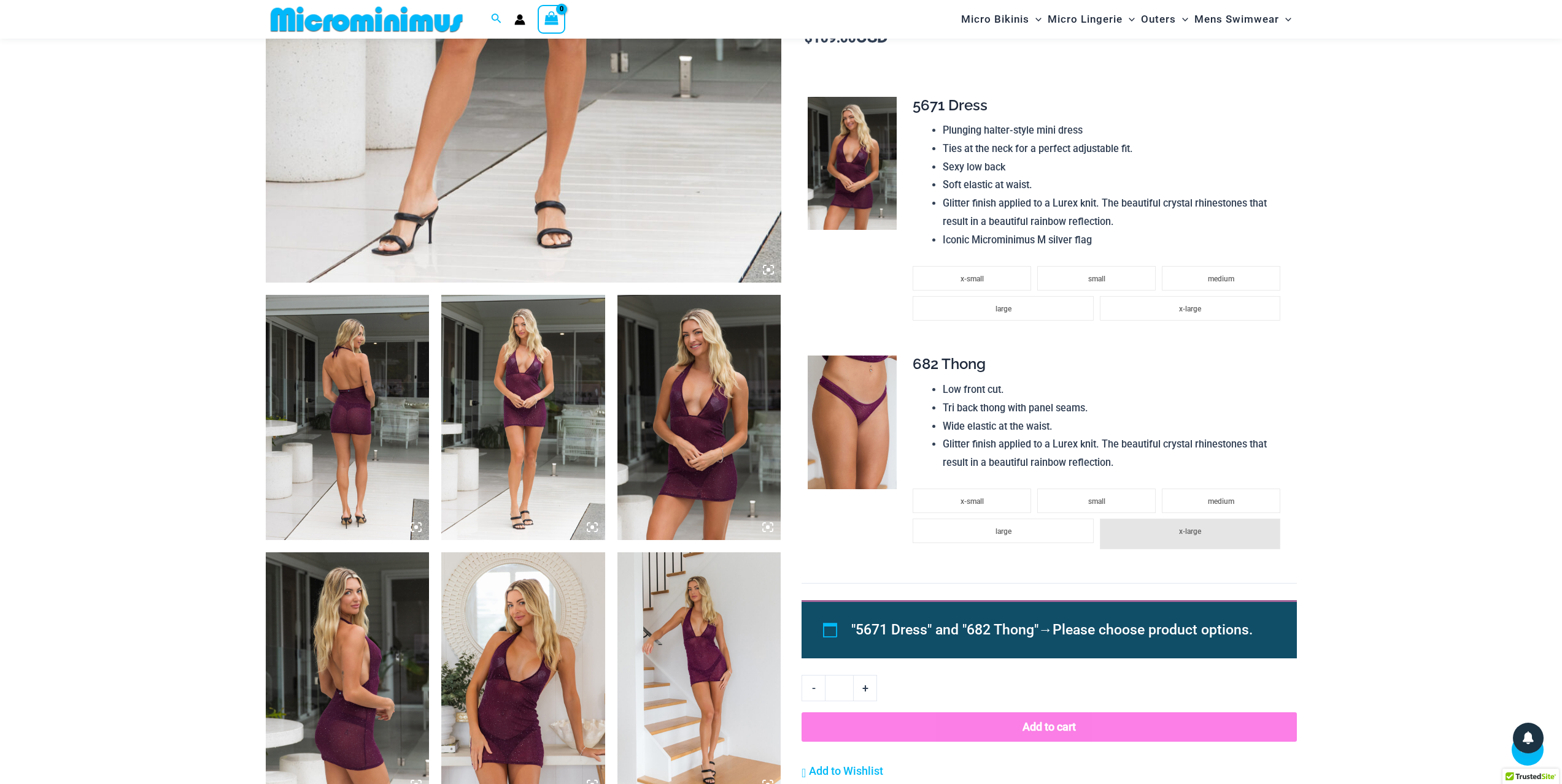
scroll to position [602, 0]
click at [345, 398] on img at bounding box center [347, 416] width 164 height 245
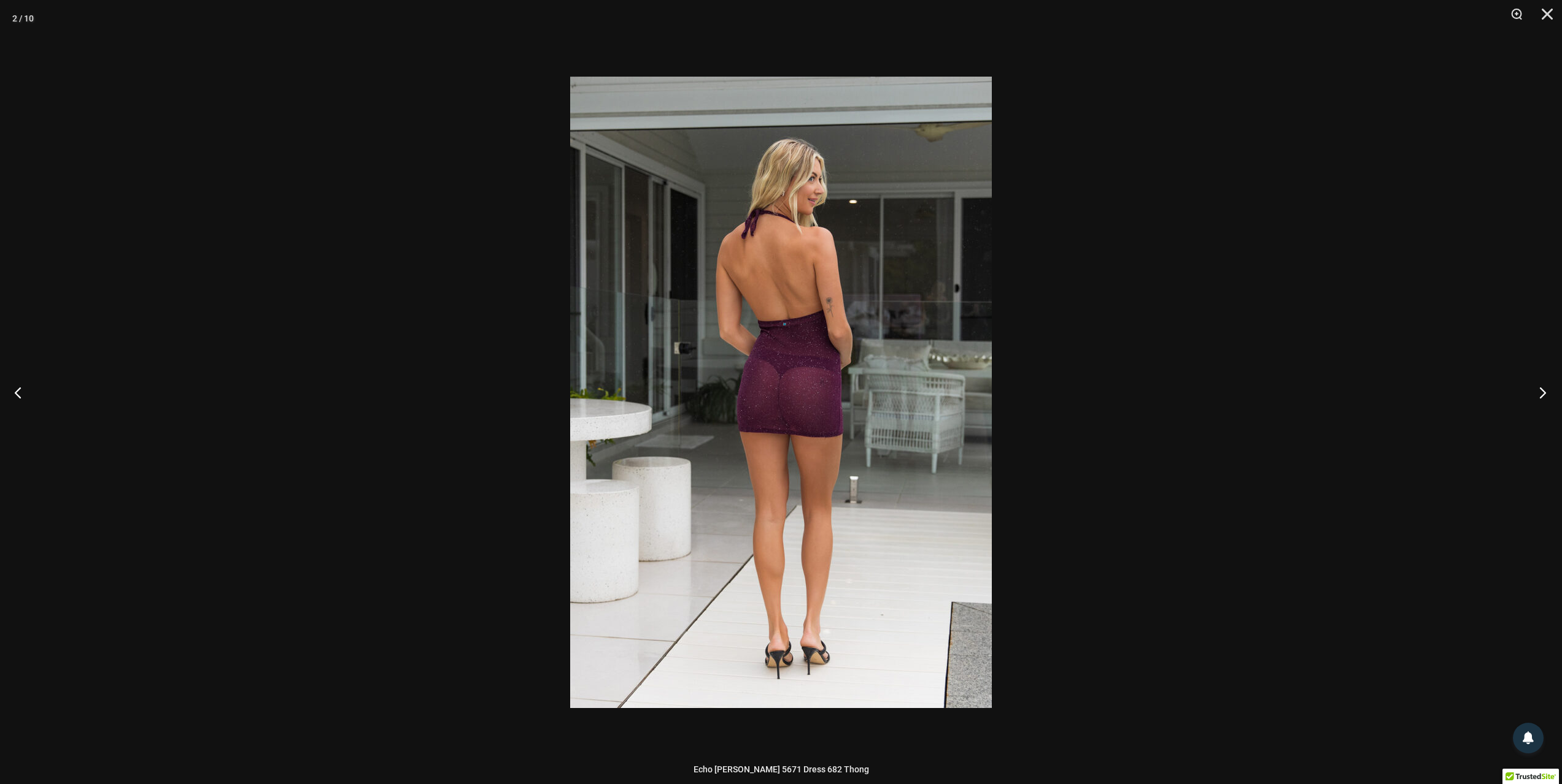
click at [1548, 389] on button "Next" at bounding box center [1539, 392] width 46 height 62
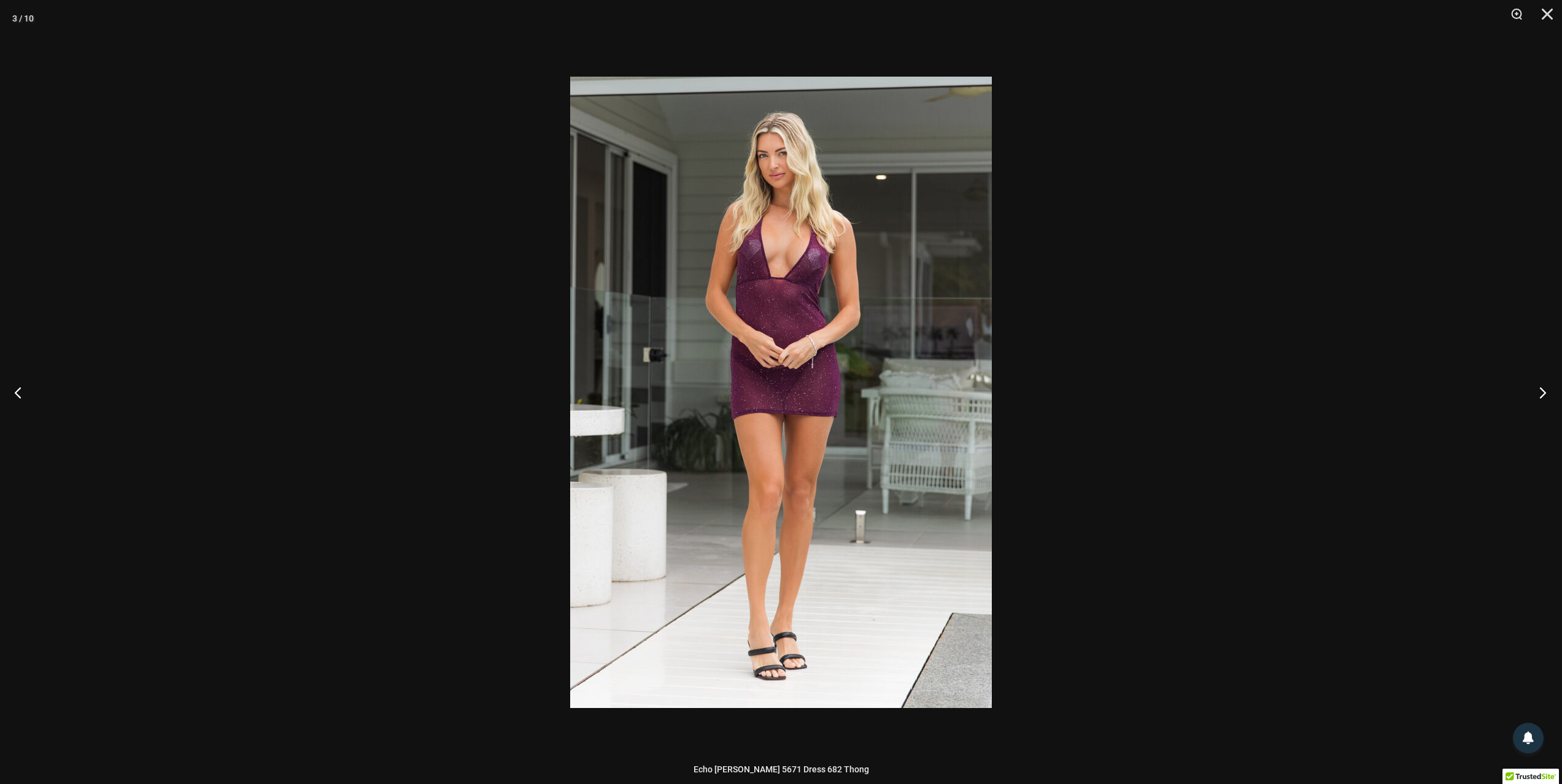
click at [1548, 389] on button "Next" at bounding box center [1539, 392] width 46 height 62
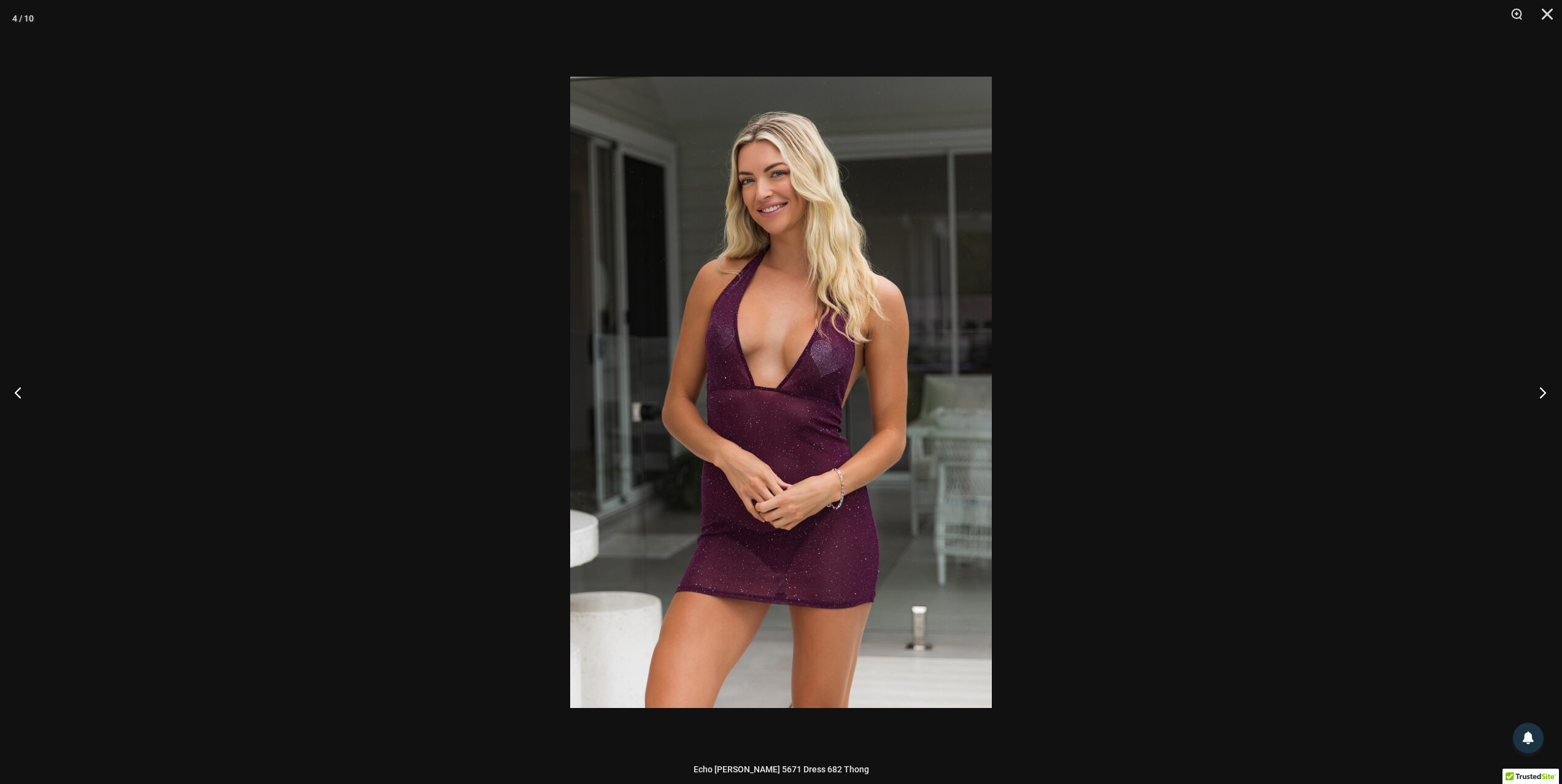
click at [1548, 389] on button "Next" at bounding box center [1539, 392] width 46 height 62
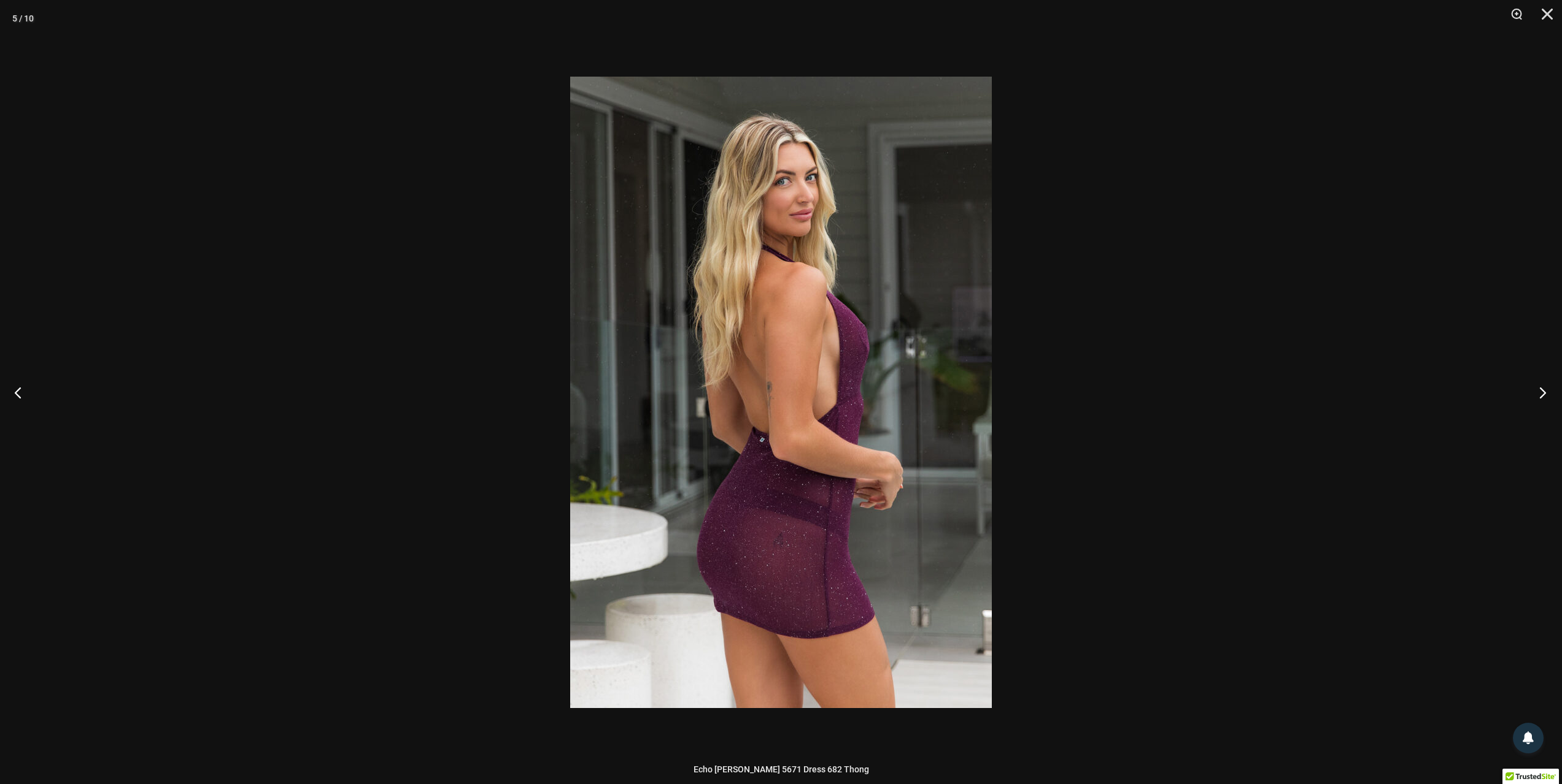
click at [1548, 389] on button "Next" at bounding box center [1539, 392] width 46 height 62
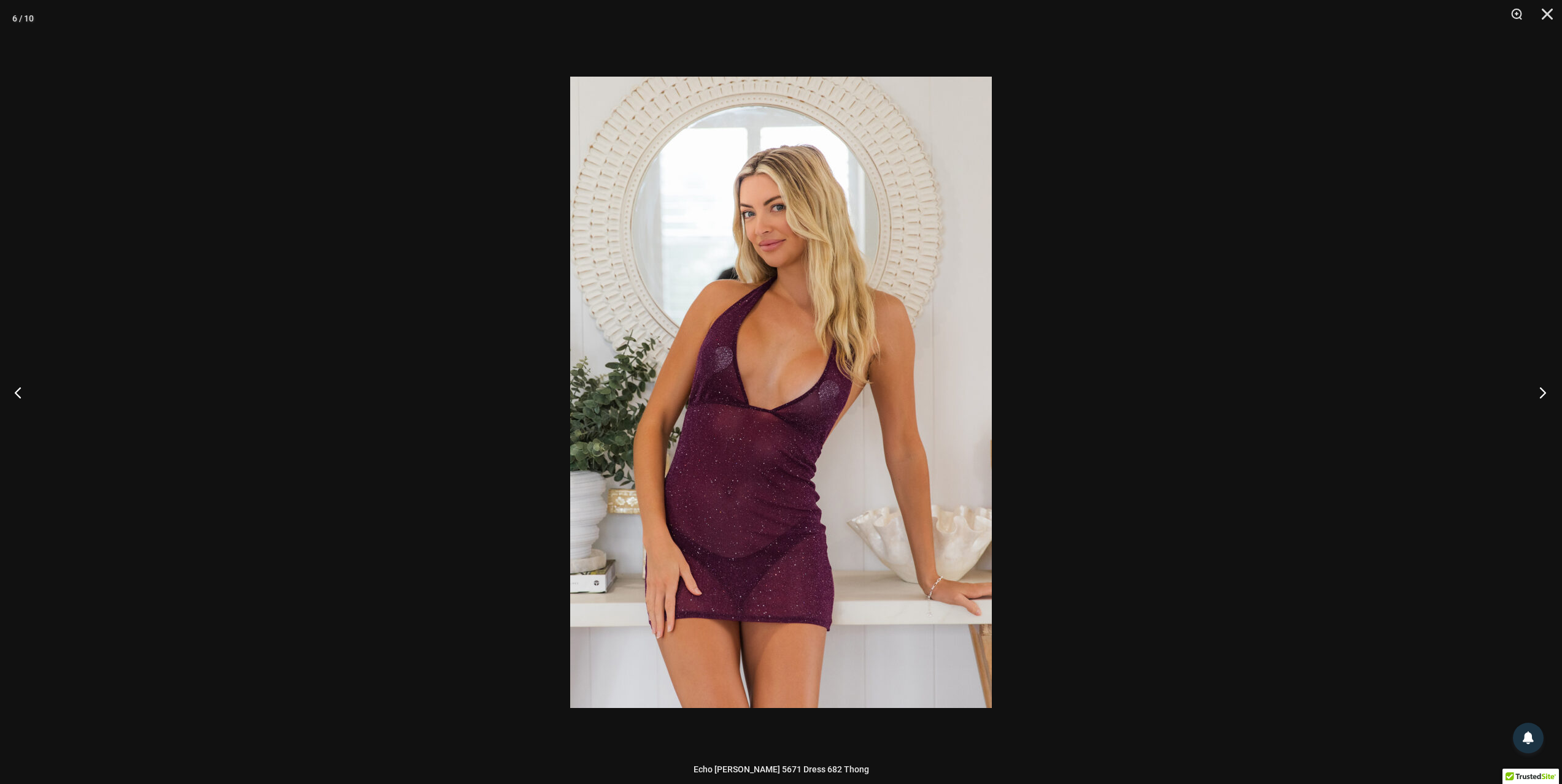
click at [1548, 389] on button "Next" at bounding box center [1539, 392] width 46 height 62
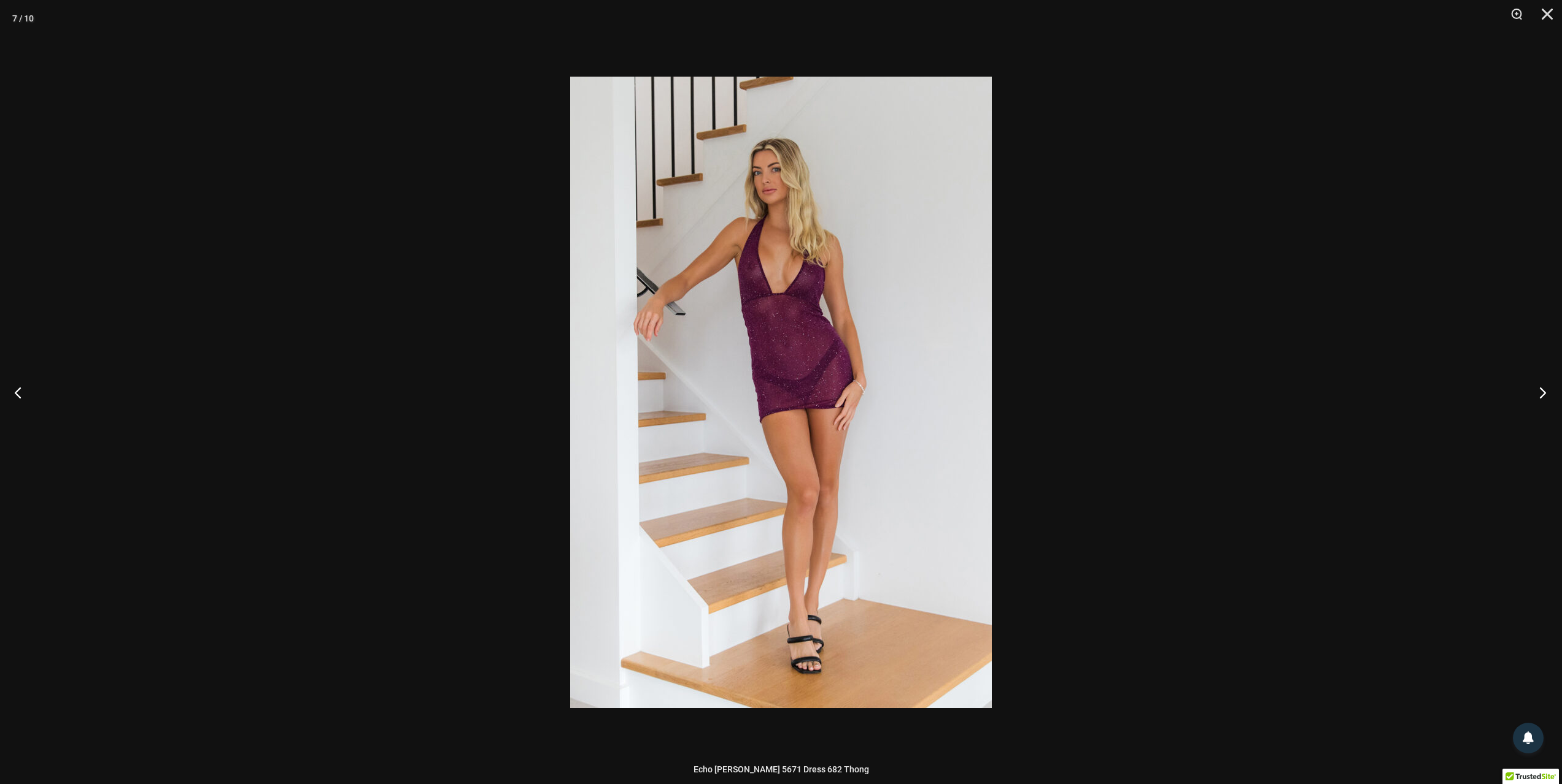
click at [1548, 389] on button "Next" at bounding box center [1539, 392] width 46 height 62
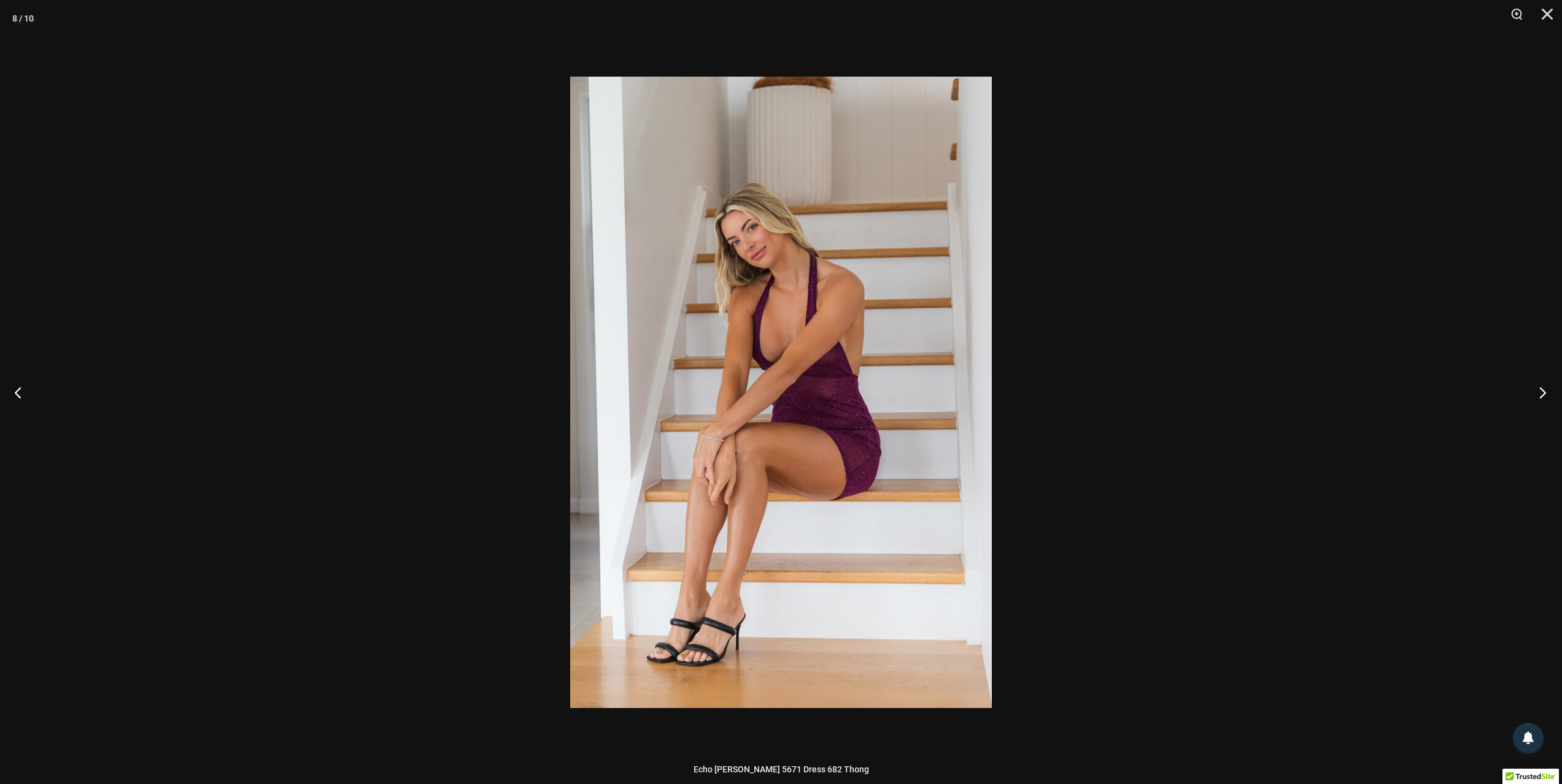
click at [1548, 389] on button "Next" at bounding box center [1539, 392] width 46 height 62
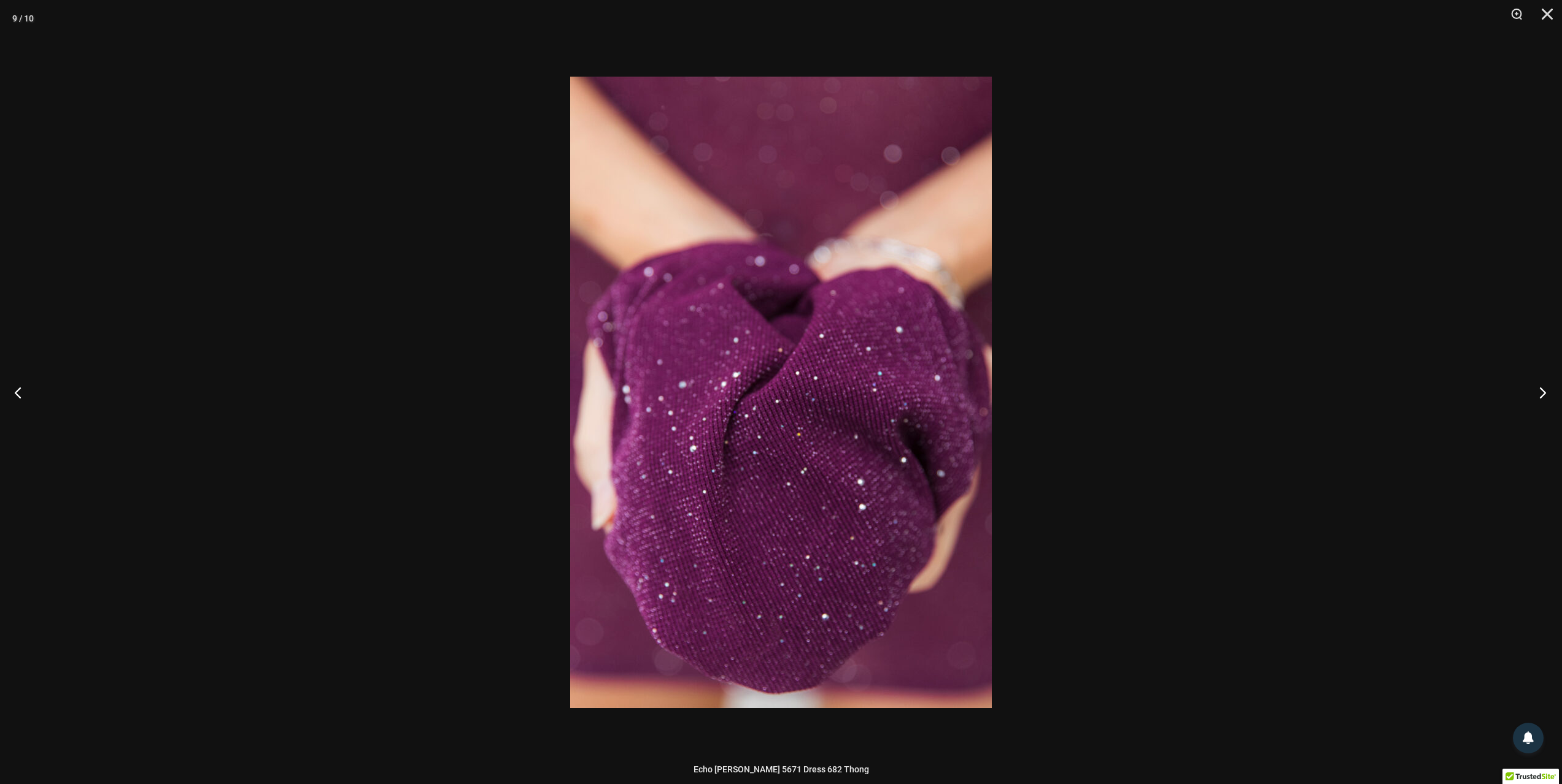
click at [1548, 389] on button "Next" at bounding box center [1539, 392] width 46 height 62
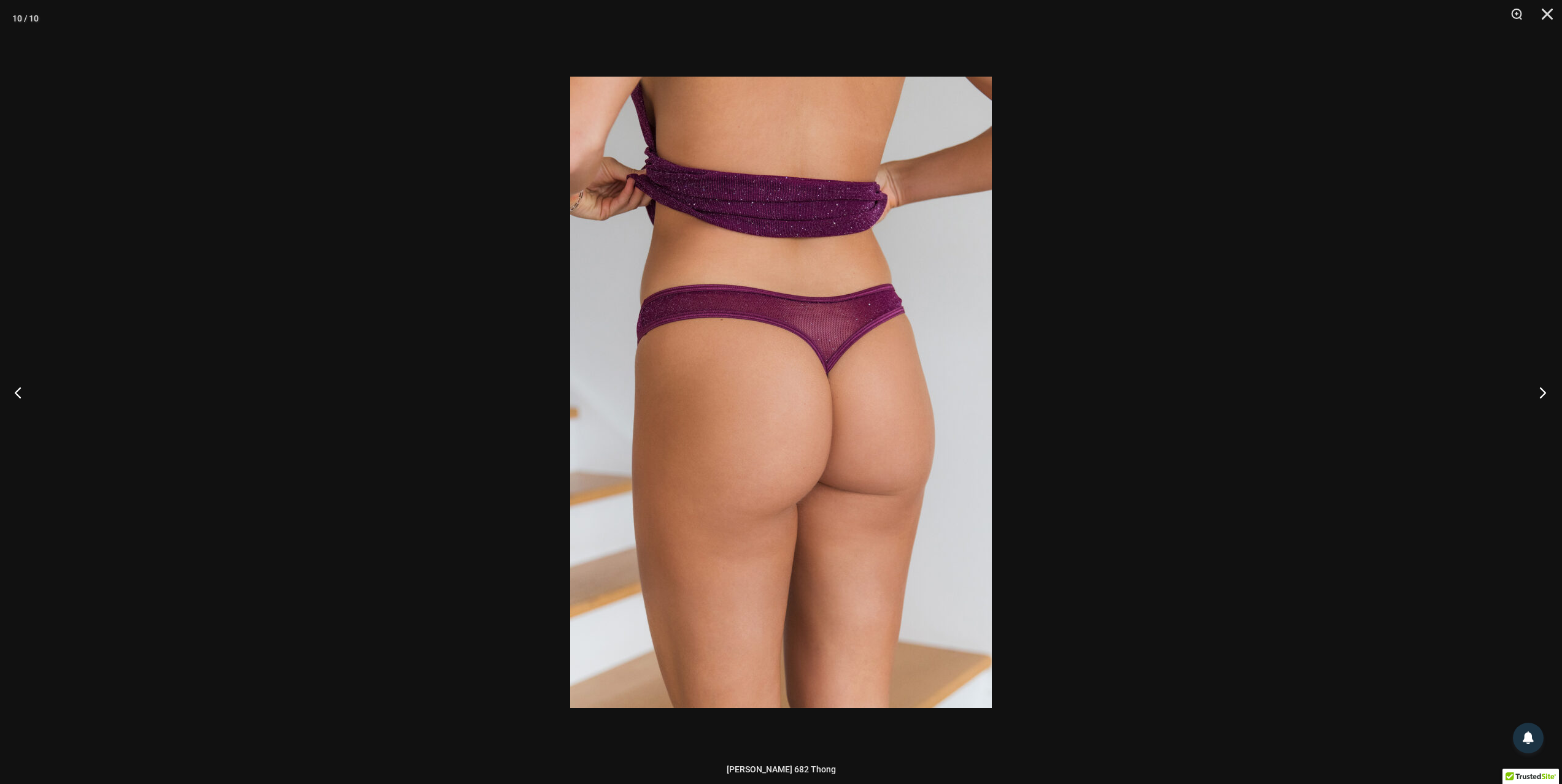
click at [1548, 389] on button "Next" at bounding box center [1539, 392] width 46 height 62
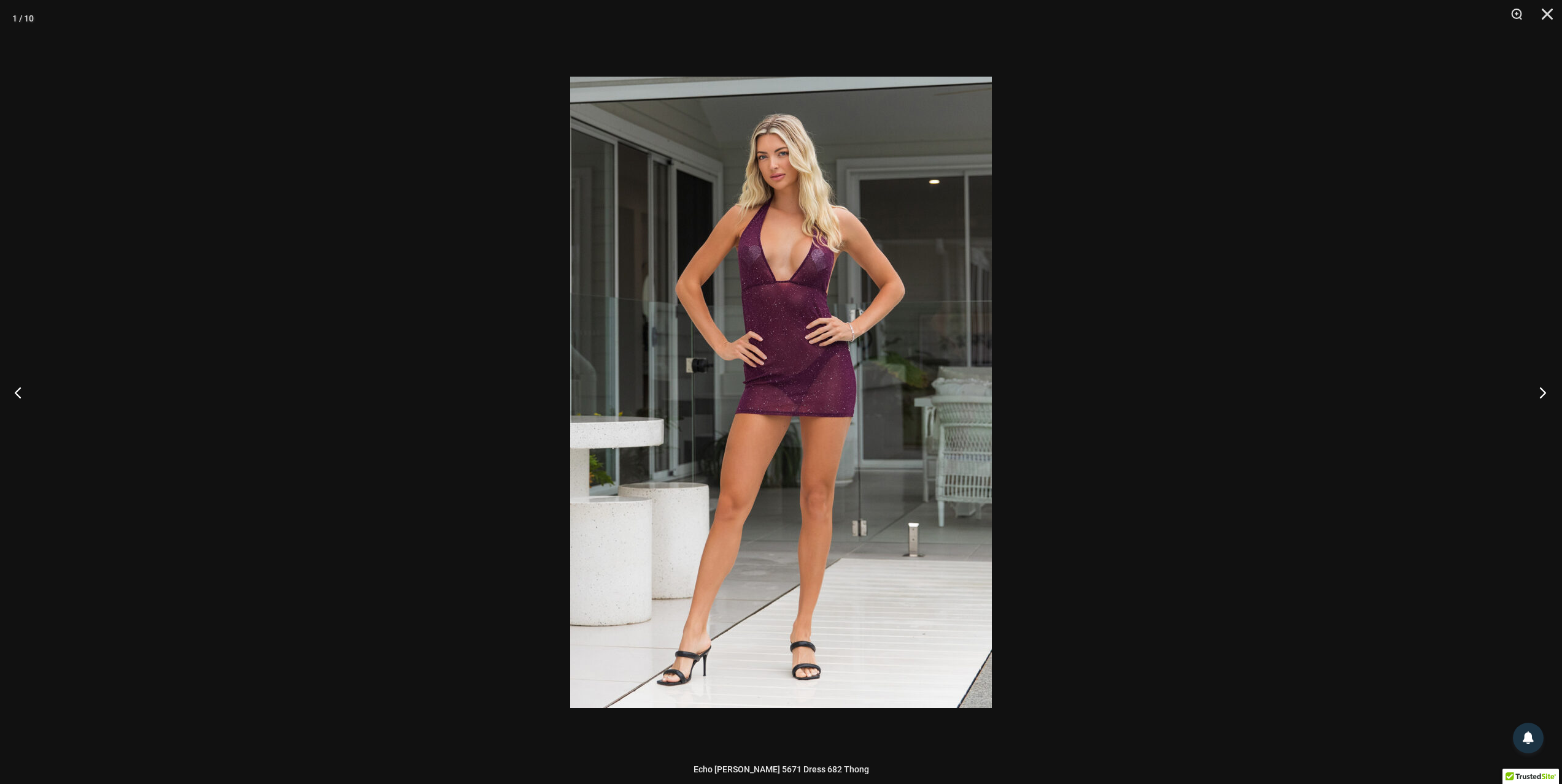
click at [1548, 389] on button "Next" at bounding box center [1539, 392] width 46 height 62
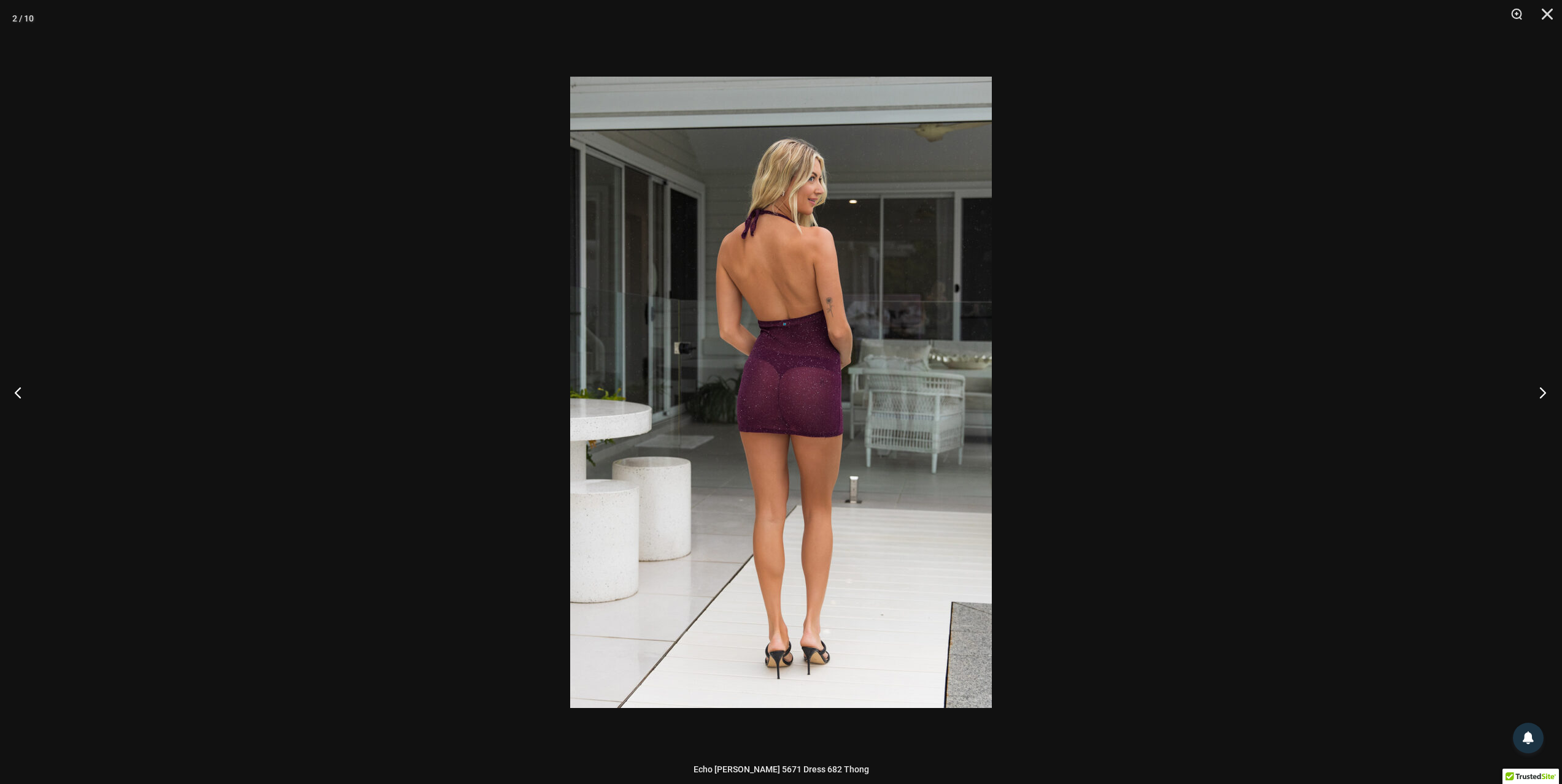
click at [1548, 389] on button "Next" at bounding box center [1539, 392] width 46 height 62
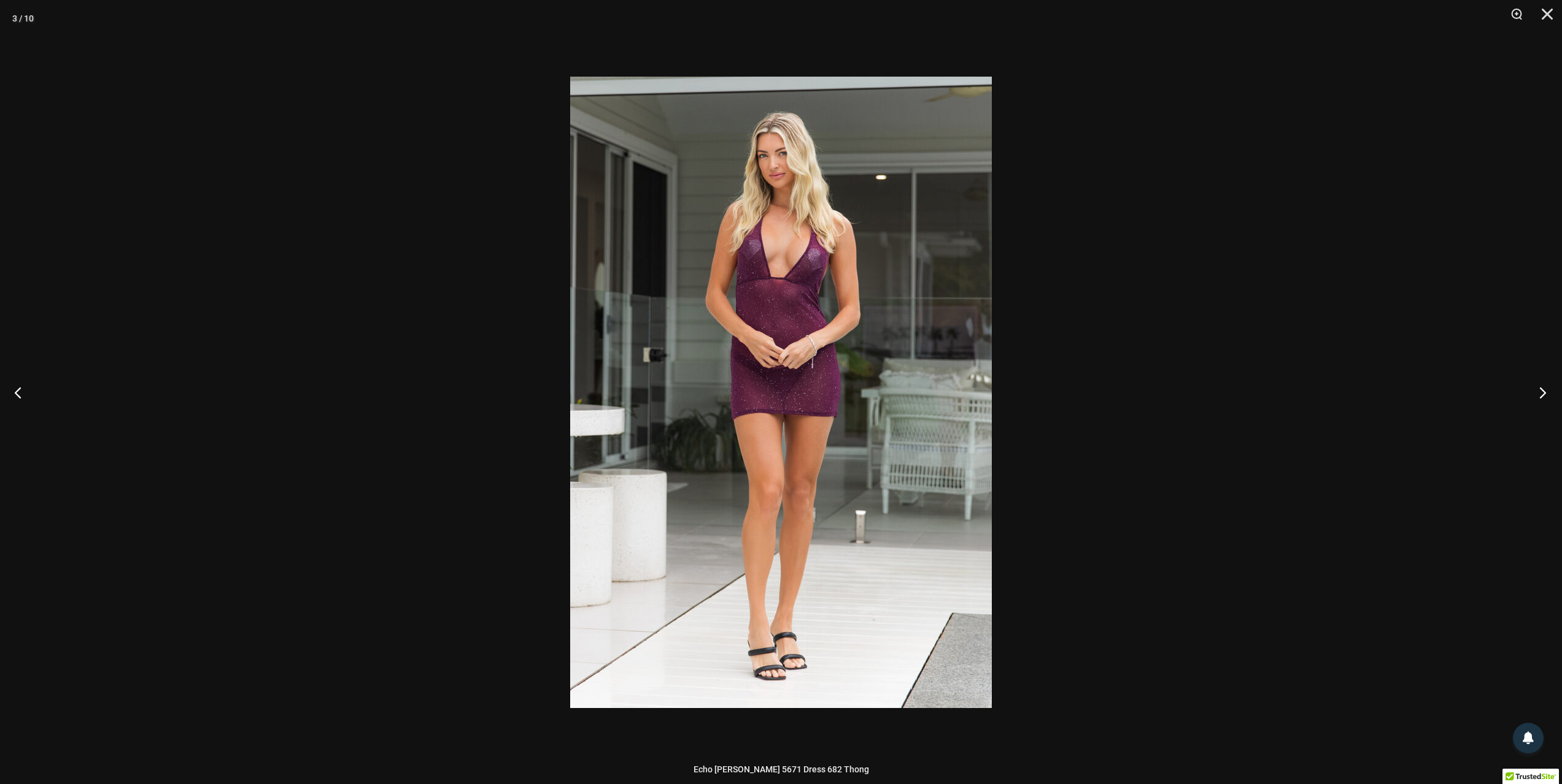
click at [1548, 389] on button "Next" at bounding box center [1539, 392] width 46 height 62
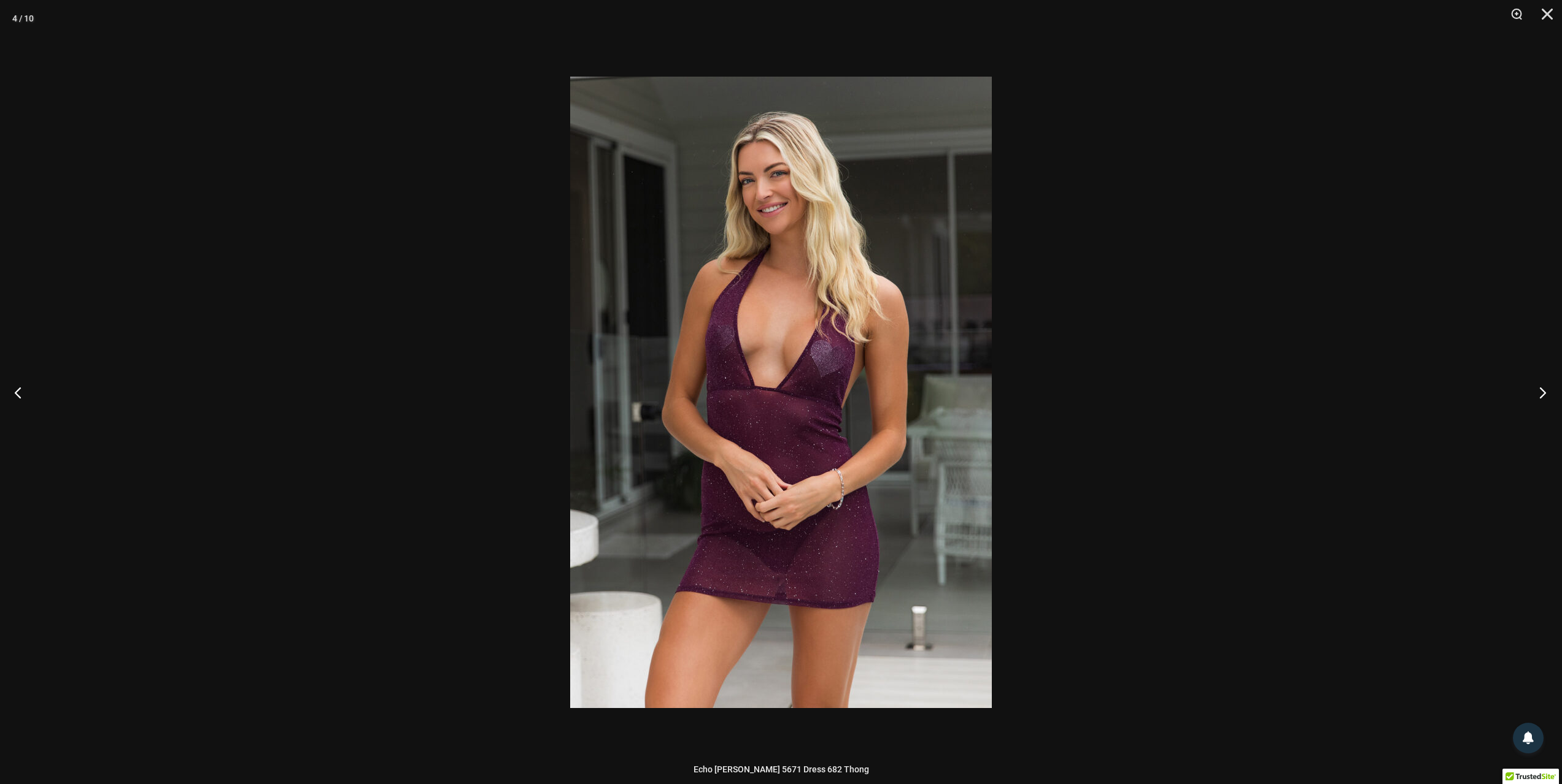
click at [1548, 389] on button "Next" at bounding box center [1539, 392] width 46 height 62
